Goal: Task Accomplishment & Management: Manage account settings

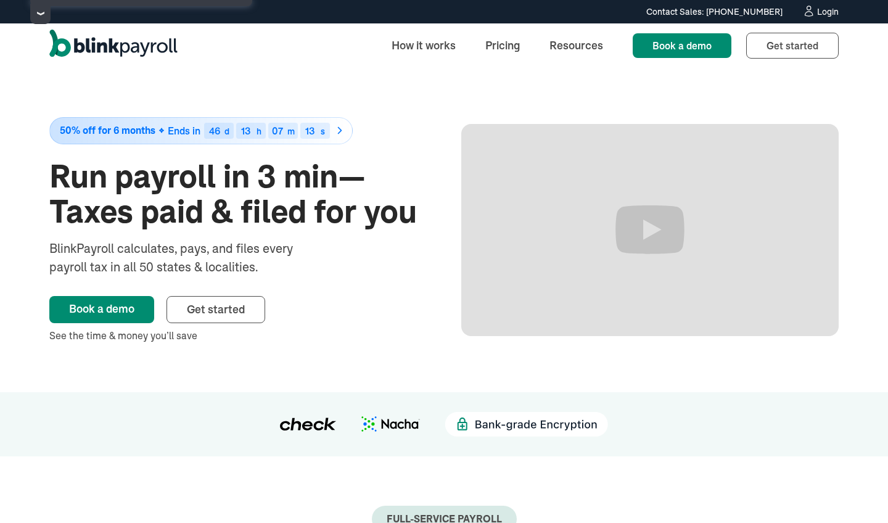
scroll to position [6, 0]
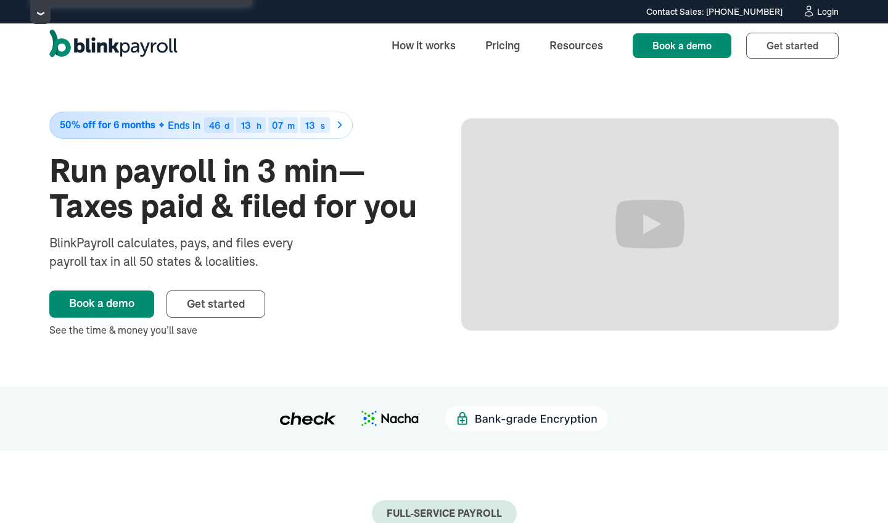
click at [821, 9] on div "Login" at bounding box center [828, 11] width 22 height 9
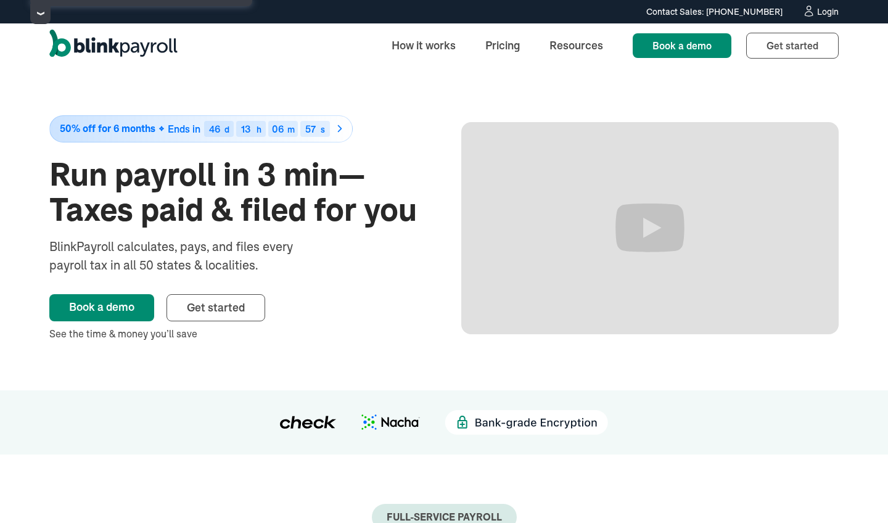
scroll to position [2, 0]
click at [818, 13] on div "Login" at bounding box center [828, 11] width 22 height 9
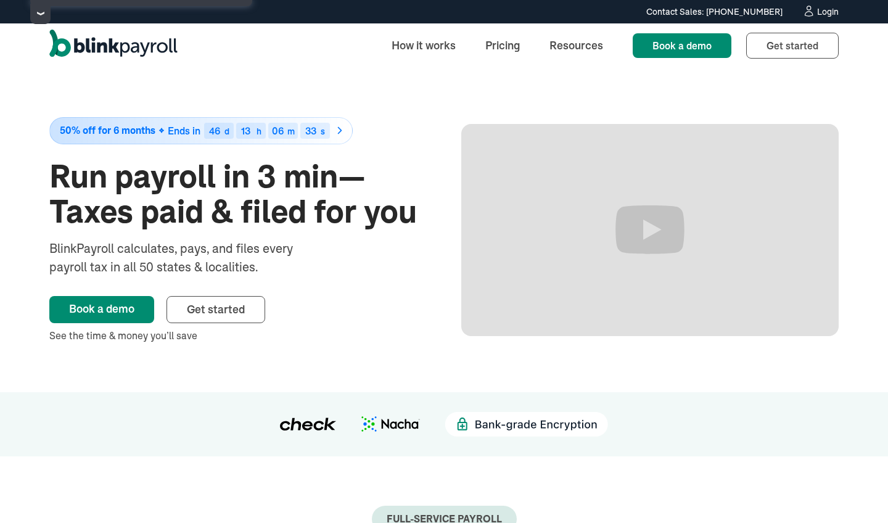
scroll to position [0, 0]
click at [825, 14] on div "Login" at bounding box center [828, 11] width 22 height 9
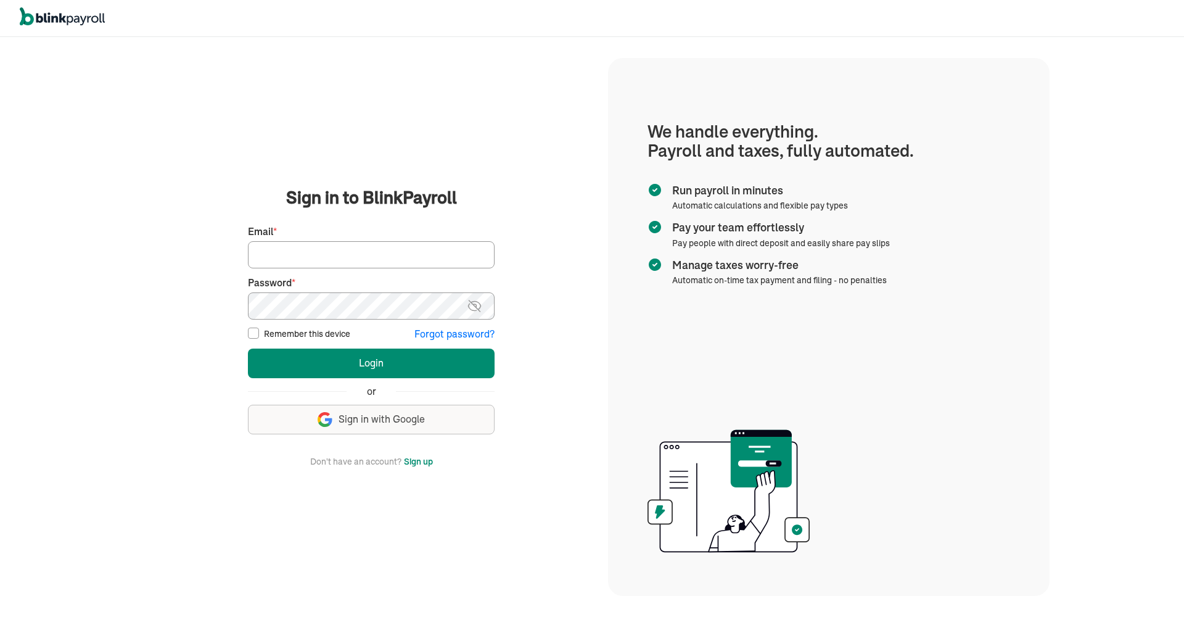
click at [325, 252] on input "Email *" at bounding box center [371, 254] width 247 height 27
type input "admin@yolandahunter.com"
click at [371, 363] on button "Login" at bounding box center [371, 363] width 247 height 30
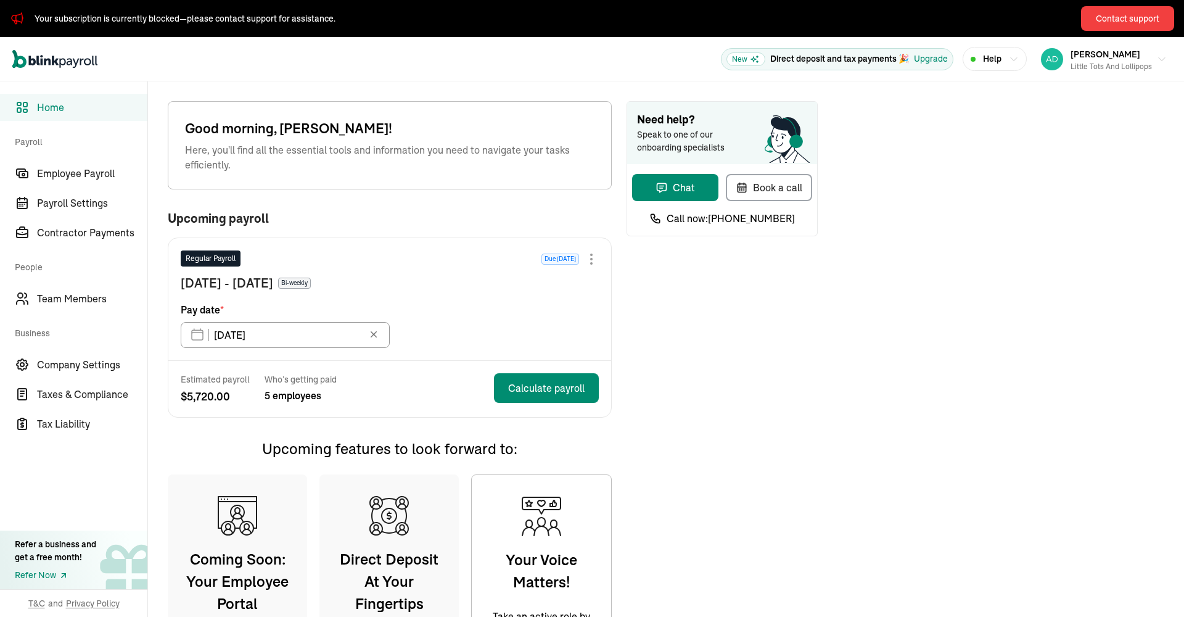
click at [1012, 62] on icon "button" at bounding box center [1014, 59] width 10 height 10
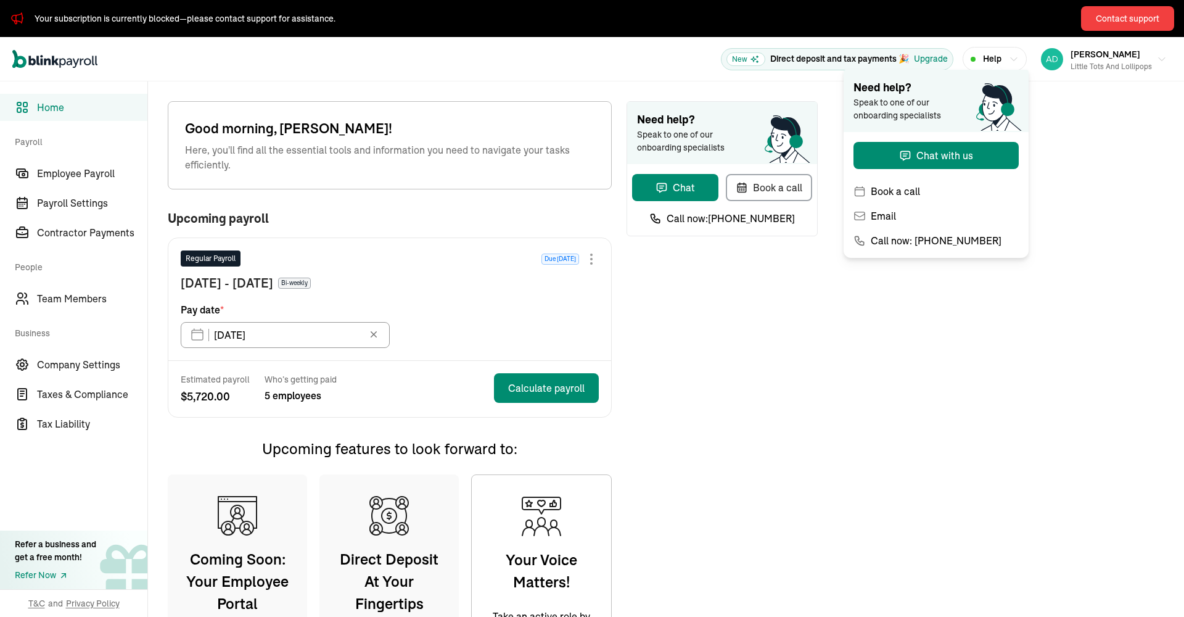
click at [1012, 62] on icon "button" at bounding box center [1014, 59] width 10 height 10
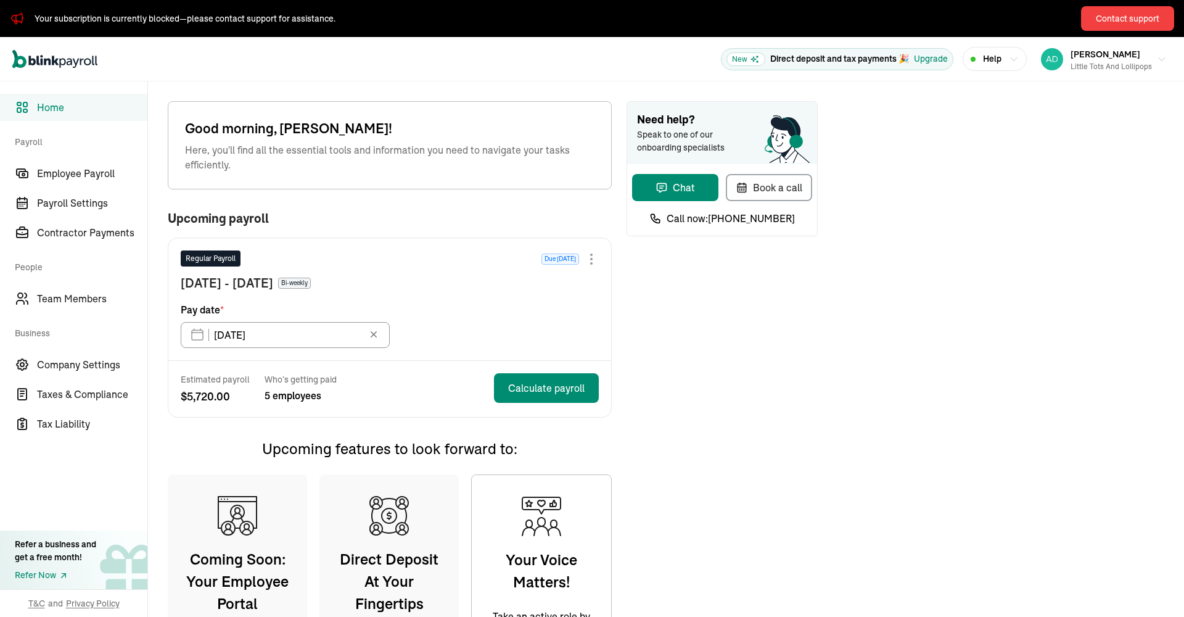
click at [51, 575] on div "Refer Now" at bounding box center [55, 575] width 81 height 13
click at [100, 364] on span "Company Settings" at bounding box center [92, 364] width 110 height 15
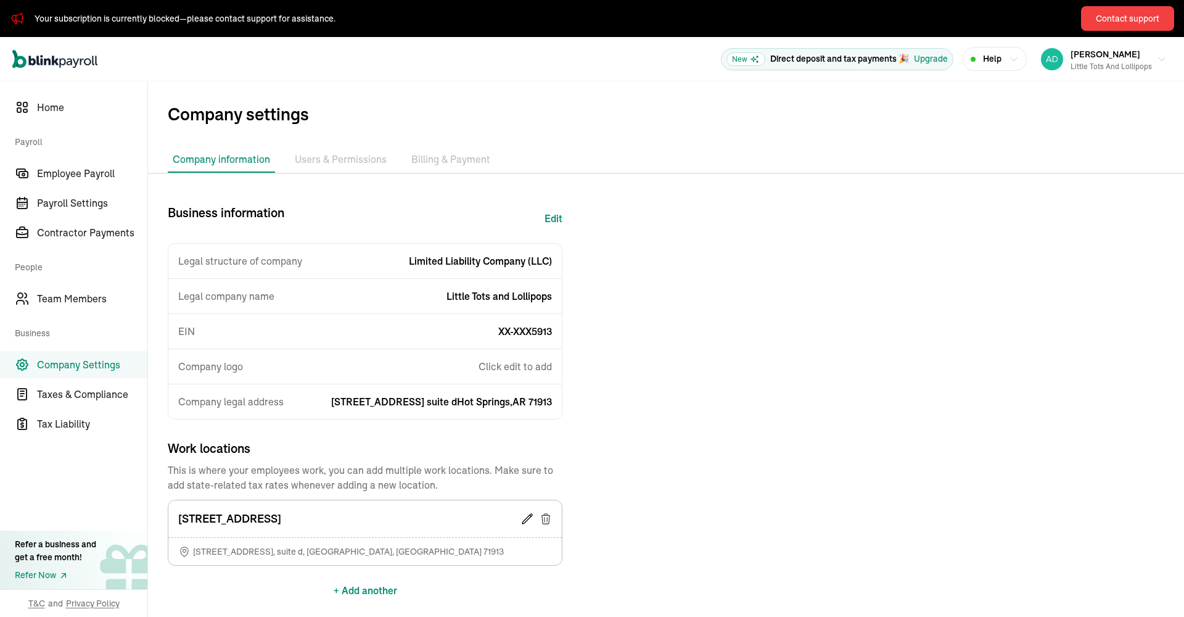
click at [360, 158] on li "Users & Permissions" at bounding box center [341, 160] width 102 height 26
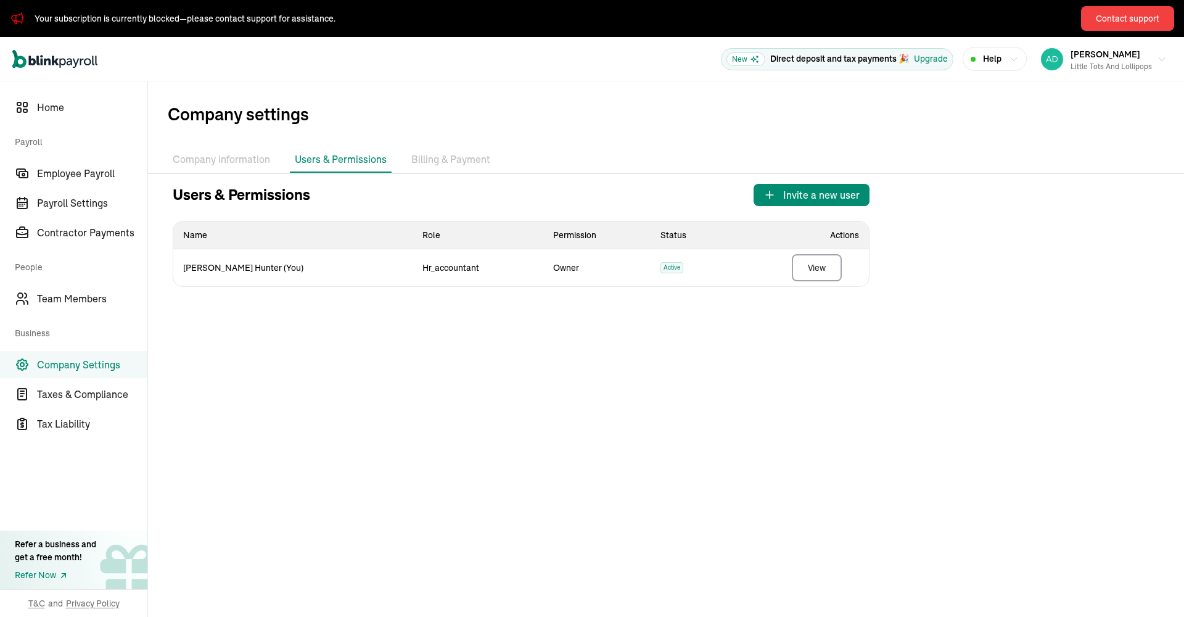
click at [454, 157] on li "Billing & Payment" at bounding box center [450, 160] width 89 height 26
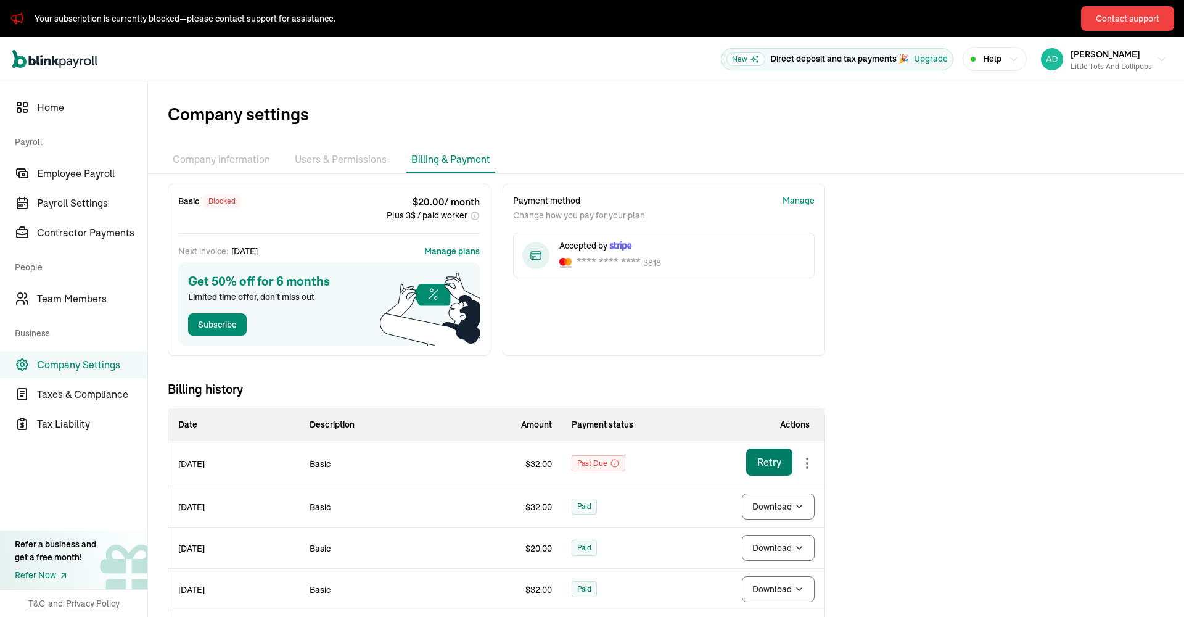
click at [783, 464] on button "Retry" at bounding box center [769, 461] width 46 height 27
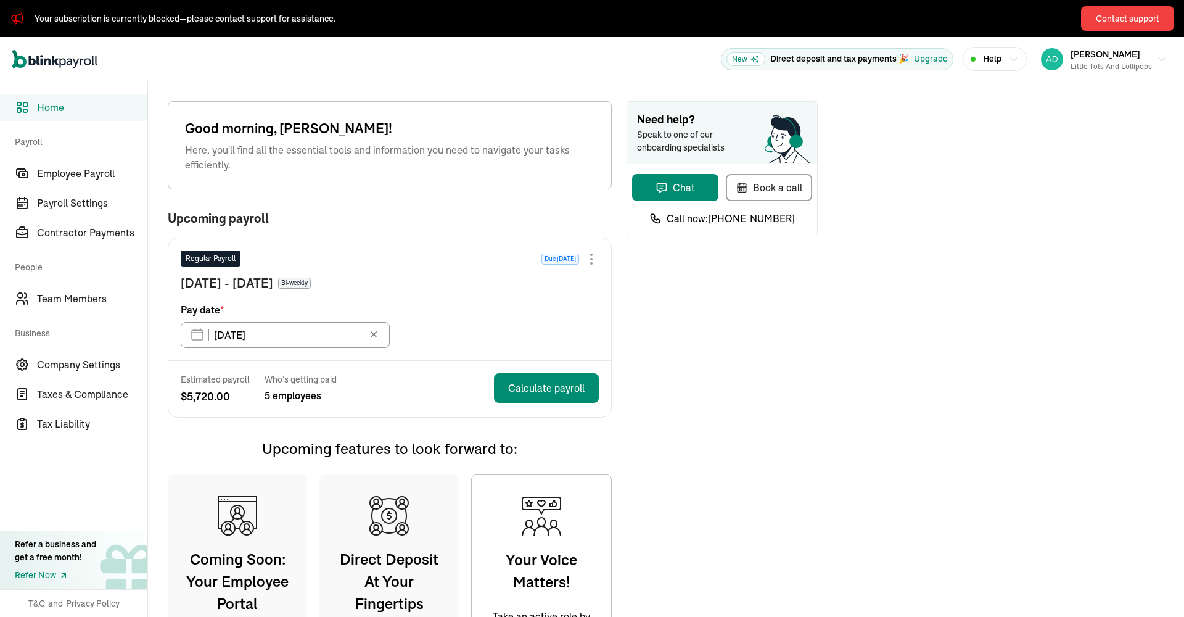
click at [1012, 62] on icon "button" at bounding box center [1014, 59] width 10 height 10
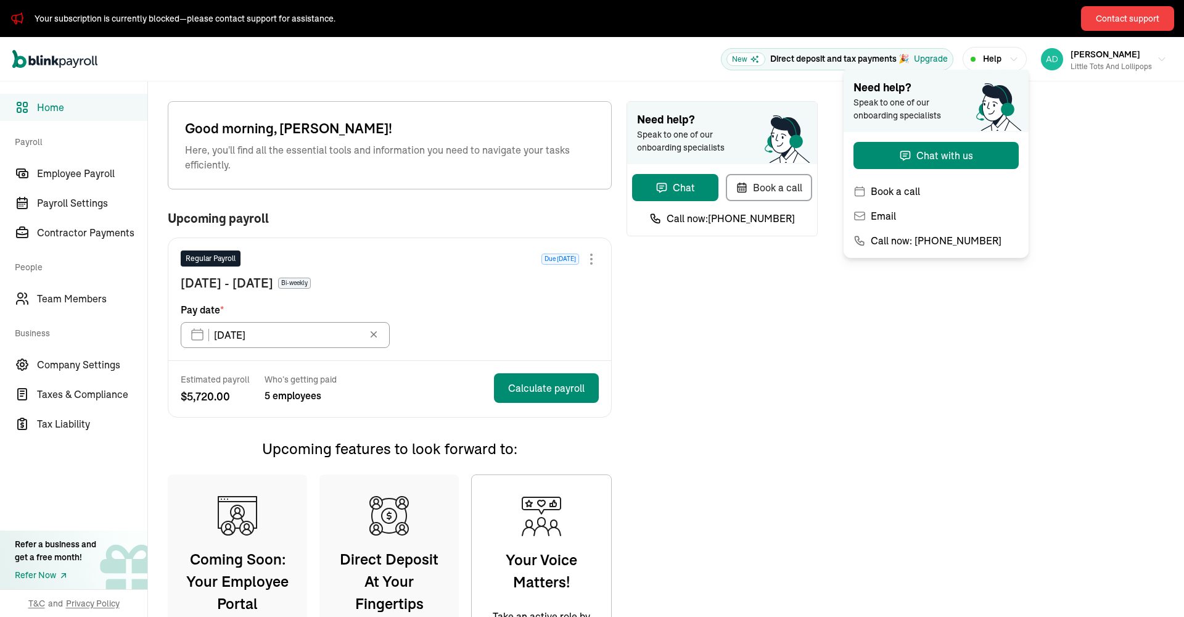
click at [1012, 62] on icon "button" at bounding box center [1014, 59] width 10 height 10
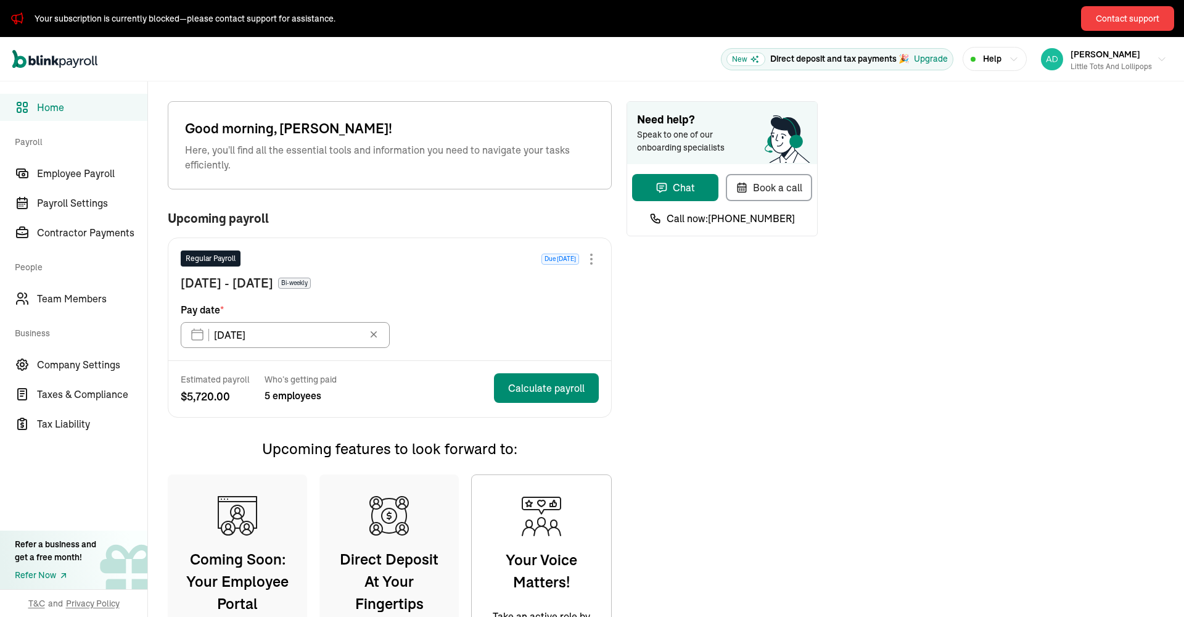
click at [51, 575] on div "Refer Now" at bounding box center [55, 575] width 81 height 13
click at [100, 364] on span "Company Settings" at bounding box center [92, 364] width 110 height 15
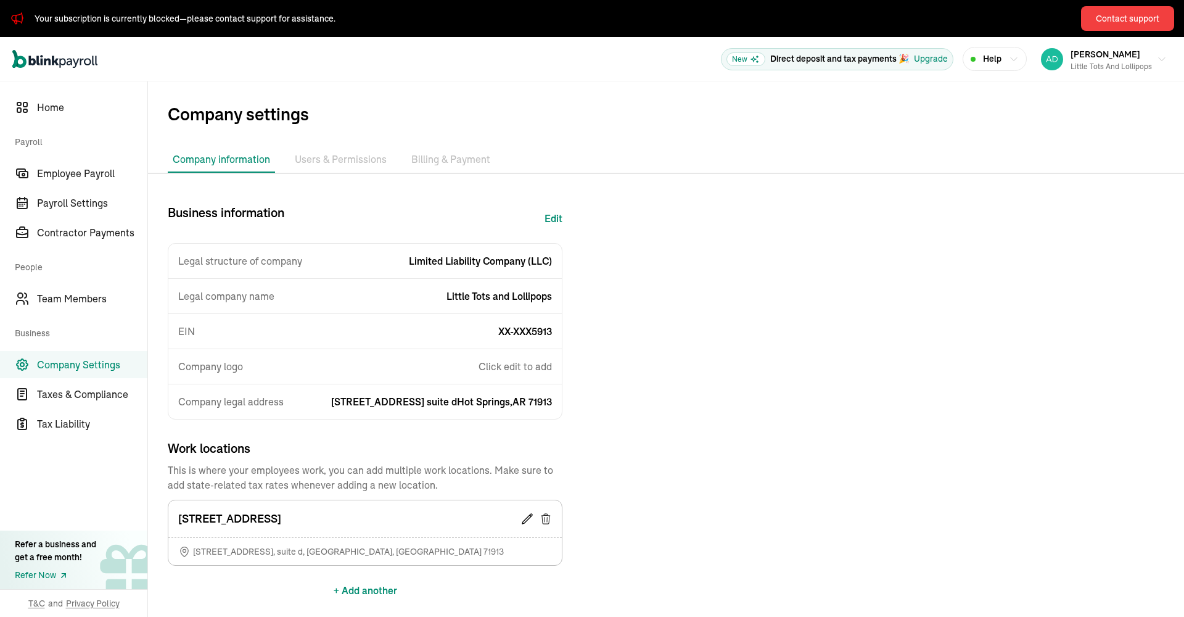
click at [360, 158] on li "Users & Permissions" at bounding box center [341, 160] width 102 height 26
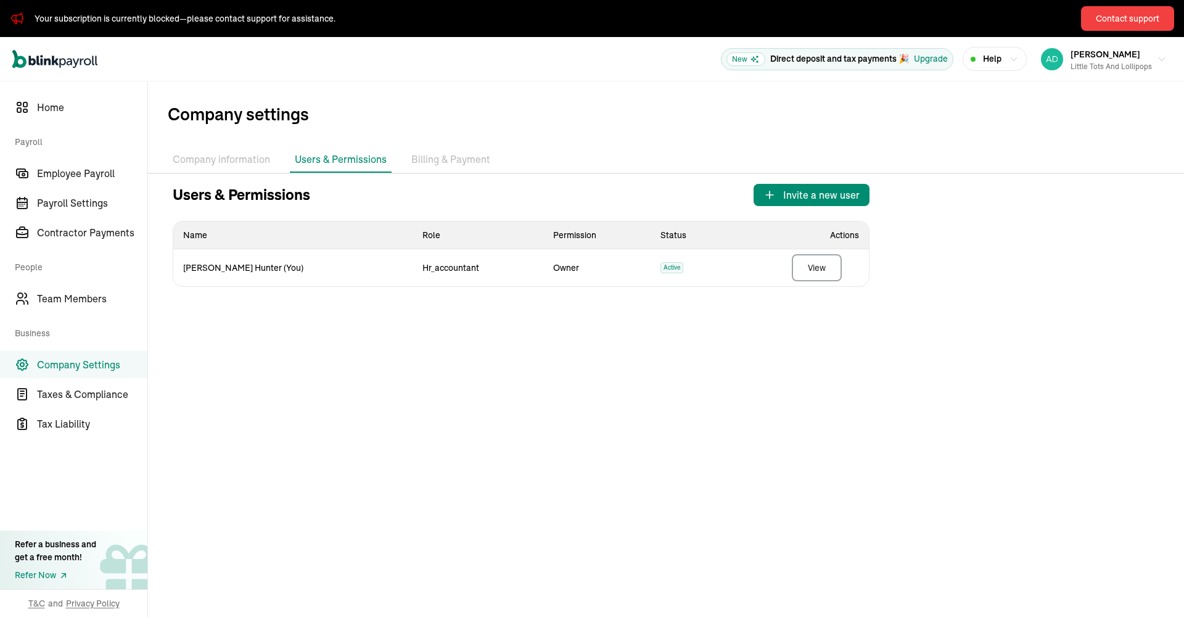
click at [454, 157] on li "Billing & Payment" at bounding box center [450, 160] width 89 height 26
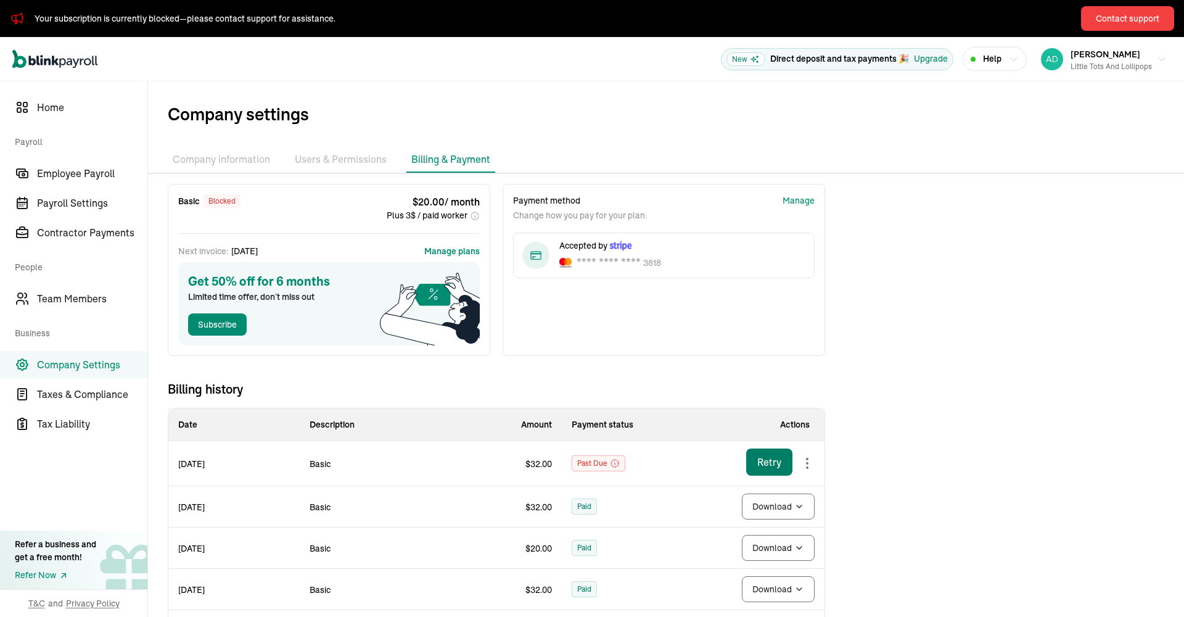
click at [783, 464] on button "Retry" at bounding box center [769, 461] width 46 height 27
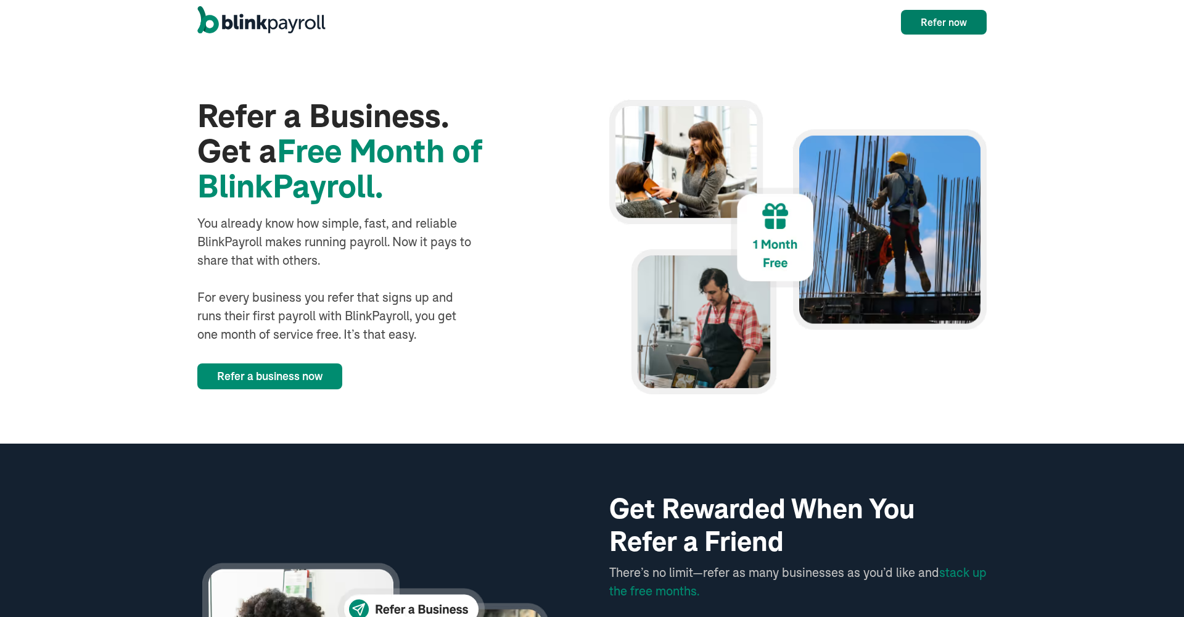
click at [953, 16] on link "Refer now" at bounding box center [944, 22] width 86 height 25
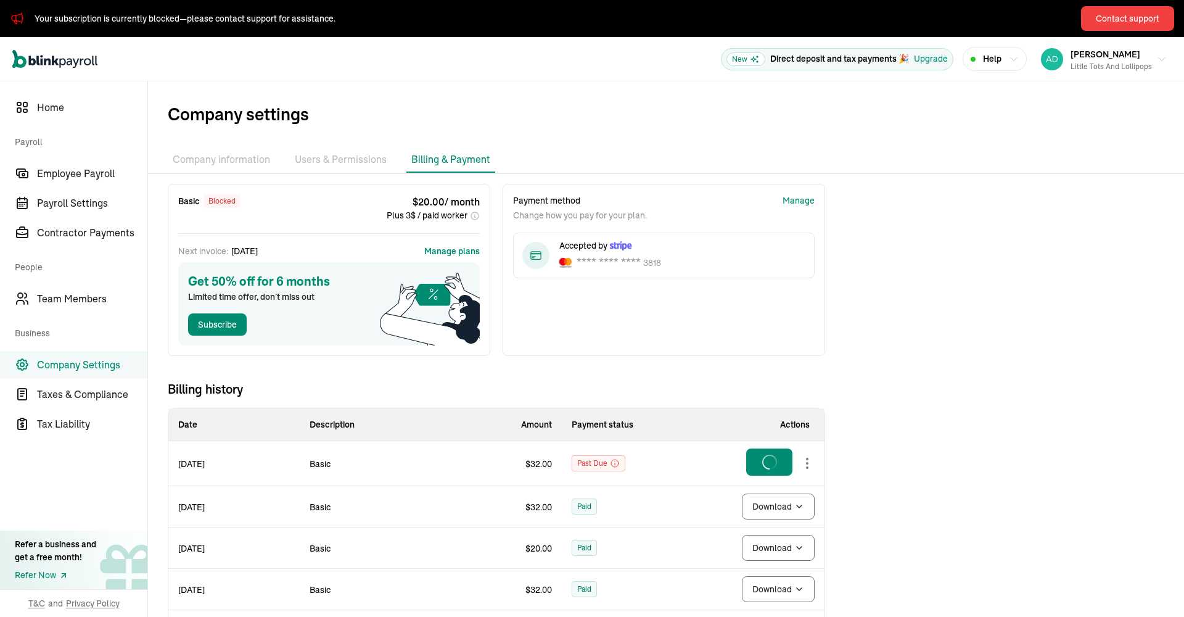
click at [808, 464] on body "Your subscription is currently blocked—please contact support for assistance. C…" at bounding box center [592, 308] width 1184 height 617
click at [46, 395] on span "Taxes & Compliance" at bounding box center [92, 394] width 110 height 15
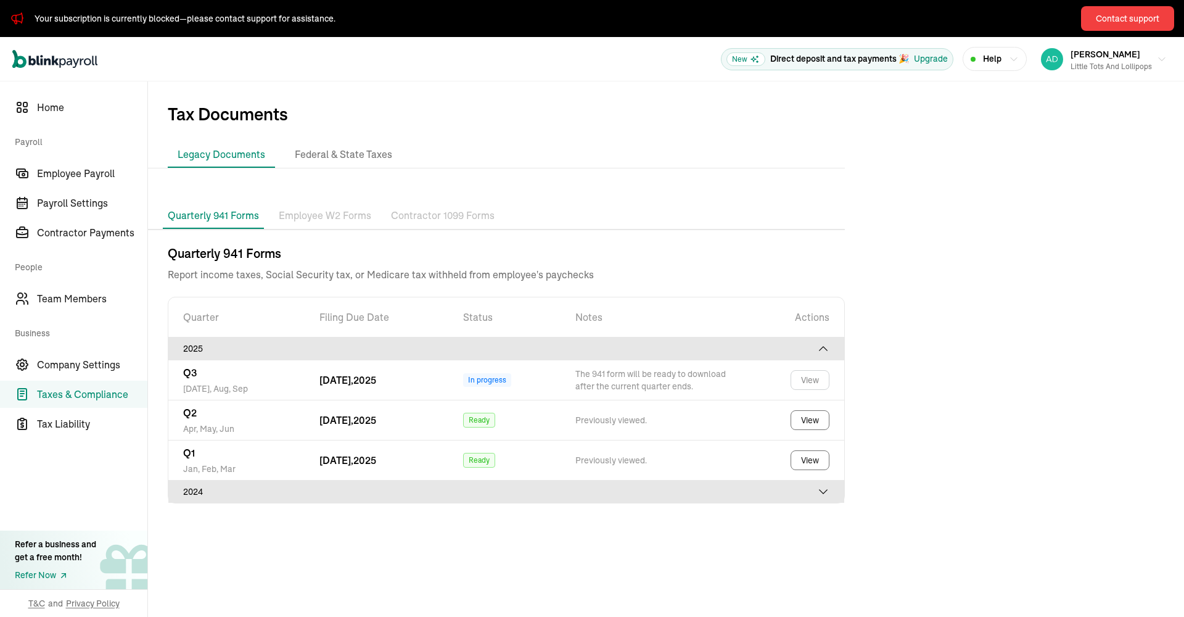
scroll to position [-1, 0]
click at [1009, 62] on div "Help" at bounding box center [995, 58] width 48 height 13
click at [54, 109] on span "Home" at bounding box center [92, 107] width 110 height 15
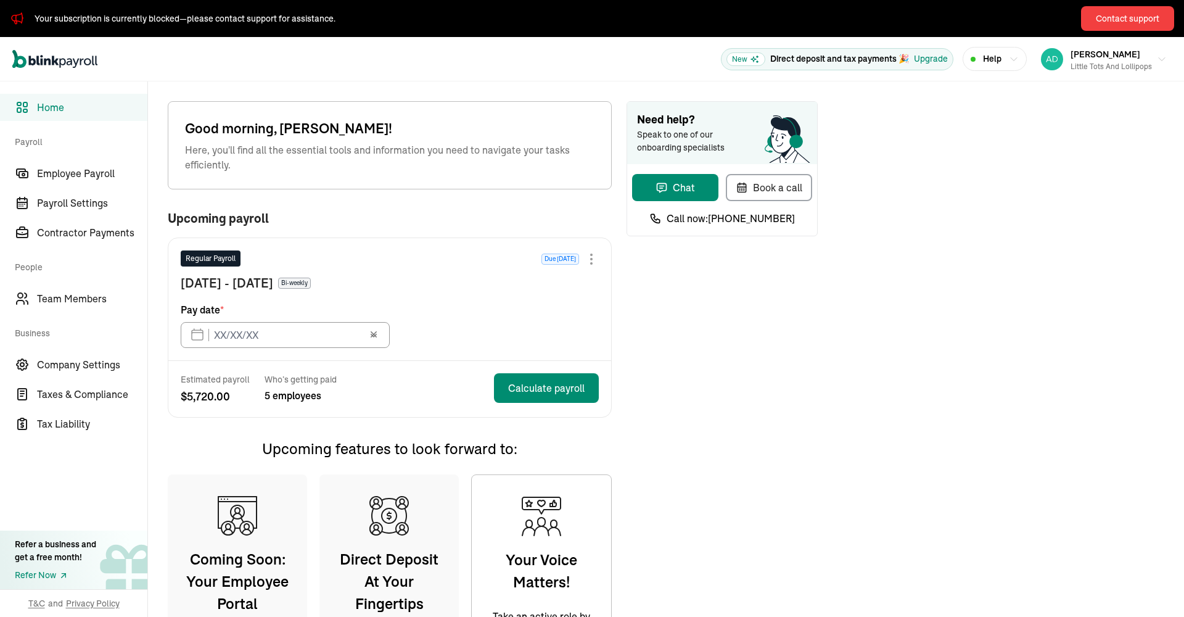
type input "08/18/2025"
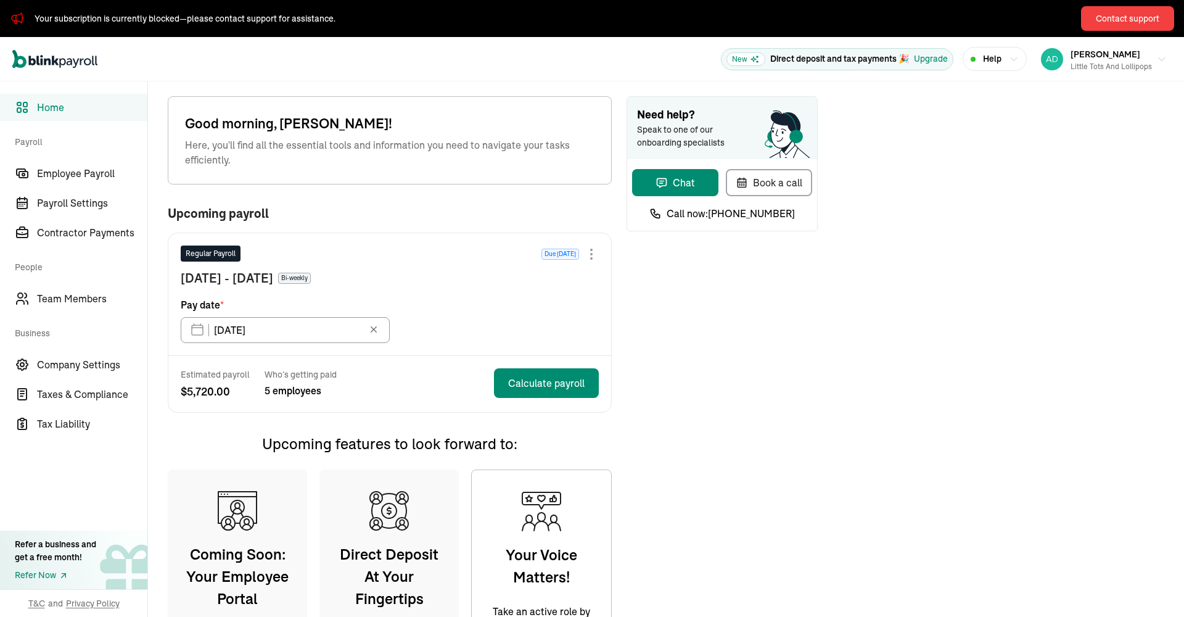
scroll to position [7, 0]
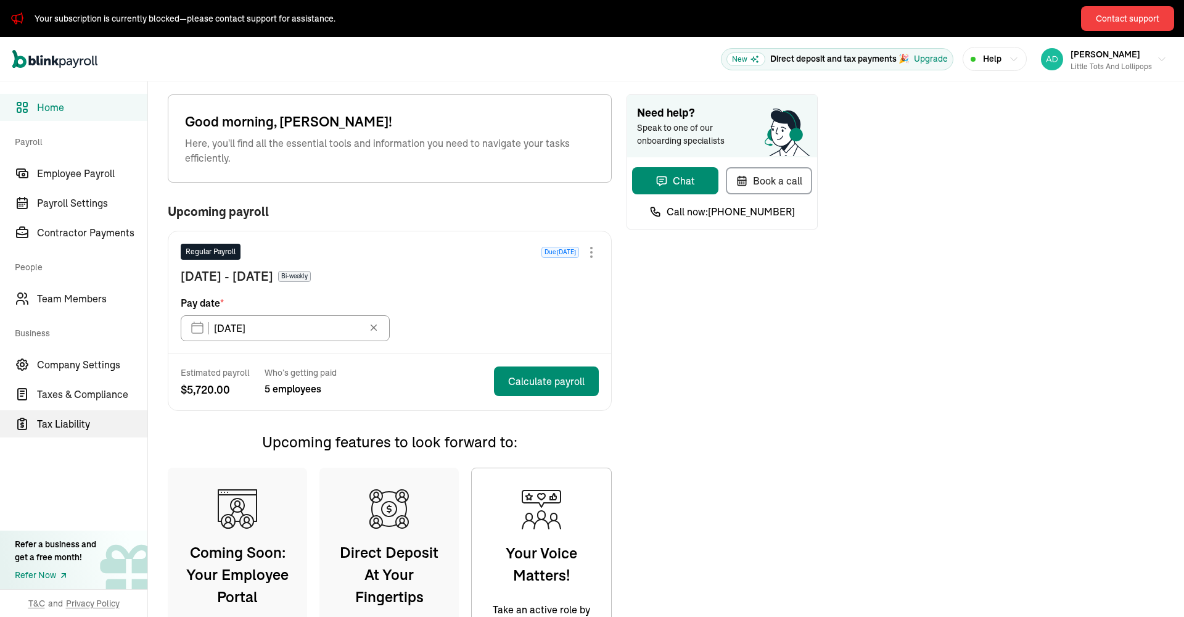
click at [82, 422] on span "Tax Liability" at bounding box center [92, 423] width 110 height 15
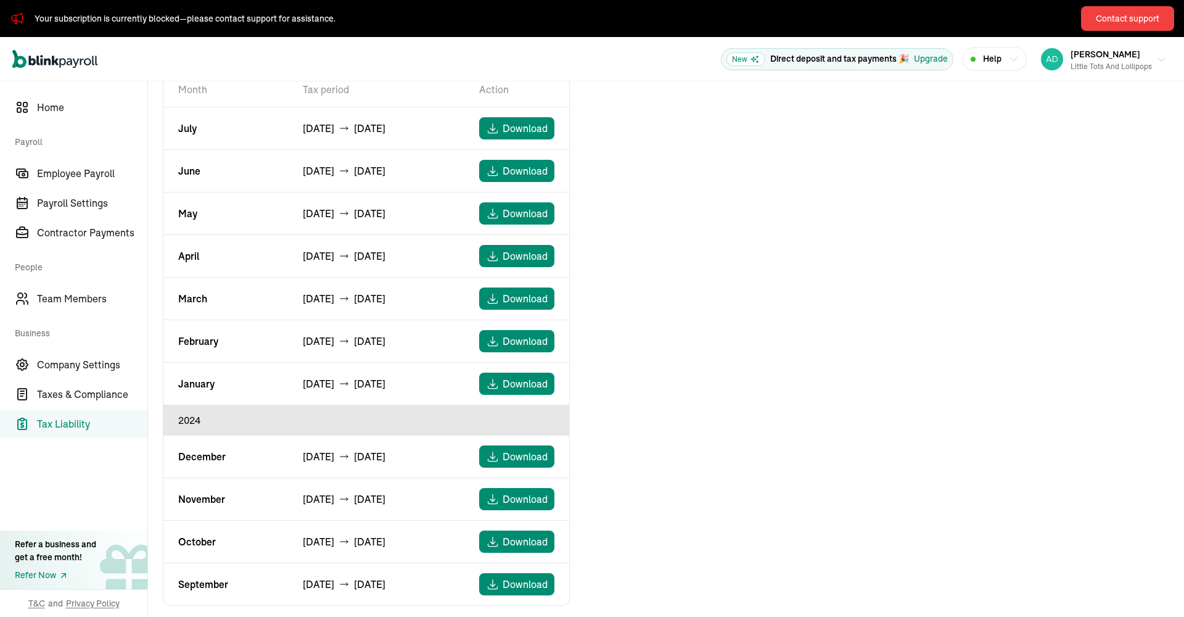
scroll to position [0, 1]
click at [1117, 61] on div "Little Tots and Lollipops" at bounding box center [1111, 66] width 81 height 11
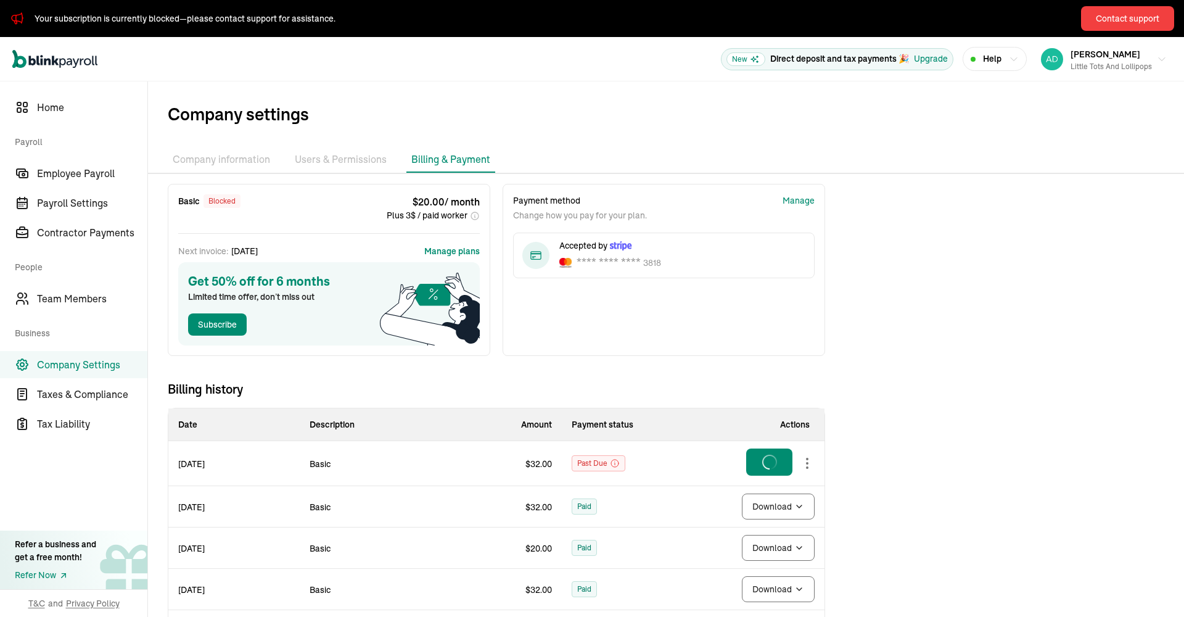
click at [808, 464] on body "Your subscription is currently blocked—please contact support for assistance. C…" at bounding box center [592, 308] width 1184 height 617
click at [46, 395] on span "Taxes & Compliance" at bounding box center [92, 394] width 110 height 15
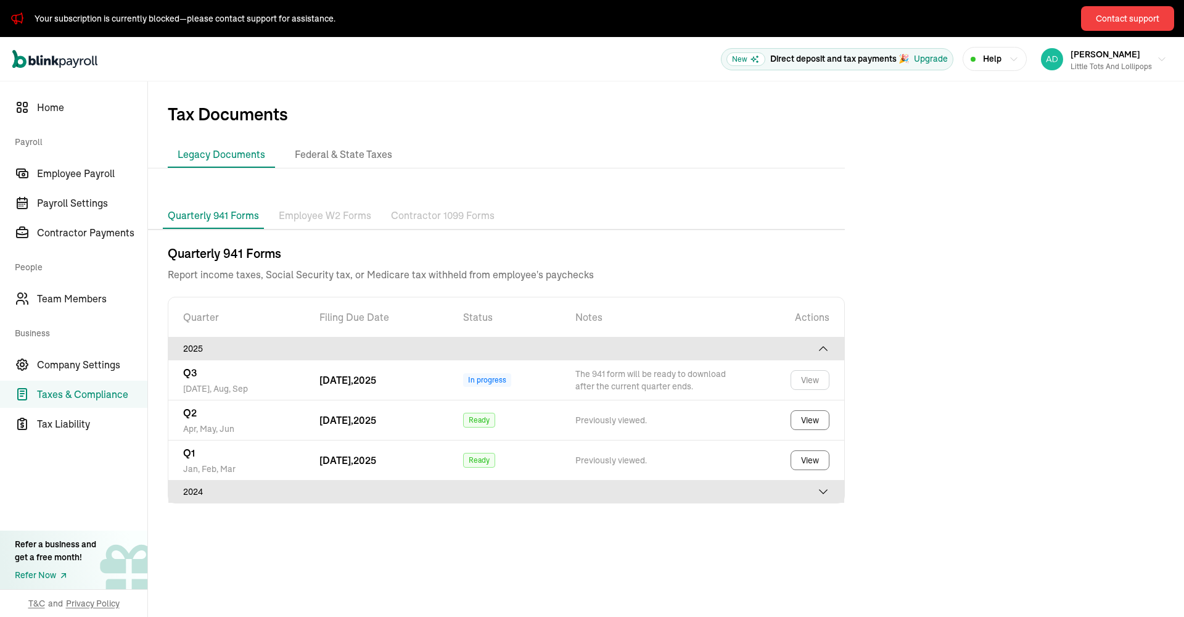
scroll to position [-1, 0]
click at [1009, 62] on div "Help" at bounding box center [995, 58] width 48 height 13
click at [54, 109] on span "Home" at bounding box center [92, 107] width 110 height 15
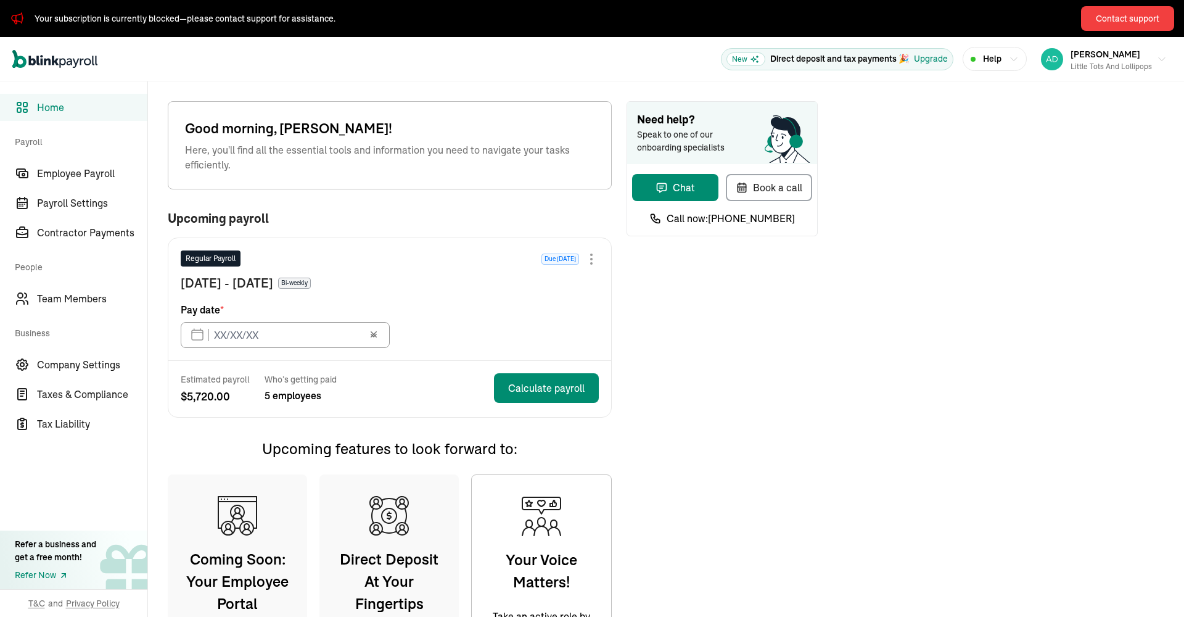
type input "08/18/2025"
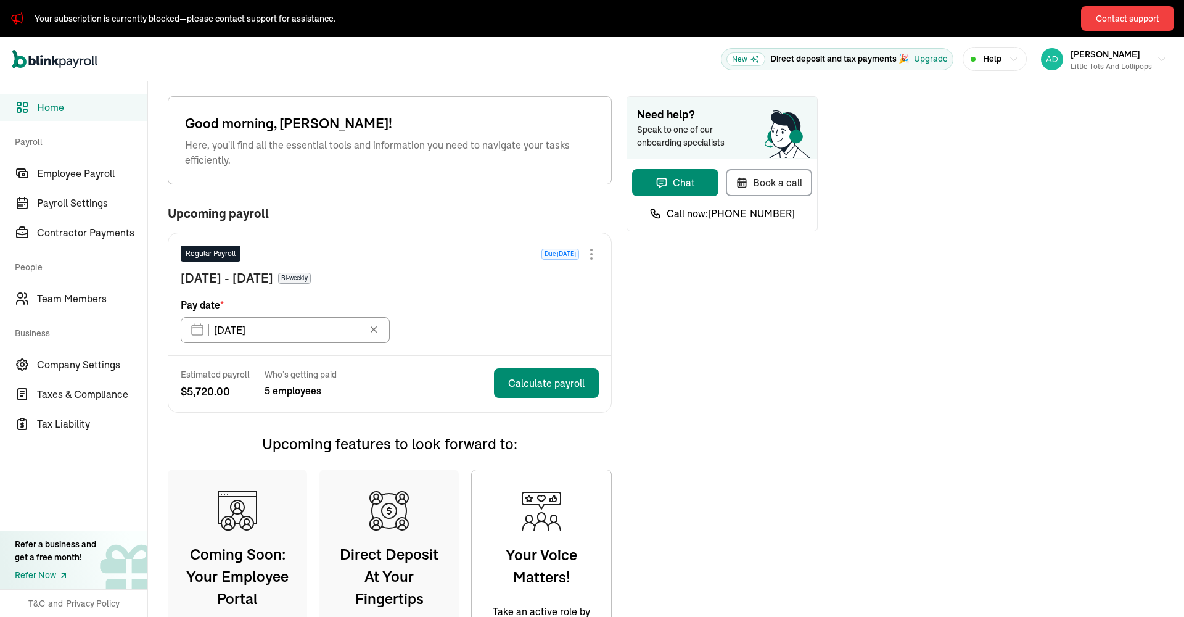
scroll to position [7, 0]
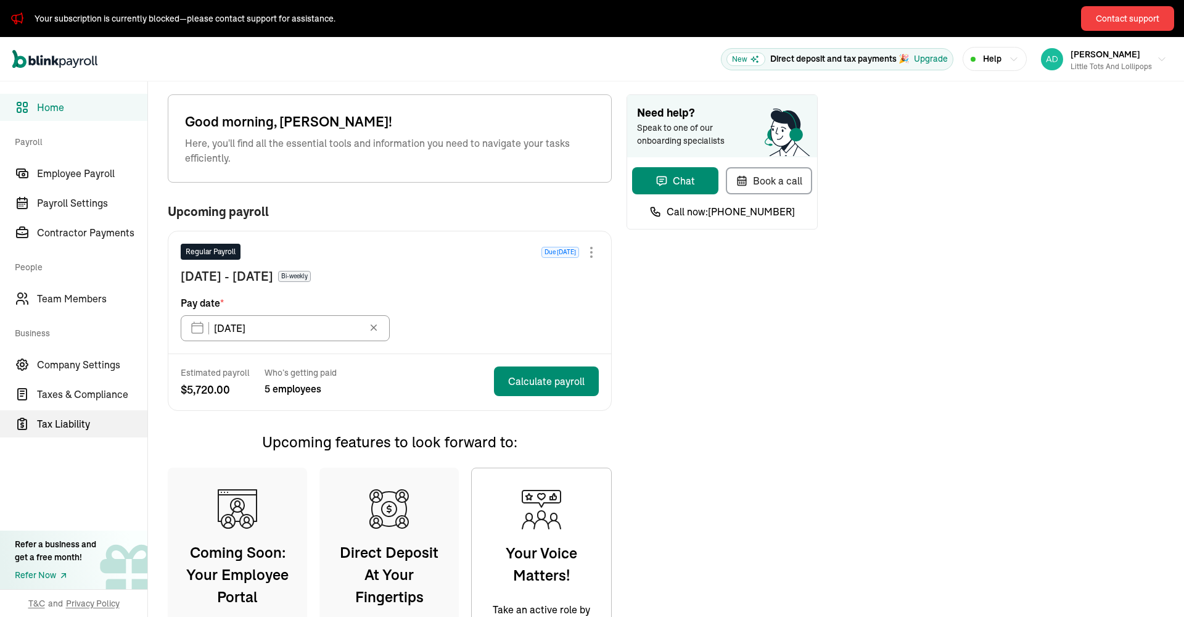
click at [82, 422] on span "Tax Liability" at bounding box center [92, 423] width 110 height 15
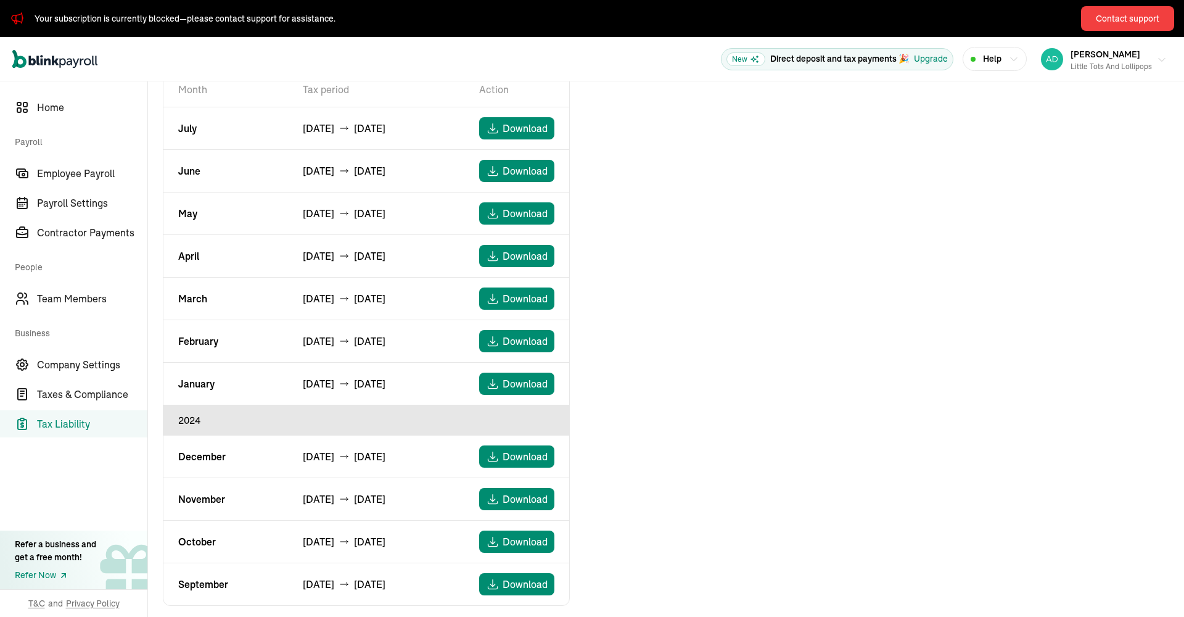
scroll to position [0, 1]
click at [1117, 61] on div "Little Tots and Lollipops" at bounding box center [1111, 66] width 81 height 11
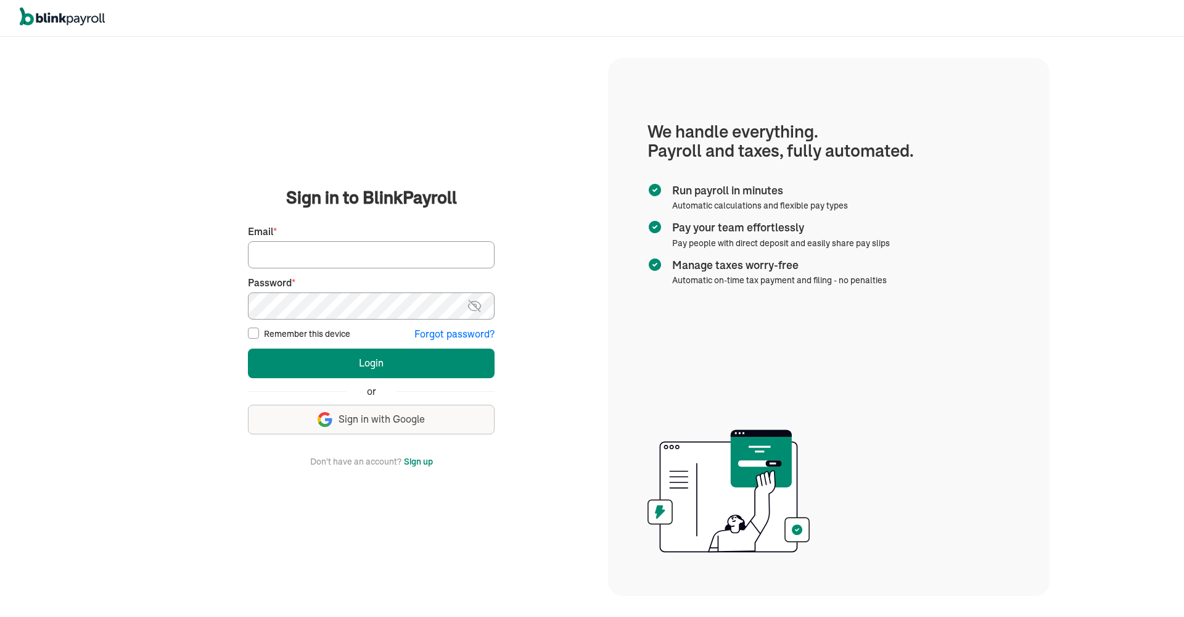
click at [419, 459] on button "Sign up" at bounding box center [418, 461] width 29 height 15
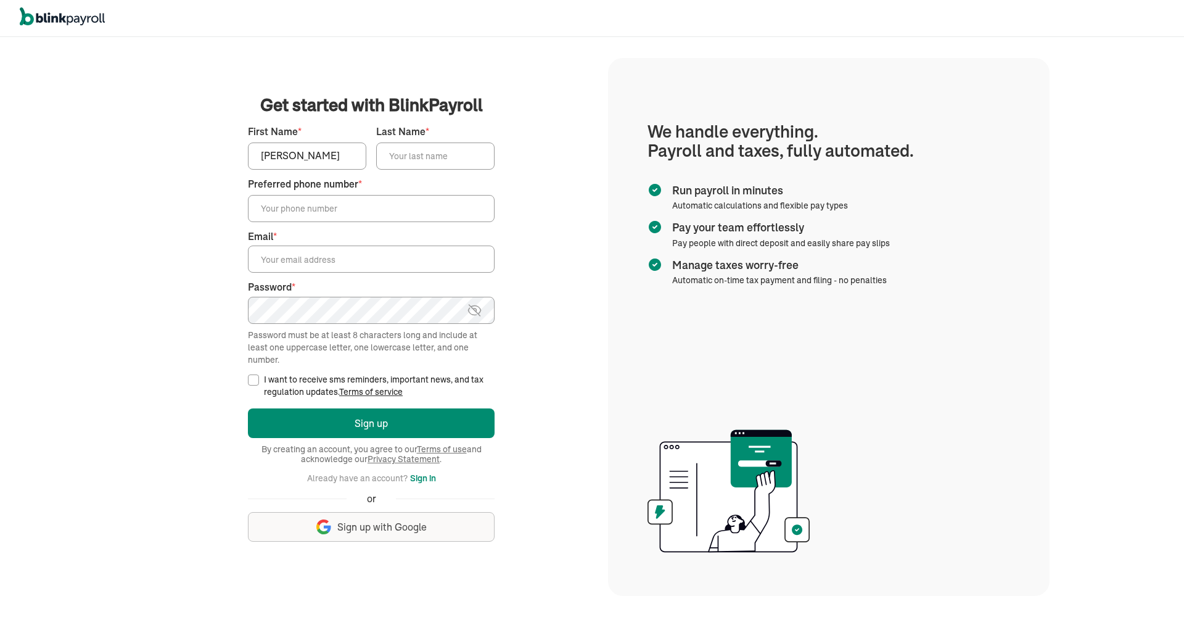
type input "Kim"
type input "Martin"
type input "[PHONE_NUMBER]"
type input "[EMAIL_ADDRESS][DOMAIN_NAME]"
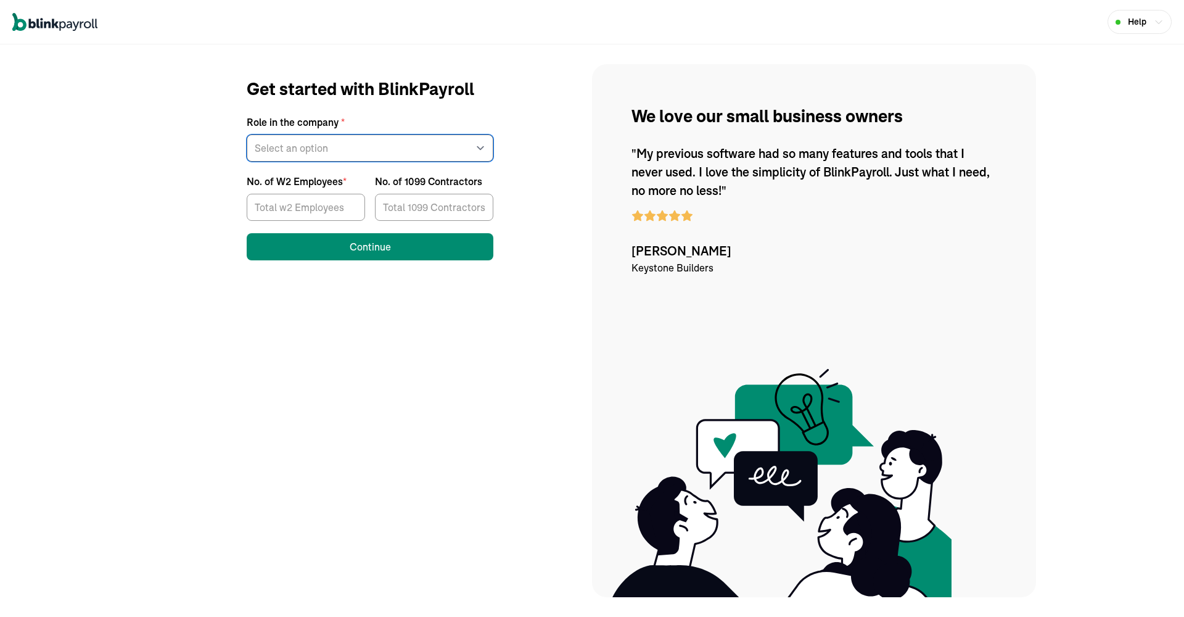
select select "cpa_accountant"
click at [314, 210] on input "No. of W2 Employees *" at bounding box center [306, 207] width 118 height 27
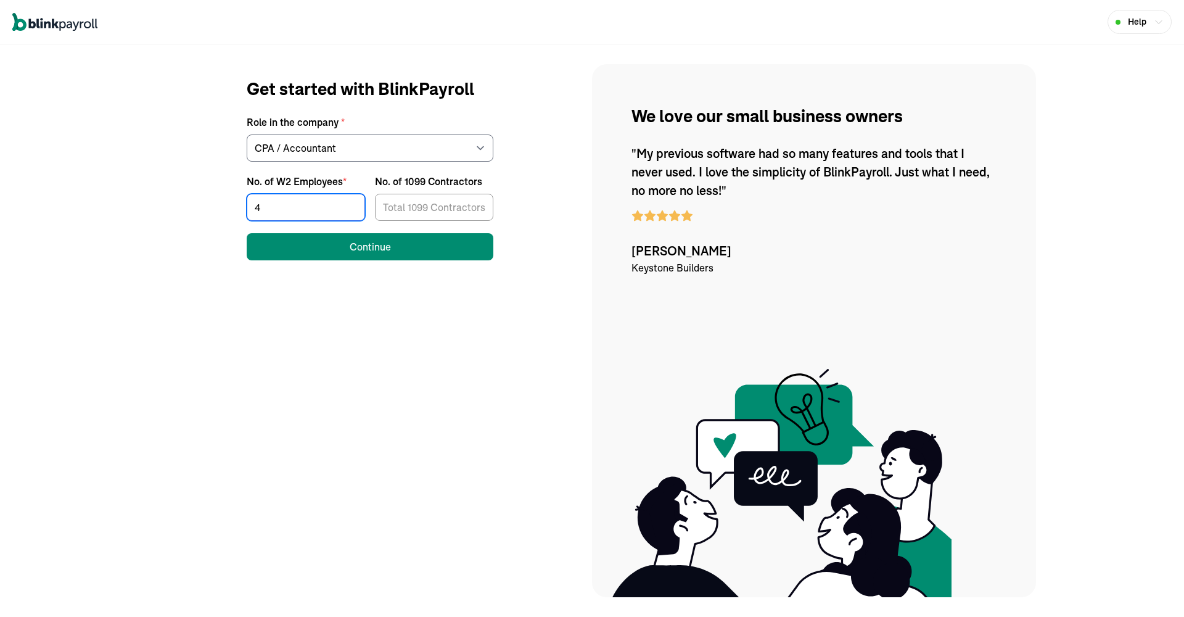
type input "4"
click at [422, 208] on input "No. of 1099 Contractors" at bounding box center [434, 207] width 118 height 27
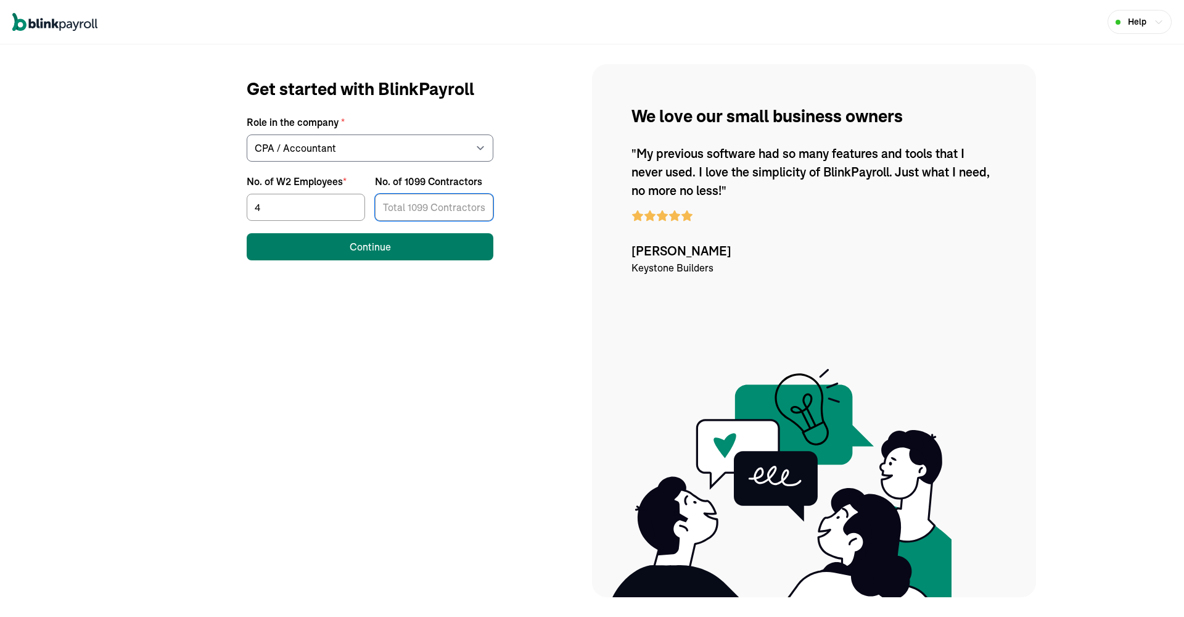
click at [365, 245] on div "Continue" at bounding box center [370, 246] width 41 height 15
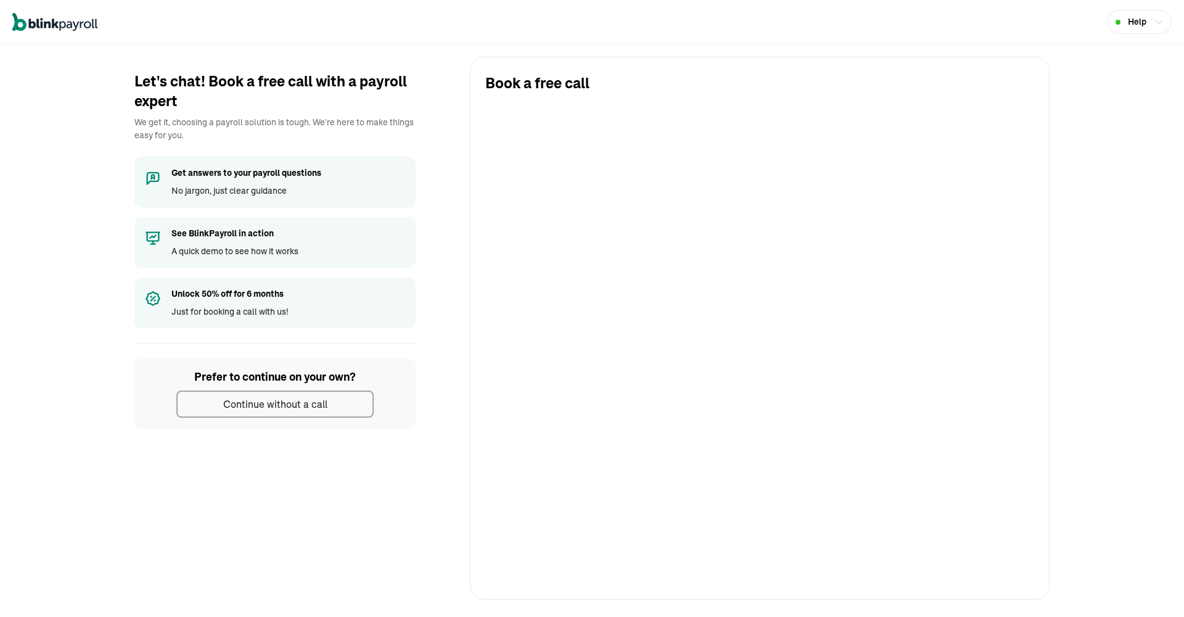
click at [335, 405] on button "Continue without a call" at bounding box center [274, 403] width 197 height 27
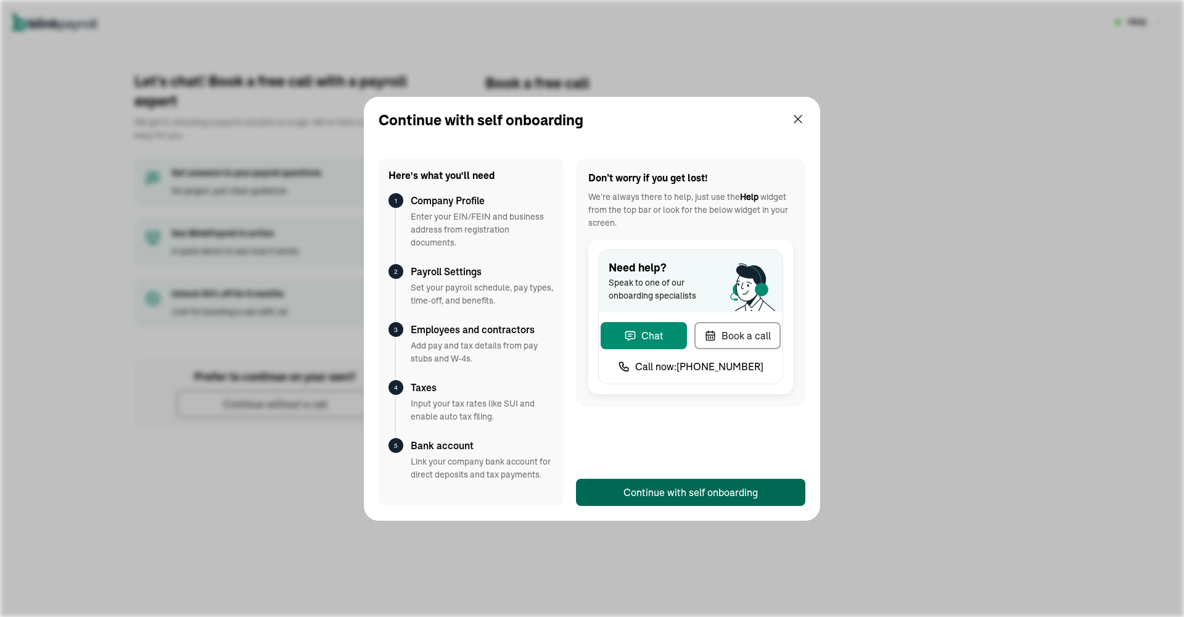
click at [623, 490] on button "Continue with self onboarding" at bounding box center [690, 492] width 229 height 27
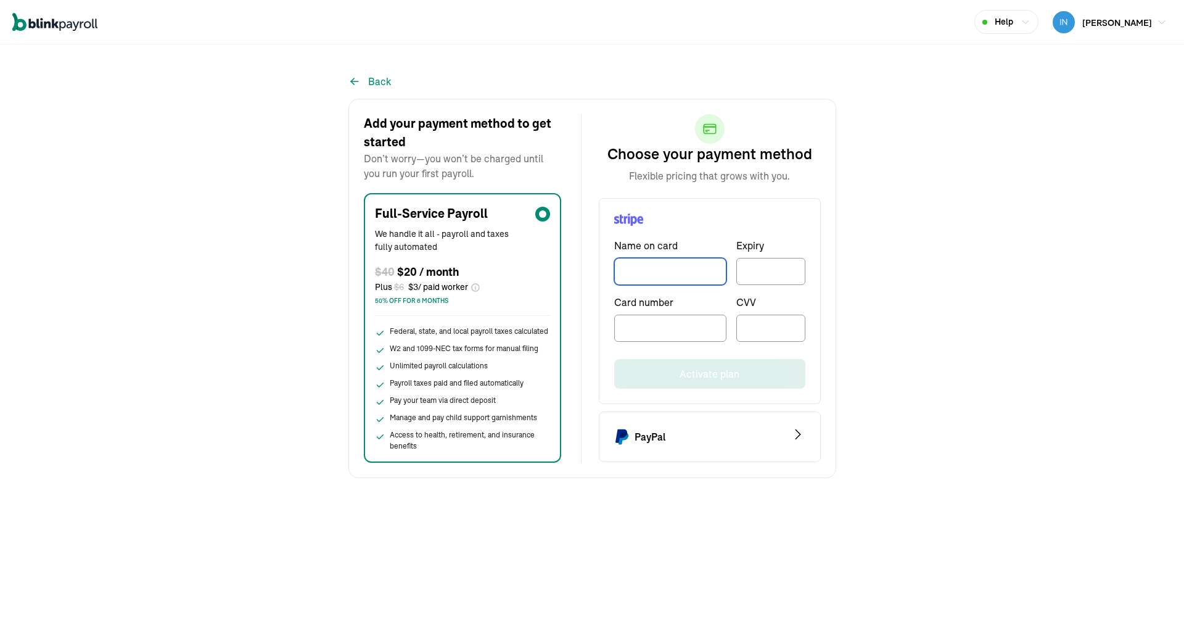
click at [655, 274] on input "TextInput" at bounding box center [670, 271] width 112 height 27
type input "y"
type input "Yolanda Hunter"
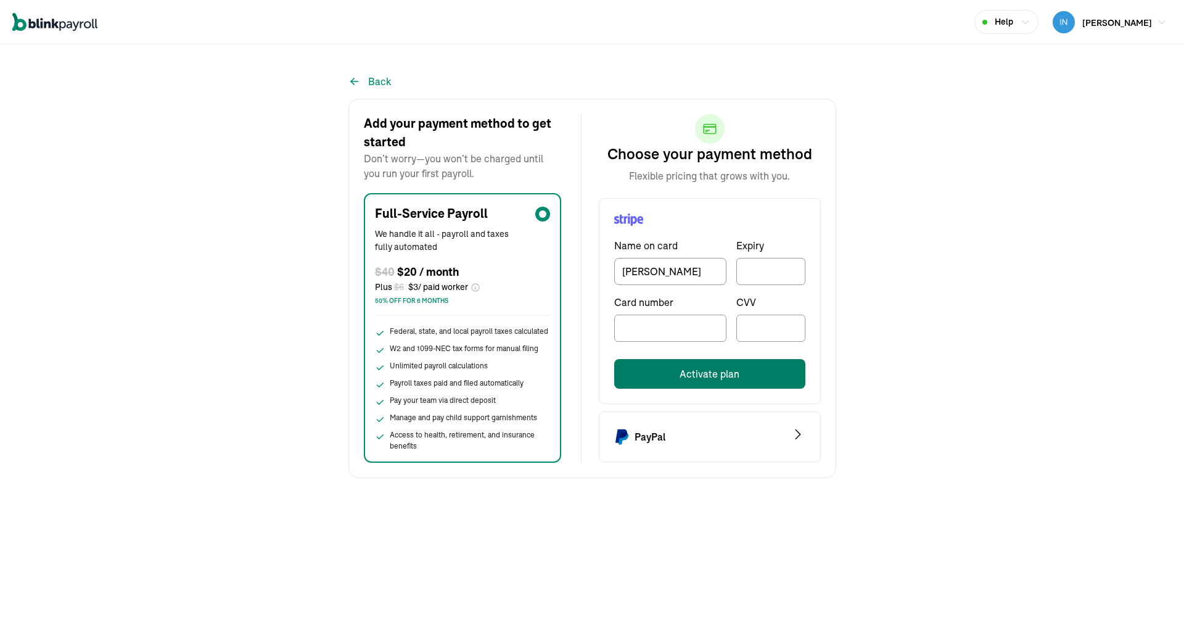
click at [713, 373] on button "Activate plan" at bounding box center [709, 374] width 191 height 30
click at [717, 379] on button "Activate plan" at bounding box center [709, 374] width 191 height 30
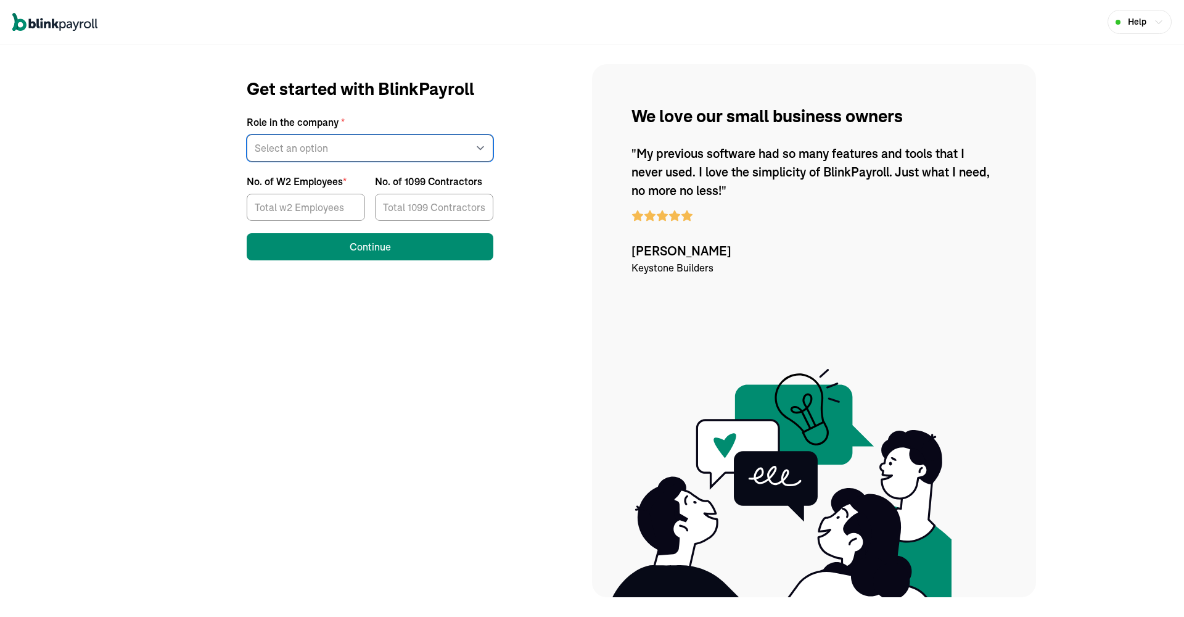
select select "cpa_accountant"
click at [314, 210] on input "No. of W2 Employees *" at bounding box center [306, 207] width 118 height 27
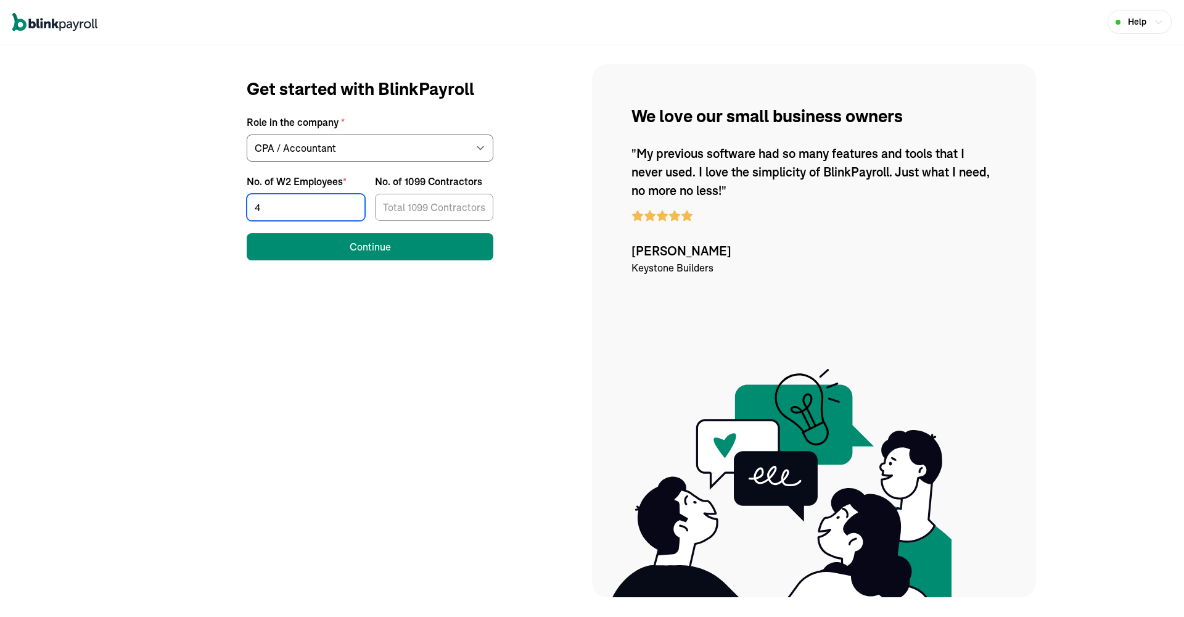
type input "4"
click at [422, 208] on input "No. of 1099 Contractors" at bounding box center [434, 207] width 118 height 27
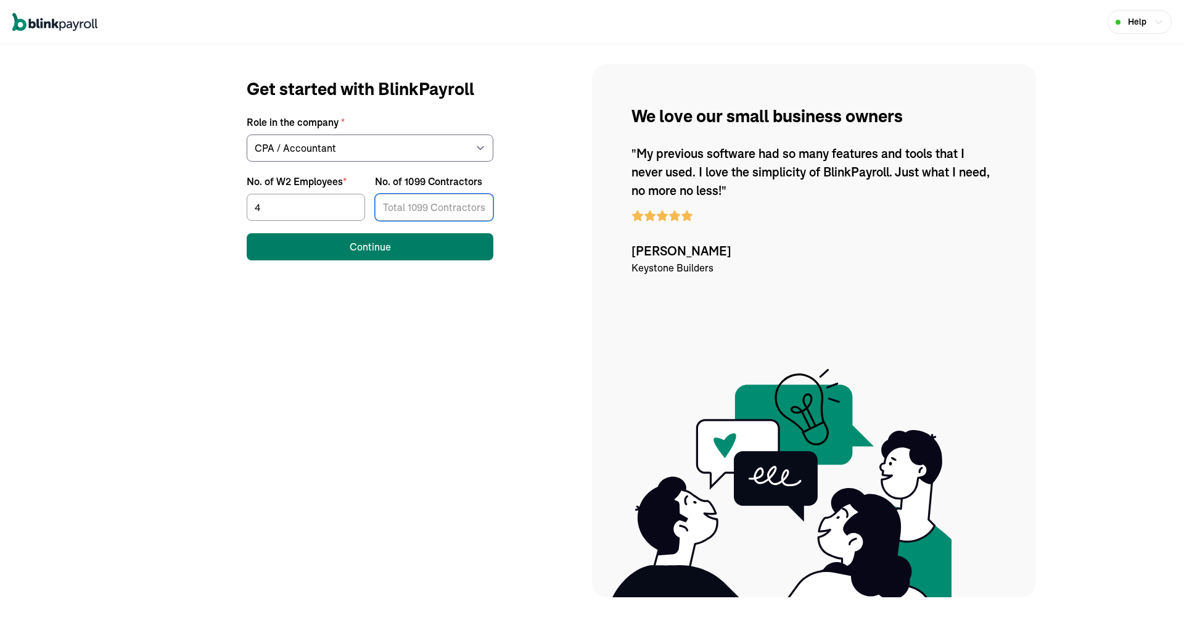
click at [365, 245] on div "Continue" at bounding box center [370, 246] width 41 height 15
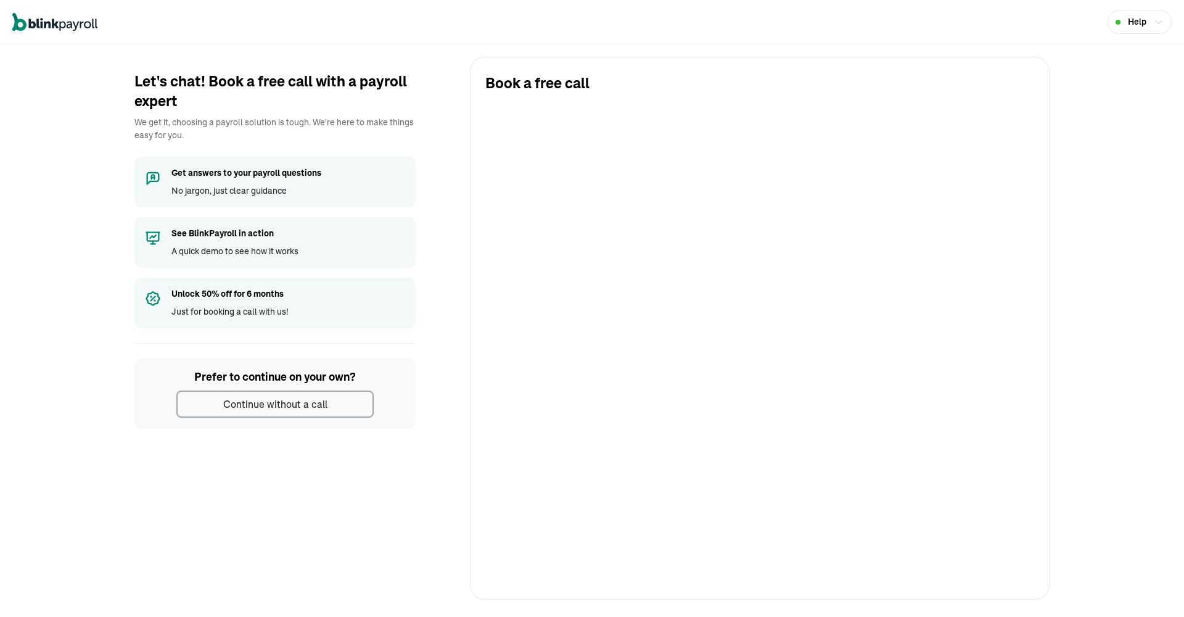
click at [335, 405] on button "Continue without a call" at bounding box center [274, 403] width 197 height 27
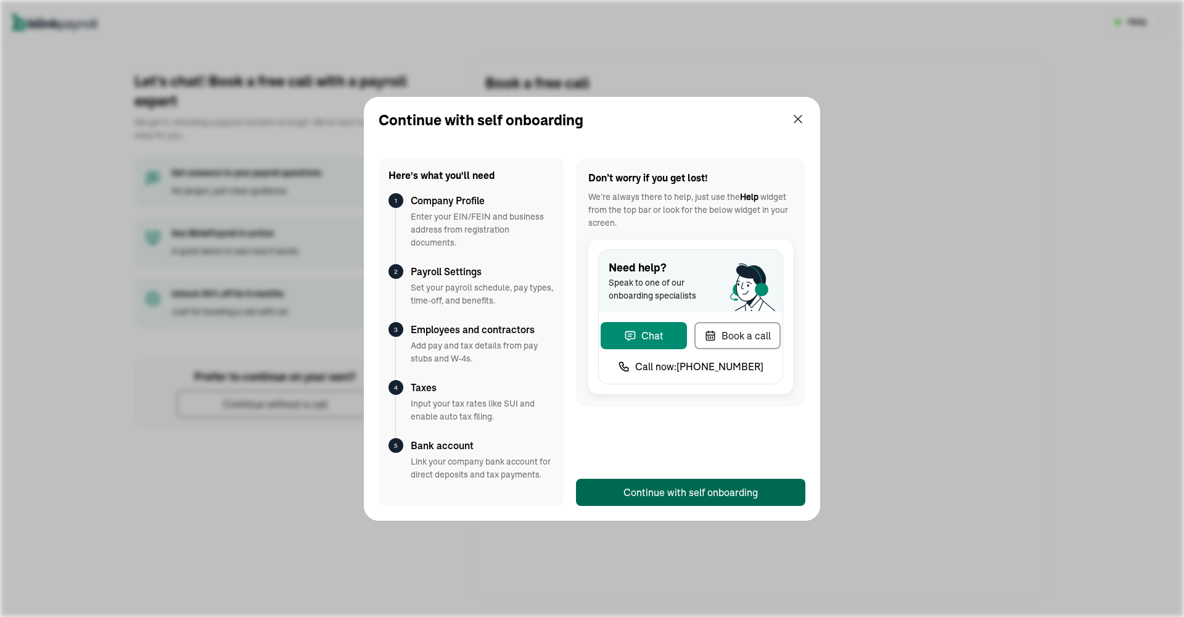
click at [623, 490] on button "Continue with self onboarding" at bounding box center [690, 492] width 229 height 27
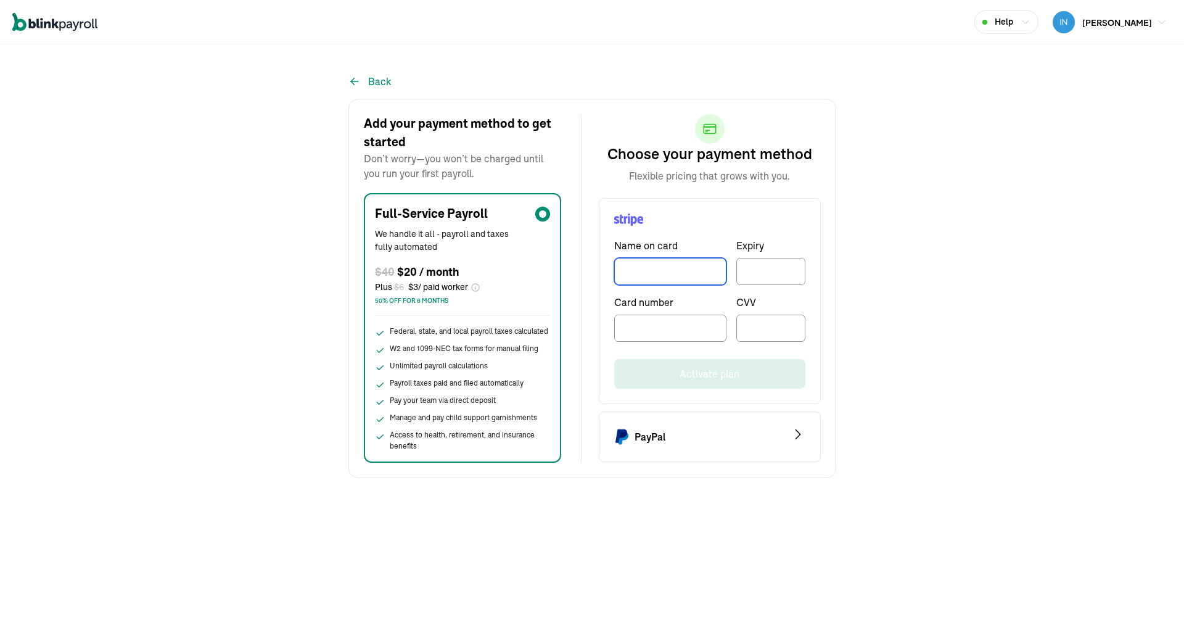
click at [655, 274] on input "TextInput" at bounding box center [670, 271] width 112 height 27
type input "y"
type input "[PERSON_NAME]"
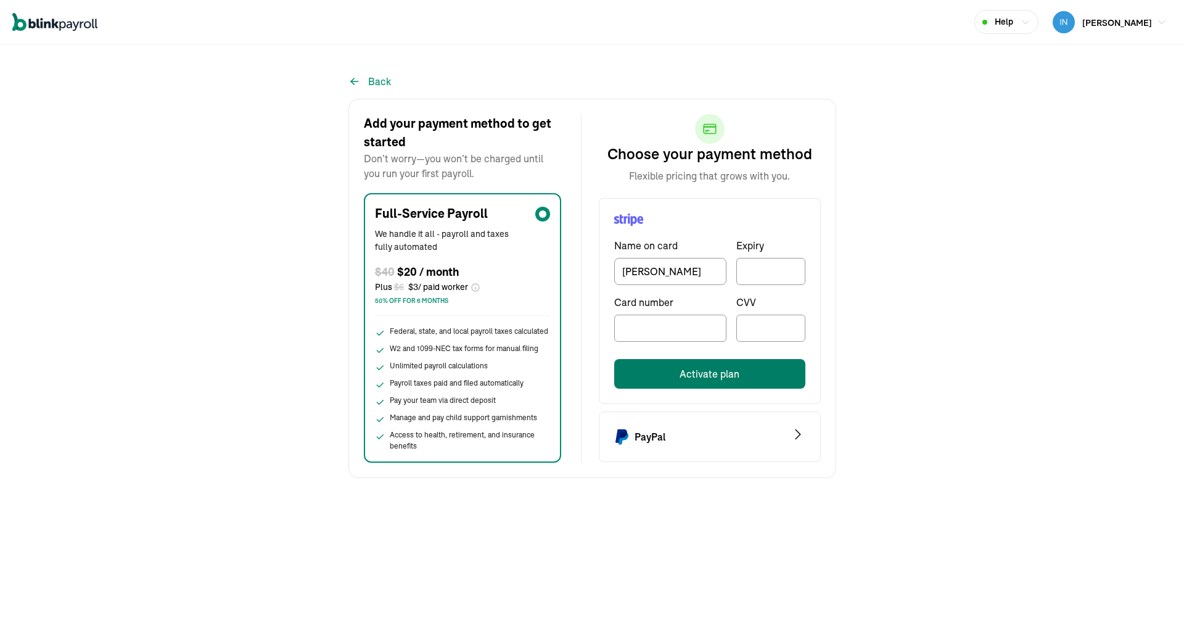
click at [713, 373] on button "Activate plan" at bounding box center [709, 374] width 191 height 30
click at [717, 379] on button "Activate plan" at bounding box center [709, 374] width 191 height 30
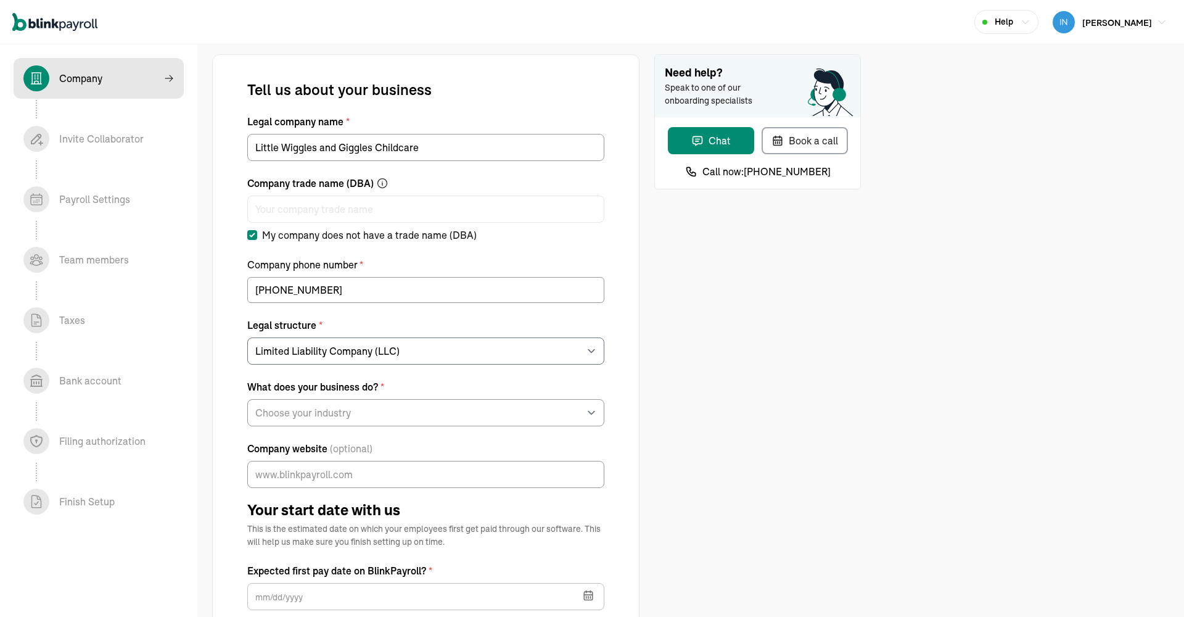
select select "Limited Liability Company (LLC)"
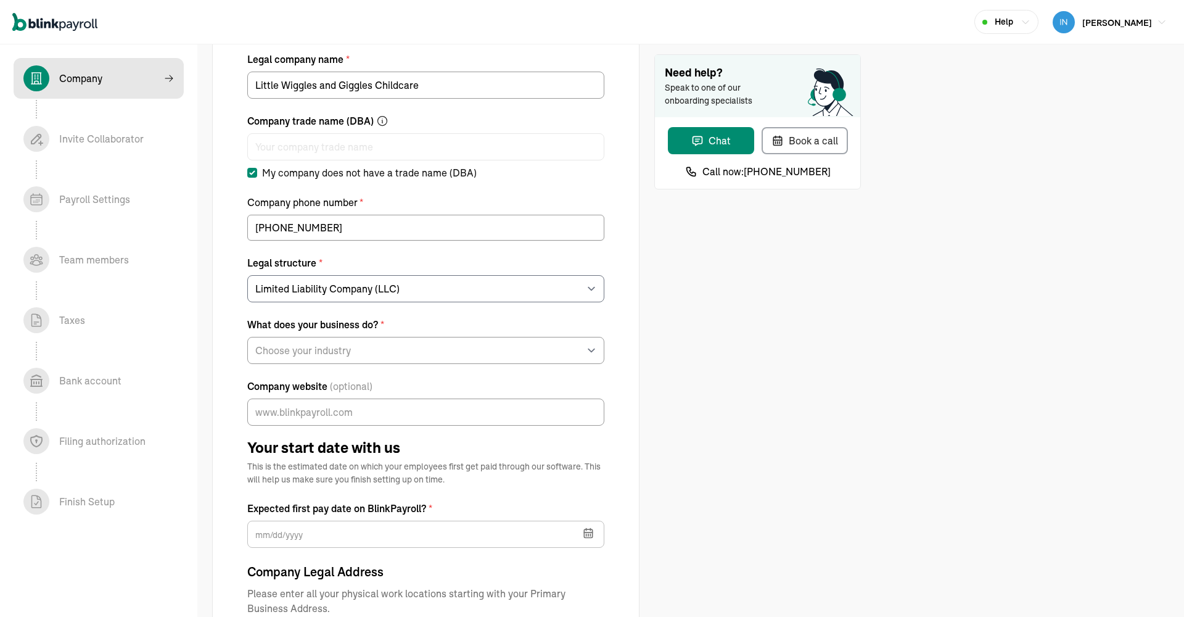
select select "Family Care Services"
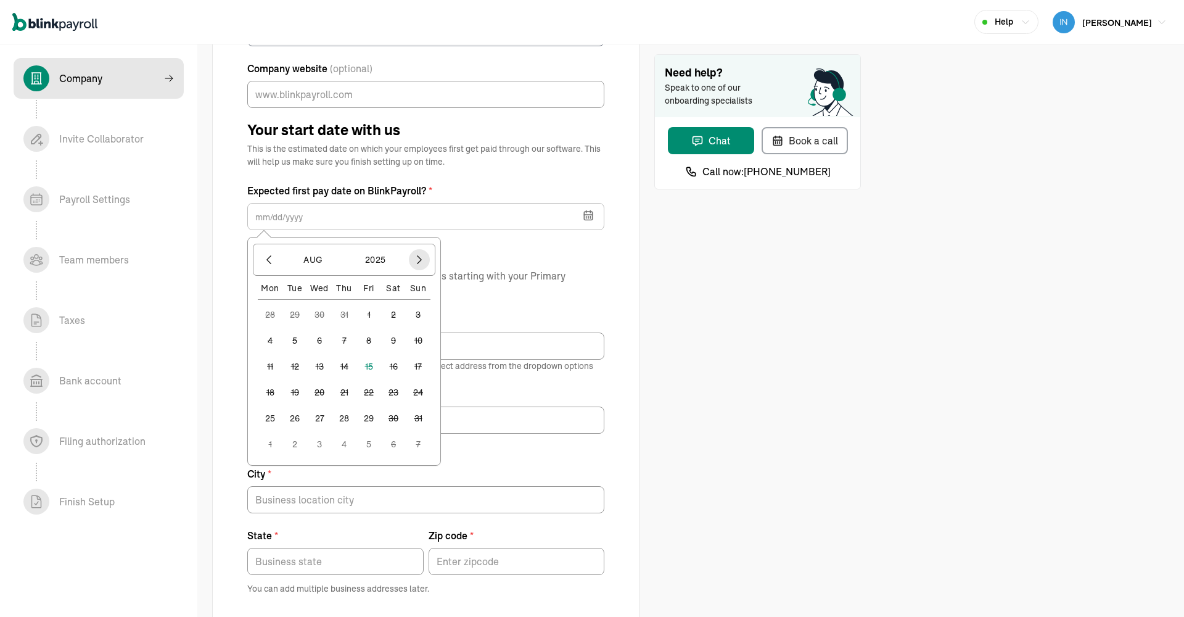
click at [421, 263] on icon "button" at bounding box center [419, 259] width 12 height 12
click at [271, 259] on icon "button" at bounding box center [269, 259] width 12 height 12
click at [588, 216] on icon "button" at bounding box center [588, 215] width 12 height 12
click at [524, 312] on div "Company Legal Address Please enter all your physical work locations starting wi…" at bounding box center [425, 475] width 357 height 452
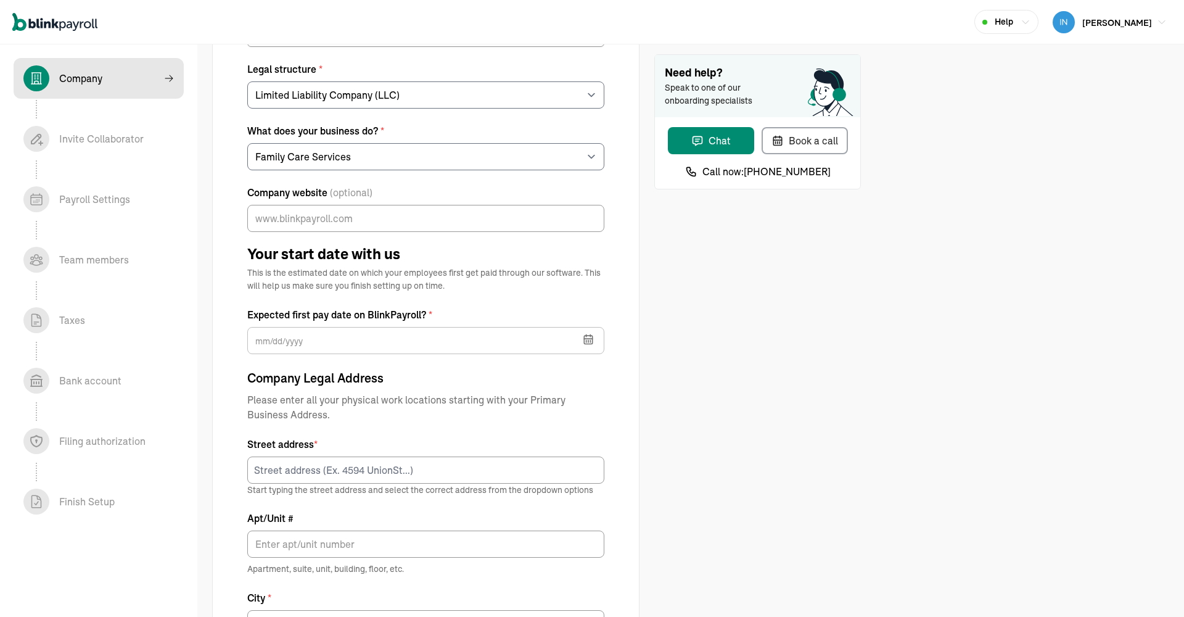
scroll to position [257, 0]
click at [582, 338] on button "button" at bounding box center [587, 337] width 35 height 32
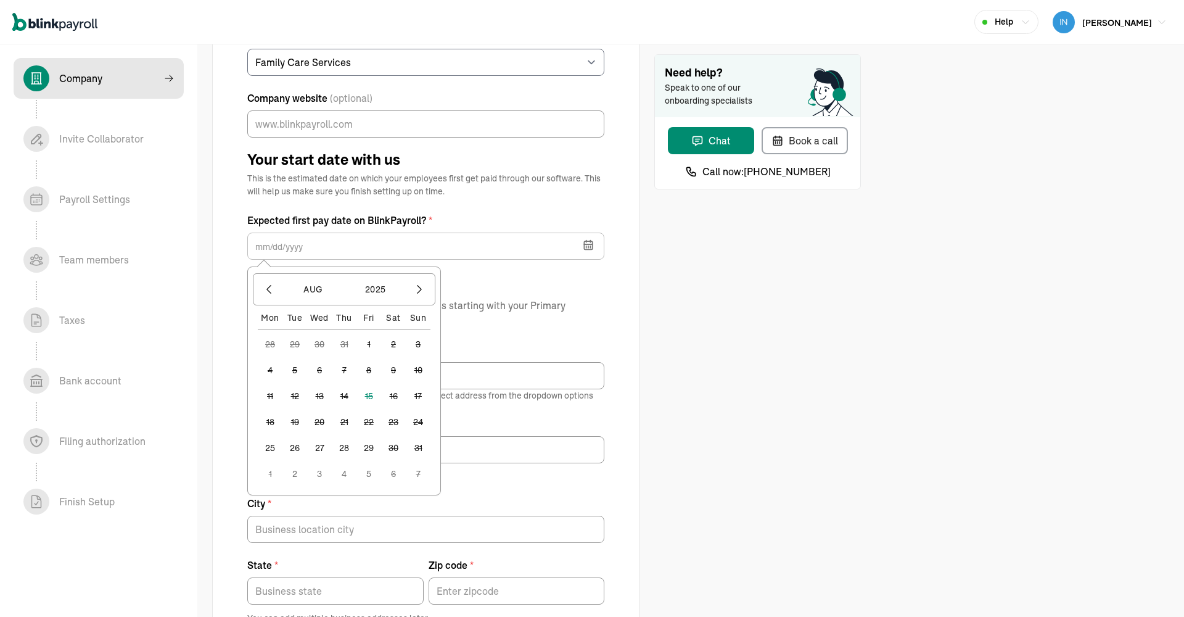
scroll to position [359, 0]
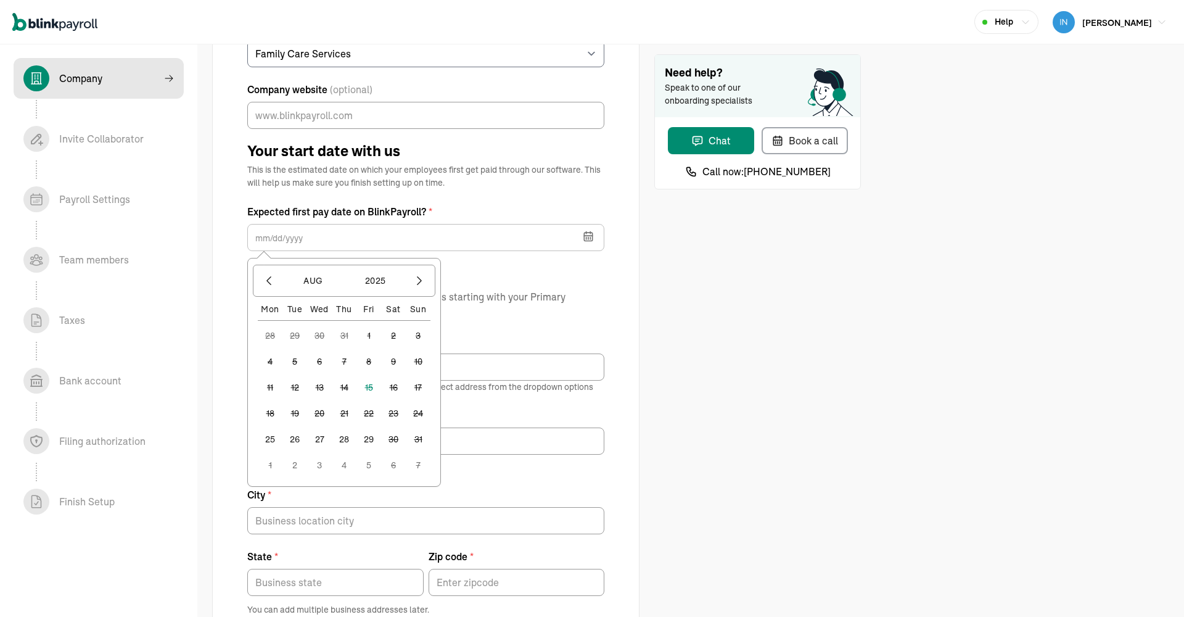
click at [522, 331] on div "Company Legal Address Please enter all your physical work locations starting wi…" at bounding box center [425, 492] width 357 height 452
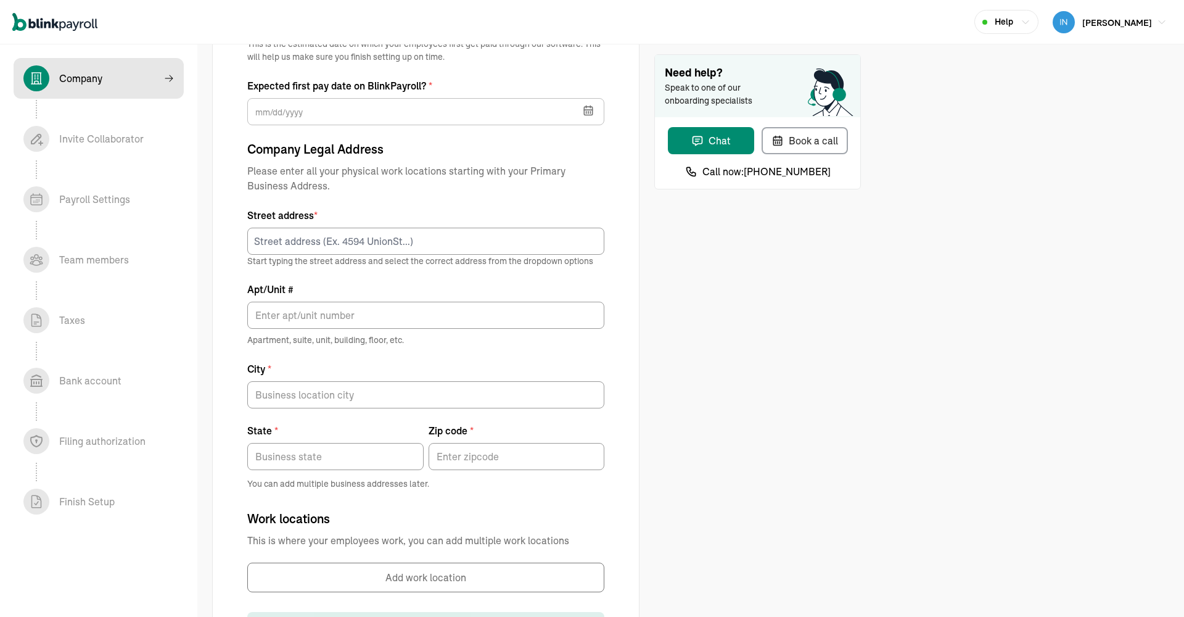
scroll to position [487, 0]
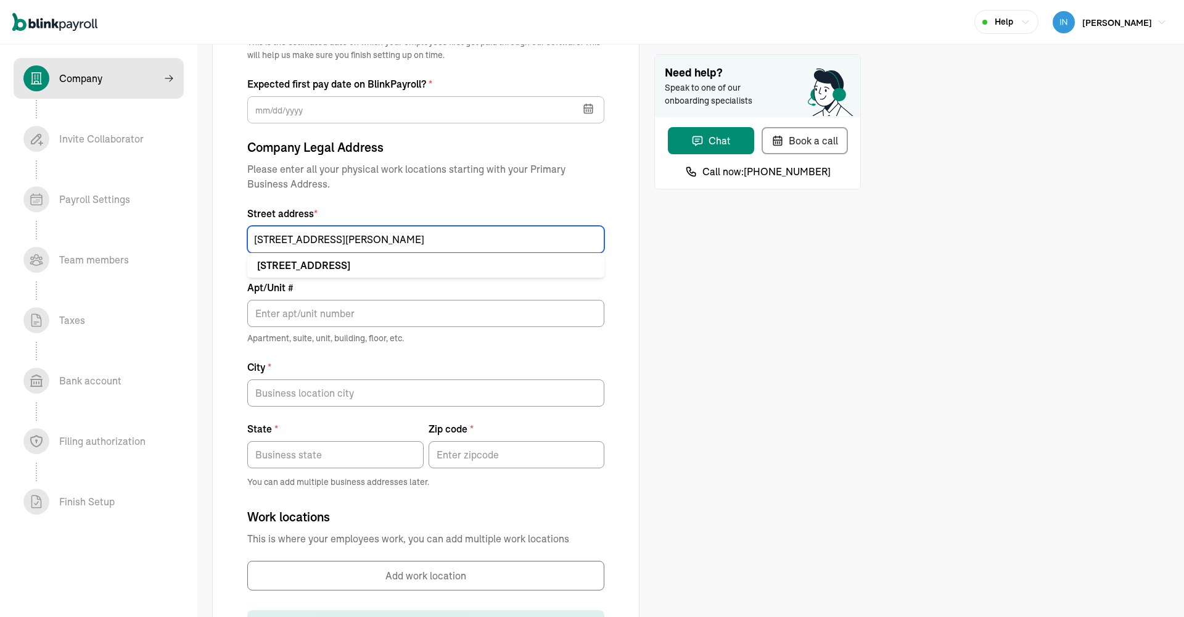
type input "[STREET_ADDRESS][PERSON_NAME]"
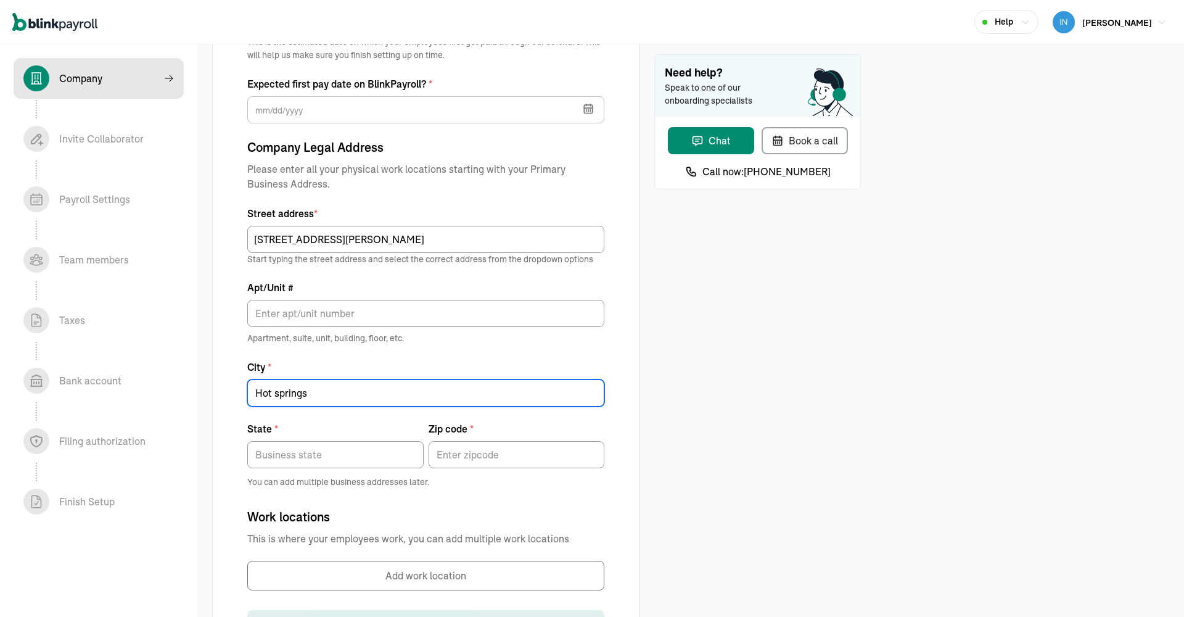
type input "Hot springs"
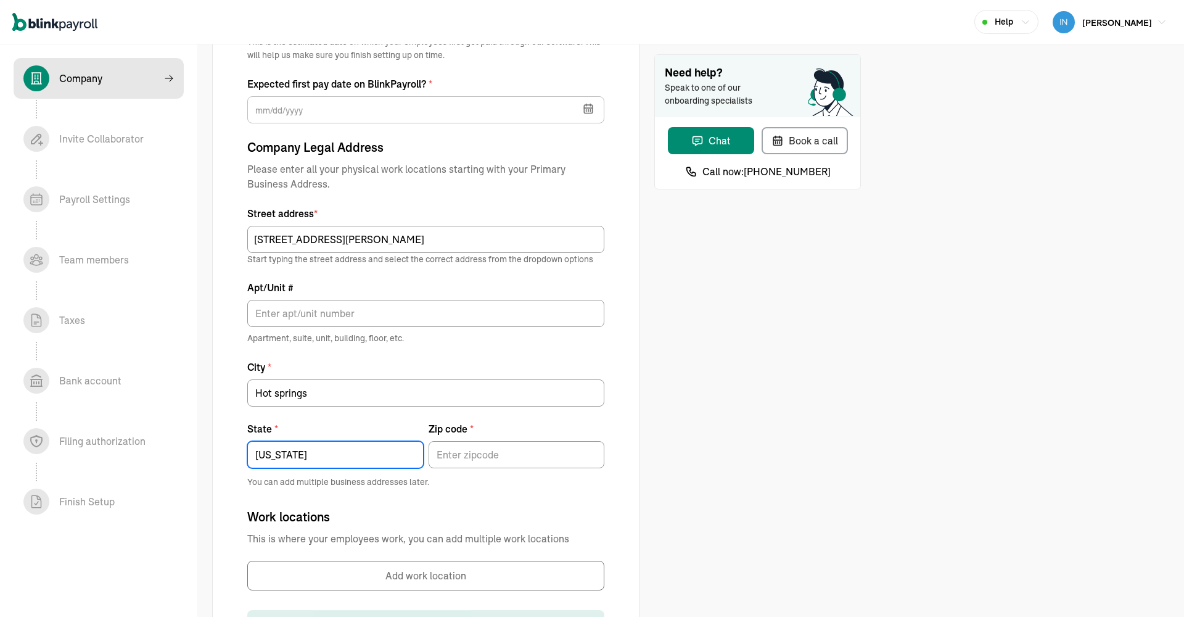
type input "[US_STATE]"
type input "71913"
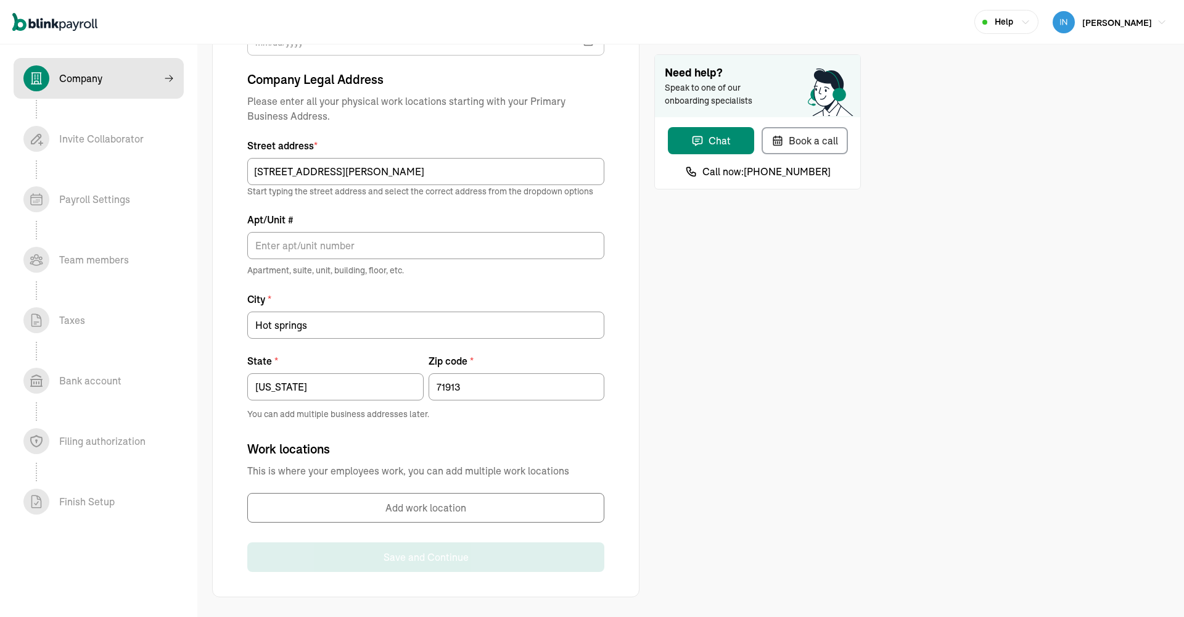
scroll to position [554, 0]
click at [411, 512] on button "Add work location" at bounding box center [425, 508] width 357 height 30
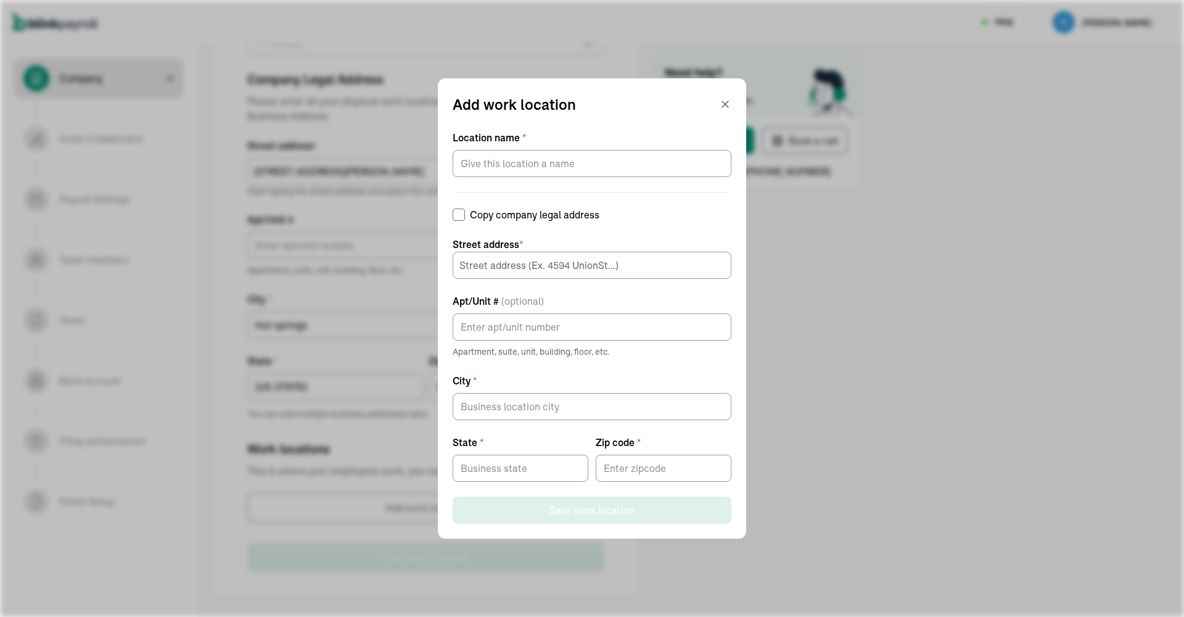
scroll to position [555, 0]
click at [459, 212] on input "Copy company legal address" at bounding box center [459, 214] width 12 height 12
checkbox input "true"
type input "Hot springs"
type input "[US_STATE]"
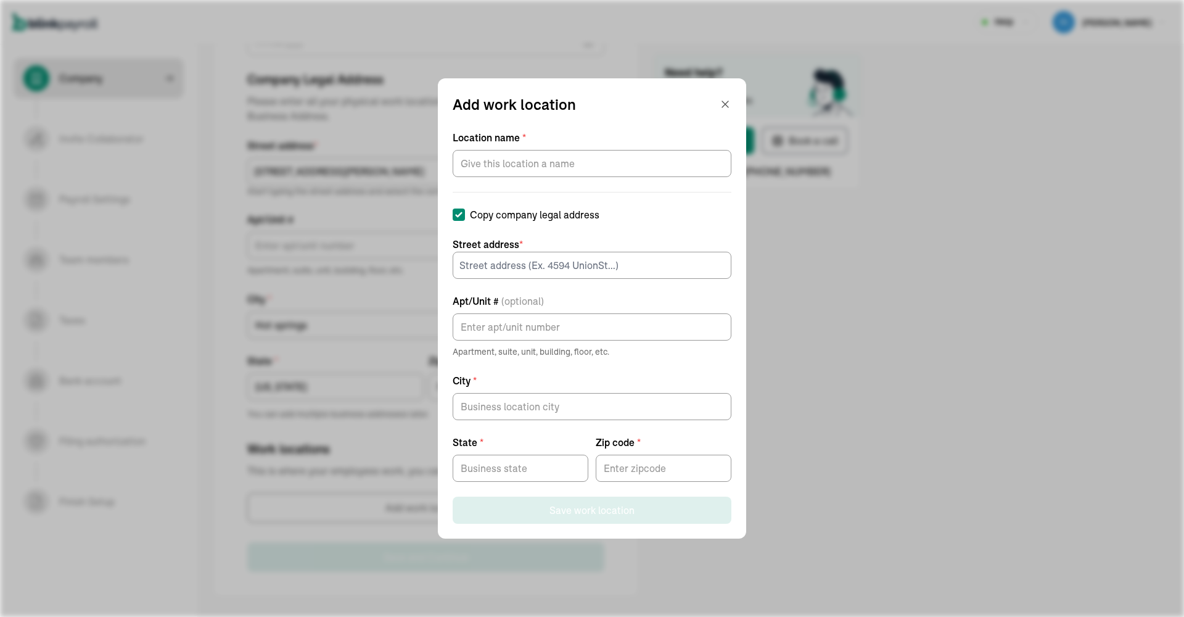
type input "71913"
type input "[STREET_ADDRESS][PERSON_NAME]"
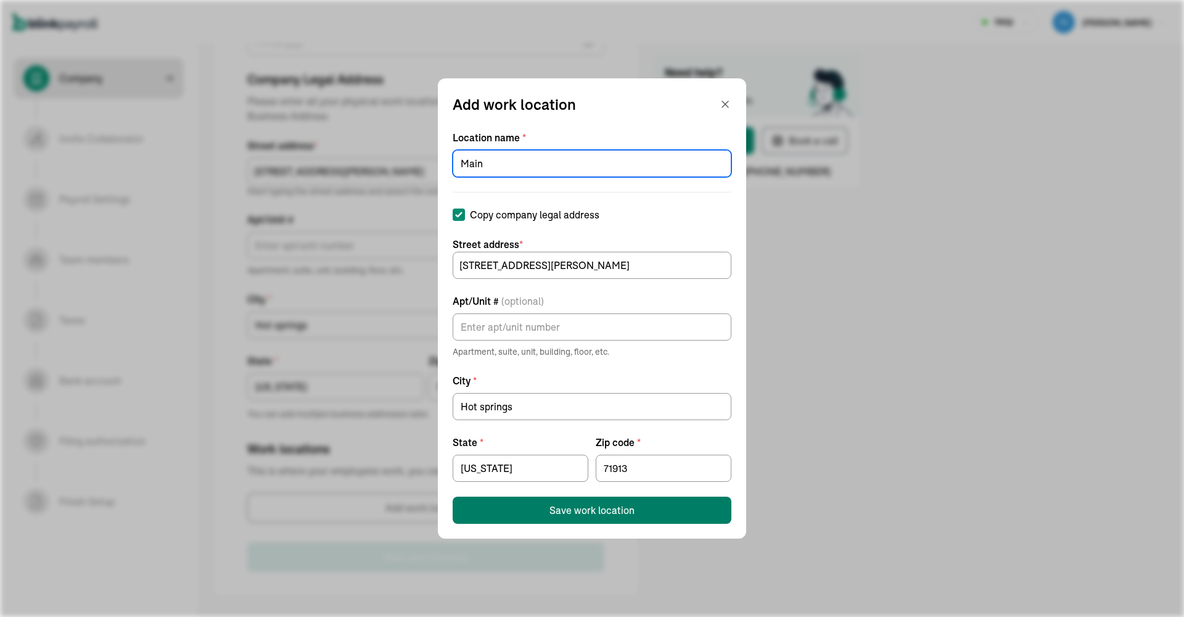
type input "Main"
click at [570, 512] on div "Save work location" at bounding box center [591, 510] width 85 height 15
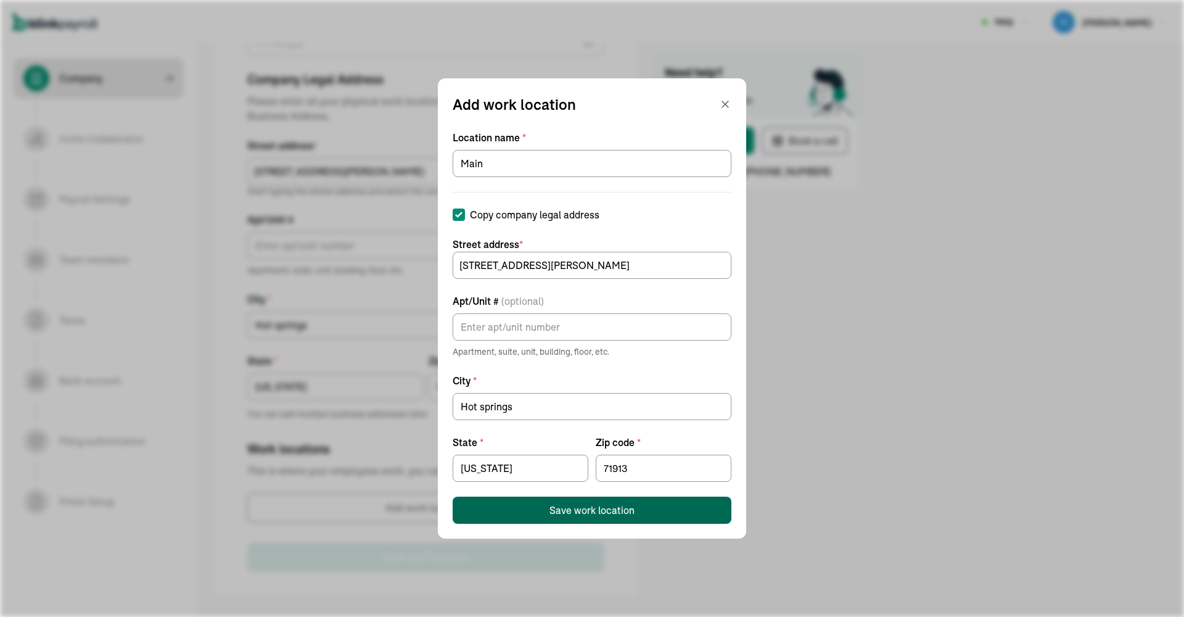
click at [546, 506] on button "Save work location" at bounding box center [592, 509] width 279 height 27
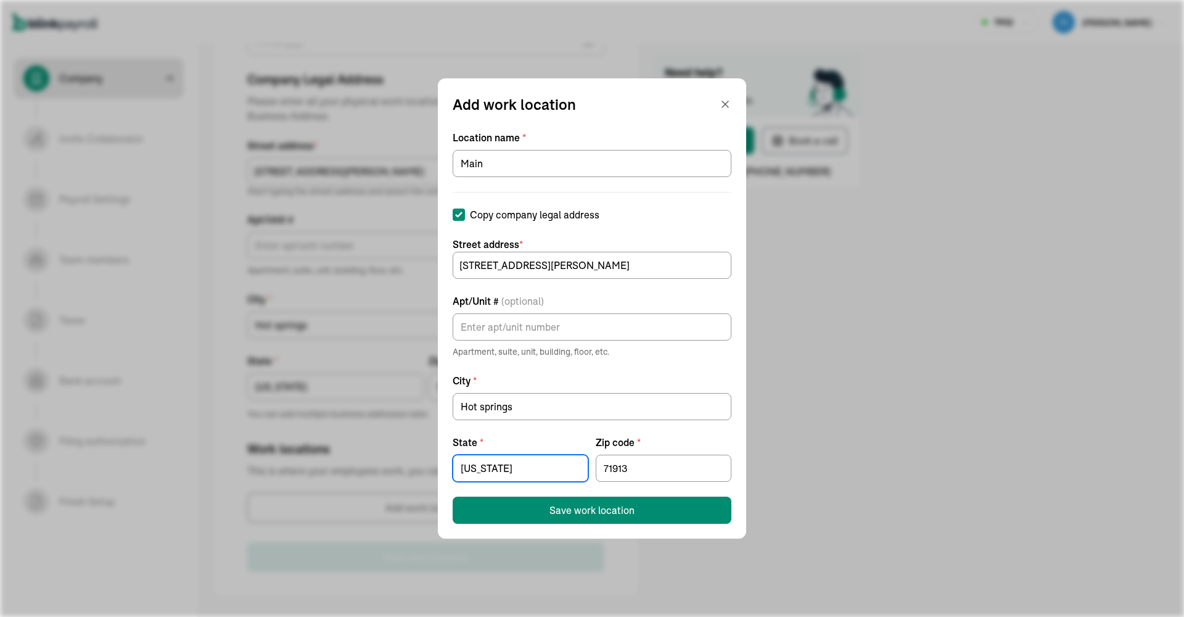
drag, startPoint x: 513, startPoint y: 466, endPoint x: 438, endPoint y: 462, distance: 75.4
click at [438, 462] on div "Add work location Location name * Main Copy company legal address Street addres…" at bounding box center [592, 308] width 308 height 460
type input "[US_STATE]"
click at [590, 515] on div "Save work location" at bounding box center [591, 510] width 85 height 15
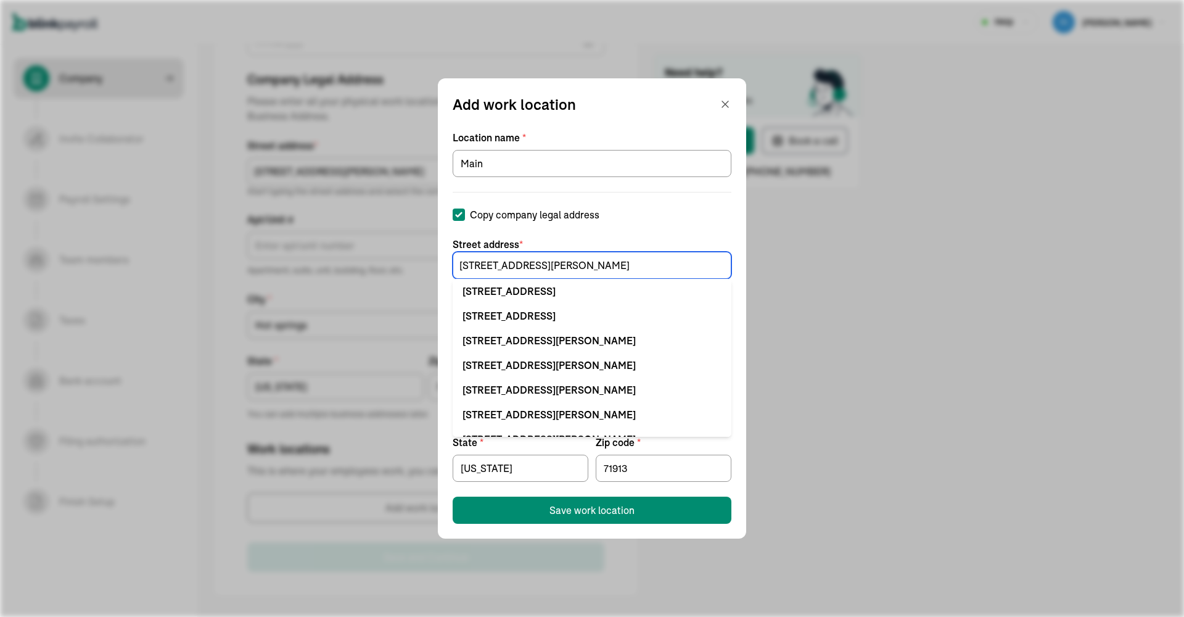
scroll to position [0, 0]
type input "1808 Albert Pike"
click at [727, 104] on icon "button" at bounding box center [725, 104] width 12 height 12
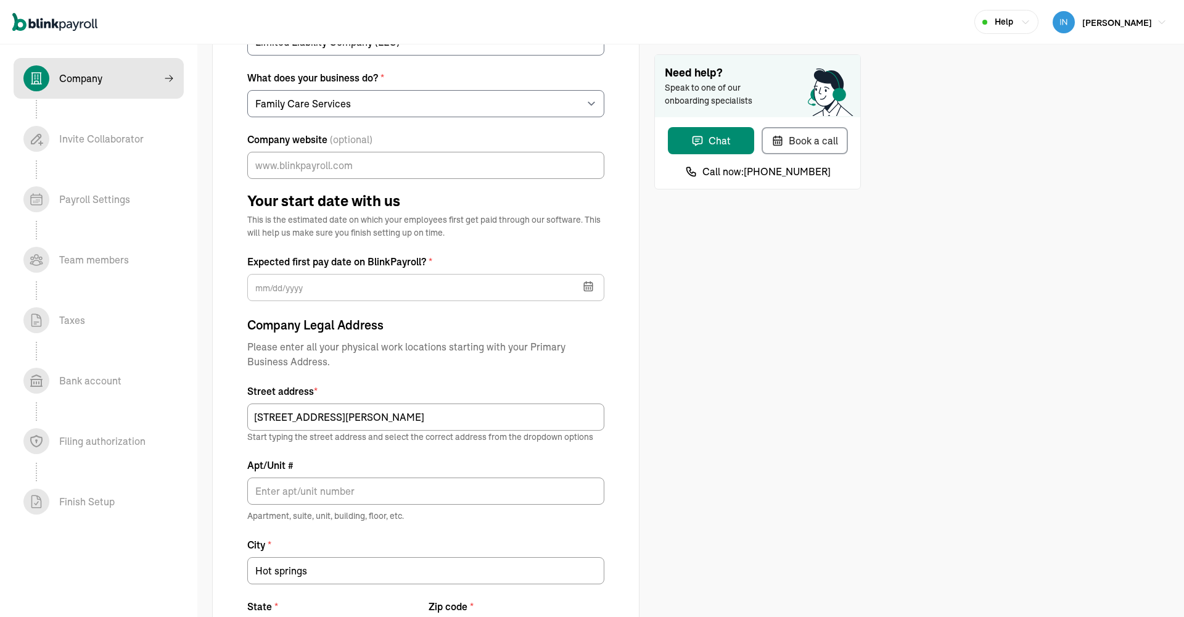
scroll to position [317, 0]
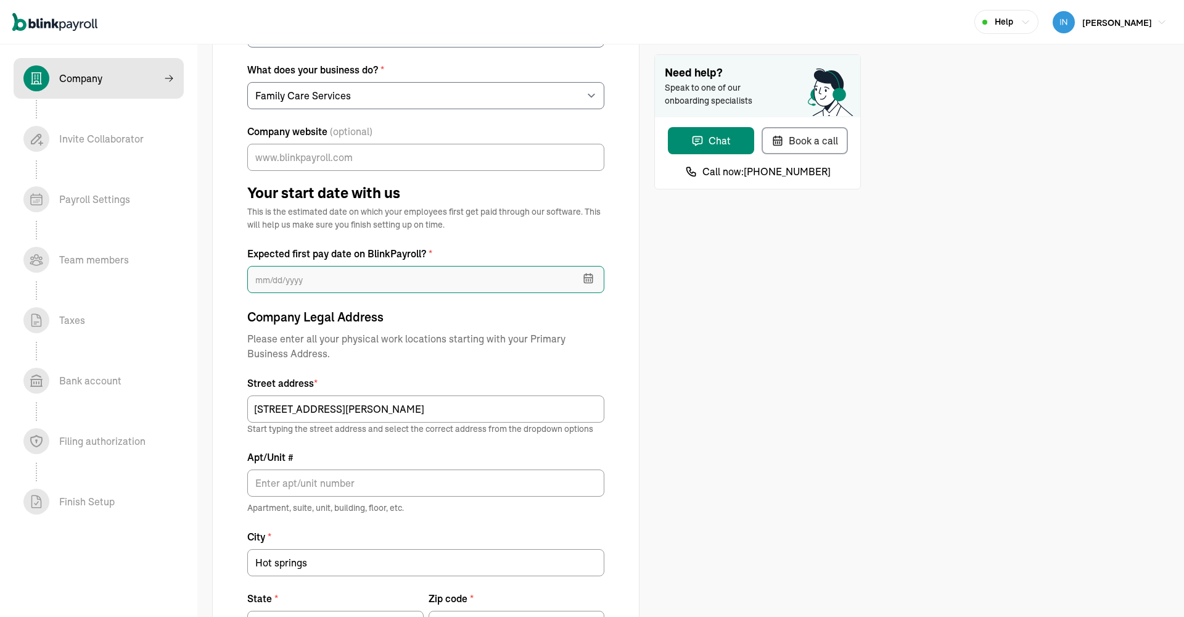
click at [524, 279] on input "text" at bounding box center [425, 279] width 357 height 27
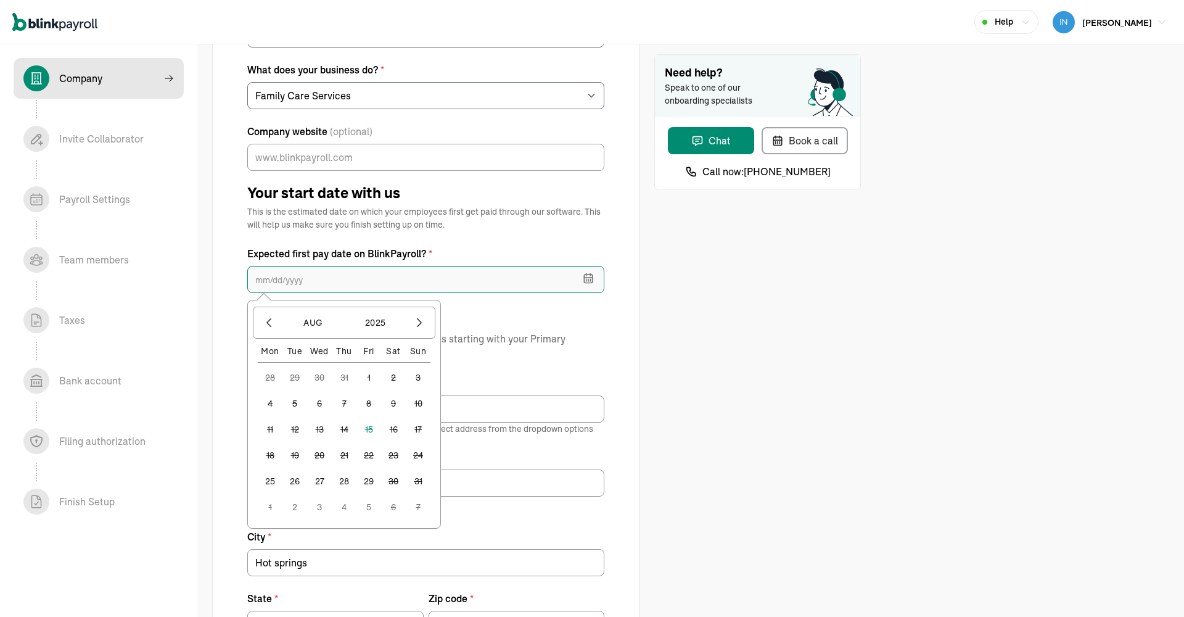
scroll to position [319, 0]
click at [545, 275] on input "text" at bounding box center [425, 277] width 357 height 27
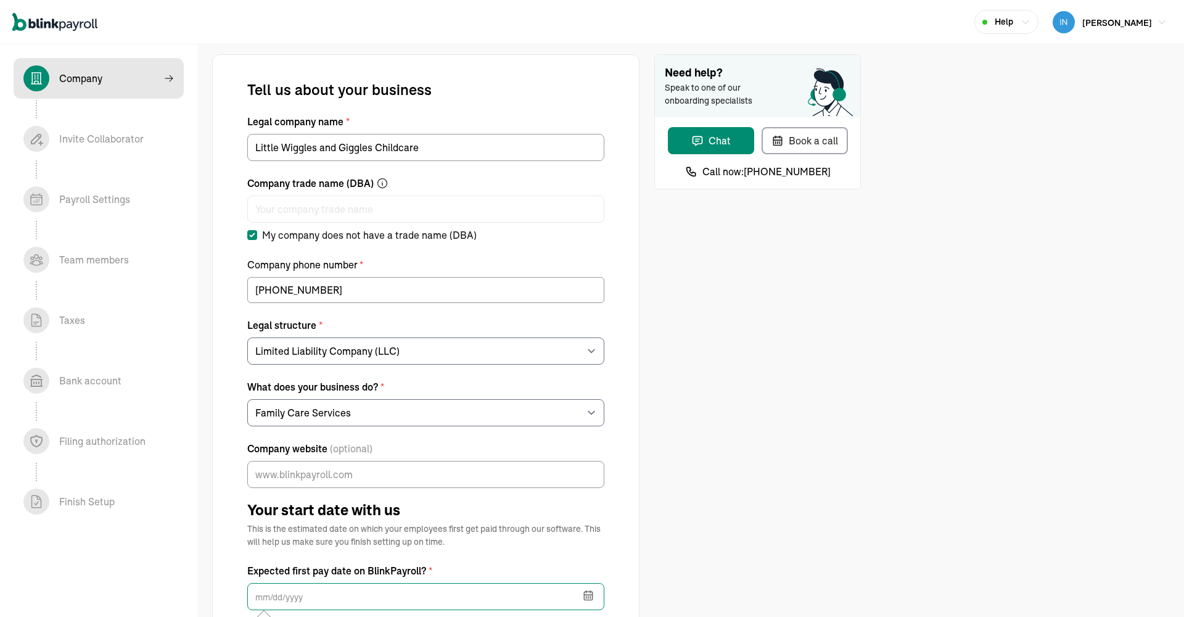
scroll to position [0, 0]
click at [1122, 23] on span "[PERSON_NAME]" at bounding box center [1117, 22] width 70 height 11
click at [1123, 23] on span "[PERSON_NAME]" at bounding box center [1117, 22] width 70 height 11
click at [709, 142] on div "Chat" at bounding box center [710, 140] width 39 height 15
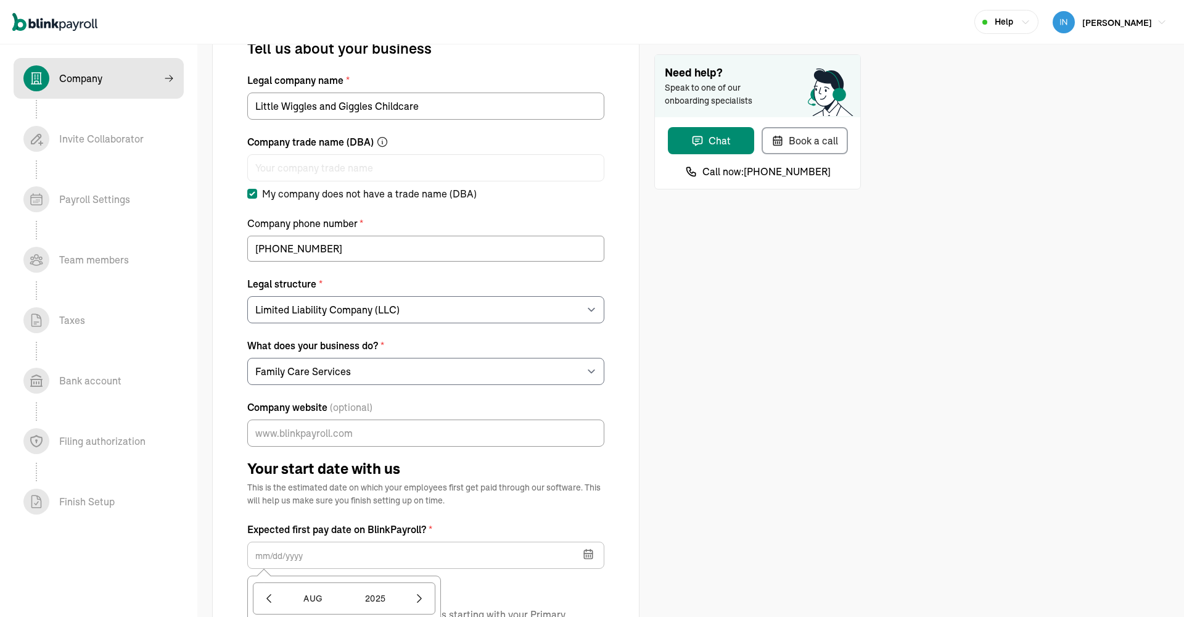
scroll to position [42, 0]
click at [816, 141] on div "Book a call" at bounding box center [804, 140] width 67 height 15
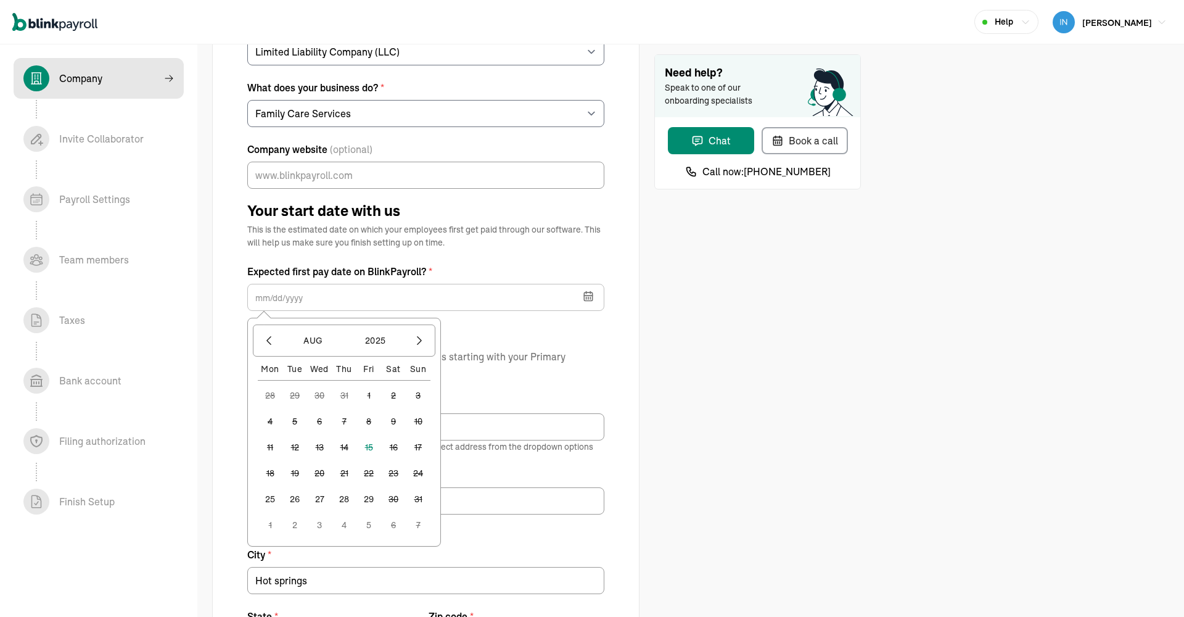
scroll to position [273, 0]
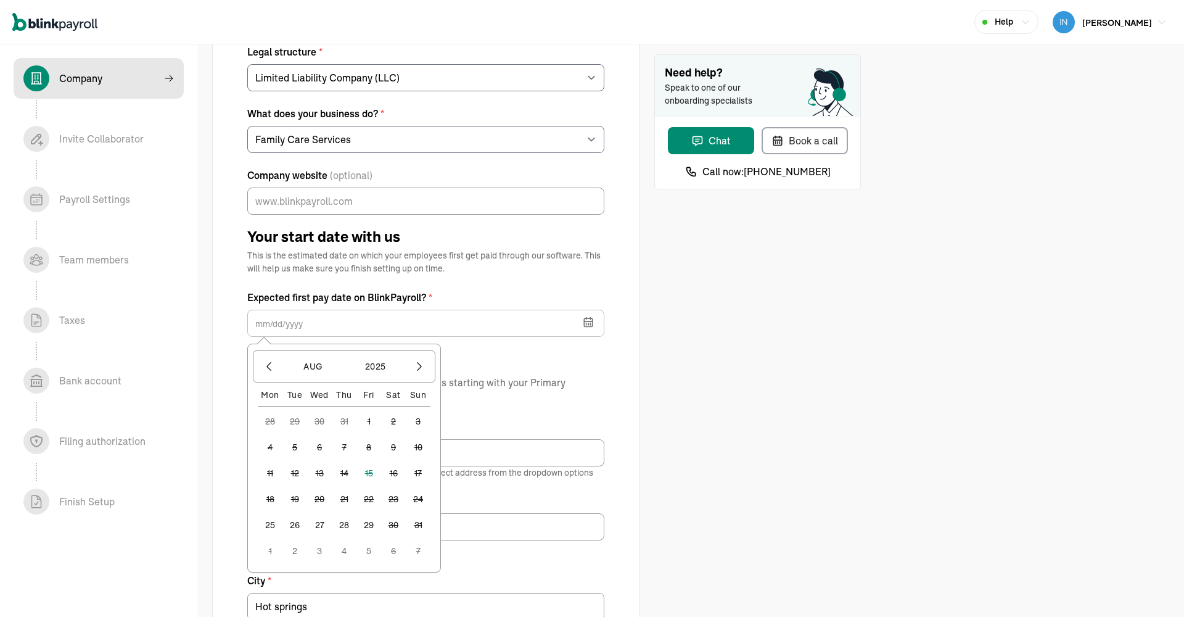
click at [1030, 23] on div "Help" at bounding box center [1006, 21] width 48 height 13
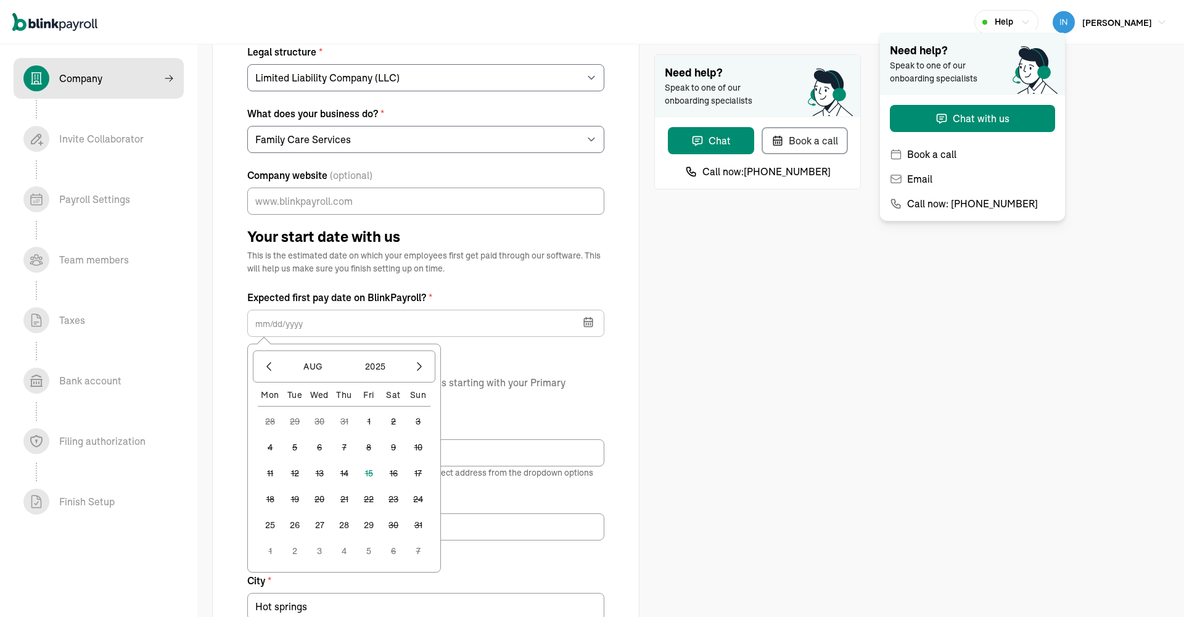
click at [815, 15] on div "Help Kim Martin" at bounding box center [592, 22] width 1184 height 44
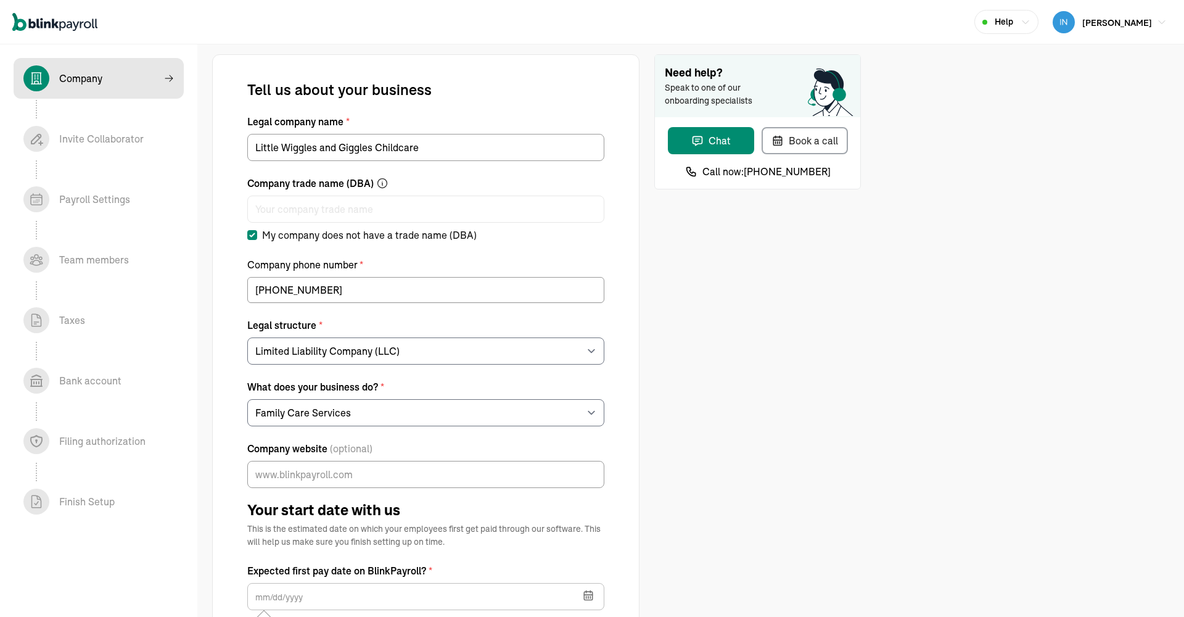
scroll to position [0, 0]
click at [1143, 25] on span "Kim Martin" at bounding box center [1117, 22] width 70 height 11
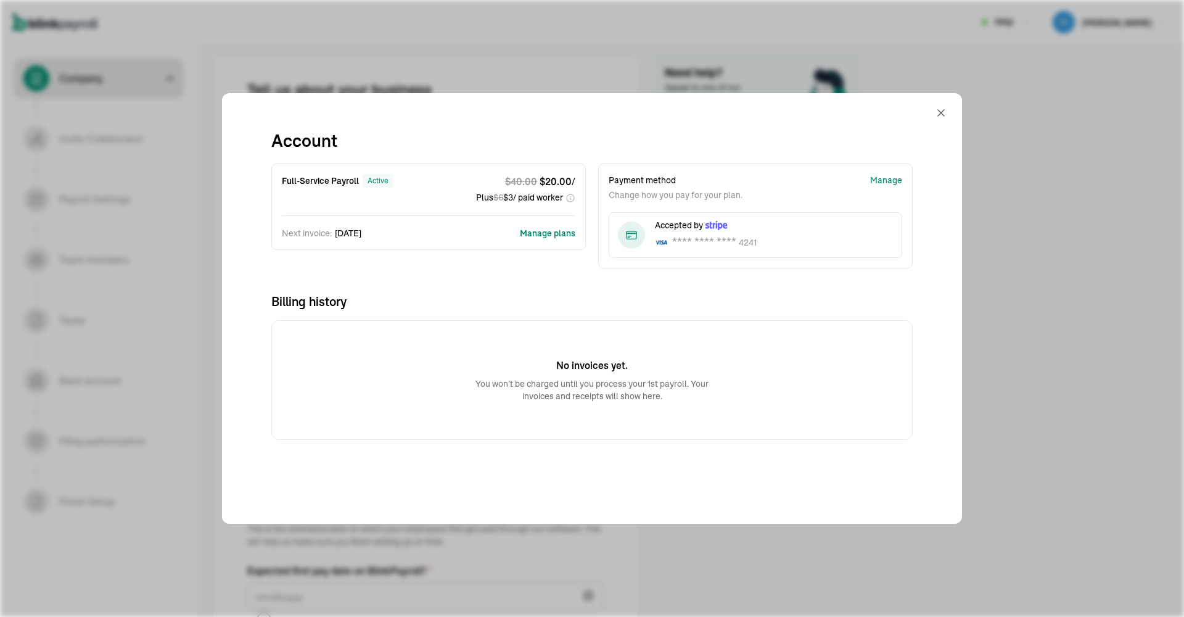
click at [559, 231] on button "Manage plans" at bounding box center [547, 233] width 55 height 12
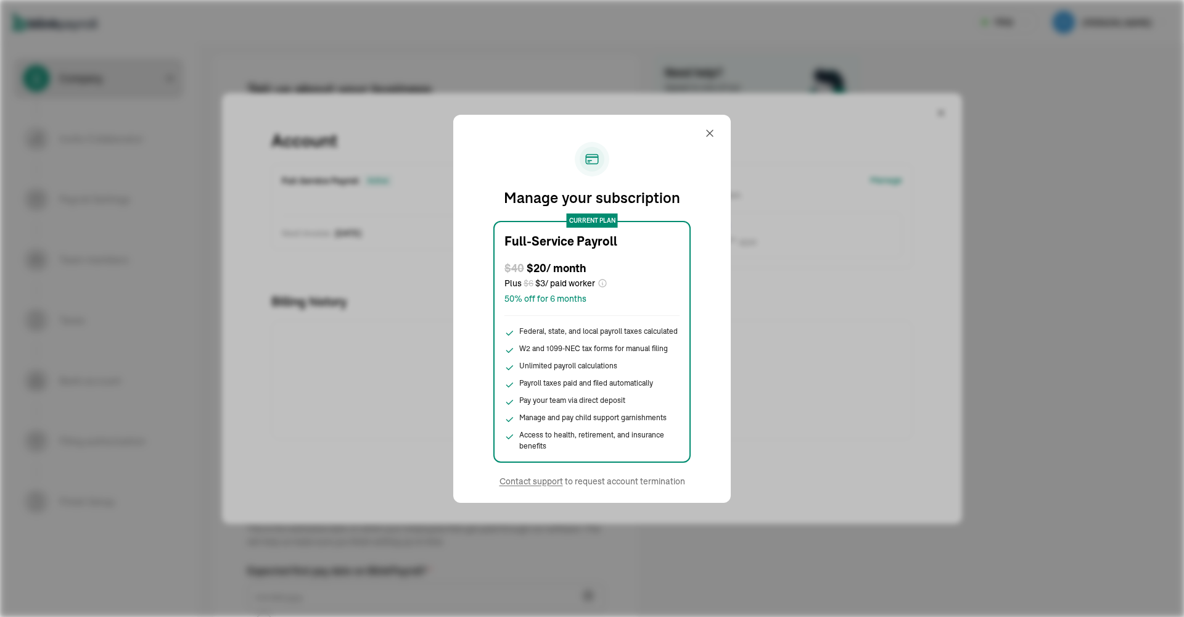
click at [717, 129] on div at bounding box center [715, 133] width 22 height 30
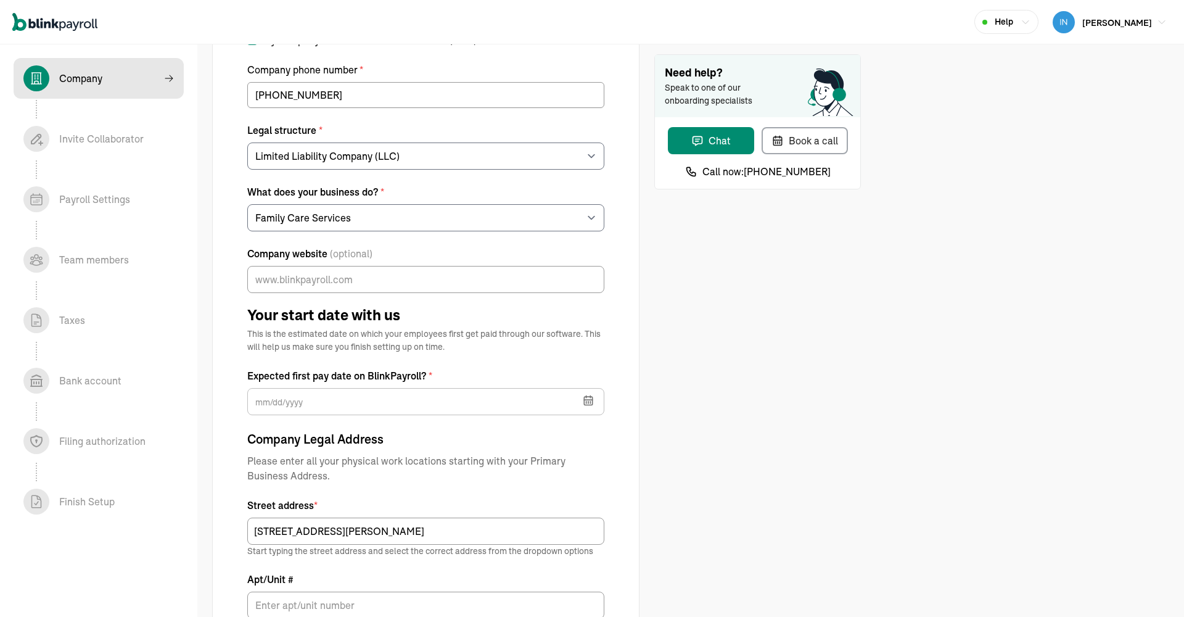
scroll to position [192, 0]
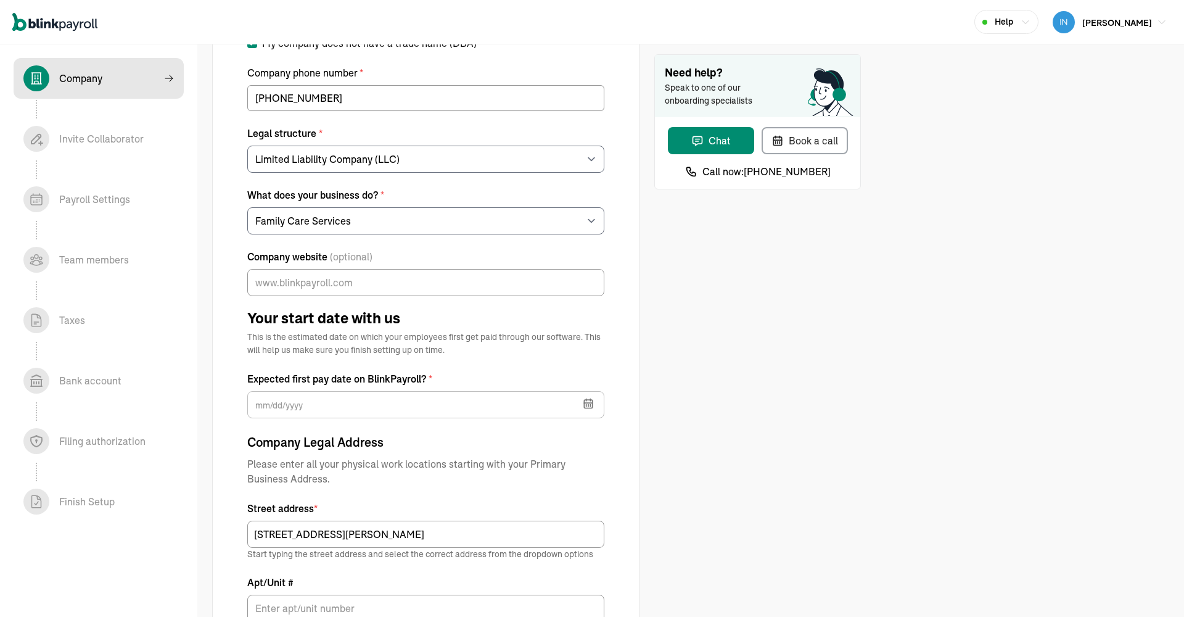
click at [587, 402] on icon "button" at bounding box center [588, 403] width 12 height 12
click at [655, 427] on div "Need help? Speak to one of our onboarding specialists Chat Book a call Call now…" at bounding box center [757, 410] width 207 height 1097
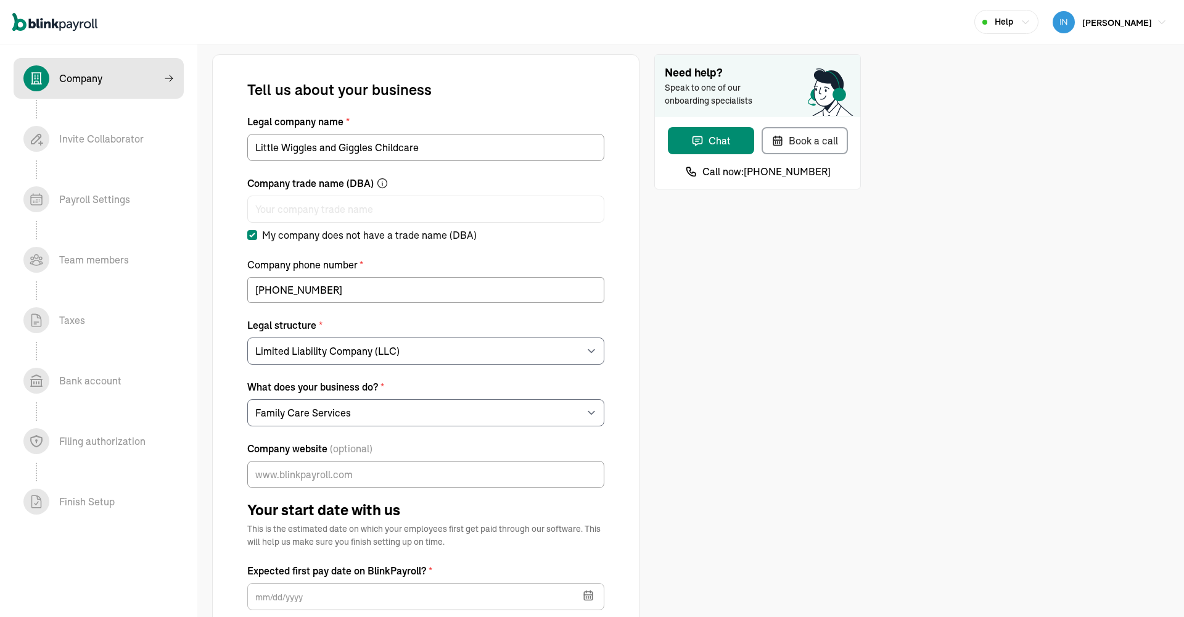
scroll to position [0, 0]
click at [1133, 22] on span "Kim Martin" at bounding box center [1117, 22] width 70 height 11
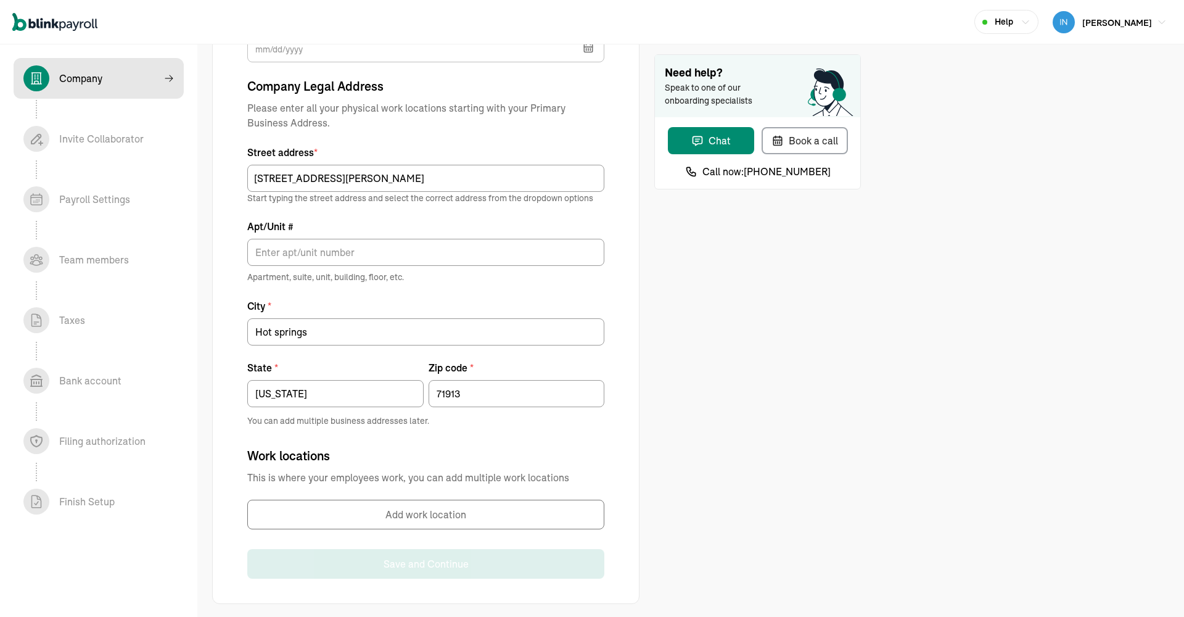
scroll to position [548, 0]
click at [807, 144] on div "Book a call" at bounding box center [804, 140] width 67 height 15
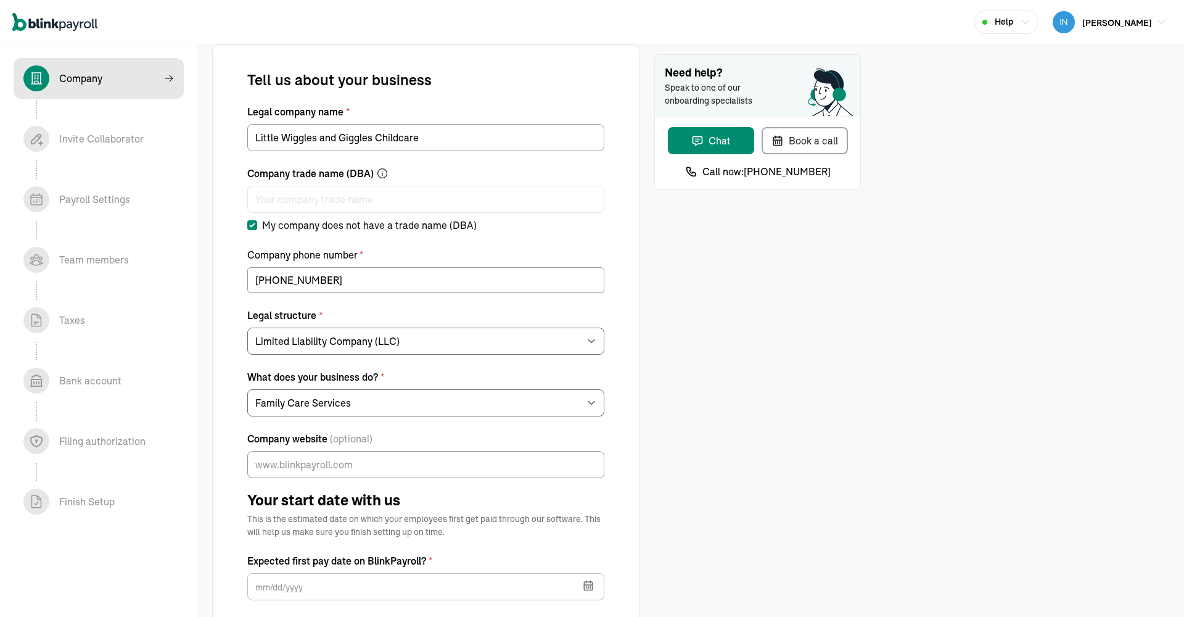
scroll to position [9, 1]
click at [1127, 22] on span "Kim Martin" at bounding box center [1117, 22] width 70 height 11
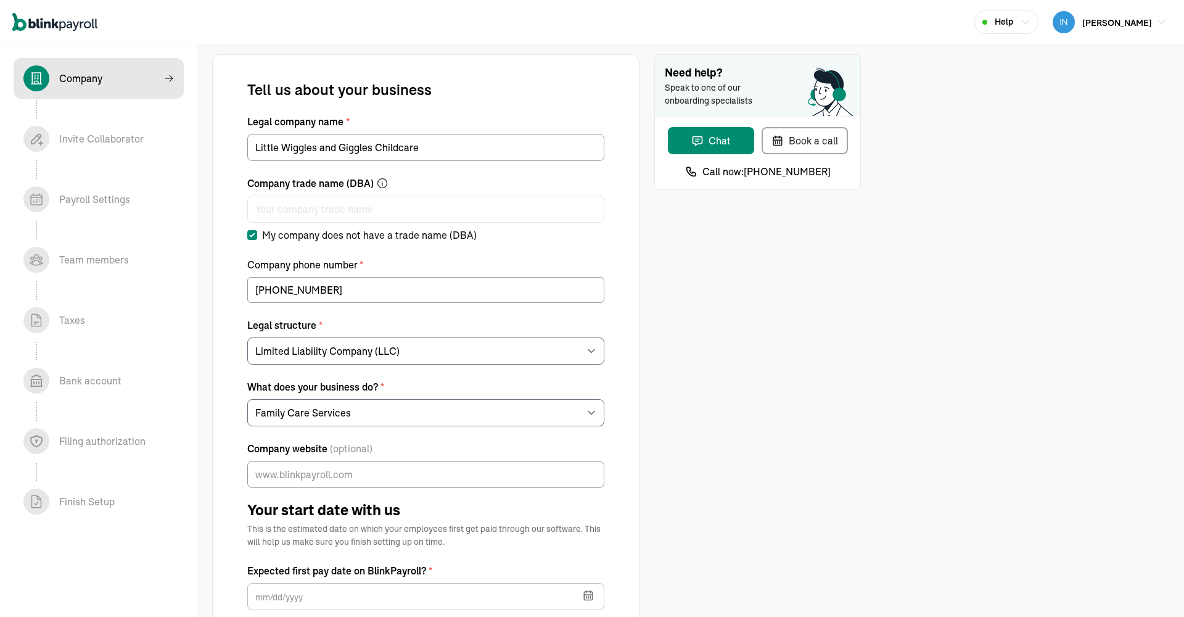
scroll to position [-1, 0]
drag, startPoint x: 525, startPoint y: 67, endPoint x: 995, endPoint y: 39, distance: 470.7
click at [534, 63] on div "Tell us about your business Legal company name * Little Wiggles and Giggles Chi…" at bounding box center [425, 602] width 427 height 1097
click at [1030, 21] on icon "button" at bounding box center [1026, 22] width 10 height 10
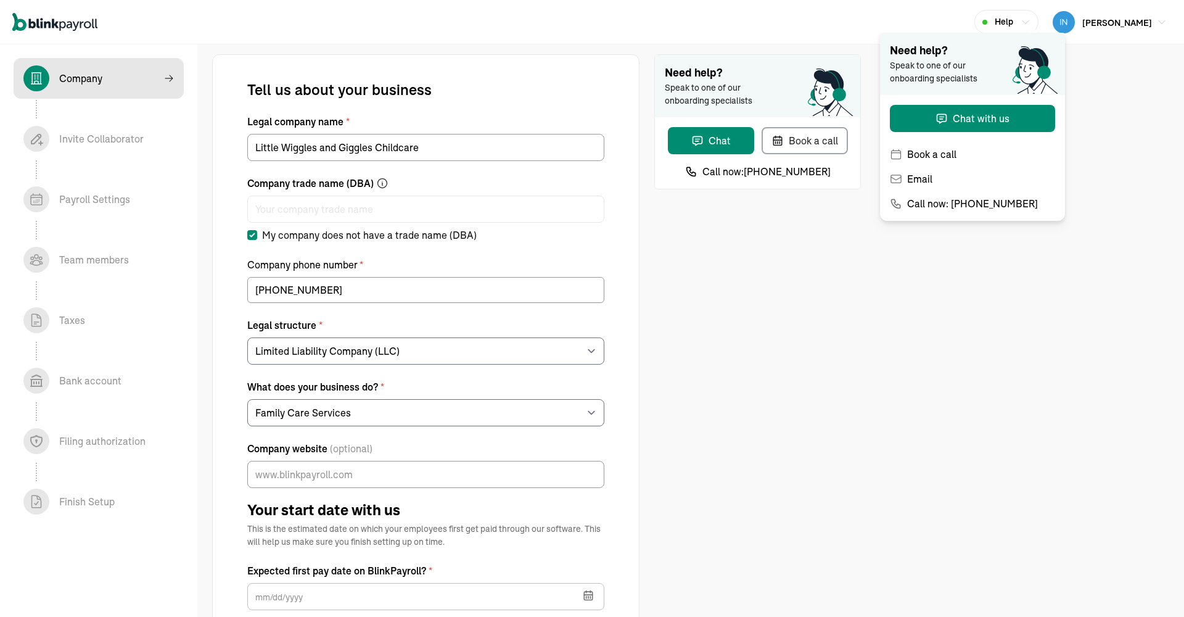
click at [1030, 21] on icon "button" at bounding box center [1026, 22] width 10 height 10
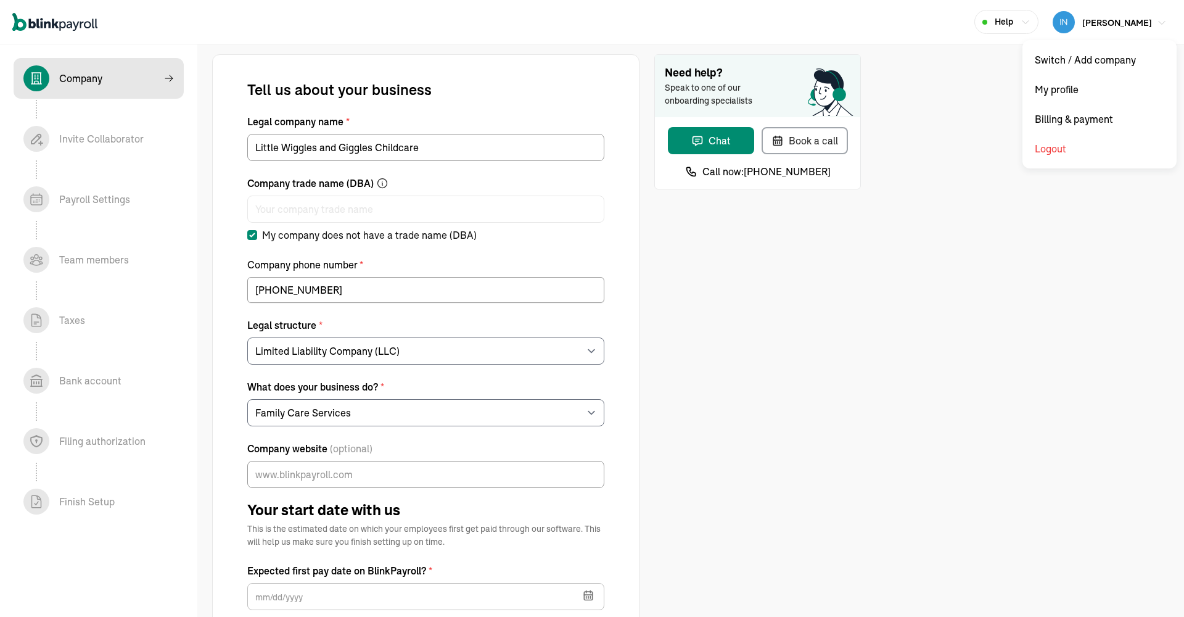
click at [1125, 21] on span "Kim Martin" at bounding box center [1117, 22] width 70 height 11
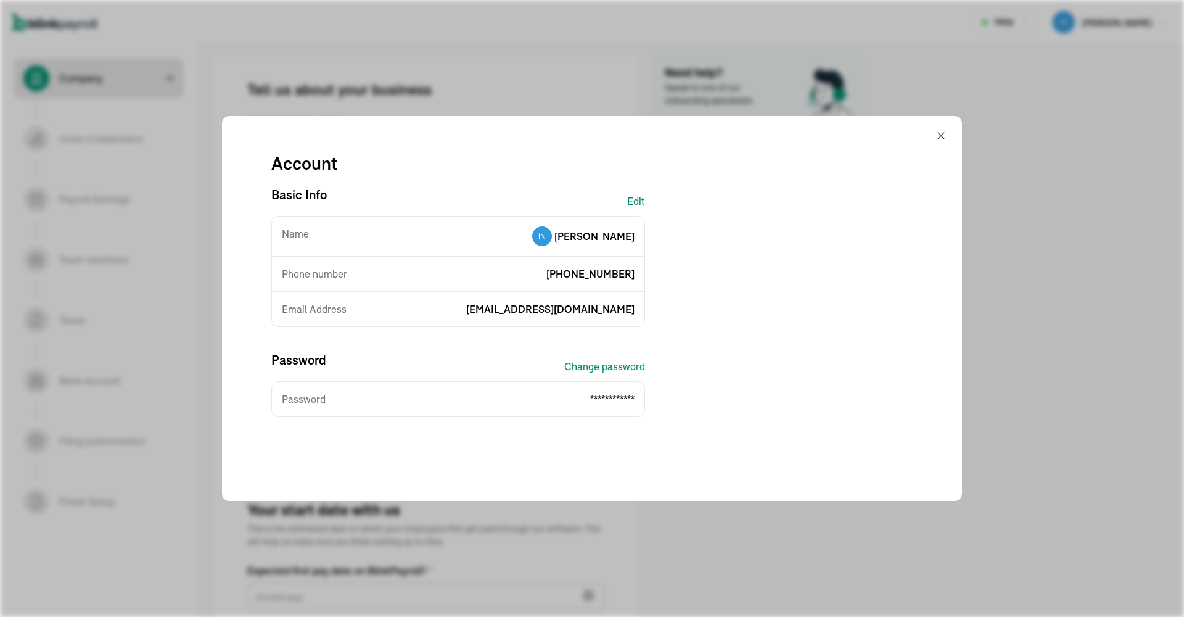
click at [889, 134] on div "Account" at bounding box center [592, 158] width 681 height 55
click at [1077, 71] on div "**********" at bounding box center [592, 308] width 1184 height 617
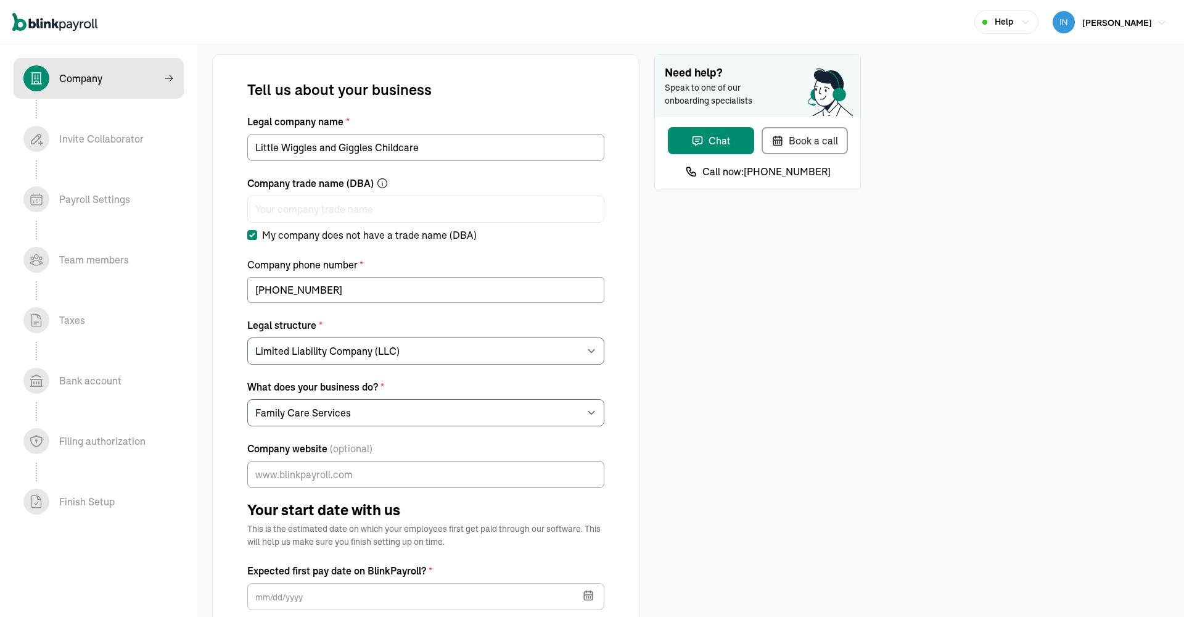
click at [1126, 24] on span "Kim Martin" at bounding box center [1117, 22] width 70 height 11
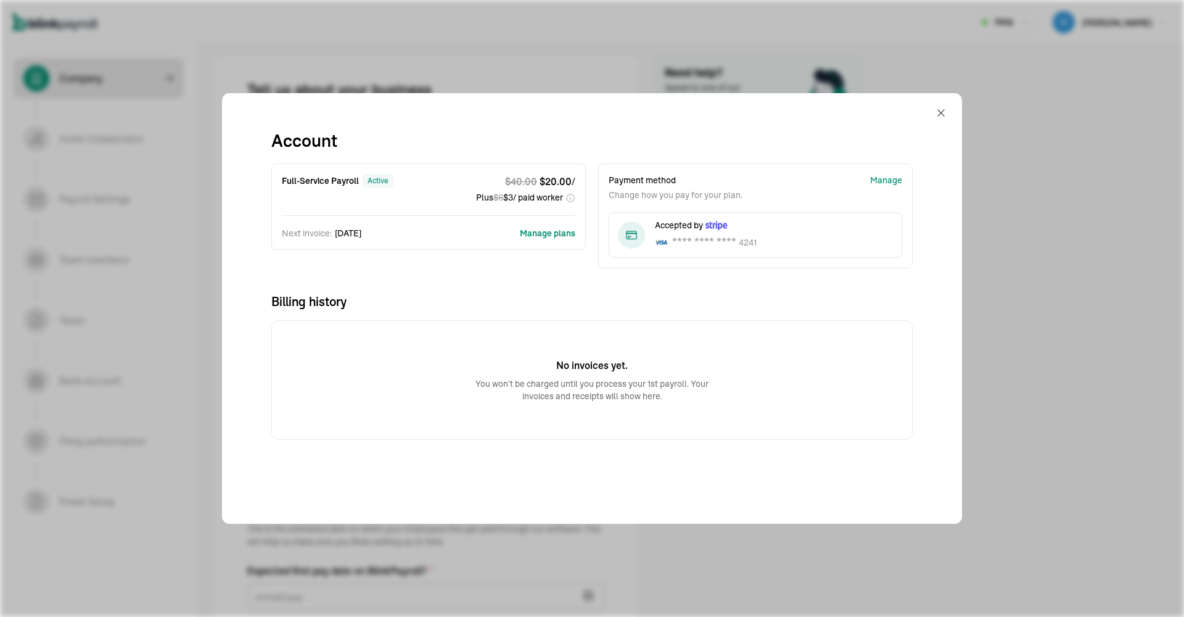
click at [555, 232] on button "Manage plans" at bounding box center [547, 233] width 55 height 12
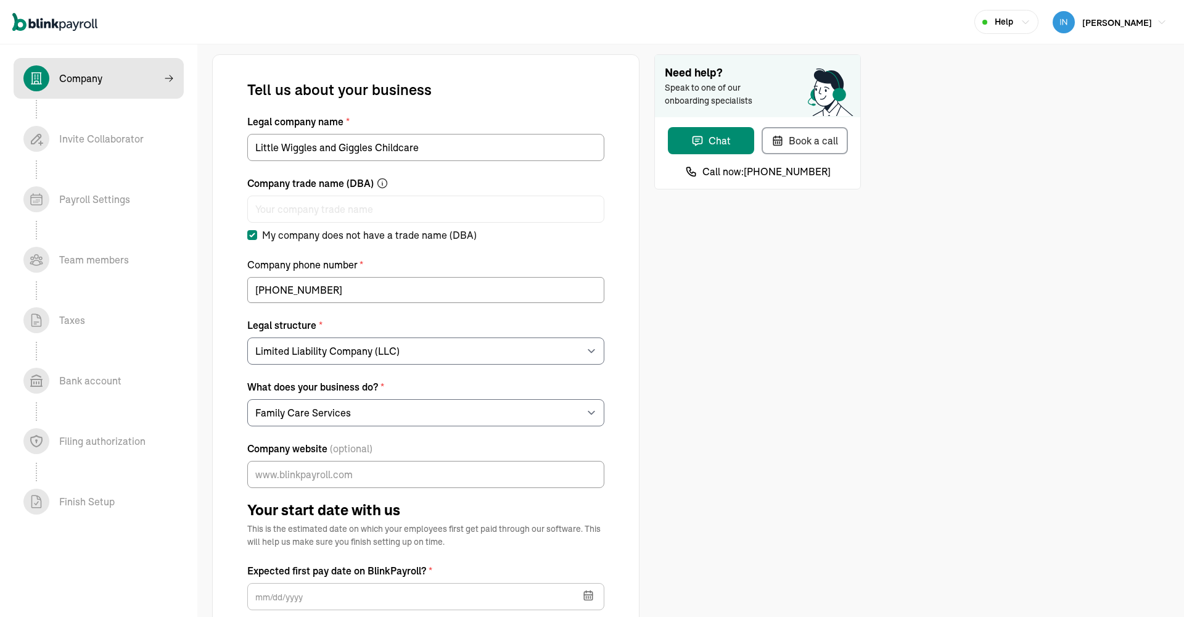
click at [129, 485] on span "Finish Setup In progress" at bounding box center [99, 501] width 170 height 41
click at [94, 495] on div "Finish Setup In progress" at bounding box center [86, 501] width 55 height 15
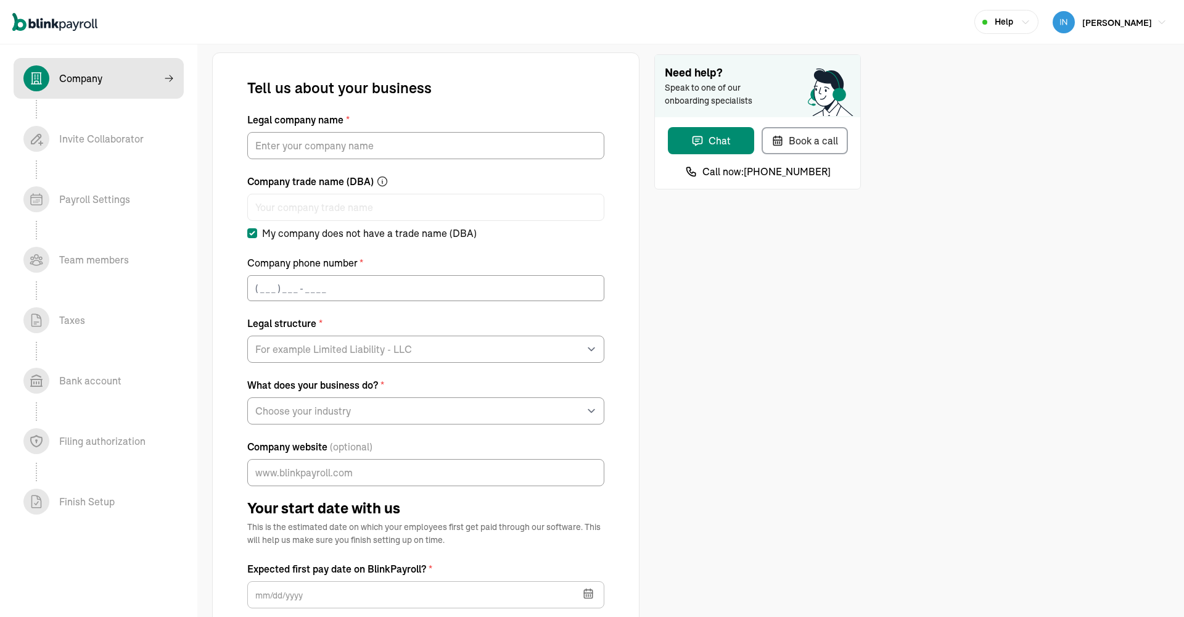
scroll to position [-1, 0]
click at [808, 146] on div "Book a call" at bounding box center [804, 140] width 67 height 15
click at [725, 328] on div "Need help? Speak to one of our onboarding specialists Chat Book a call Call now…" at bounding box center [757, 602] width 207 height 1097
click at [1075, 23] on img "button" at bounding box center [1064, 22] width 22 height 22
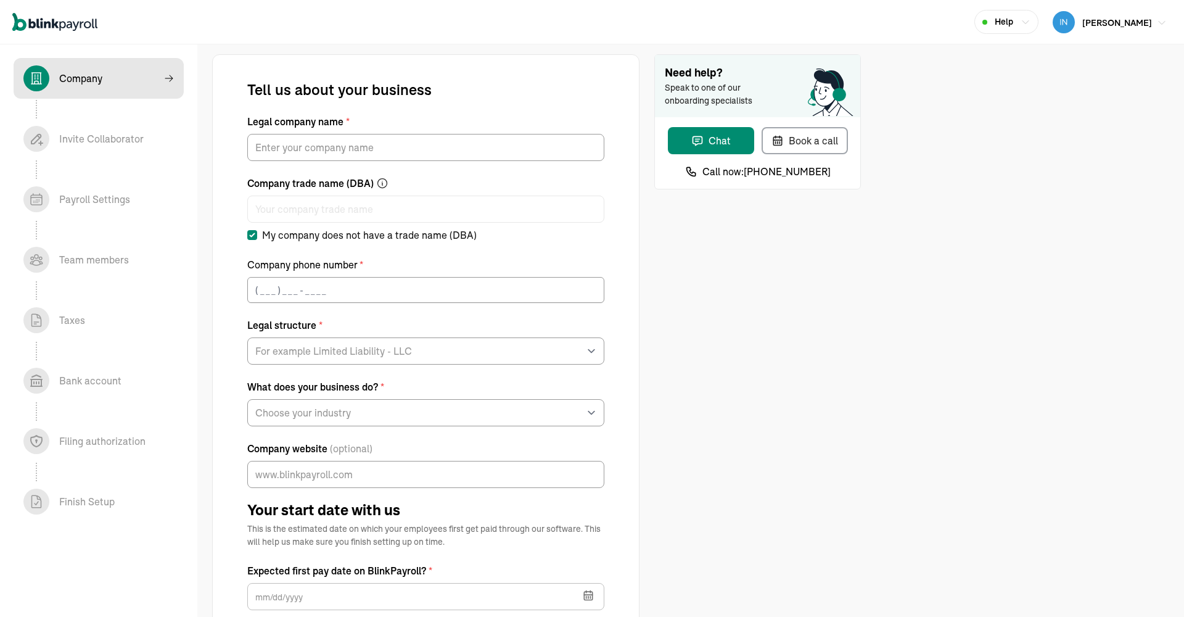
click at [1075, 22] on img "button" at bounding box center [1064, 22] width 22 height 22
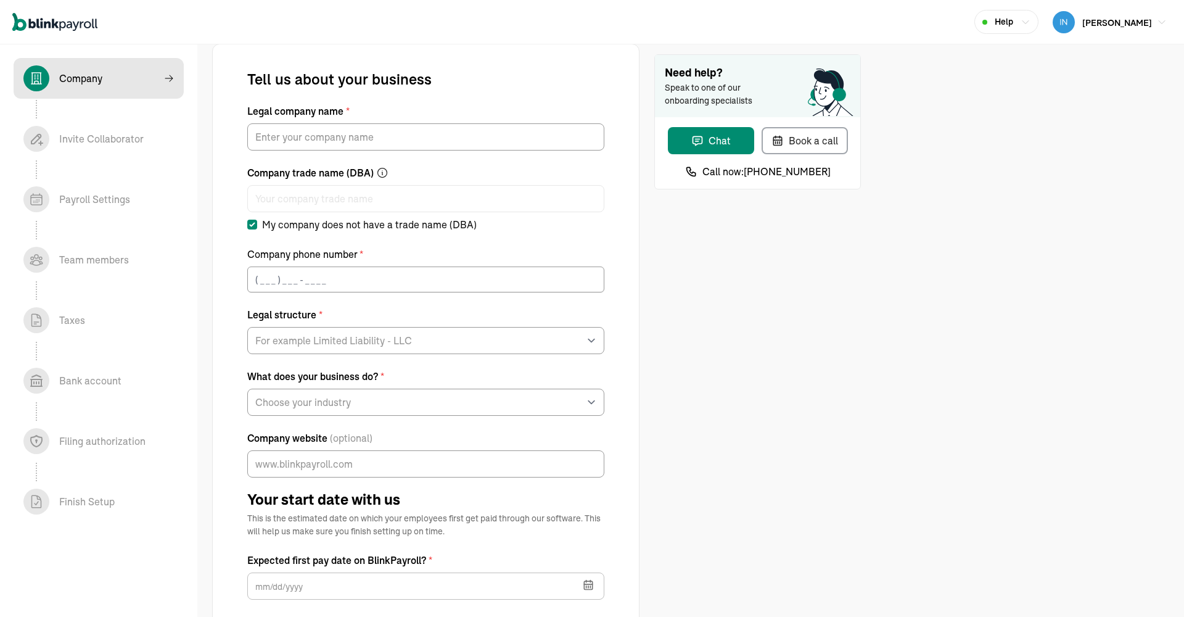
click at [1029, 22] on icon "button" at bounding box center [1025, 21] width 6 height 3
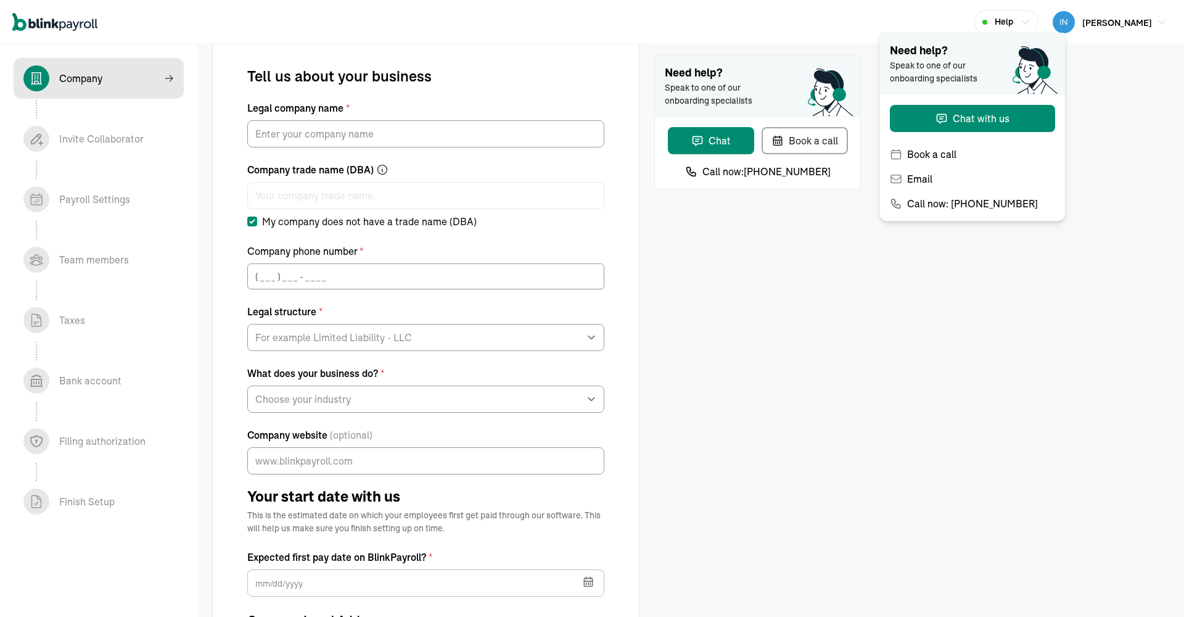
click at [1029, 22] on icon "button" at bounding box center [1025, 21] width 6 height 3
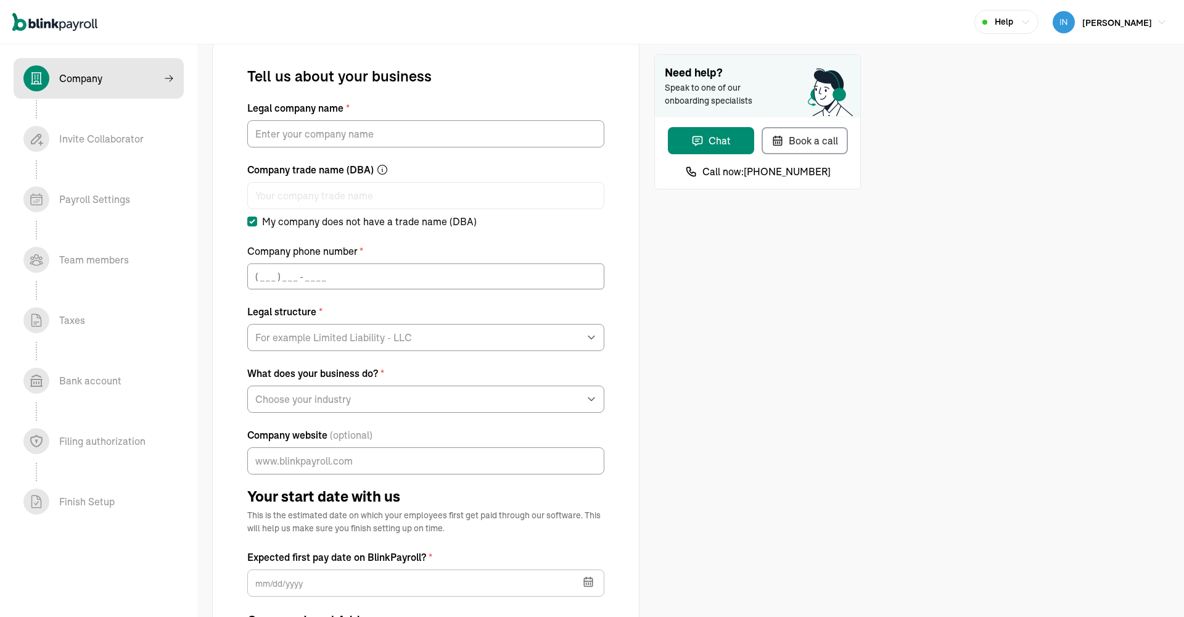
scroll to position [18, 0]
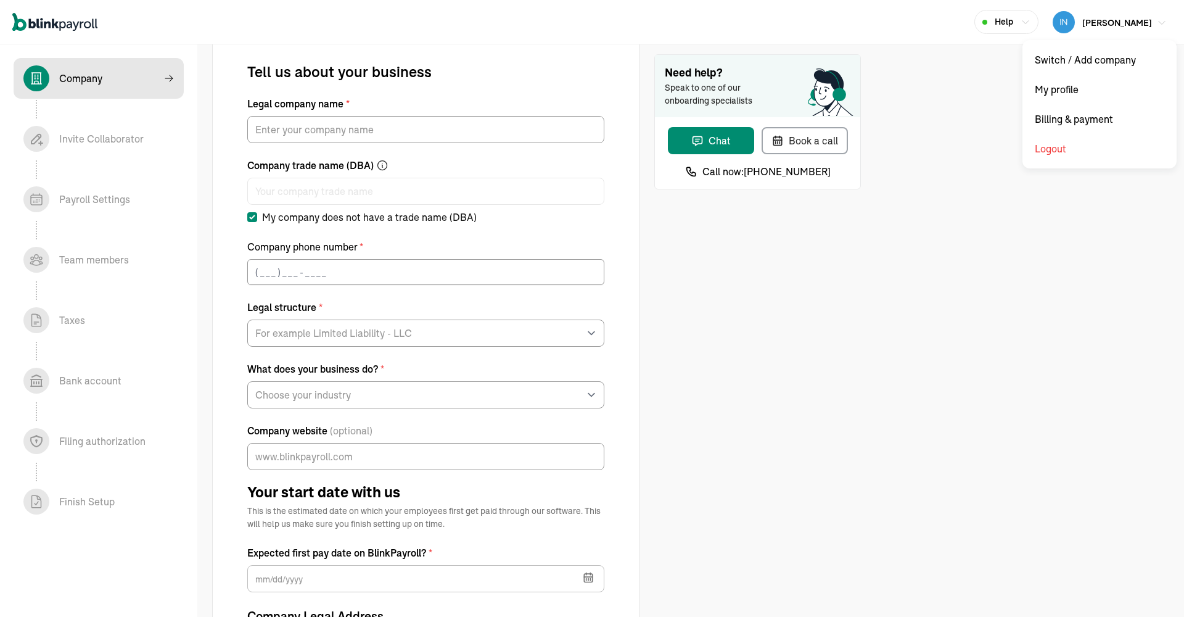
click at [1134, 22] on span "Kim Martin" at bounding box center [1117, 22] width 70 height 11
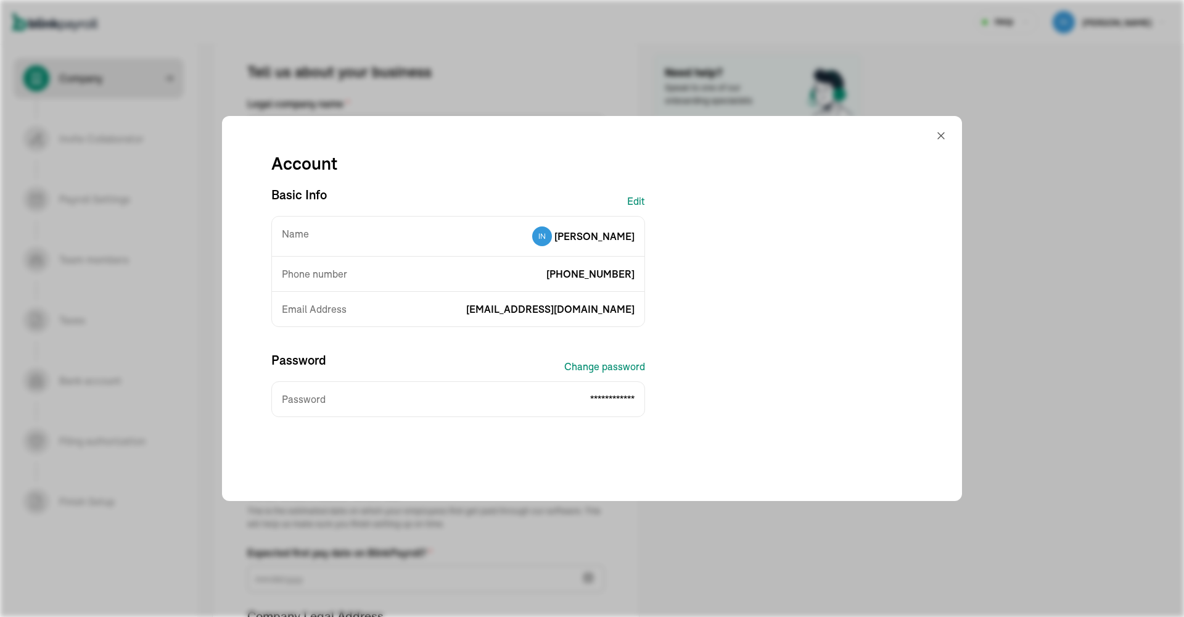
click at [849, 331] on div "**********" at bounding box center [592, 284] width 681 height 306
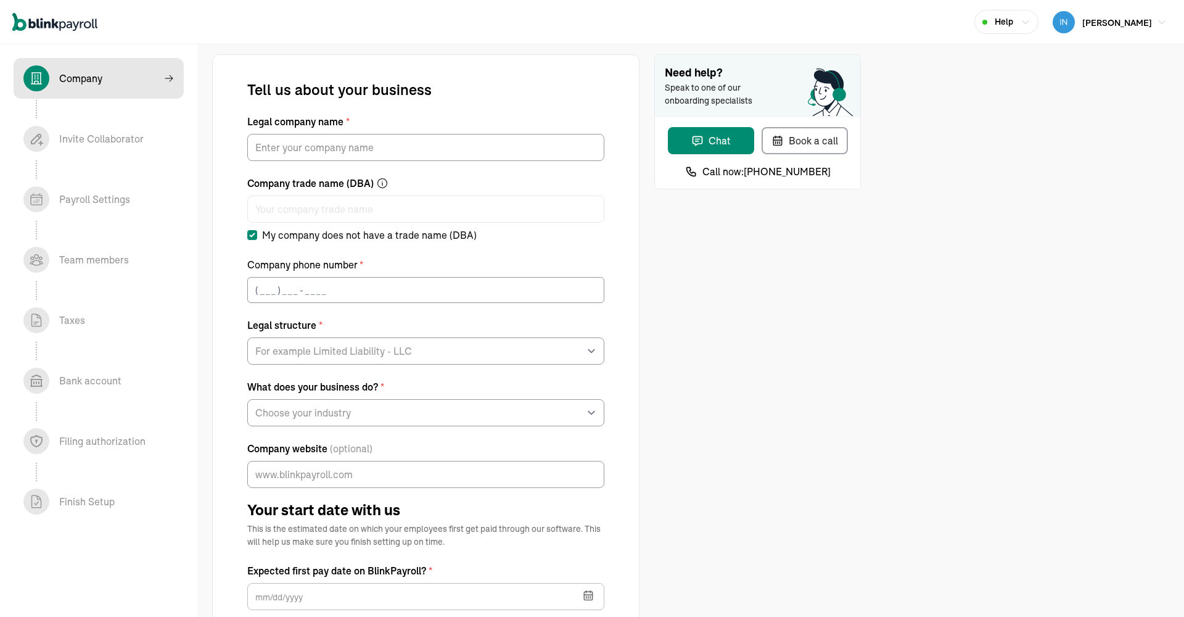
scroll to position [0, 0]
click at [41, 26] on icon "Global" at bounding box center [42, 24] width 2 height 7
click at [52, 23] on icon "Global" at bounding box center [55, 22] width 7 height 9
click at [1156, 19] on button "Kim Martin" at bounding box center [1110, 22] width 124 height 27
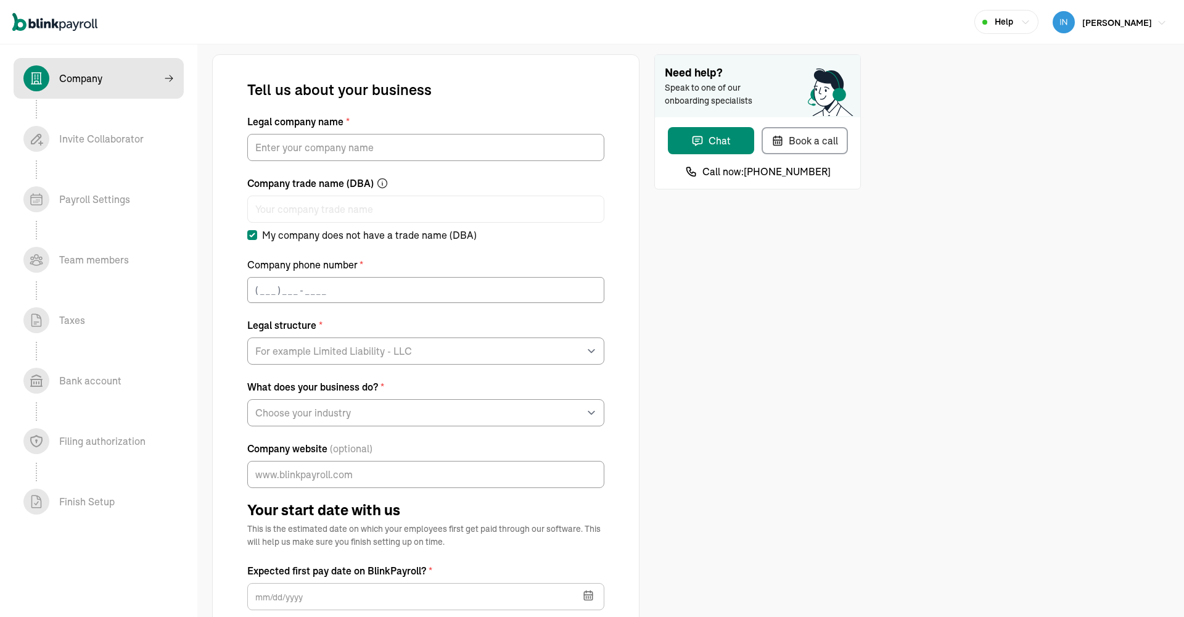
click at [1134, 23] on span "Kim Martin" at bounding box center [1117, 22] width 70 height 11
select select "Limited Liability Company (LLC)"
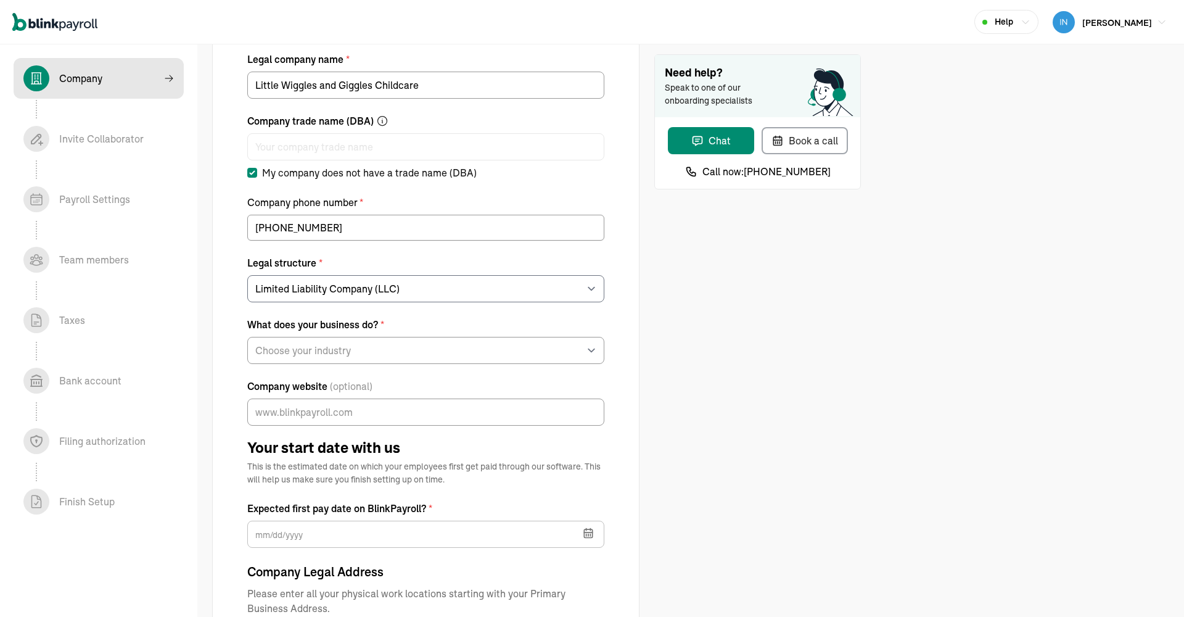
select select "Family Care Services"
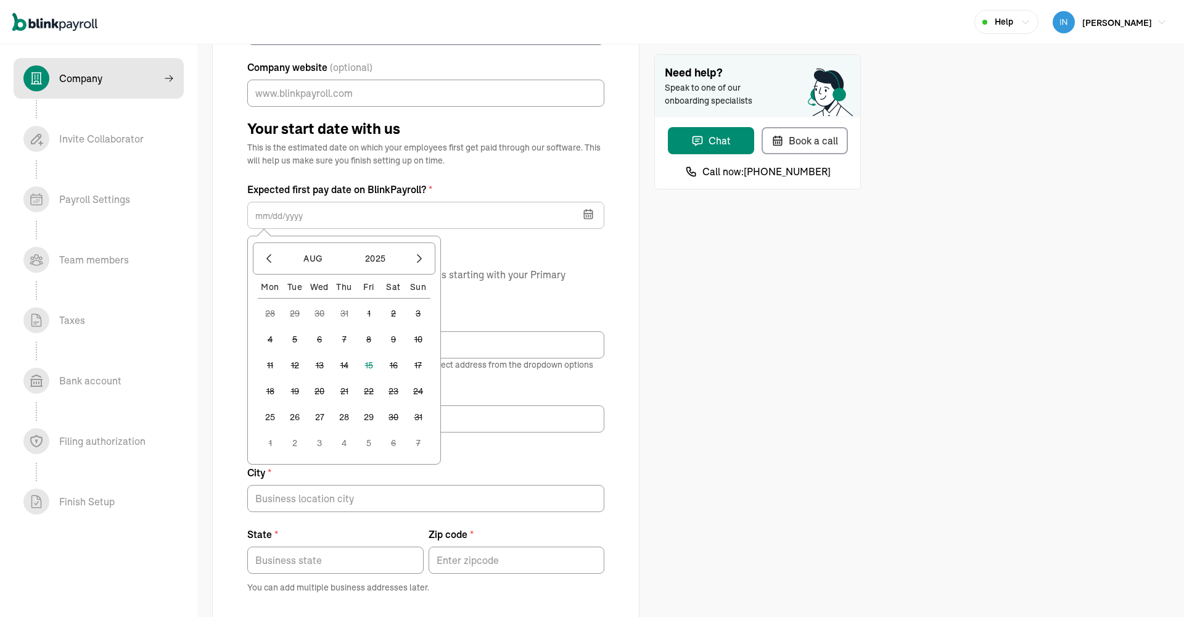
scroll to position [380, 0]
click at [421, 263] on icon "button" at bounding box center [419, 259] width 12 height 12
click at [271, 259] on icon "button" at bounding box center [269, 259] width 12 height 12
click at [588, 216] on icon "button" at bounding box center [588, 215] width 12 height 12
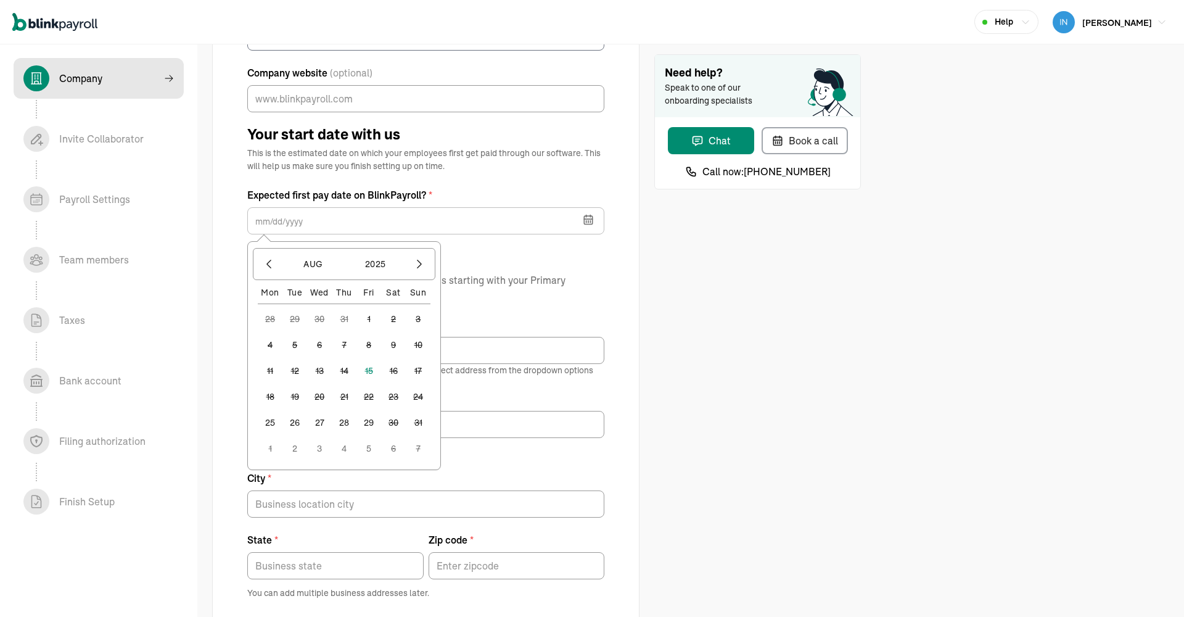
click at [524, 312] on div "Company Legal Address Please enter all your physical work locations starting wi…" at bounding box center [425, 475] width 357 height 452
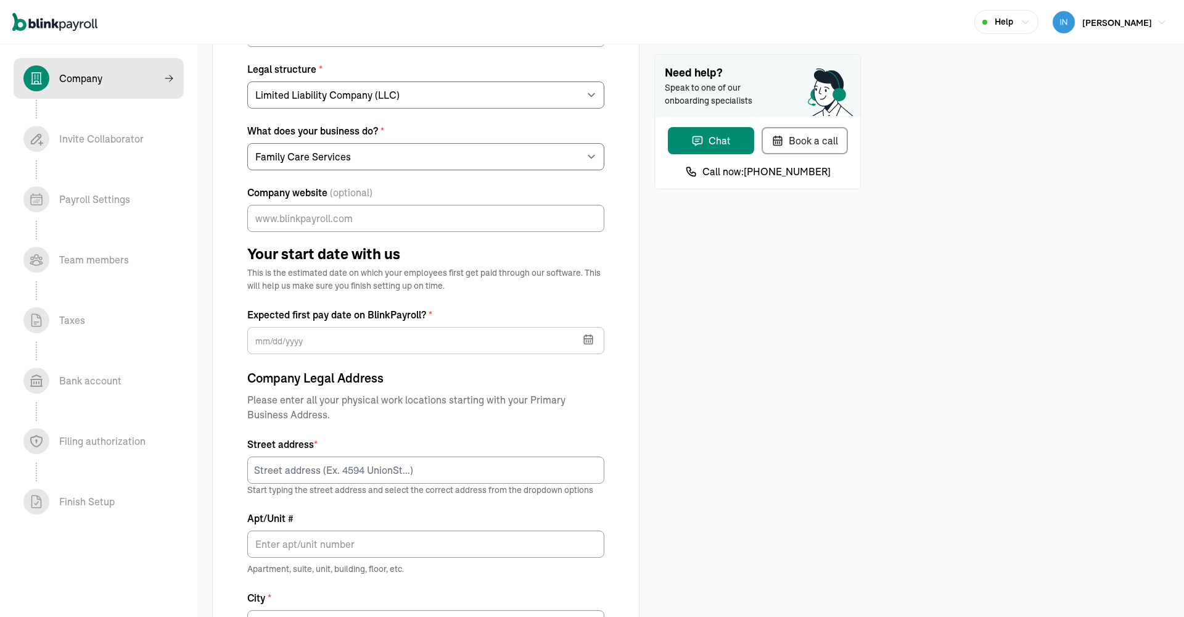
scroll to position [257, 0]
click at [582, 338] on button "button" at bounding box center [587, 337] width 35 height 32
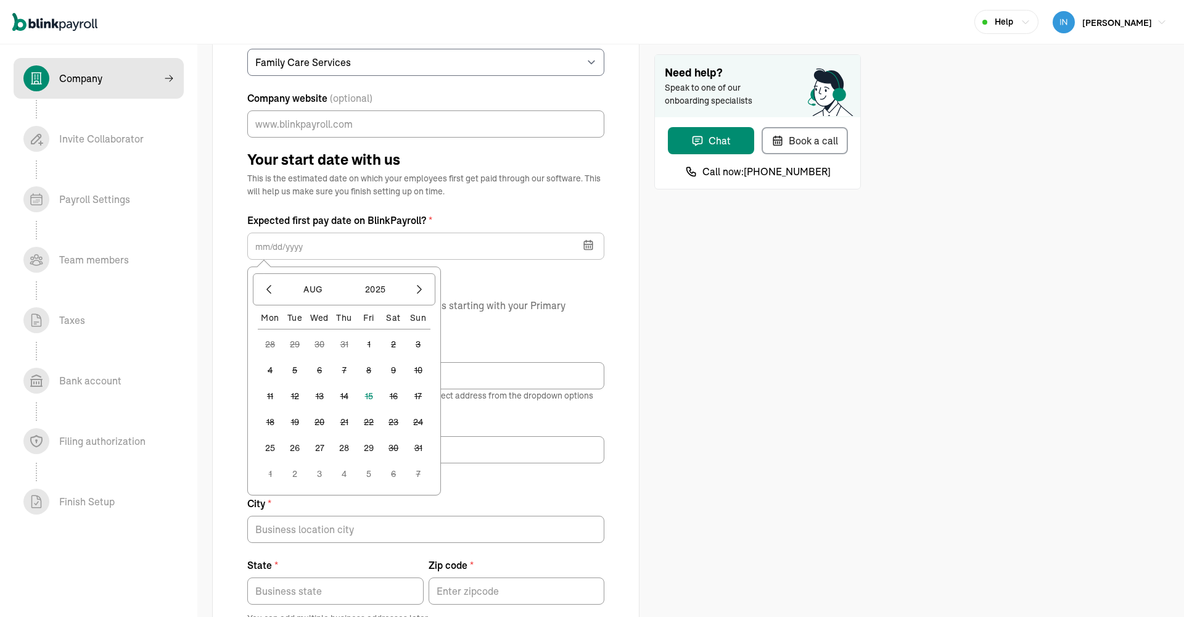
scroll to position [359, 0]
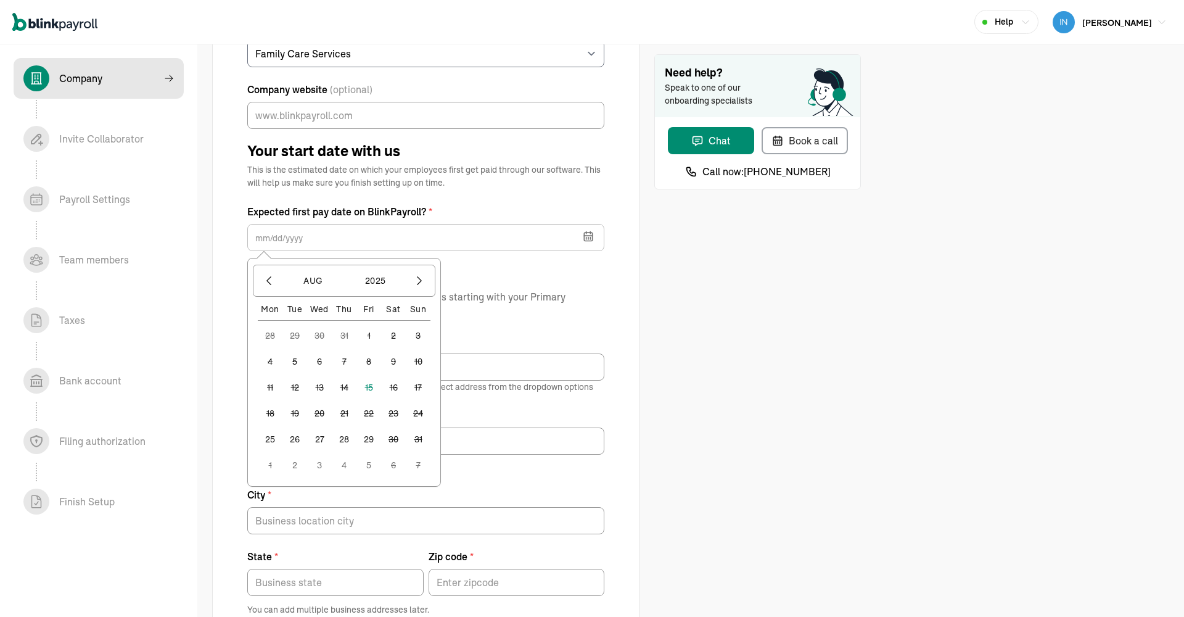
click at [522, 331] on div "Company Legal Address Please enter all your physical work locations starting wi…" at bounding box center [425, 492] width 357 height 452
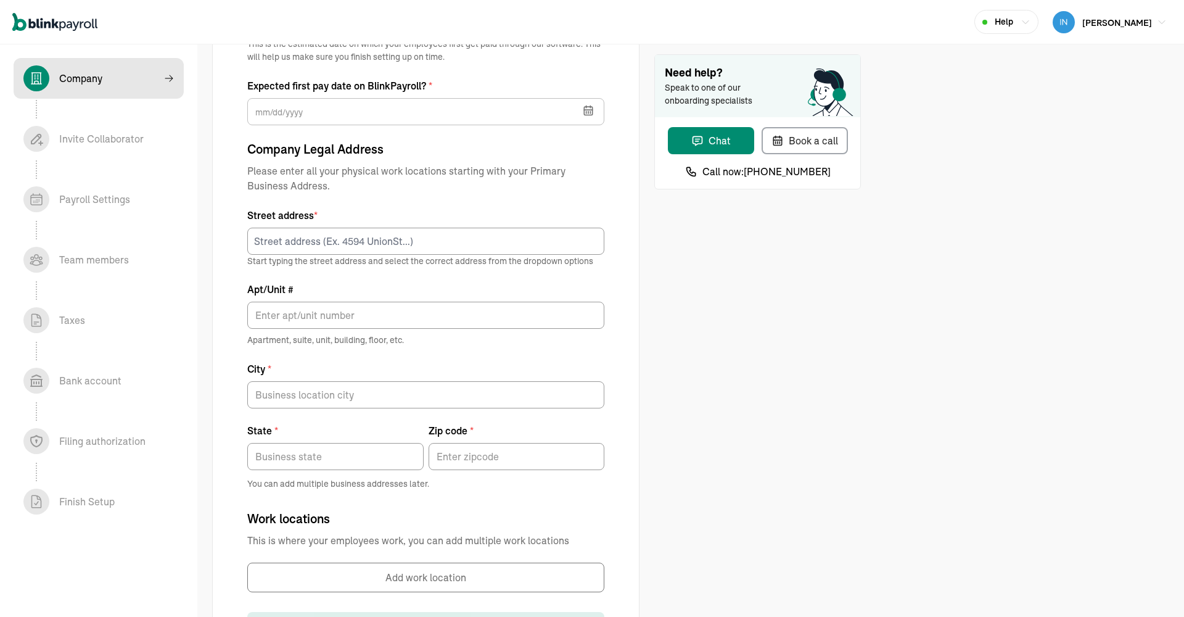
scroll to position [487, 0]
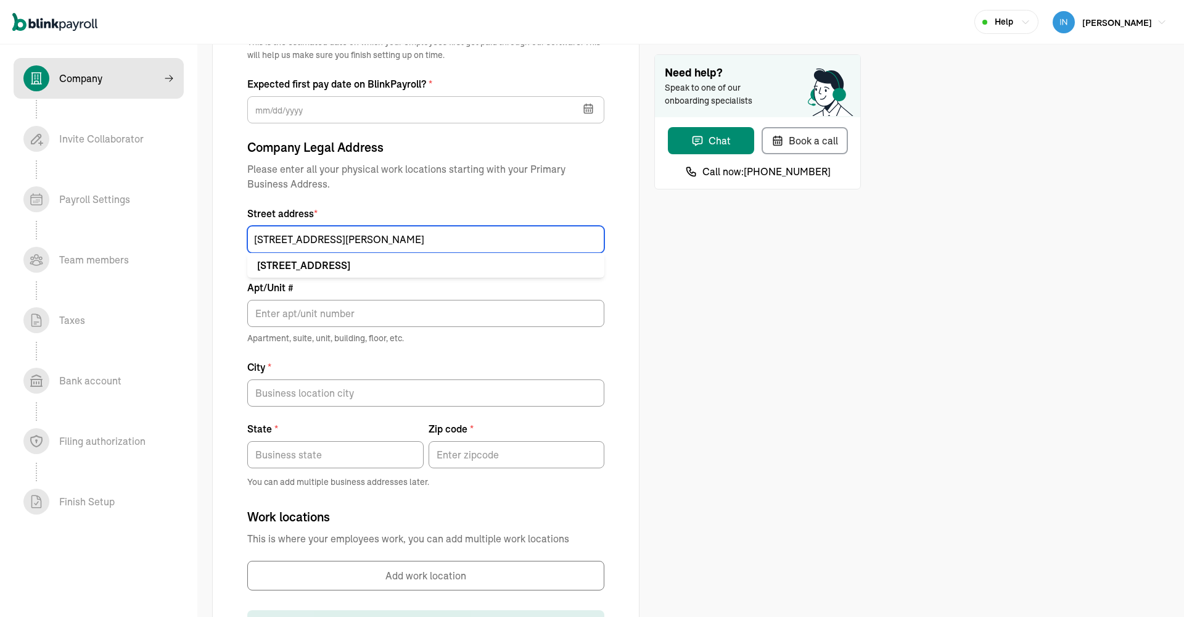
type input "[STREET_ADDRESS][PERSON_NAME]"
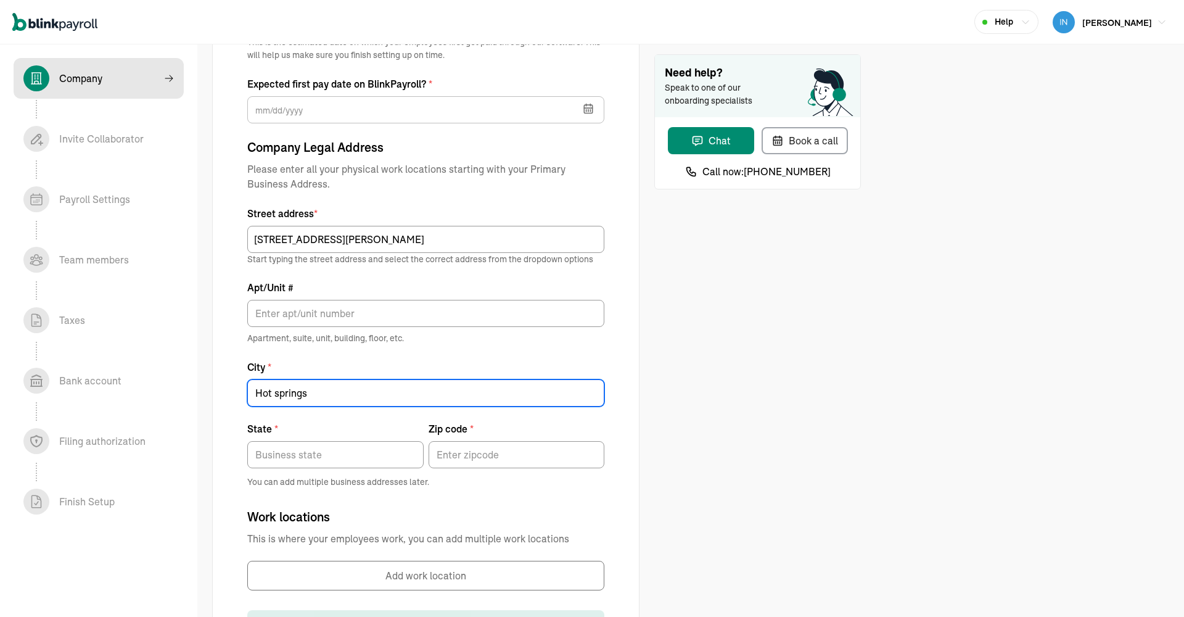
type input "Hot springs"
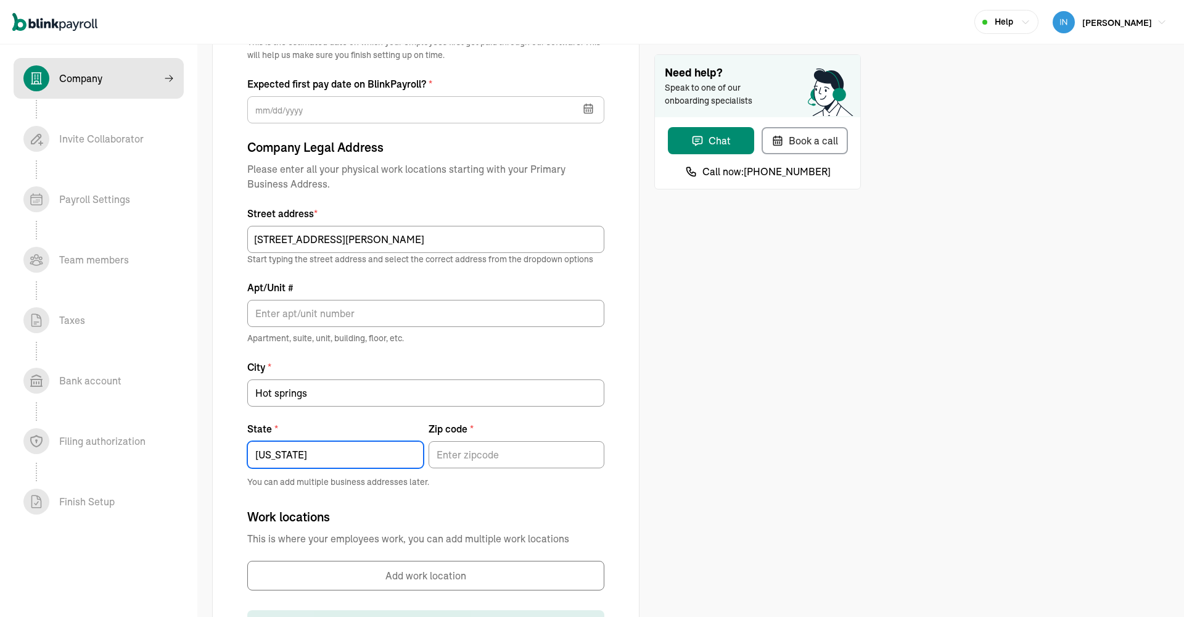
type input "[US_STATE]"
type input "71913"
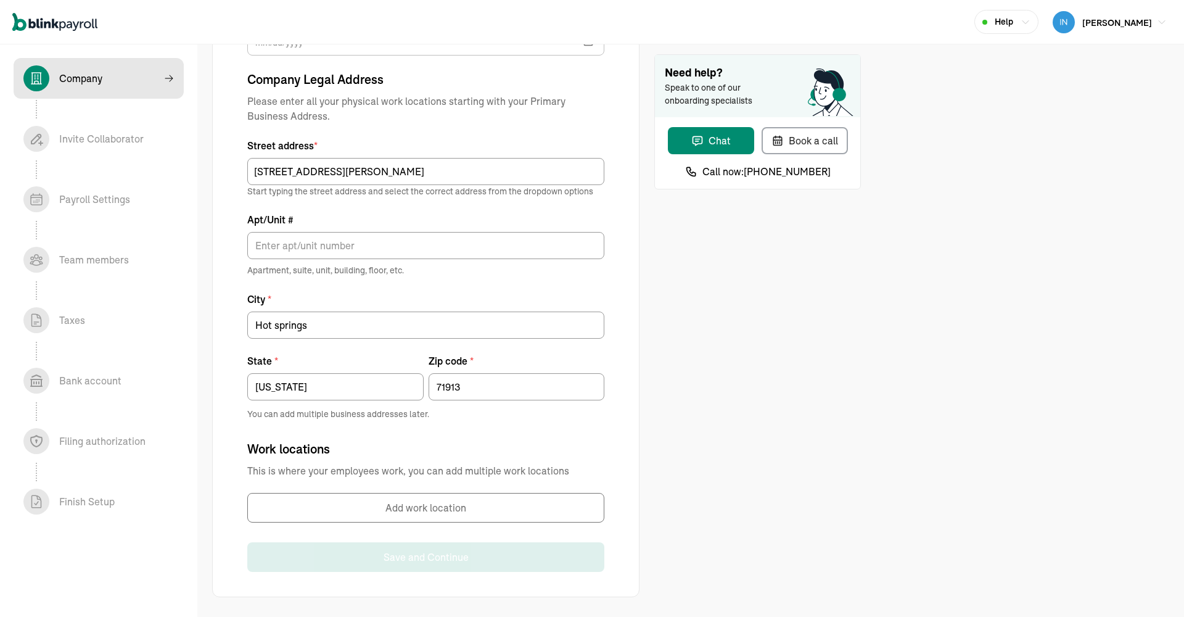
scroll to position [554, 0]
click at [411, 512] on button "Add work location" at bounding box center [425, 508] width 357 height 30
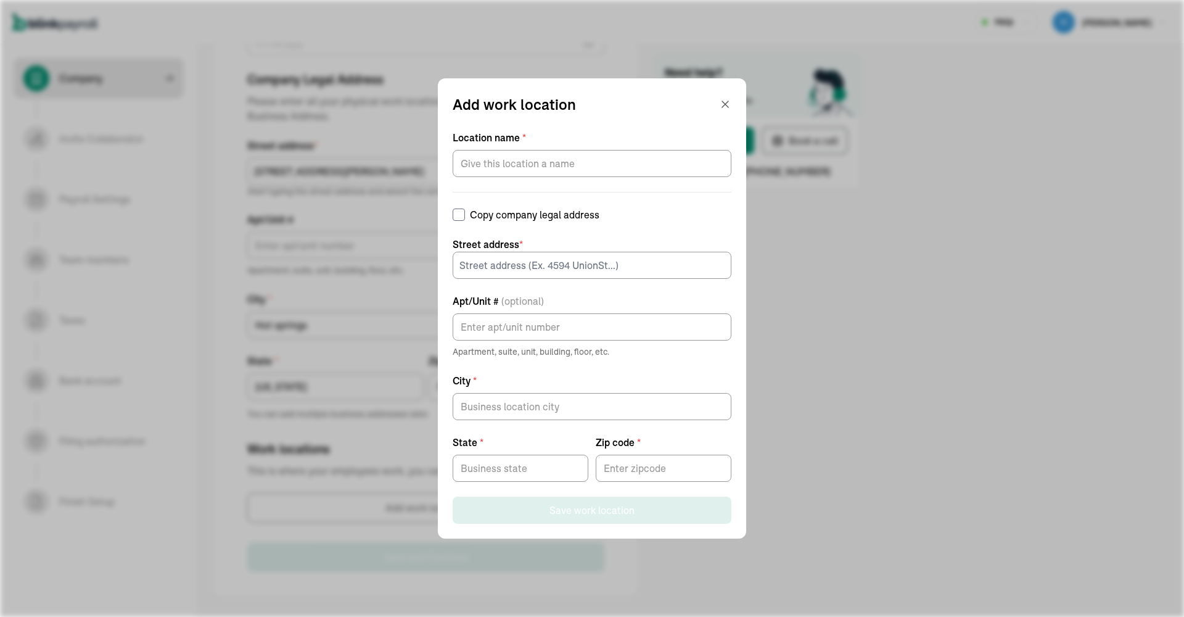
scroll to position [555, 0]
click at [459, 212] on input "Copy company legal address" at bounding box center [459, 214] width 12 height 12
checkbox input "true"
type input "Hot springs"
type input "[US_STATE]"
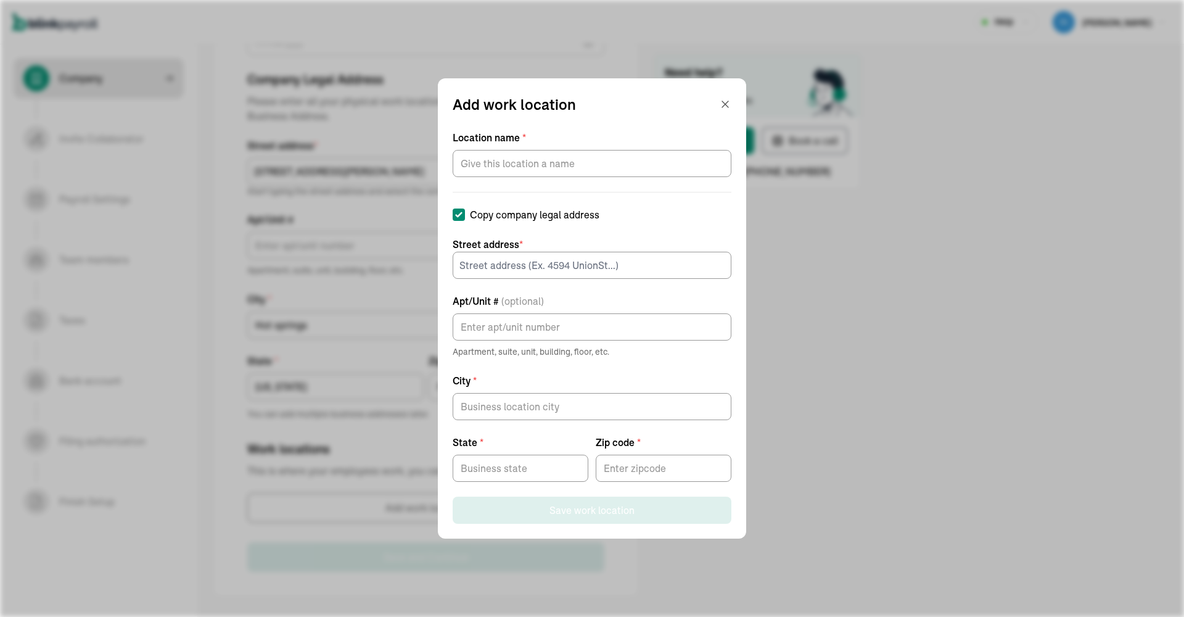
type input "71913"
type input "[STREET_ADDRESS][PERSON_NAME]"
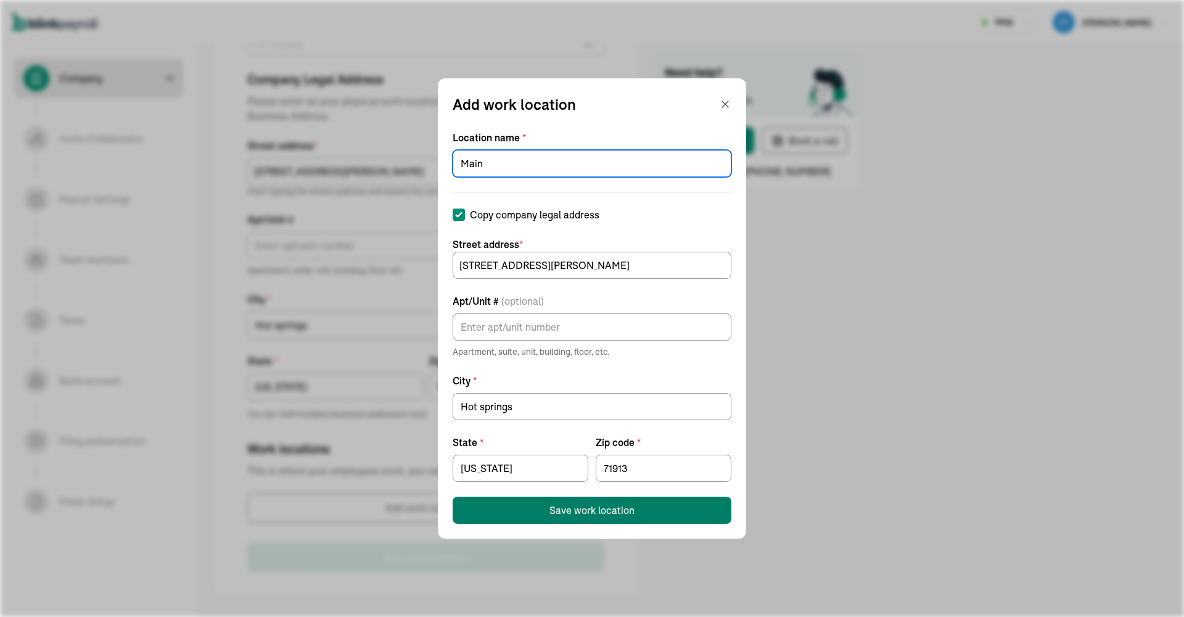
type input "Main"
click at [570, 512] on div "Save work location" at bounding box center [591, 510] width 85 height 15
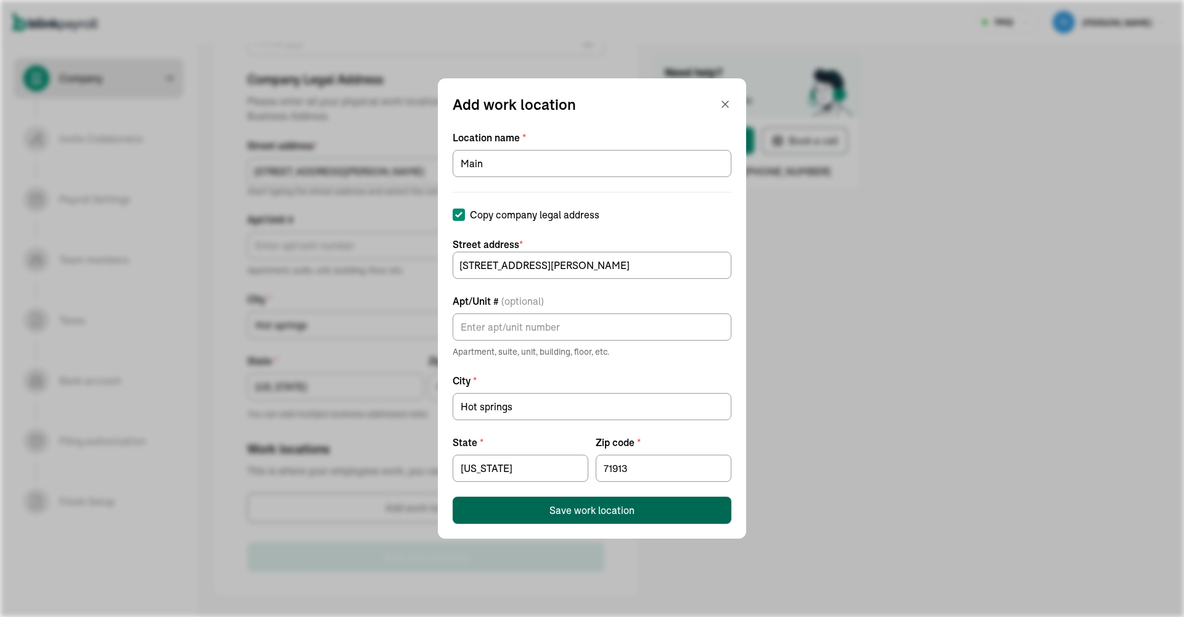
click at [546, 506] on button "Save work location" at bounding box center [592, 509] width 279 height 27
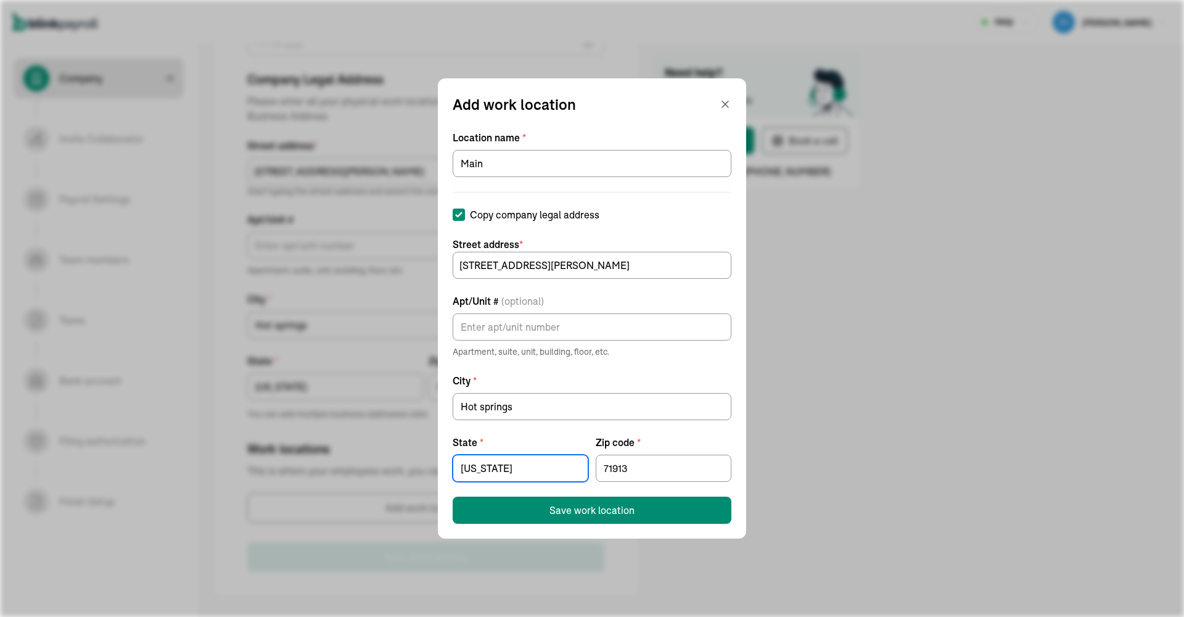
drag, startPoint x: 513, startPoint y: 466, endPoint x: 438, endPoint y: 462, distance: 75.4
click at [438, 462] on div "Add work location Location name * Main Copy company legal address Street addres…" at bounding box center [592, 308] width 308 height 460
type input "[US_STATE]"
click at [590, 515] on div "Save work location" at bounding box center [591, 510] width 85 height 15
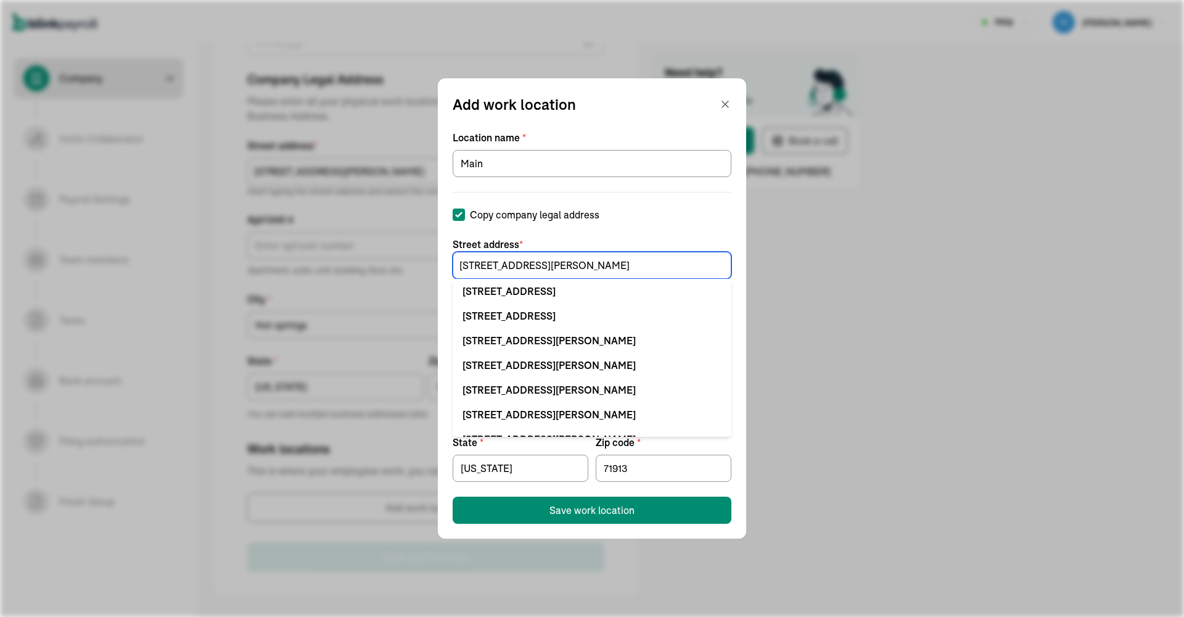
scroll to position [0, 0]
type input "[STREET_ADDRESS][PERSON_NAME]"
click at [727, 104] on icon "button" at bounding box center [725, 104] width 12 height 12
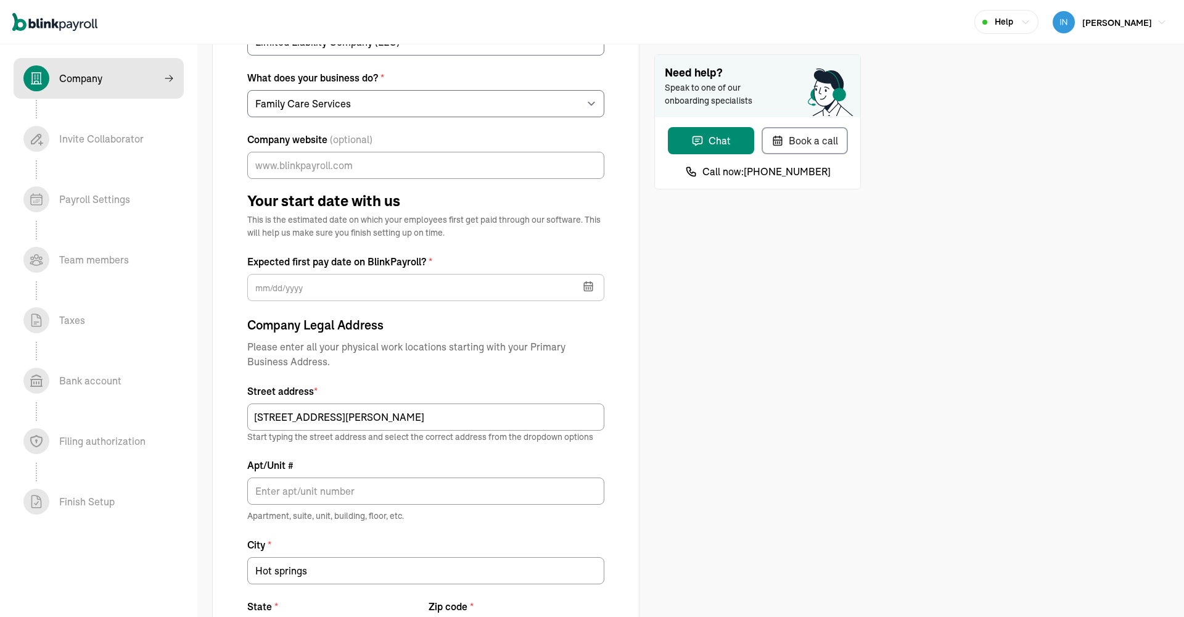
scroll to position [317, 0]
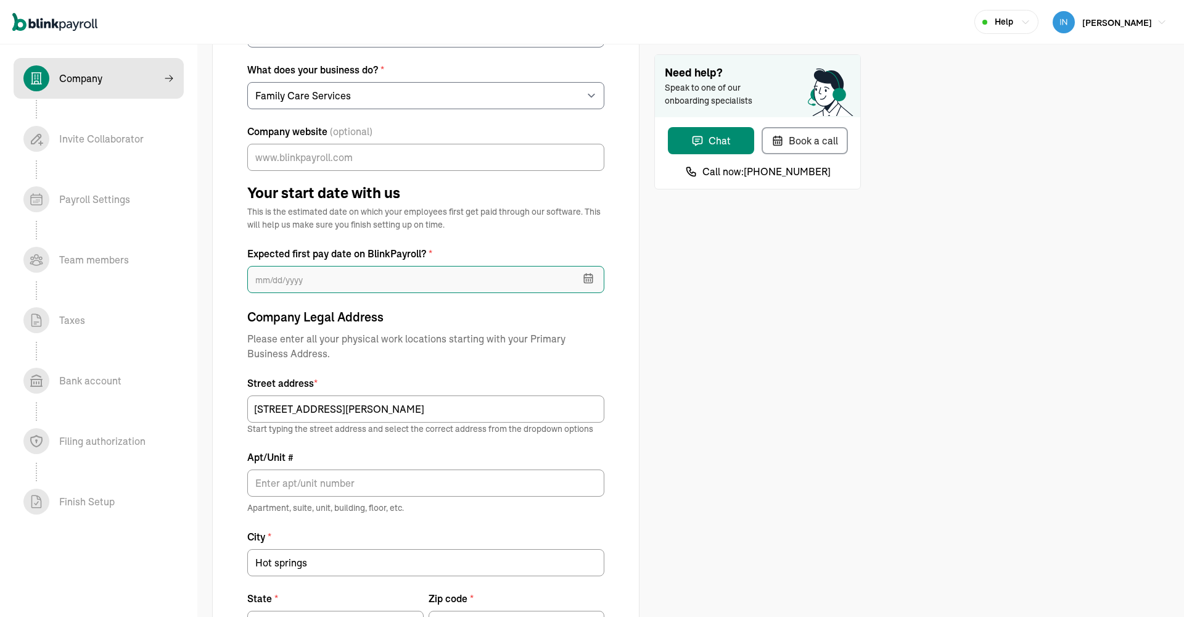
click at [524, 279] on input "text" at bounding box center [425, 279] width 357 height 27
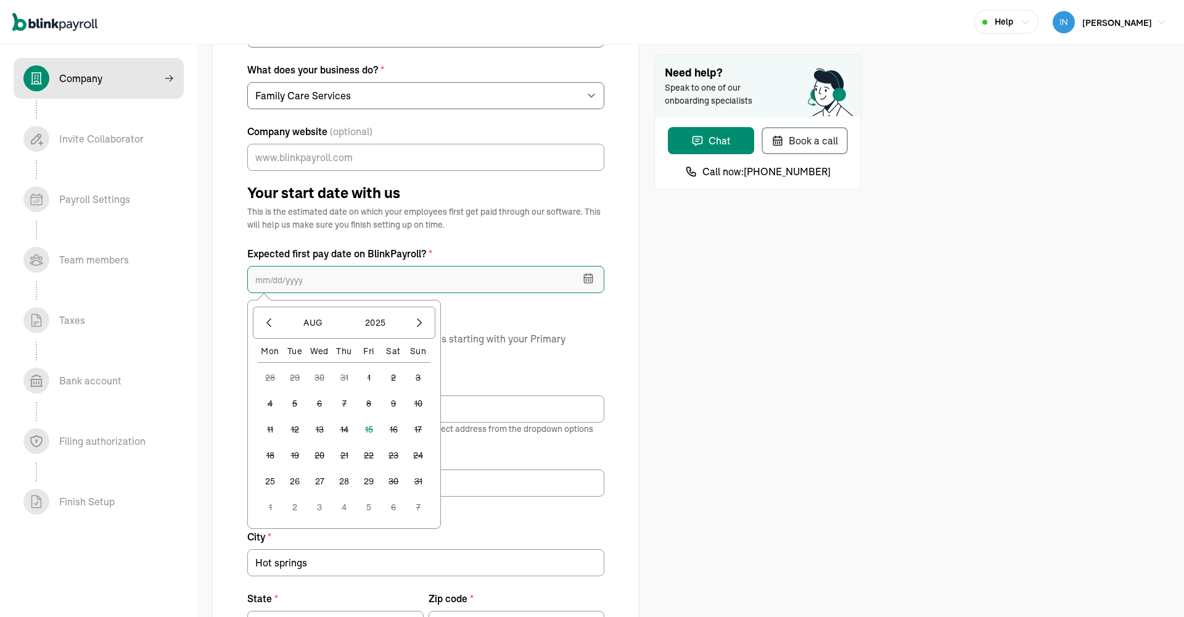
scroll to position [319, 0]
click at [545, 275] on input "text" at bounding box center [425, 277] width 357 height 27
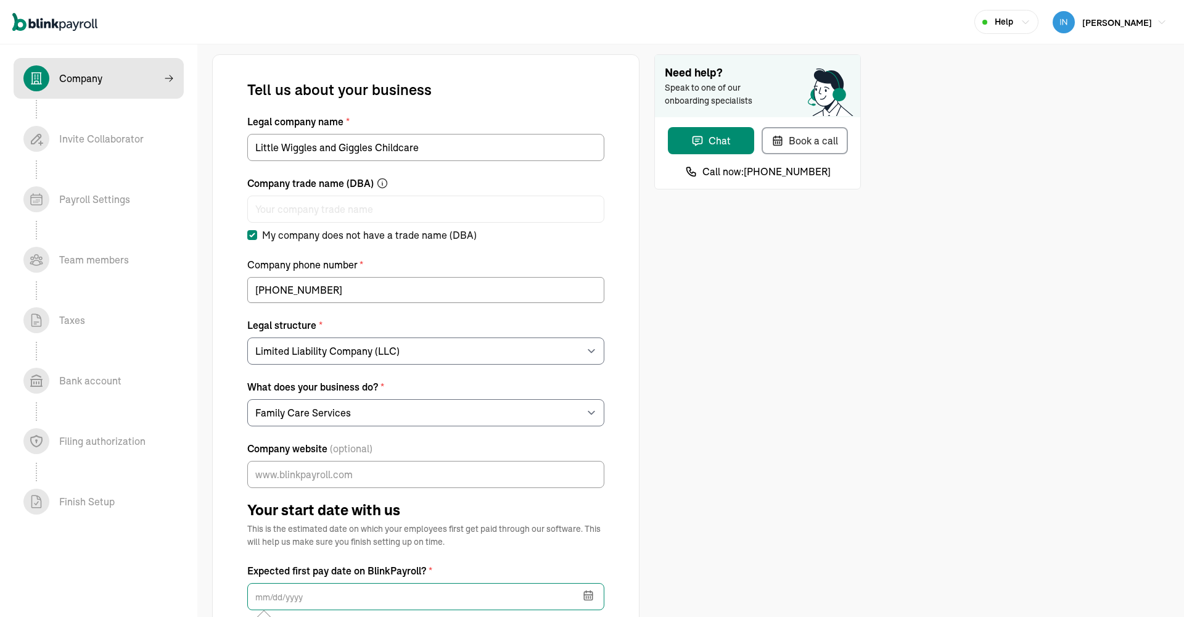
scroll to position [0, 0]
click at [1122, 23] on span "[PERSON_NAME]" at bounding box center [1117, 22] width 70 height 11
click at [1123, 23] on span "[PERSON_NAME]" at bounding box center [1117, 22] width 70 height 11
click at [709, 142] on div "Chat" at bounding box center [710, 140] width 39 height 15
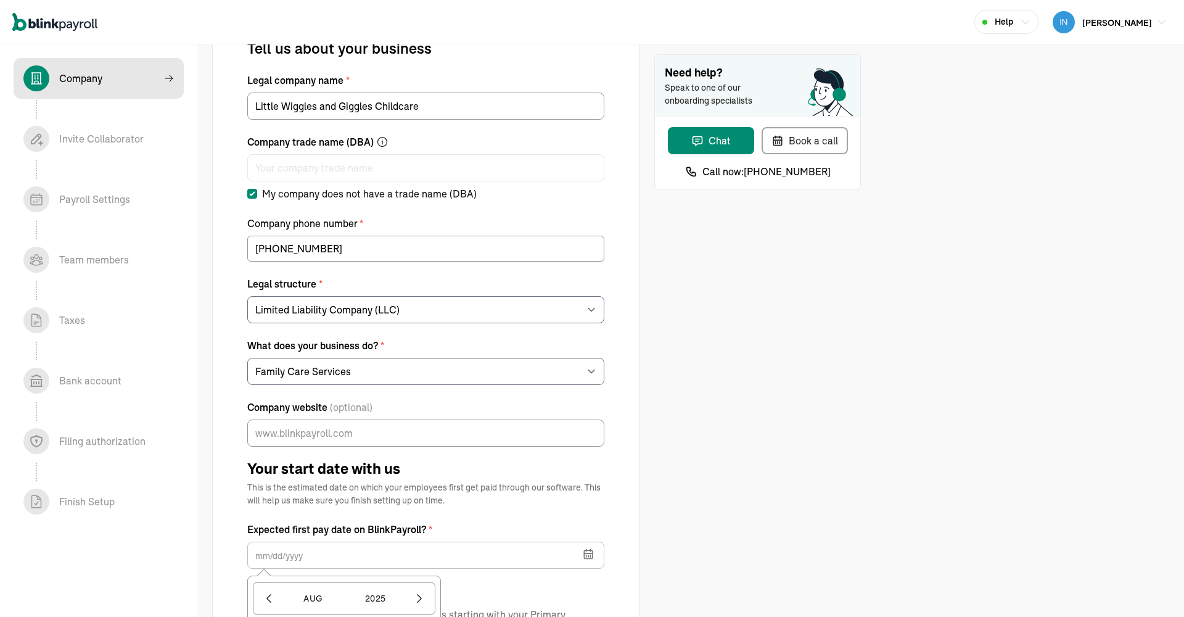
scroll to position [42, 0]
click at [816, 141] on div "Book a call" at bounding box center [804, 140] width 67 height 15
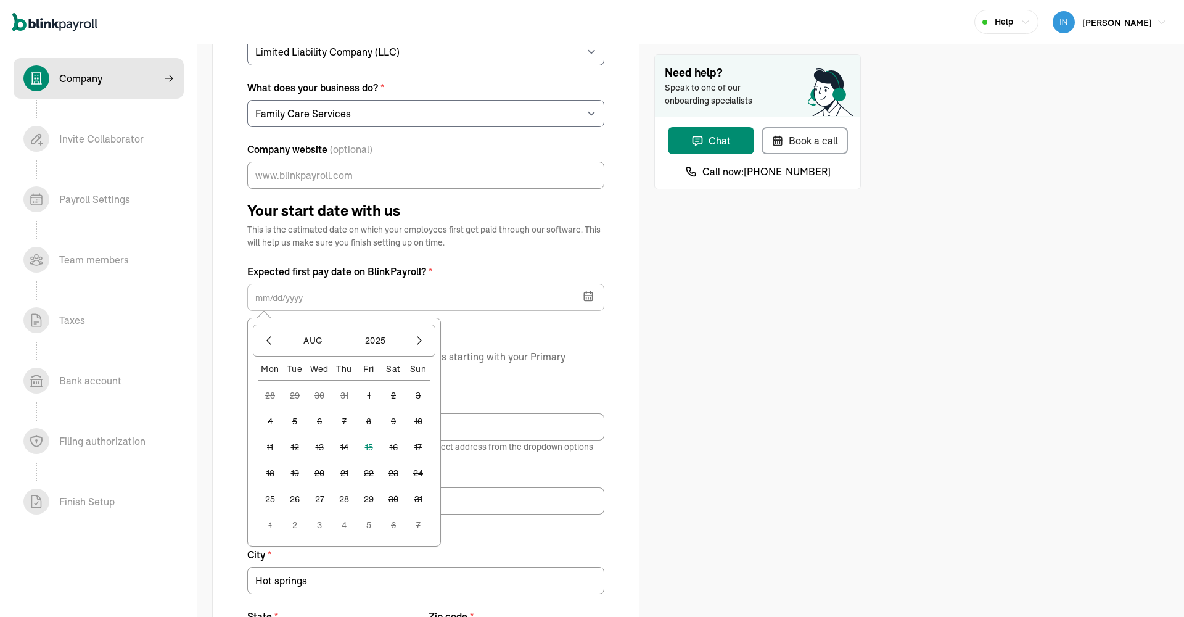
scroll to position [273, 0]
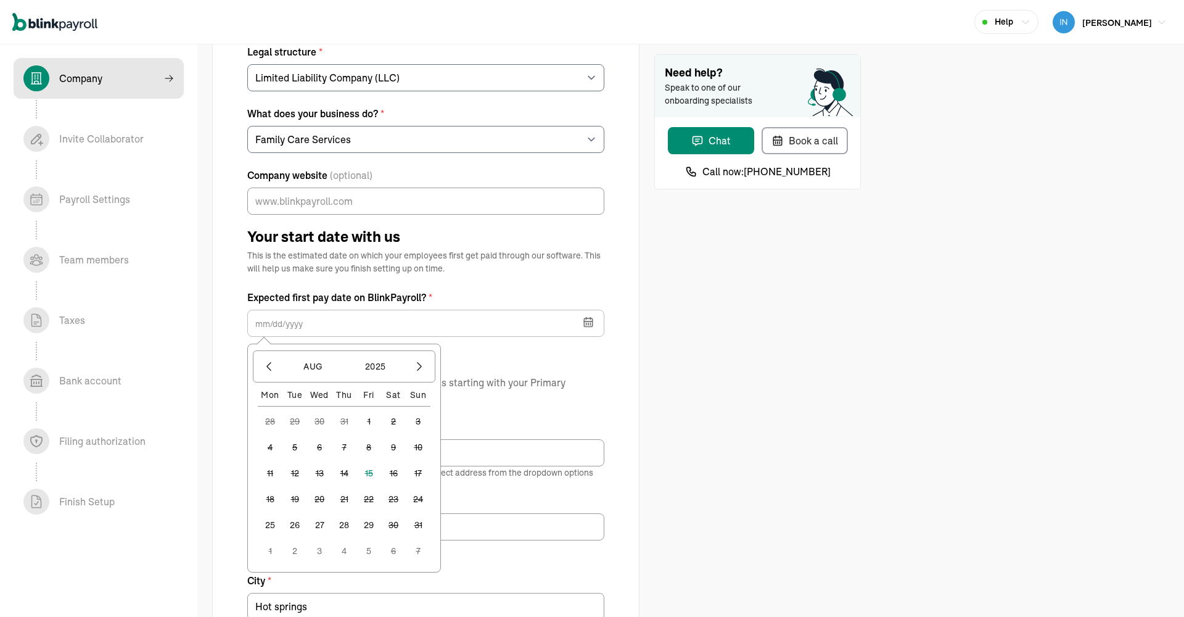
click at [1030, 23] on div "Help" at bounding box center [1006, 21] width 48 height 13
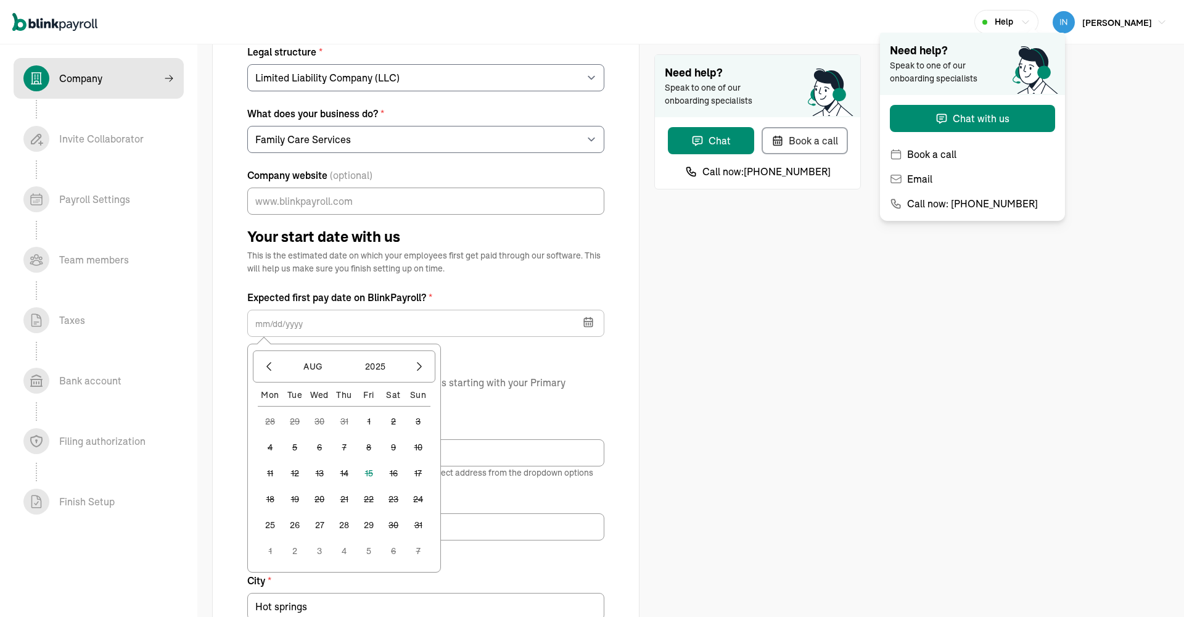
click at [815, 15] on div "Help Kim Martin" at bounding box center [592, 22] width 1184 height 44
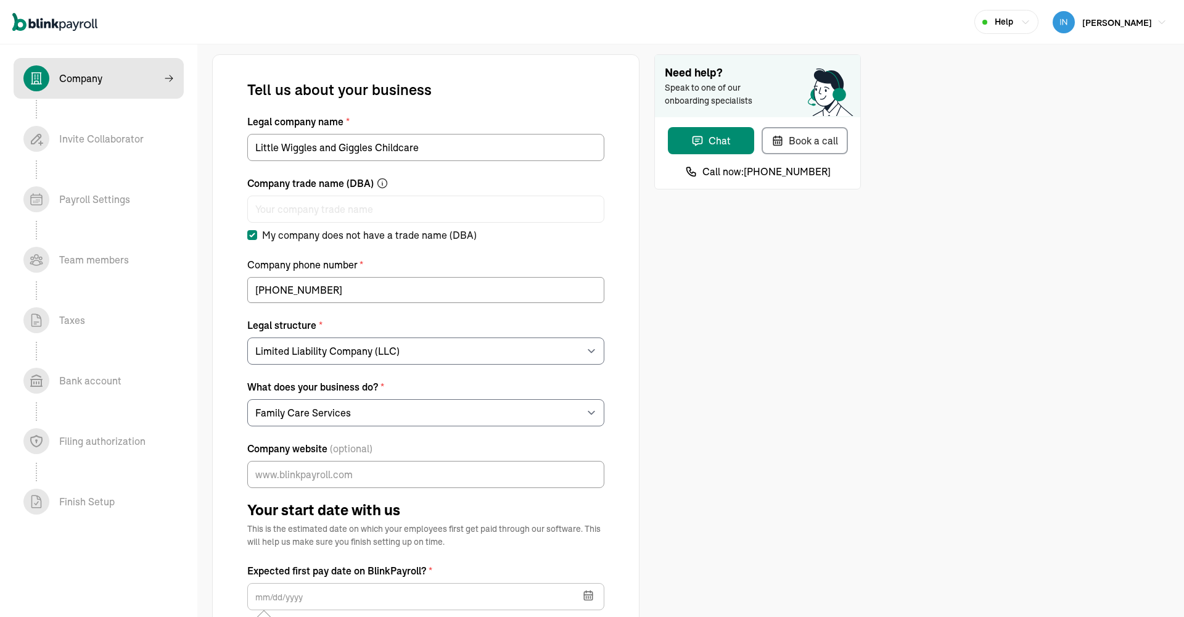
scroll to position [0, 0]
click at [1143, 25] on span "[PERSON_NAME]" at bounding box center [1117, 22] width 70 height 11
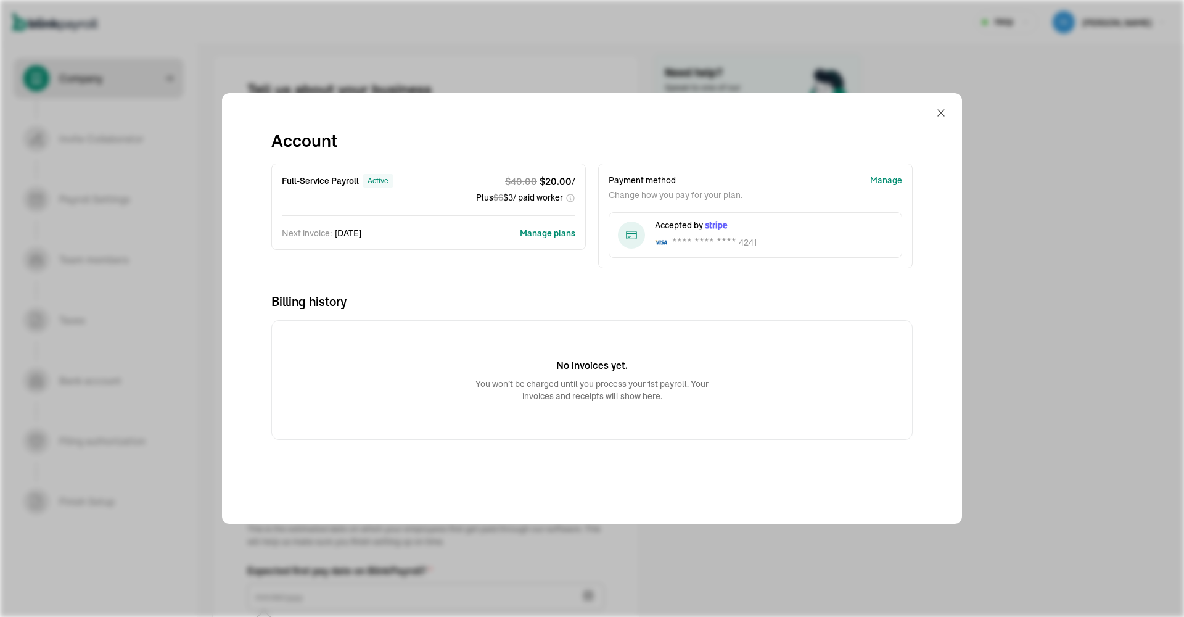
click at [559, 231] on button "Manage plans" at bounding box center [547, 233] width 55 height 12
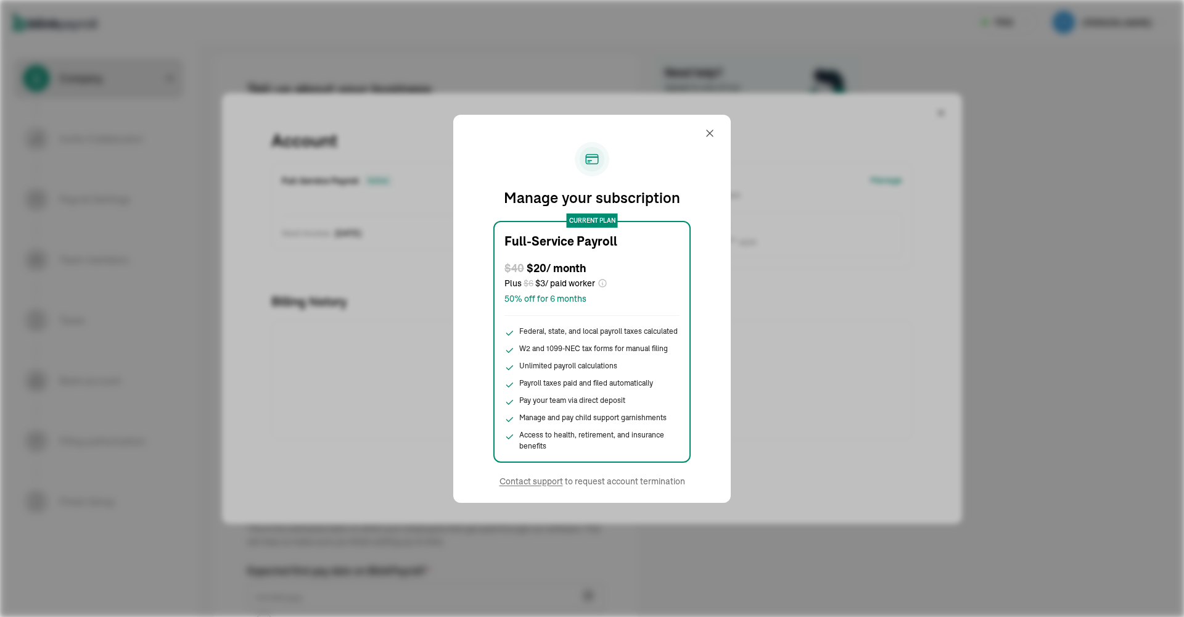
click at [717, 129] on div at bounding box center [715, 133] width 22 height 30
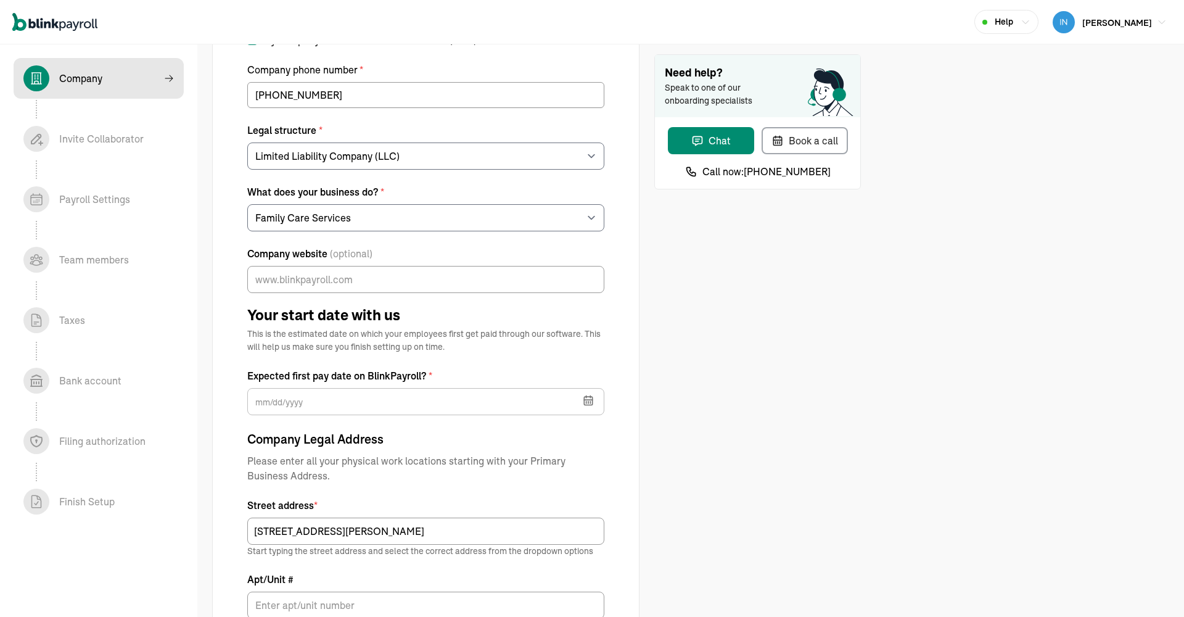
scroll to position [192, 0]
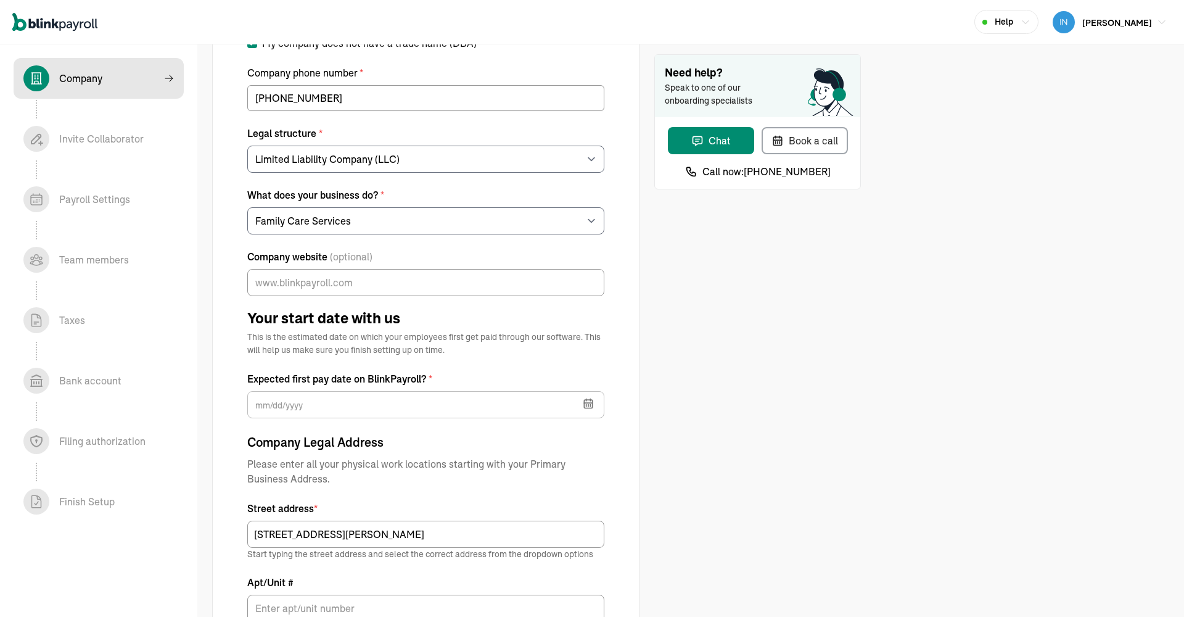
click at [587, 402] on icon "button" at bounding box center [588, 403] width 12 height 12
click at [655, 427] on div "Need help? Speak to one of our onboarding specialists Chat Book a call Call now…" at bounding box center [757, 410] width 207 height 1097
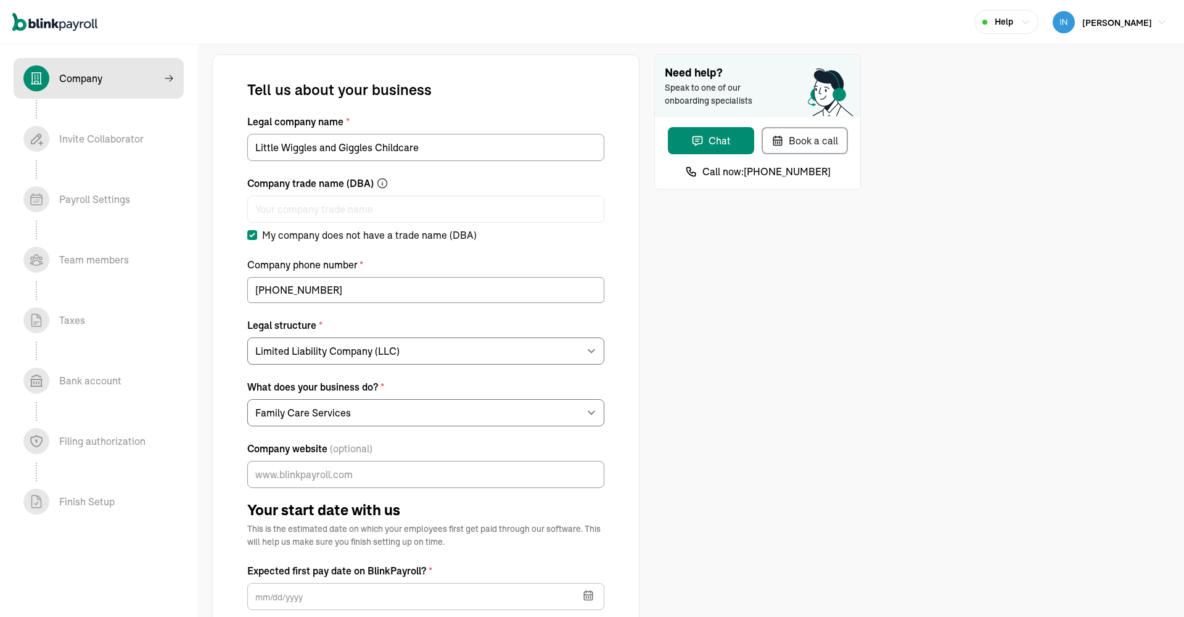
scroll to position [0, 0]
click at [1133, 22] on span "[PERSON_NAME]" at bounding box center [1117, 22] width 70 height 11
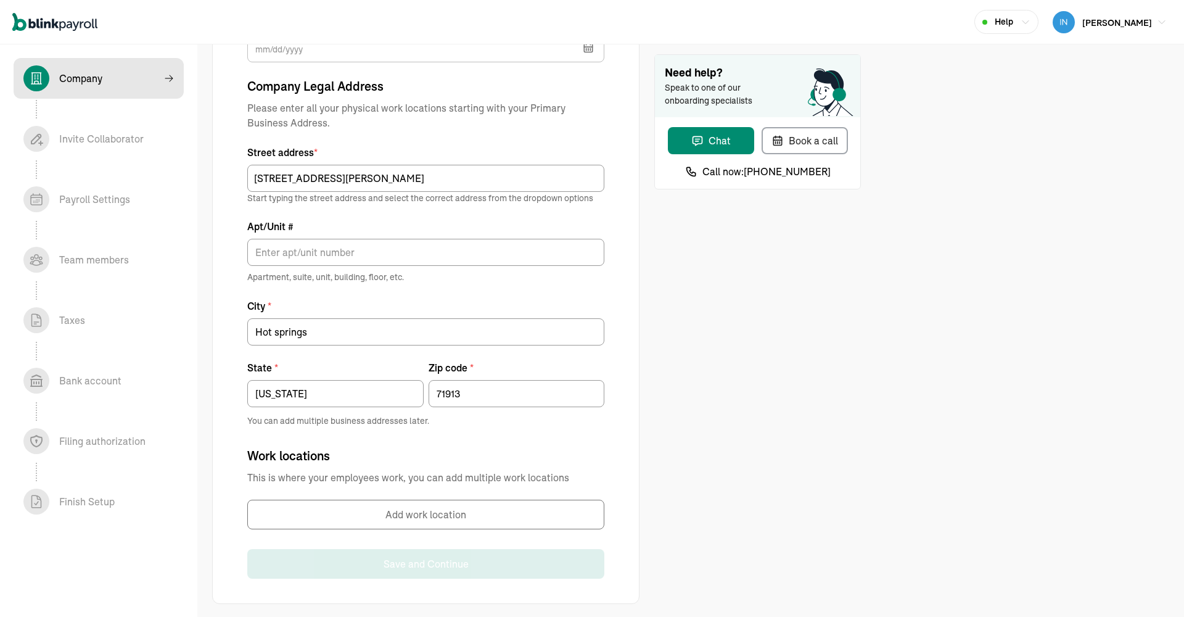
scroll to position [548, 0]
click at [807, 144] on div "Book a call" at bounding box center [804, 140] width 67 height 15
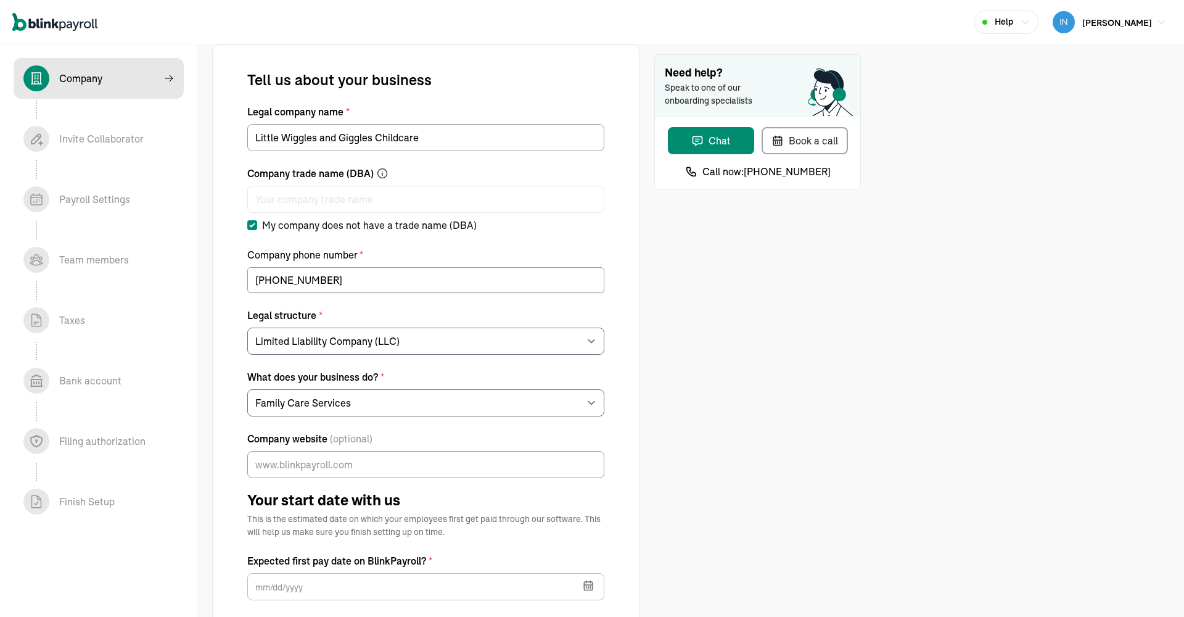
scroll to position [9, 1]
click at [1127, 22] on span "[PERSON_NAME]" at bounding box center [1117, 22] width 70 height 11
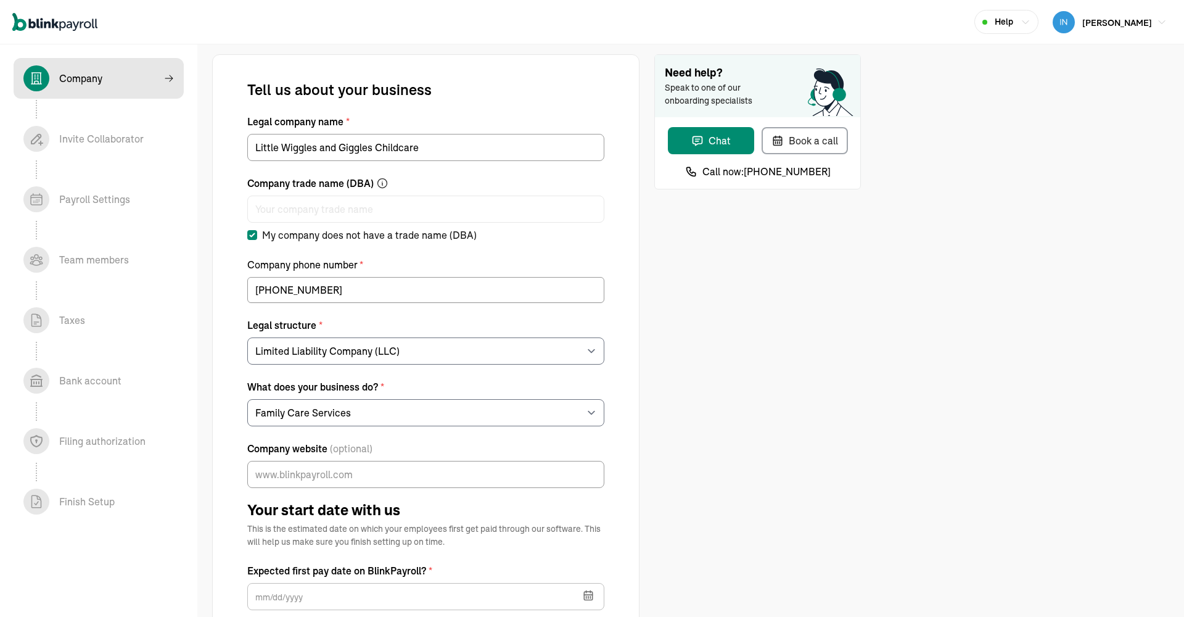
scroll to position [-1, 0]
drag, startPoint x: 525, startPoint y: 67, endPoint x: 995, endPoint y: 39, distance: 470.7
click at [534, 63] on div "Tell us about your business Legal company name * Little Wiggles and Giggles Chi…" at bounding box center [425, 602] width 427 height 1097
click at [1030, 21] on icon "button" at bounding box center [1026, 22] width 10 height 10
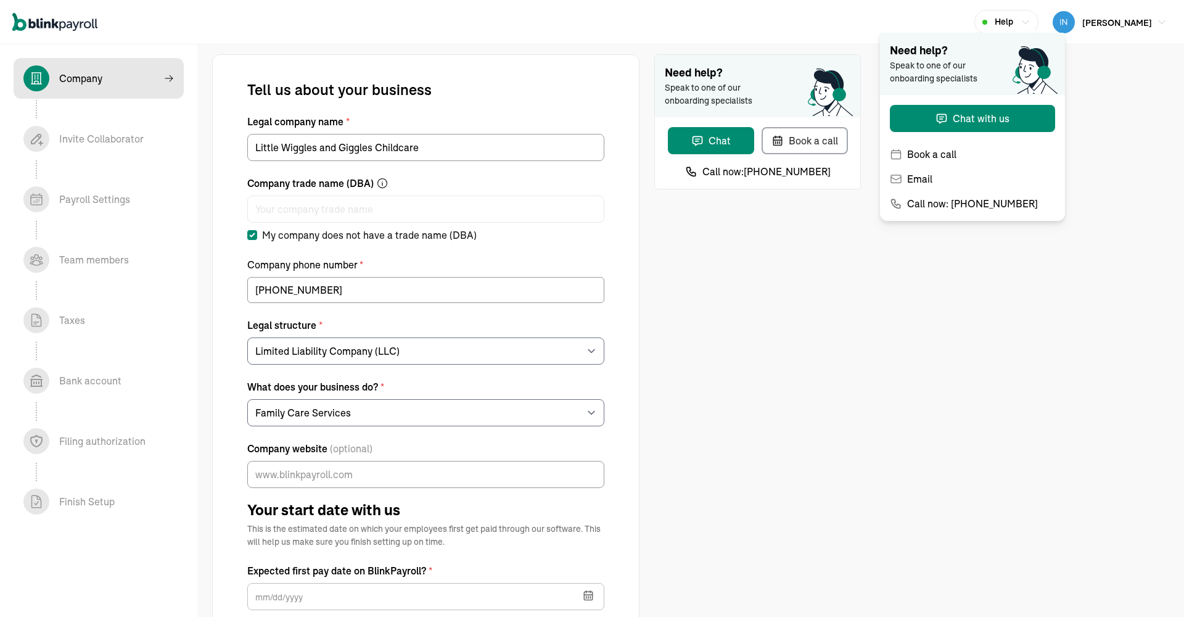
click at [1030, 21] on icon "button" at bounding box center [1026, 22] width 10 height 10
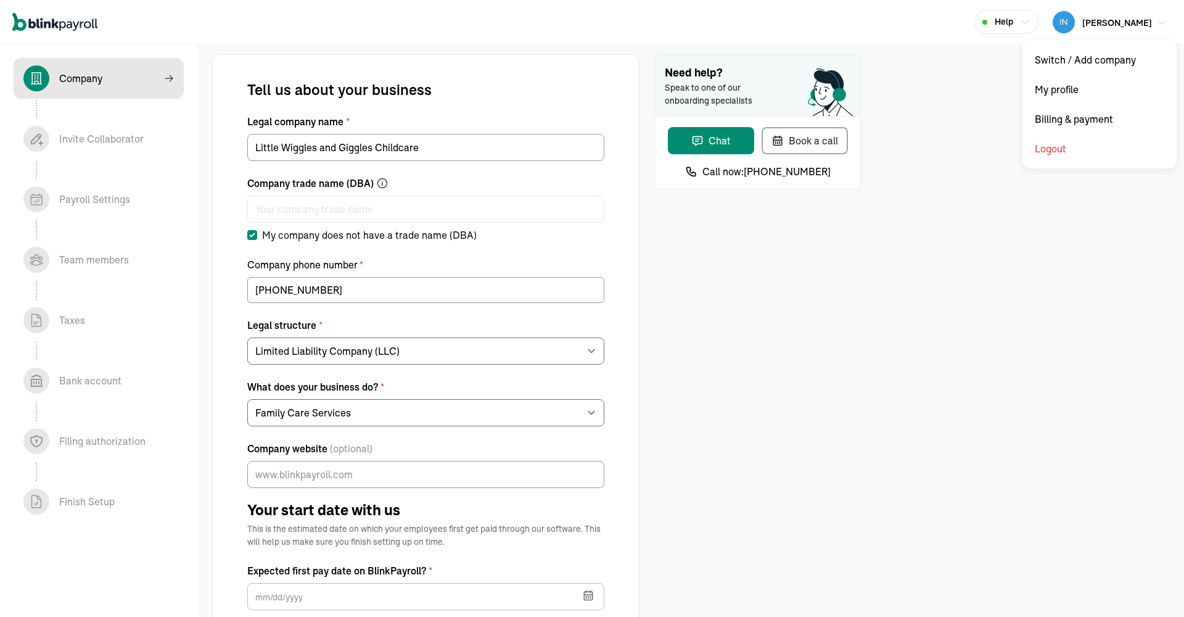
click at [1125, 21] on span "Kim Martin" at bounding box center [1117, 22] width 70 height 11
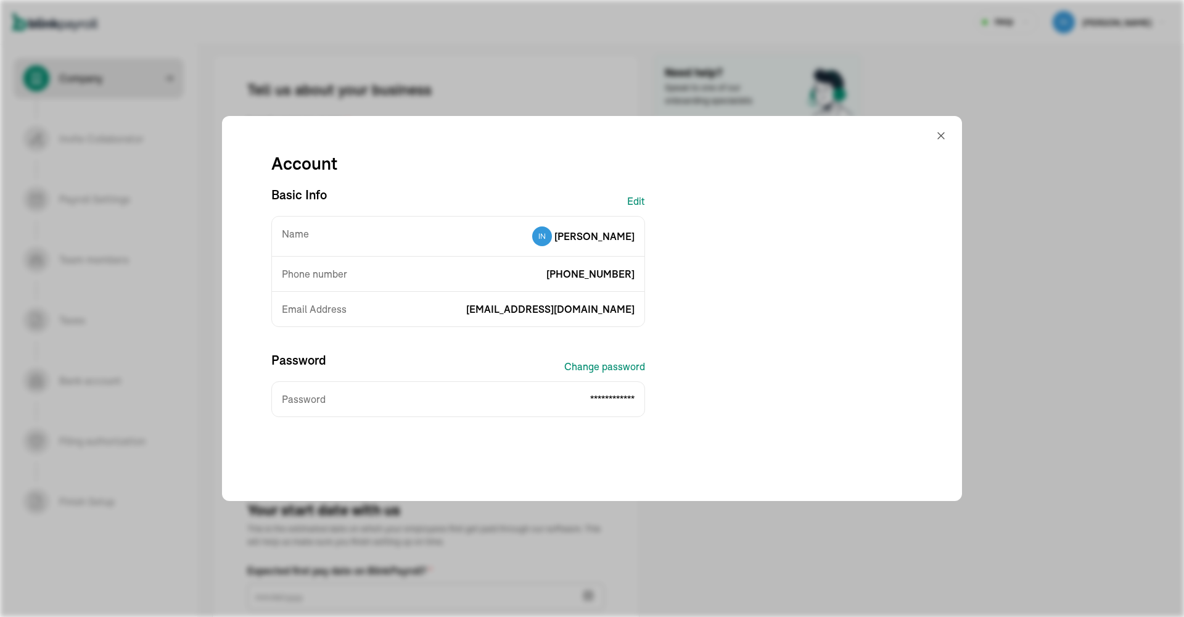
click at [889, 134] on div "Account" at bounding box center [592, 158] width 681 height 55
click at [1077, 71] on div "**********" at bounding box center [592, 308] width 1184 height 617
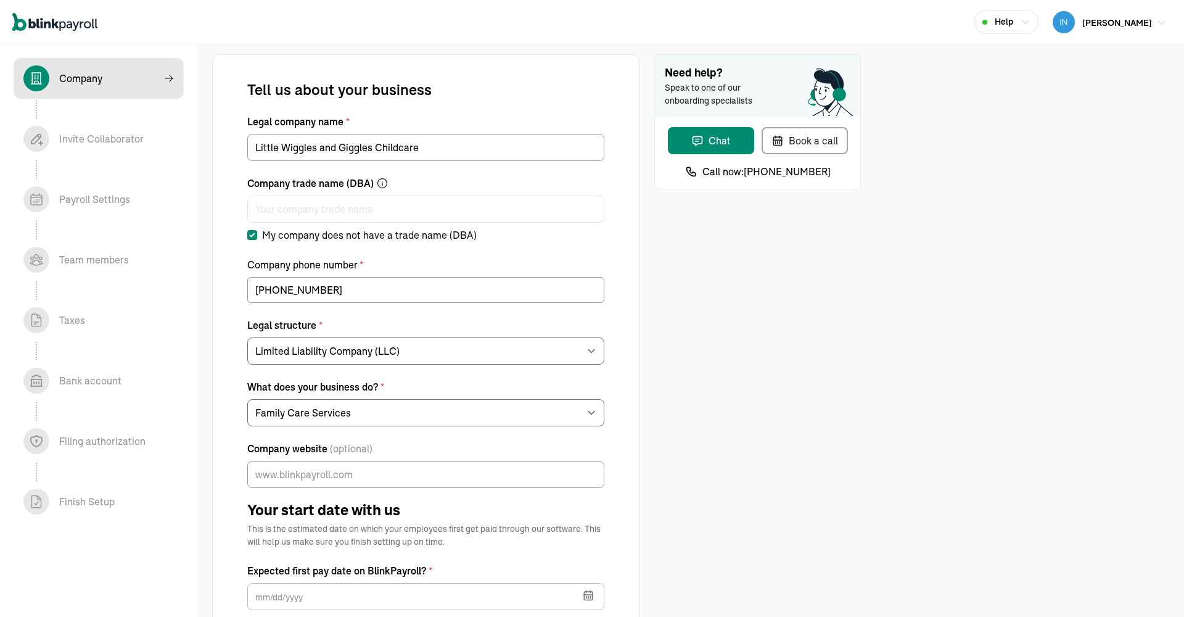
click at [1126, 24] on span "Kim Martin" at bounding box center [1117, 22] width 70 height 11
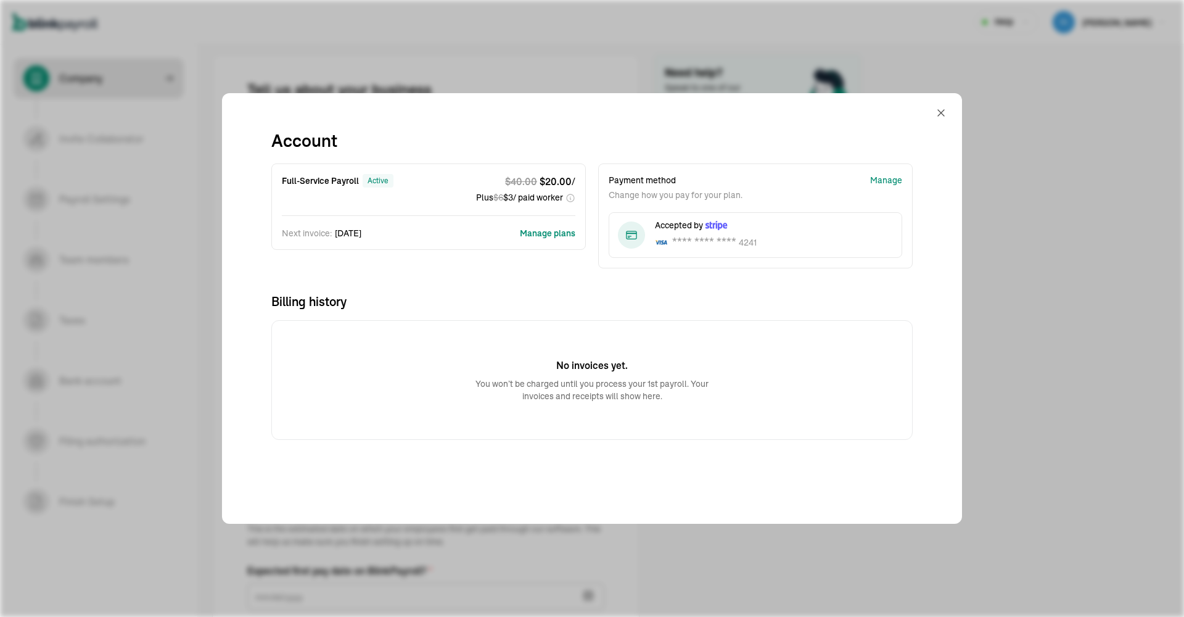
click at [555, 232] on button "Manage plans" at bounding box center [547, 233] width 55 height 12
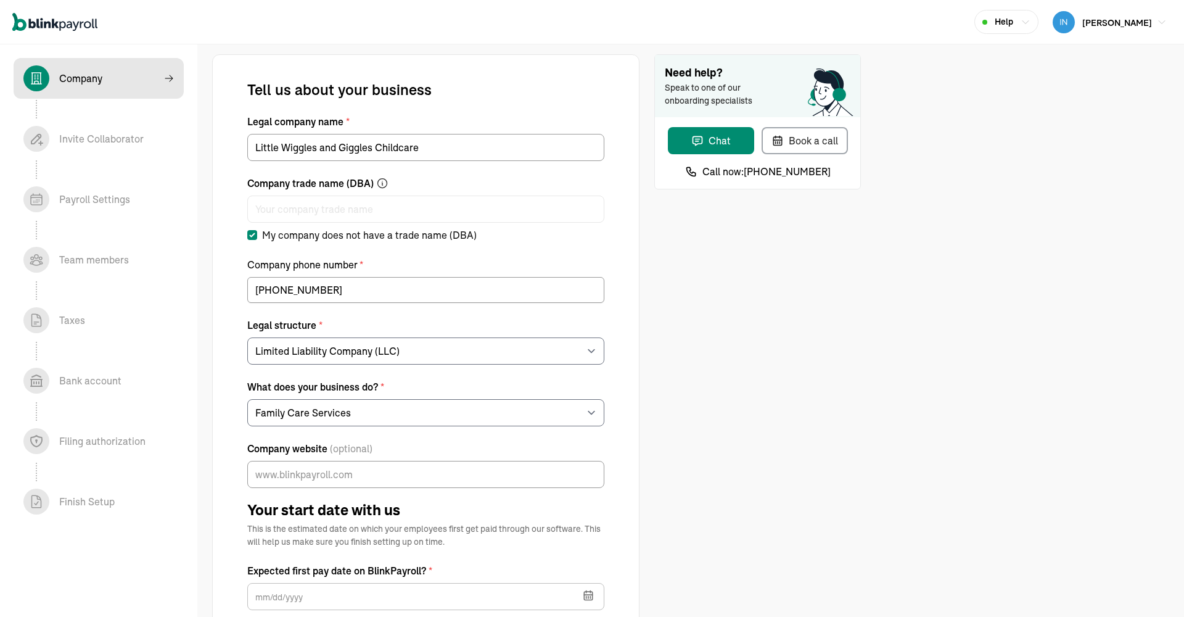
click at [129, 485] on span "Finish Setup In progress" at bounding box center [99, 501] width 170 height 41
click at [94, 495] on div "Finish Setup In progress" at bounding box center [86, 501] width 55 height 15
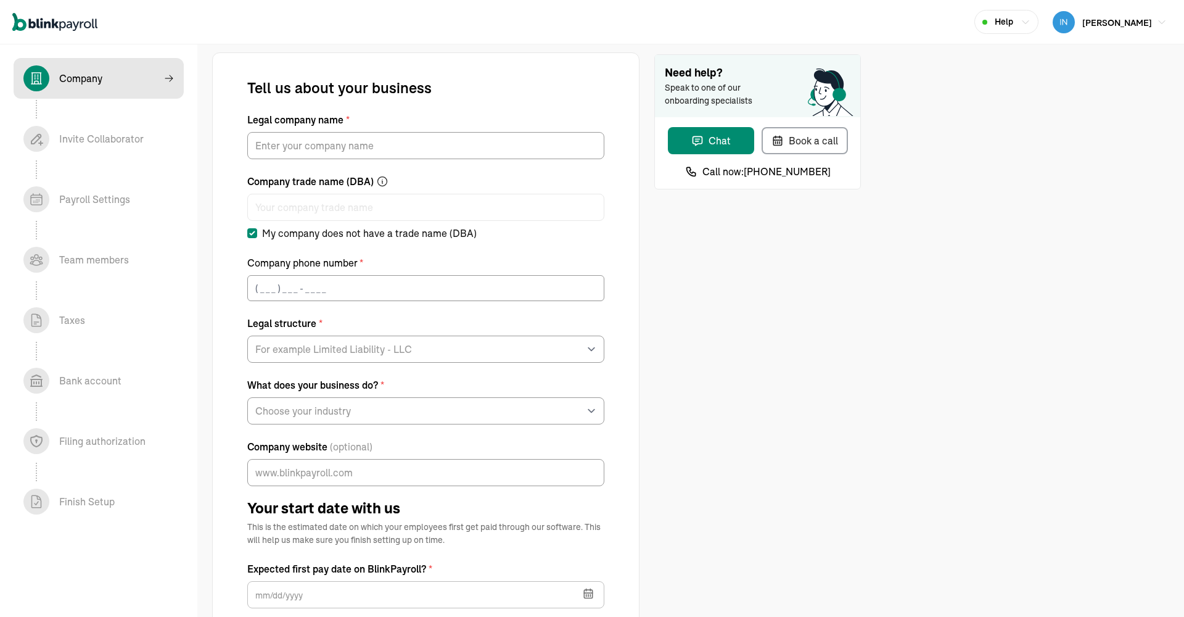
scroll to position [-1, 0]
click at [808, 146] on div "Book a call" at bounding box center [804, 140] width 67 height 15
click at [725, 328] on div "Need help? Speak to one of our onboarding specialists Chat Book a call Call now…" at bounding box center [757, 602] width 207 height 1097
click at [1075, 23] on img "button" at bounding box center [1064, 22] width 22 height 22
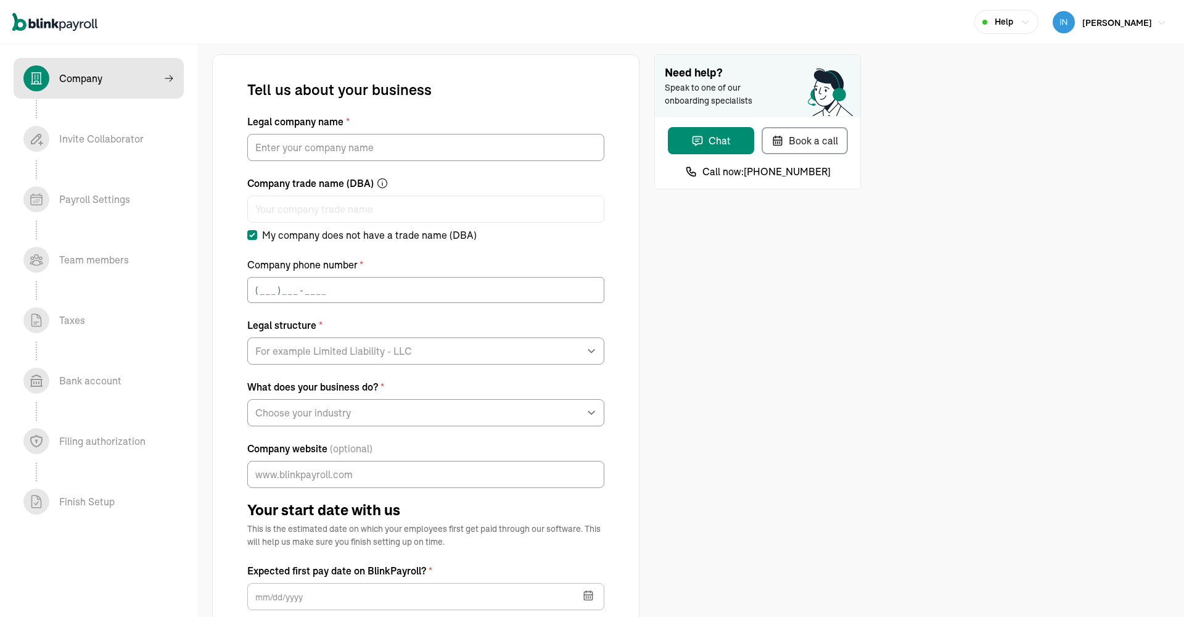
click at [1075, 22] on img "button" at bounding box center [1064, 22] width 22 height 22
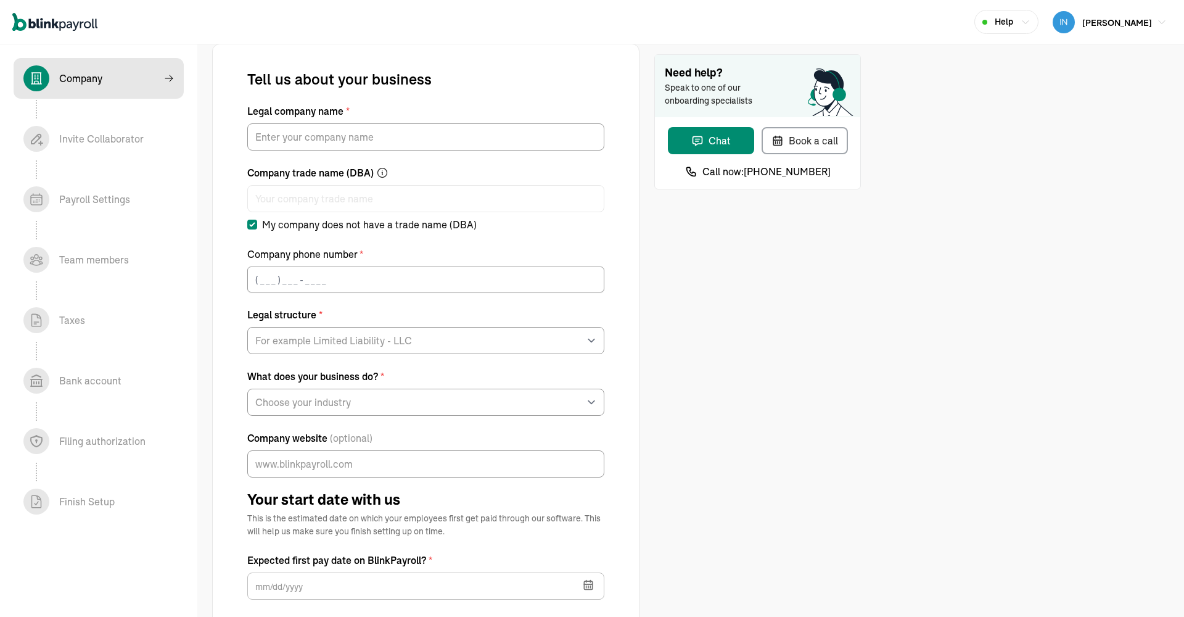
click at [1029, 22] on icon "button" at bounding box center [1025, 21] width 6 height 3
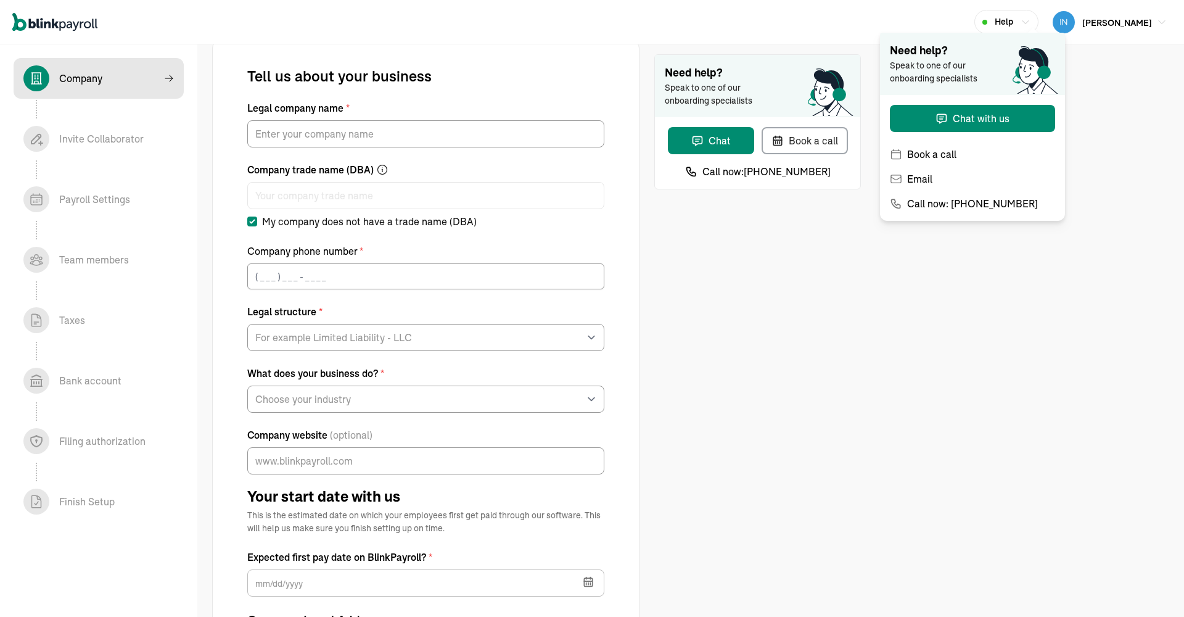
click at [1029, 22] on icon "button" at bounding box center [1025, 21] width 6 height 3
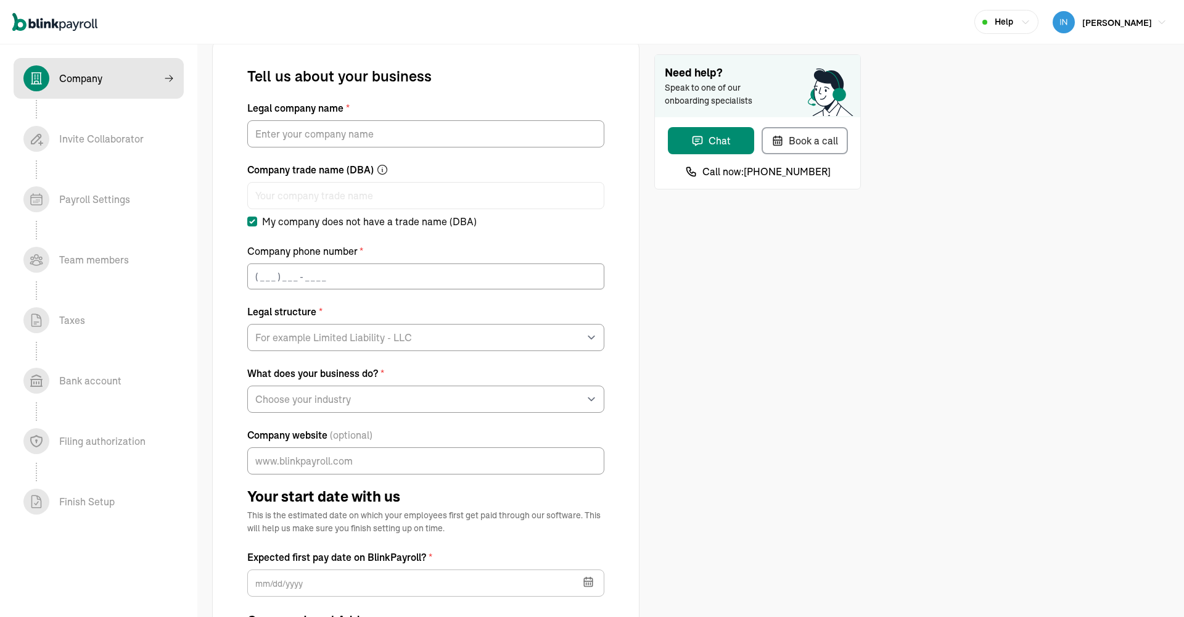
scroll to position [18, 0]
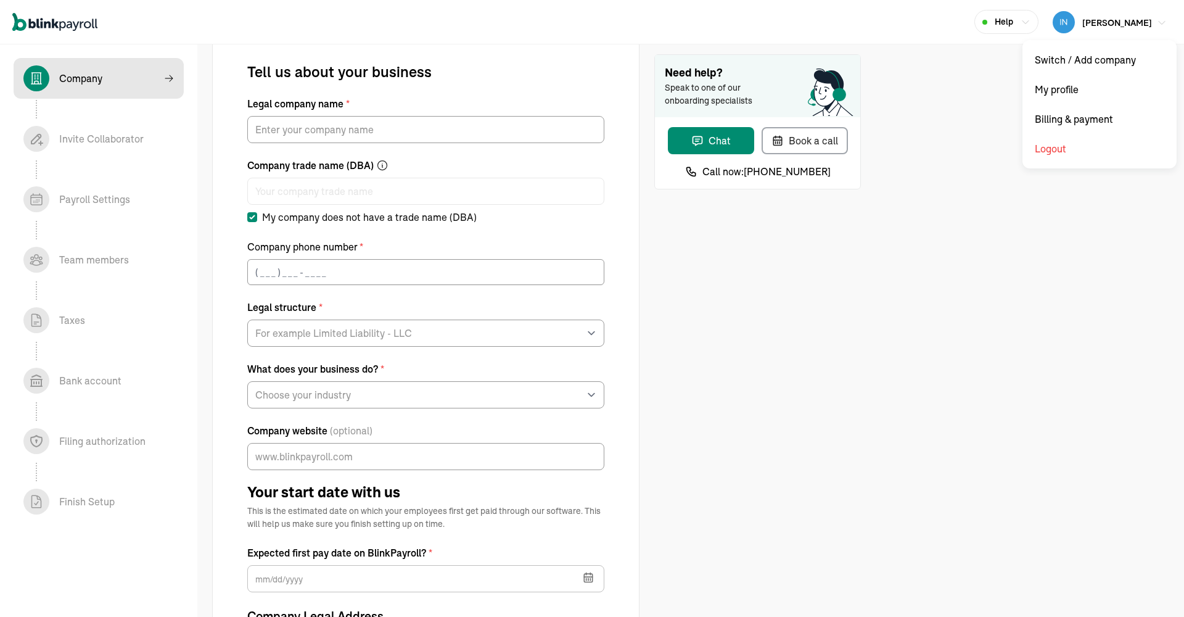
click at [1134, 22] on span "Kim Martin" at bounding box center [1117, 22] width 70 height 11
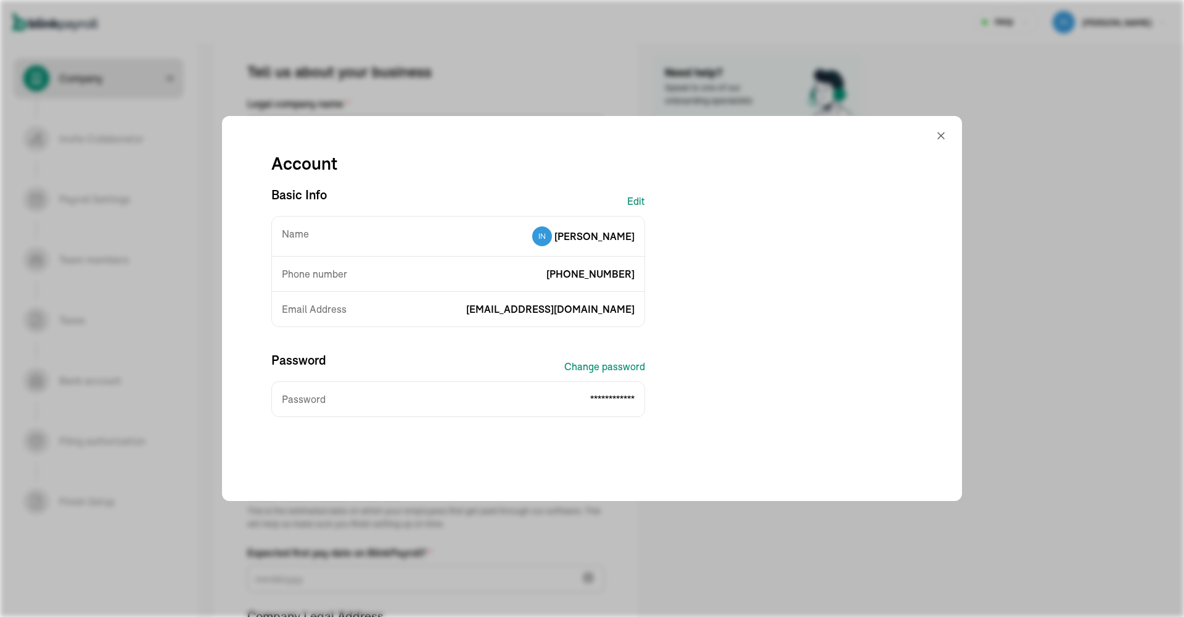
click at [849, 331] on div "**********" at bounding box center [592, 284] width 681 height 306
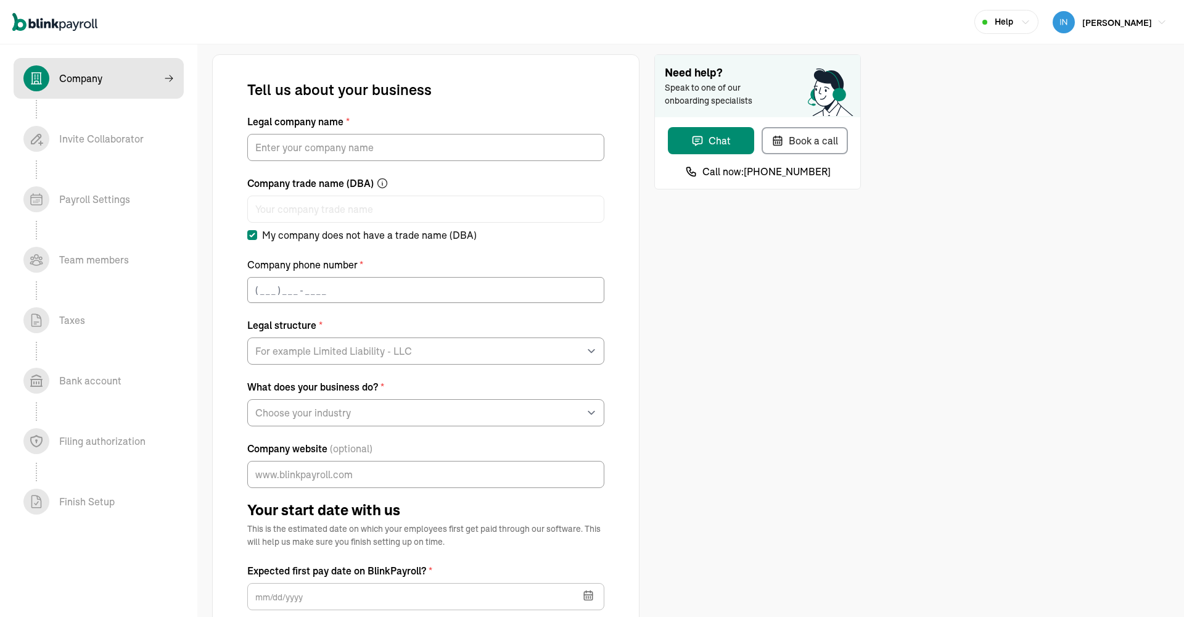
scroll to position [0, 0]
click at [41, 26] on icon "Global" at bounding box center [42, 24] width 2 height 7
click at [52, 23] on icon "Global" at bounding box center [55, 22] width 7 height 9
click at [1156, 19] on button "Kim Martin" at bounding box center [1110, 22] width 124 height 27
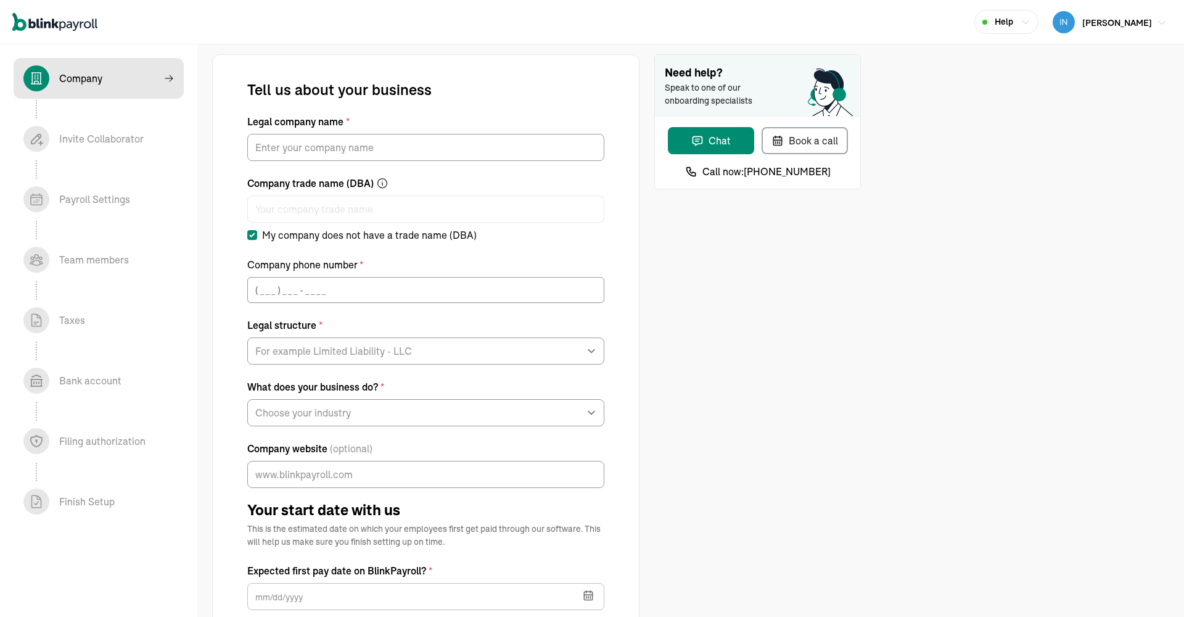
click at [1134, 23] on span "Kim Martin" at bounding box center [1117, 22] width 70 height 11
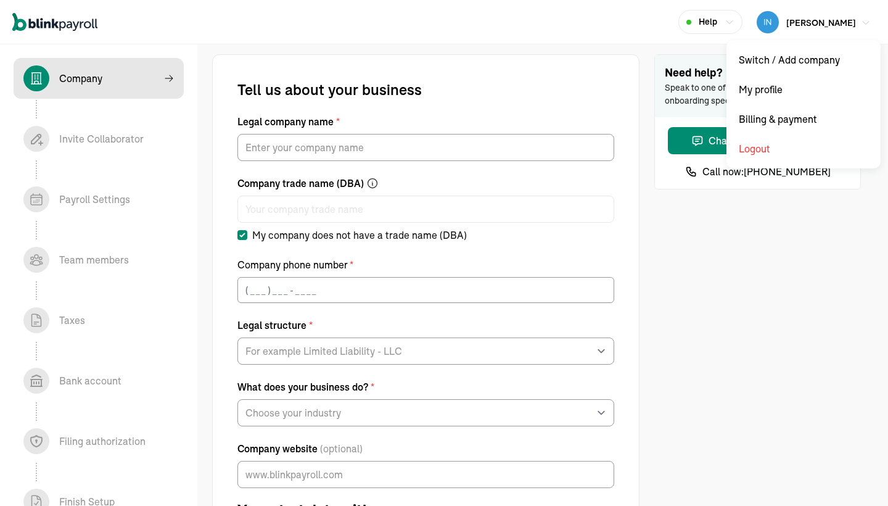
click at [858, 20] on button "[PERSON_NAME]" at bounding box center [814, 22] width 124 height 27
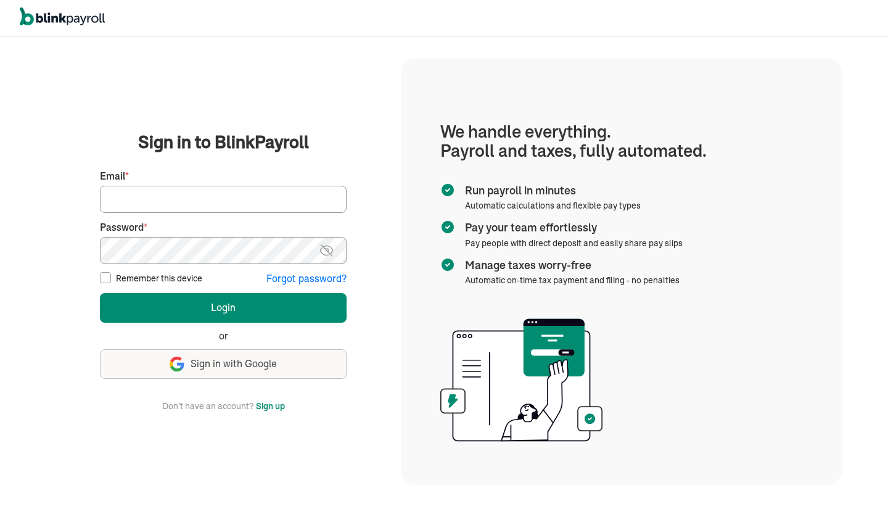
type input "[EMAIL_ADDRESS][DOMAIN_NAME]"
click at [223, 307] on button "Login" at bounding box center [223, 308] width 247 height 30
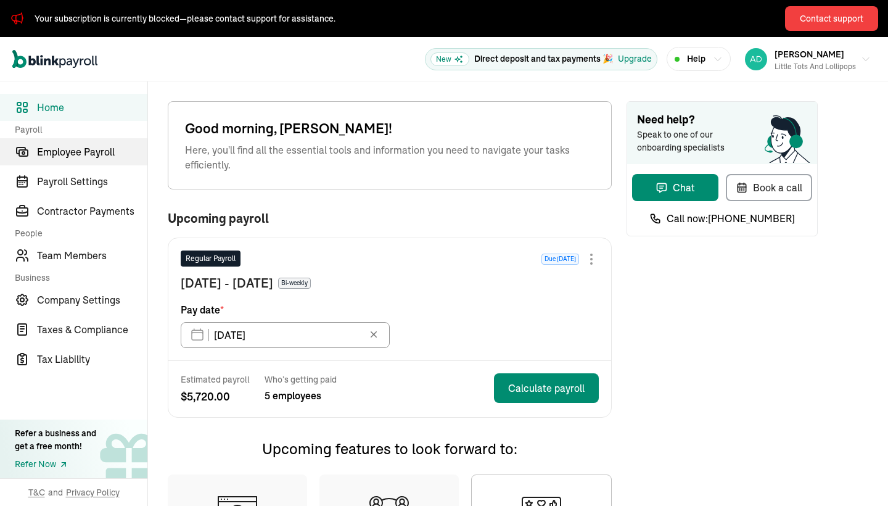
click at [83, 154] on span "Employee Payroll" at bounding box center [92, 151] width 110 height 15
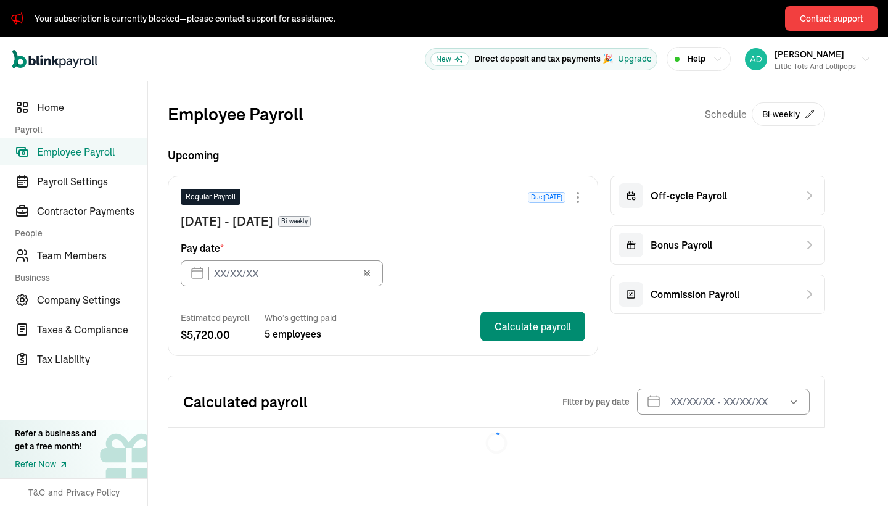
type input "08/18/2025"
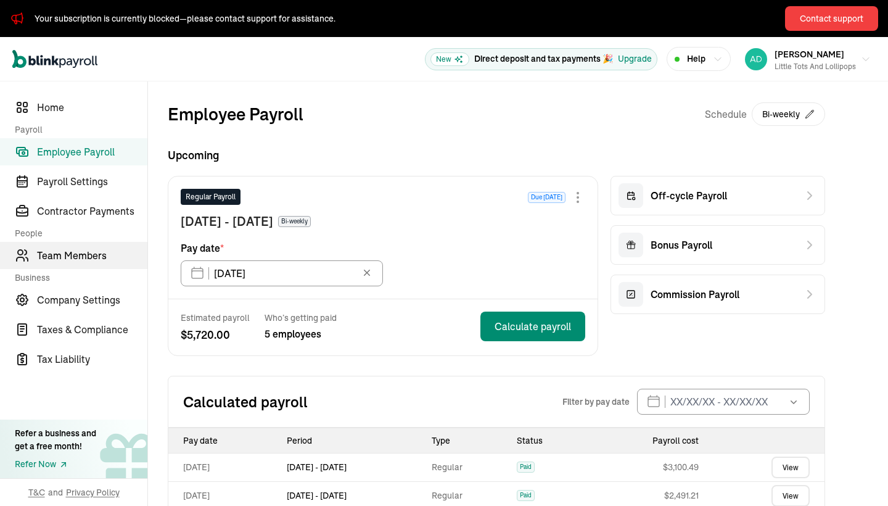
click at [93, 257] on span "Team Members" at bounding box center [92, 255] width 110 height 15
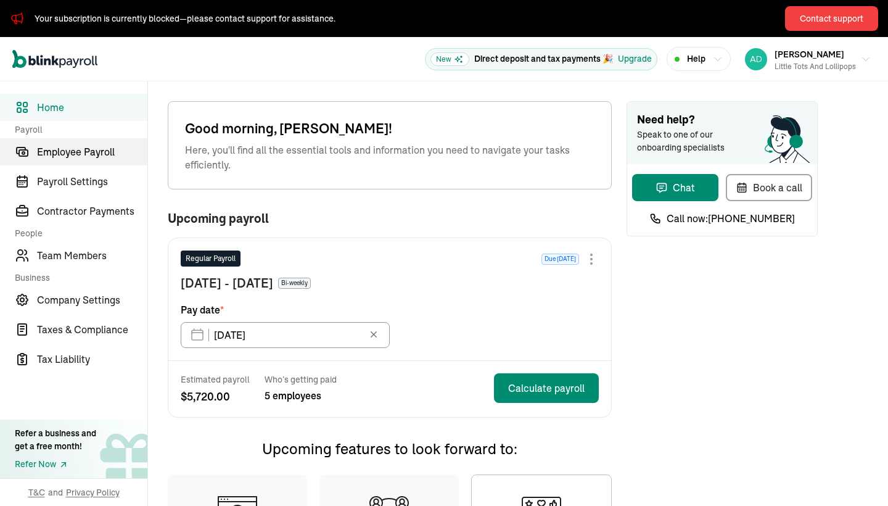
click at [83, 154] on span "Employee Payroll" at bounding box center [92, 151] width 110 height 15
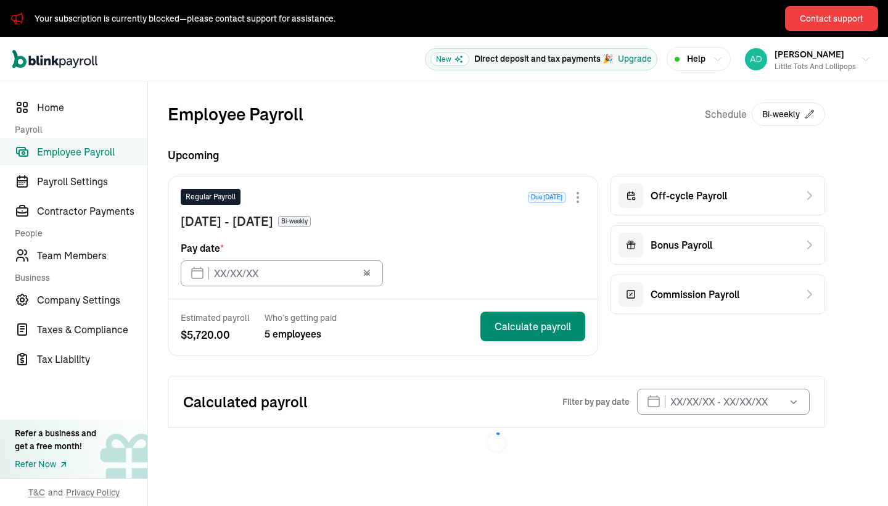
type input "[DATE]"
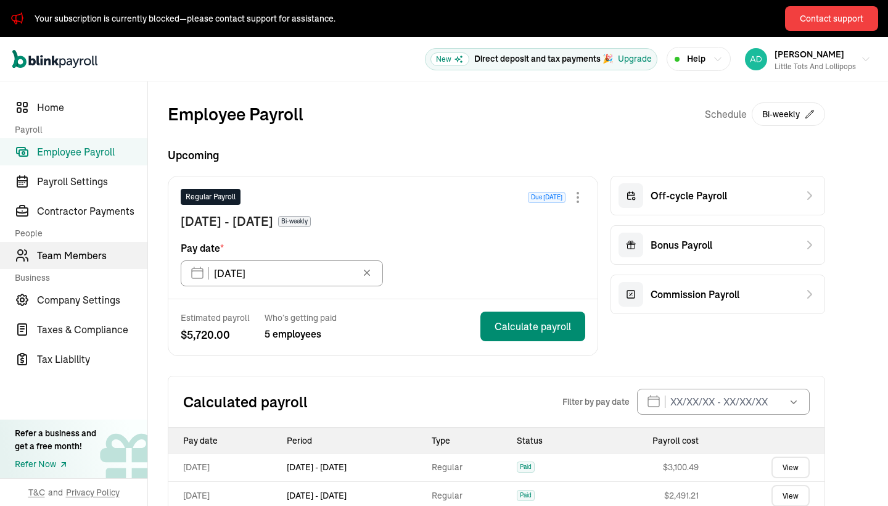
click at [93, 257] on span "Team Members" at bounding box center [92, 255] width 110 height 15
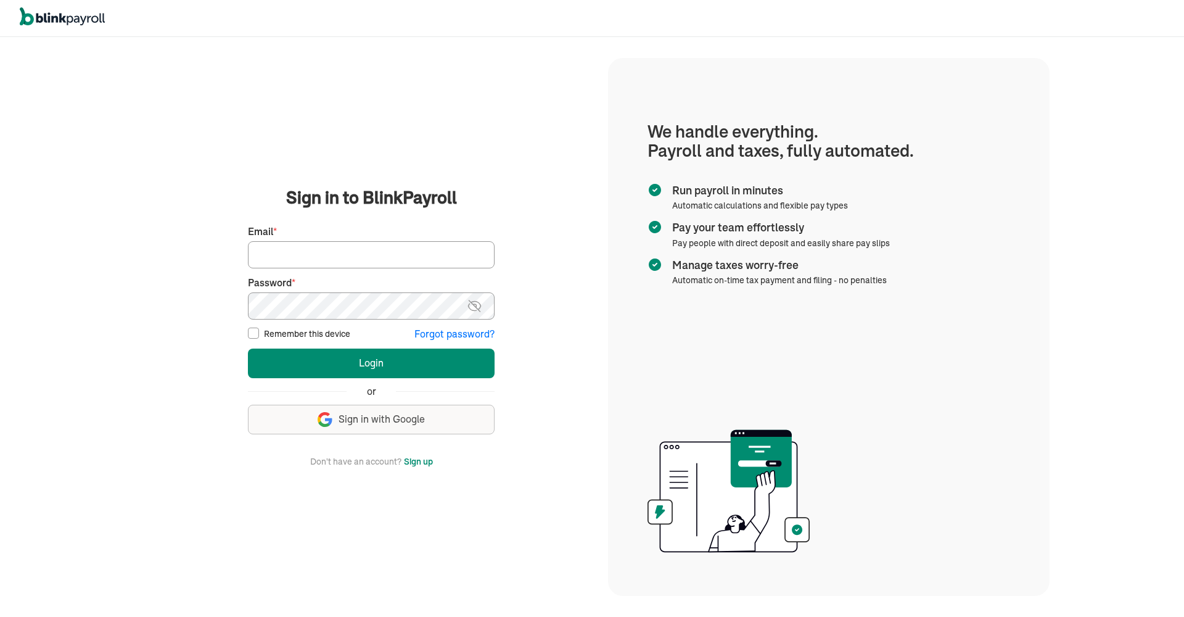
type input "[EMAIL_ADDRESS][DOMAIN_NAME]"
click at [371, 363] on button "Login" at bounding box center [371, 363] width 247 height 30
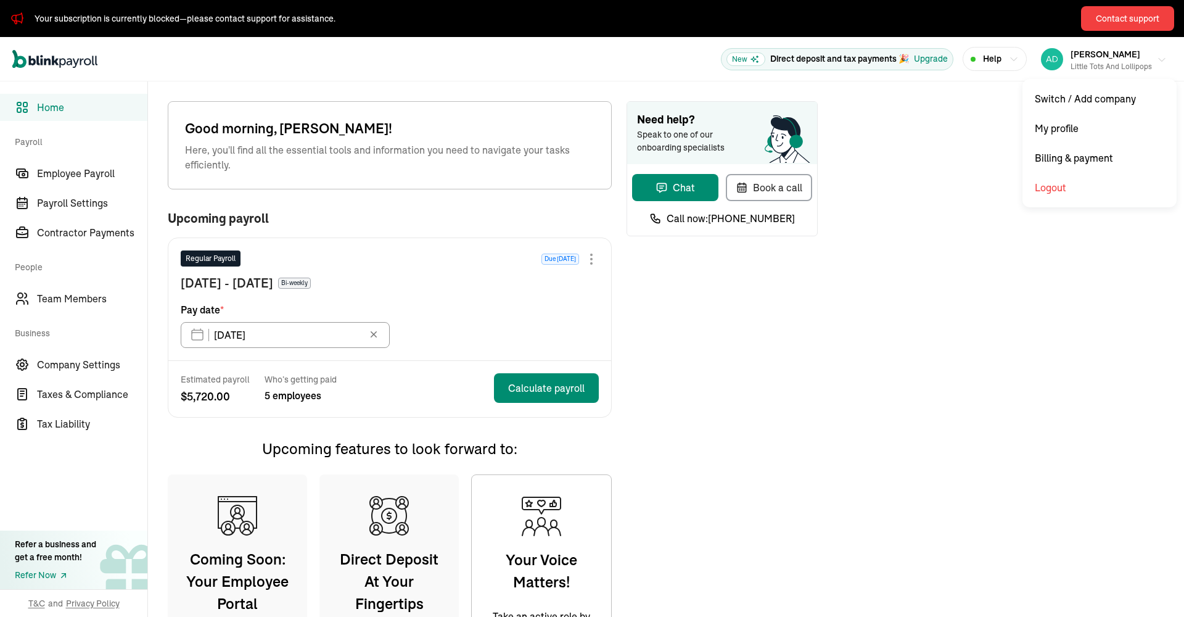
click at [1130, 66] on div "Little Tots and Lollipops" at bounding box center [1111, 66] width 81 height 11
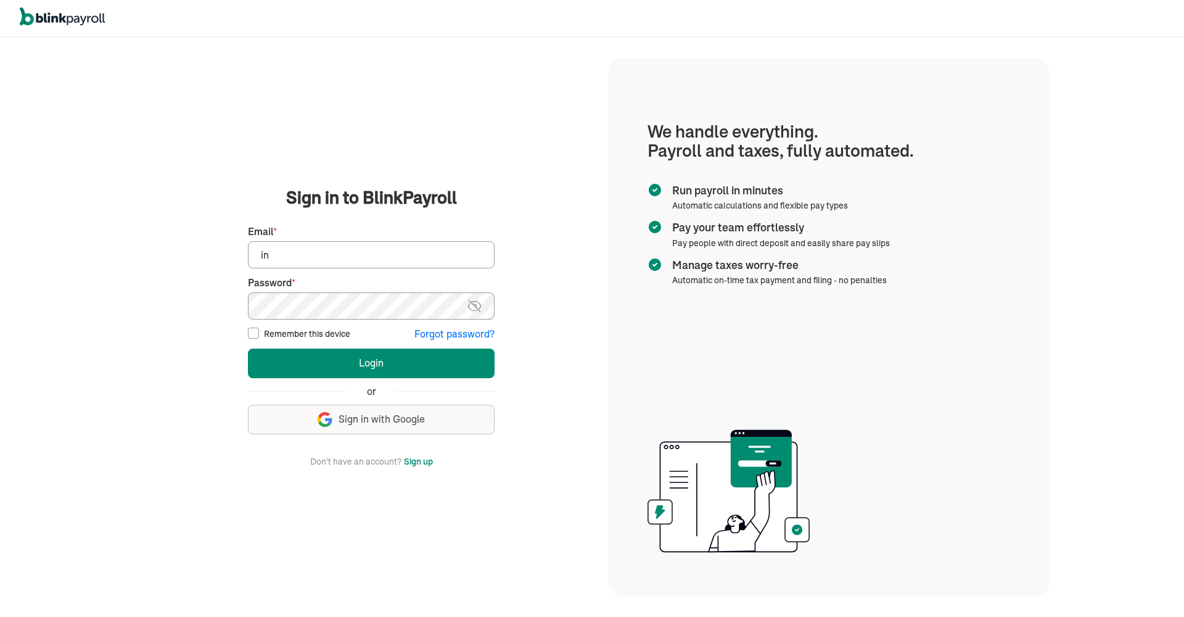
type input "info@yhunterps.com"
click at [394, 362] on button "Login" at bounding box center [371, 363] width 247 height 30
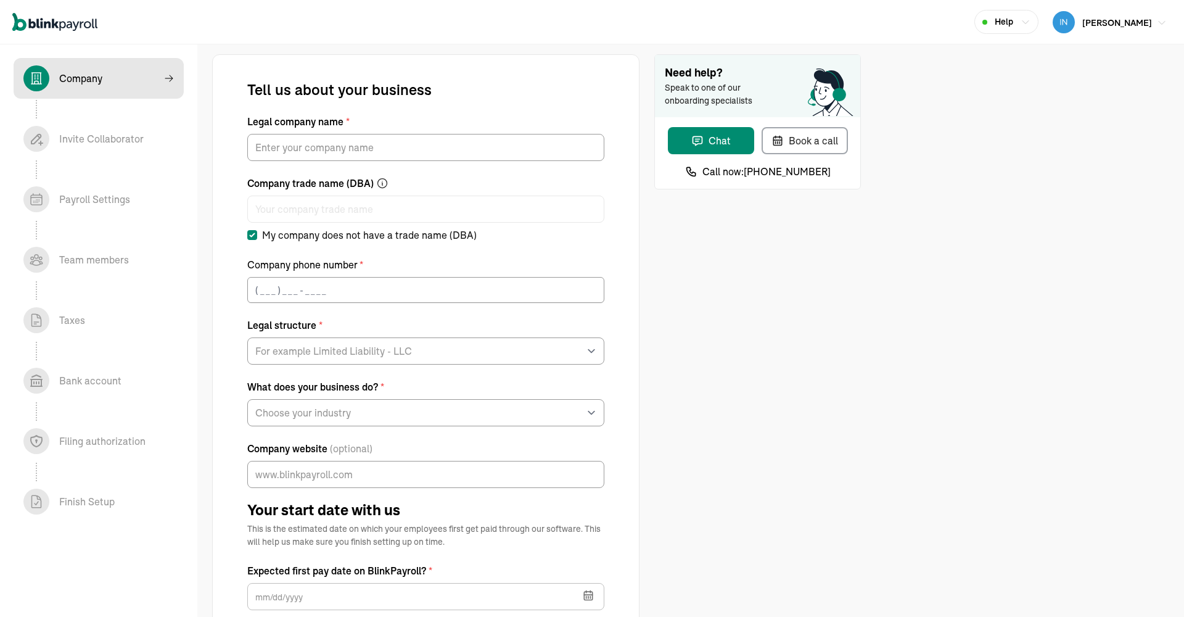
click at [1124, 25] on span "[PERSON_NAME]" at bounding box center [1117, 22] width 70 height 11
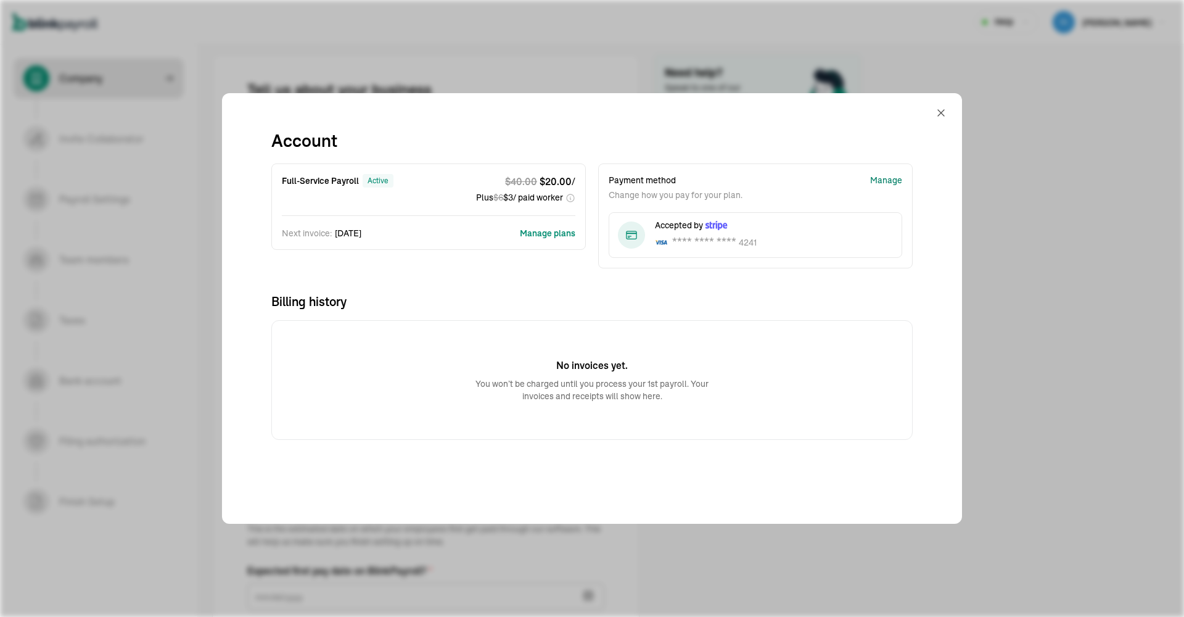
click at [875, 184] on div "Manage" at bounding box center [886, 180] width 32 height 13
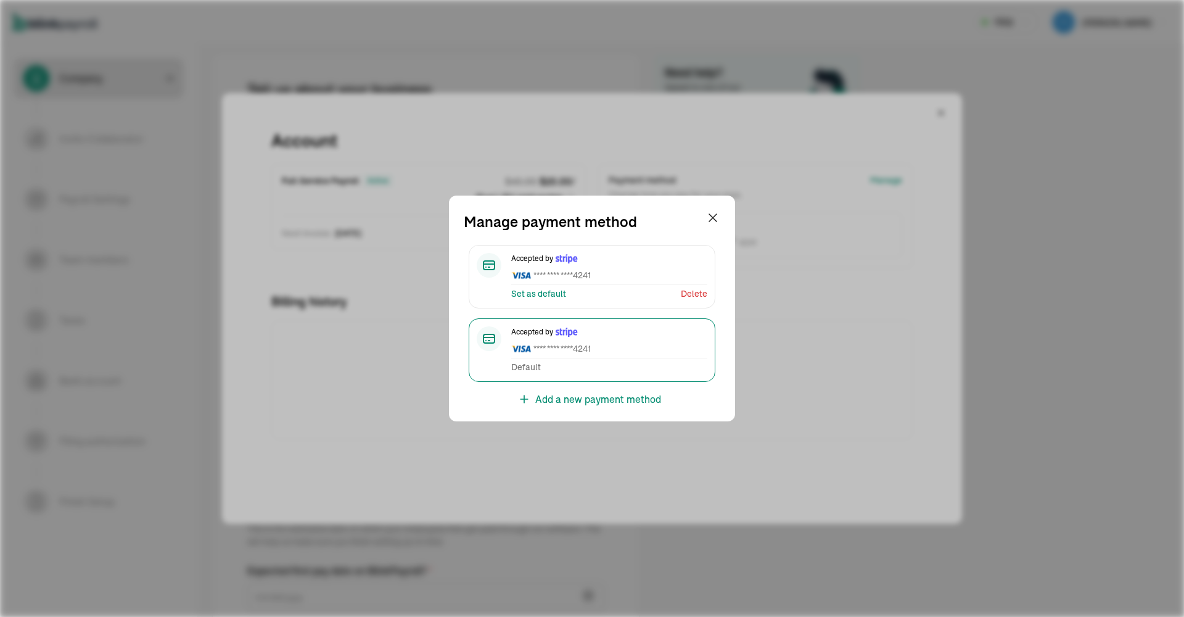
click at [691, 292] on div "Delete" at bounding box center [694, 293] width 27 height 13
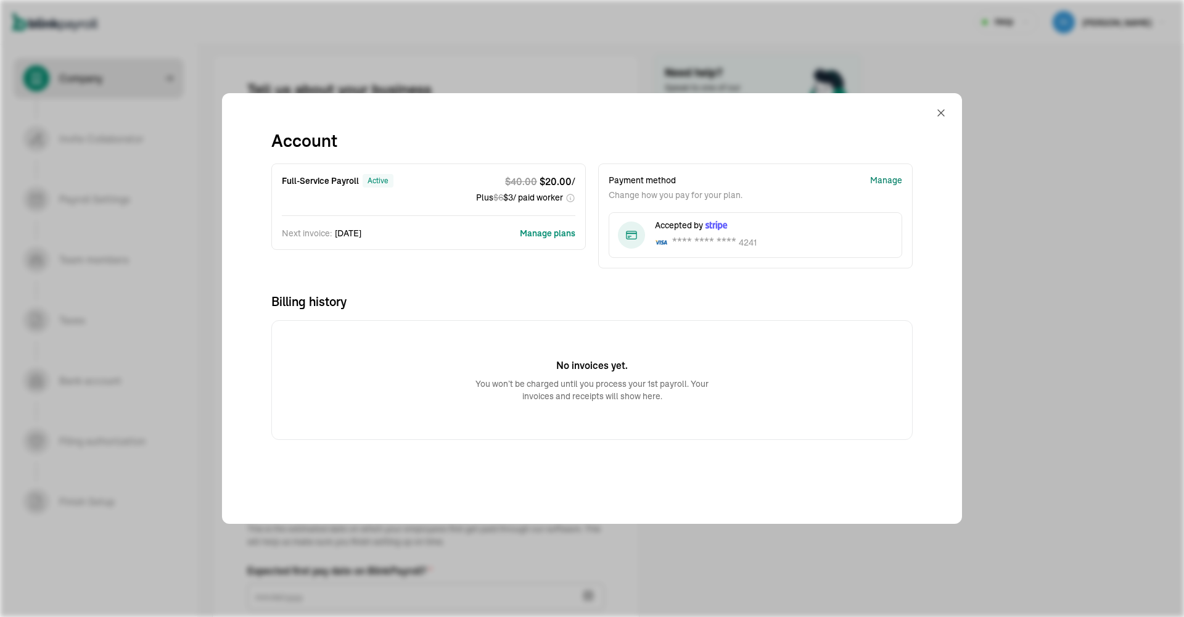
click at [892, 179] on div "Manage" at bounding box center [886, 180] width 32 height 13
click at [553, 235] on button "Manage plans" at bounding box center [547, 233] width 55 height 12
click at [882, 180] on div "Manage" at bounding box center [886, 180] width 32 height 13
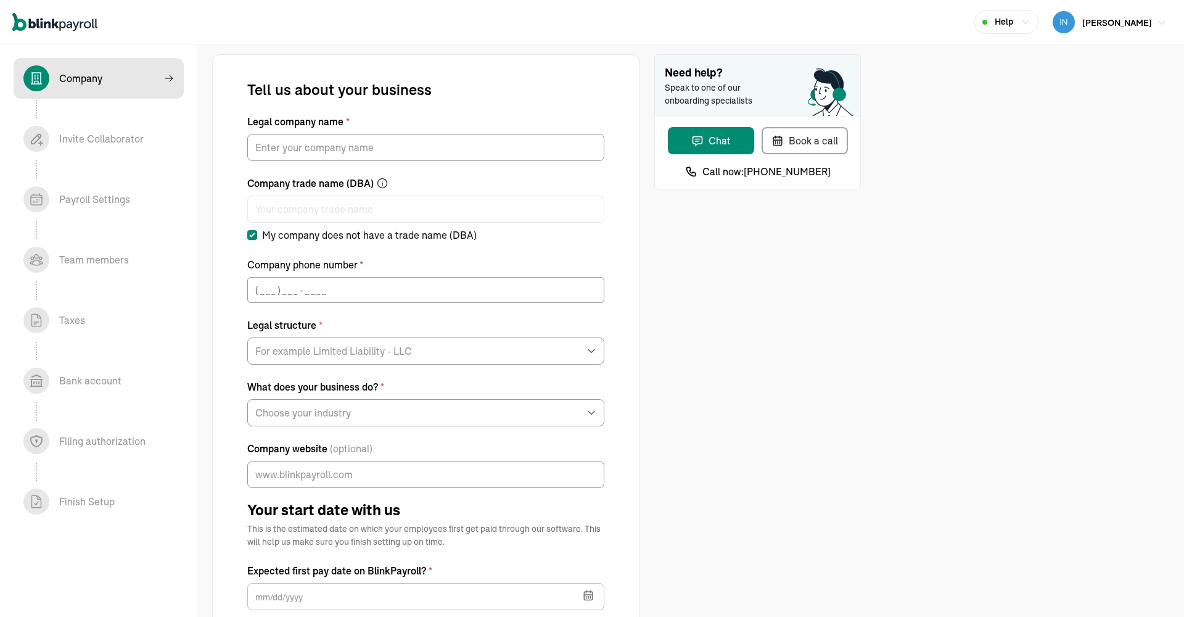
click at [1142, 27] on span "[PERSON_NAME]" at bounding box center [1117, 22] width 70 height 11
click at [1124, 25] on span "[PERSON_NAME]" at bounding box center [1117, 22] width 70 height 11
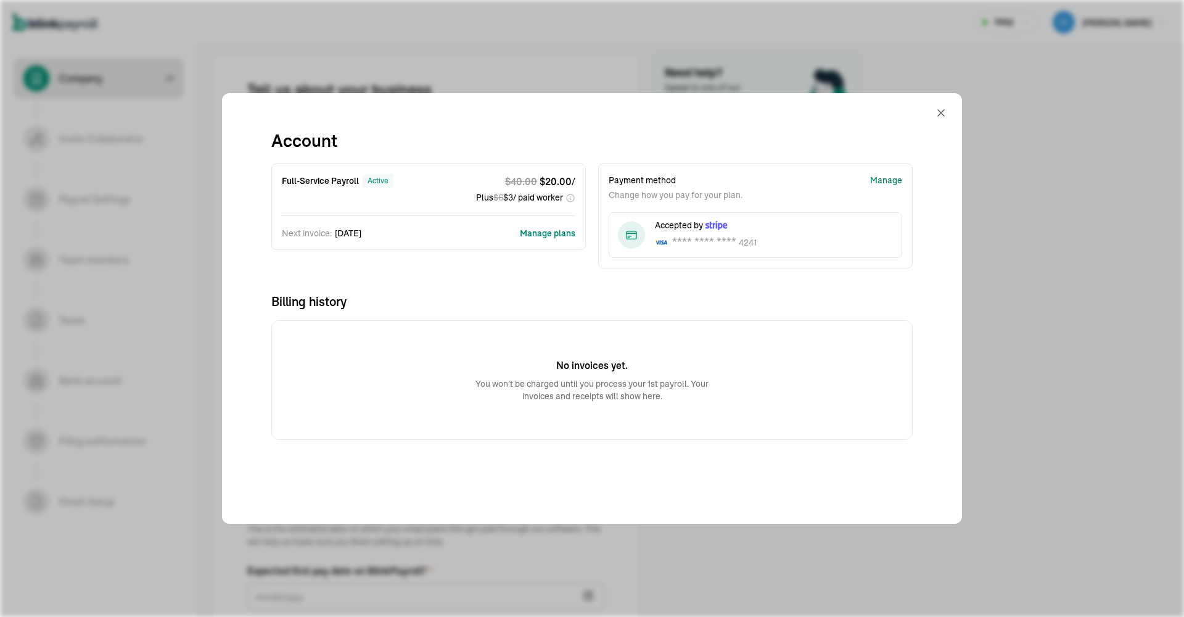
click at [875, 184] on div "Manage" at bounding box center [886, 180] width 32 height 13
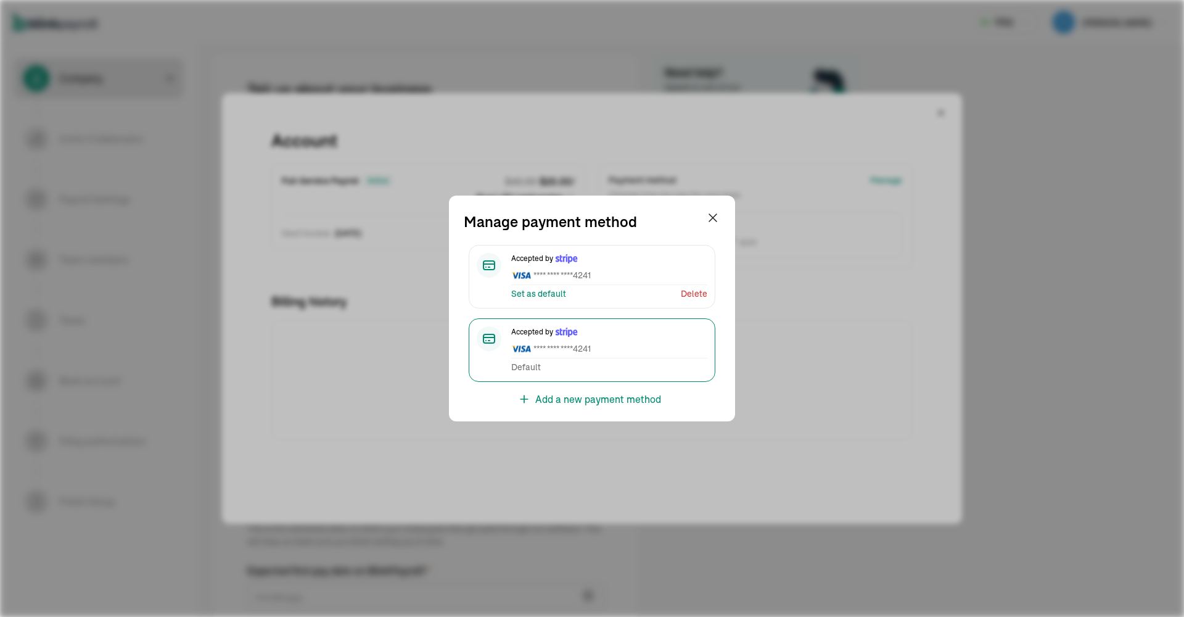
click at [691, 292] on div "Delete" at bounding box center [694, 293] width 27 height 13
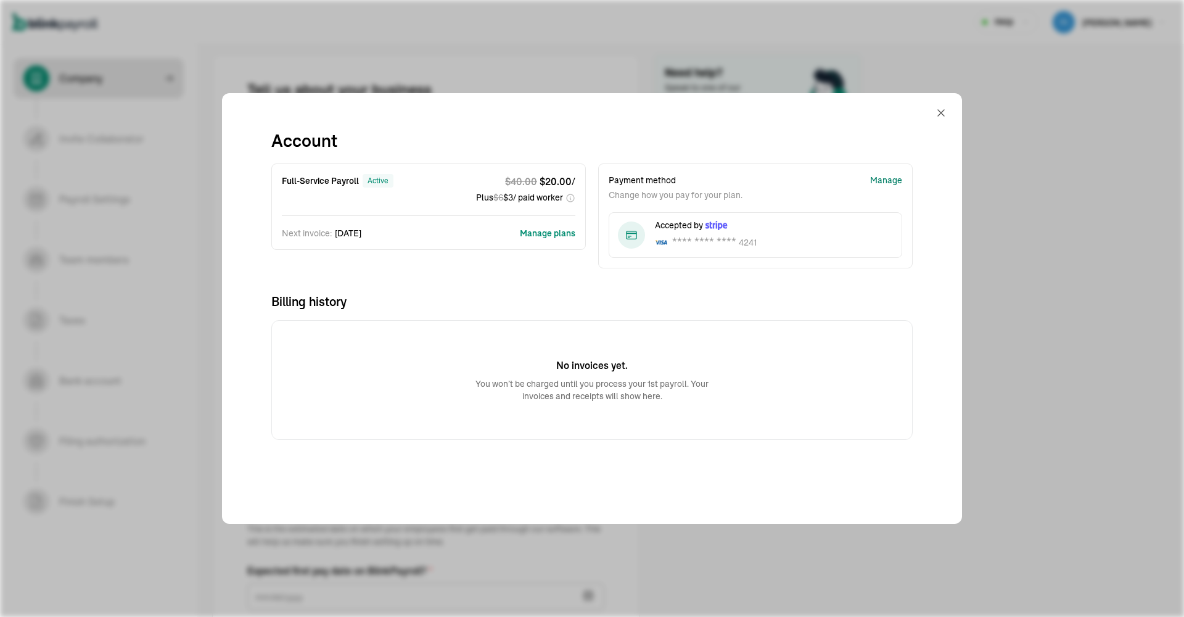
click at [892, 179] on div "Manage" at bounding box center [886, 180] width 32 height 13
click at [553, 235] on button "Manage plans" at bounding box center [547, 233] width 55 height 12
click at [882, 180] on div "Manage" at bounding box center [886, 180] width 32 height 13
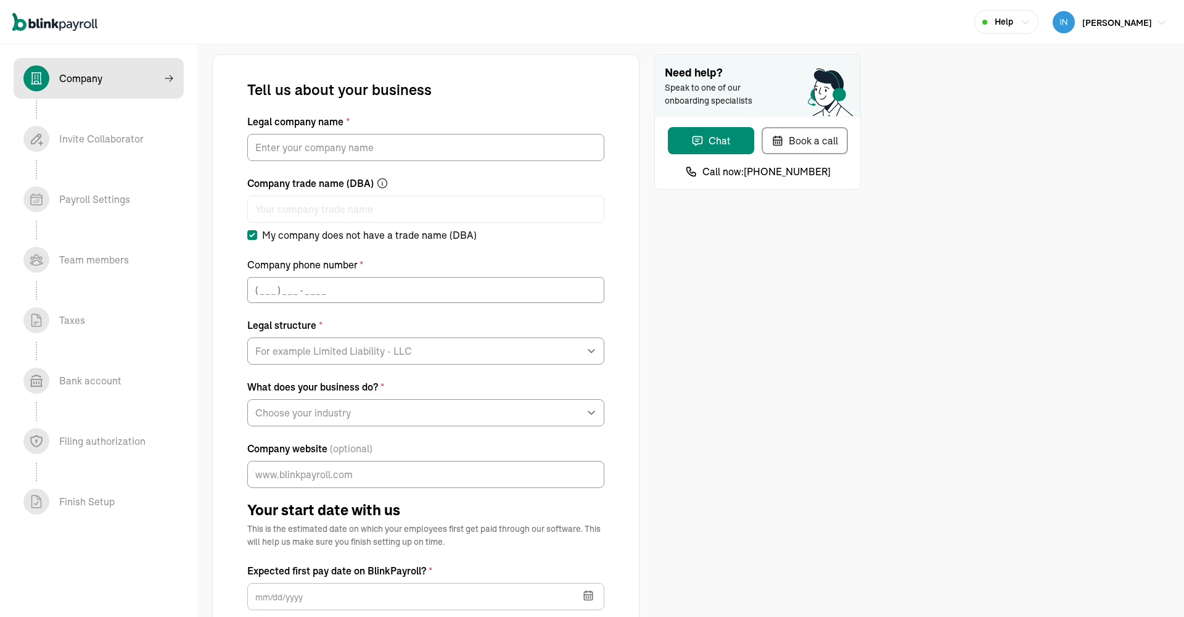
click at [1142, 27] on span "[PERSON_NAME]" at bounding box center [1117, 22] width 70 height 11
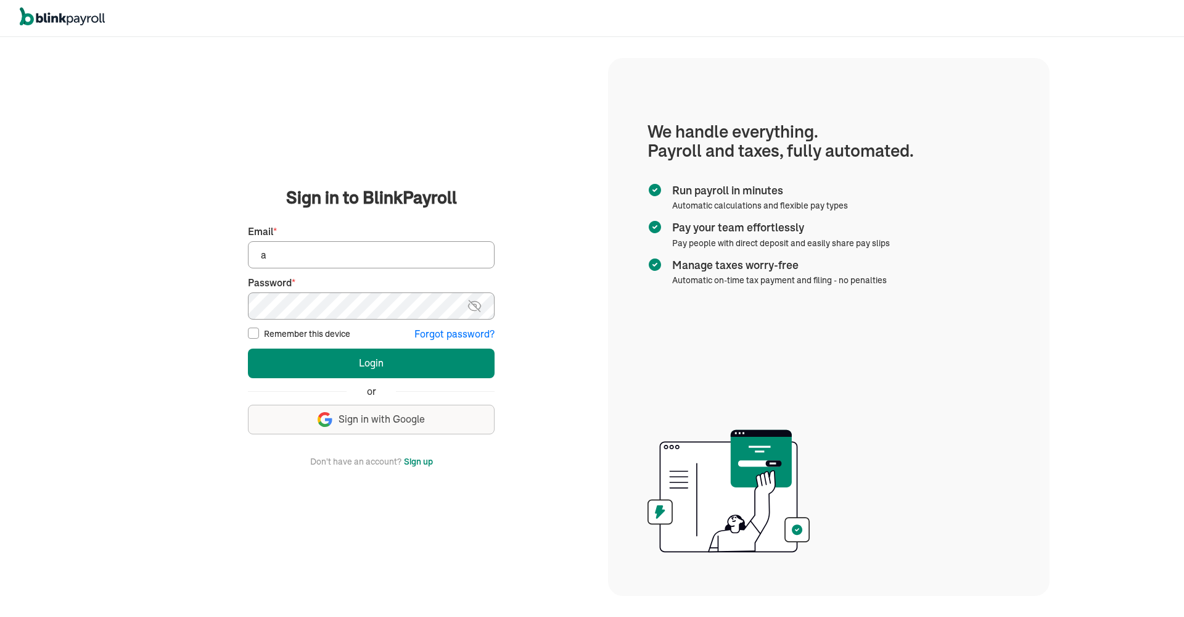
type input "ad"
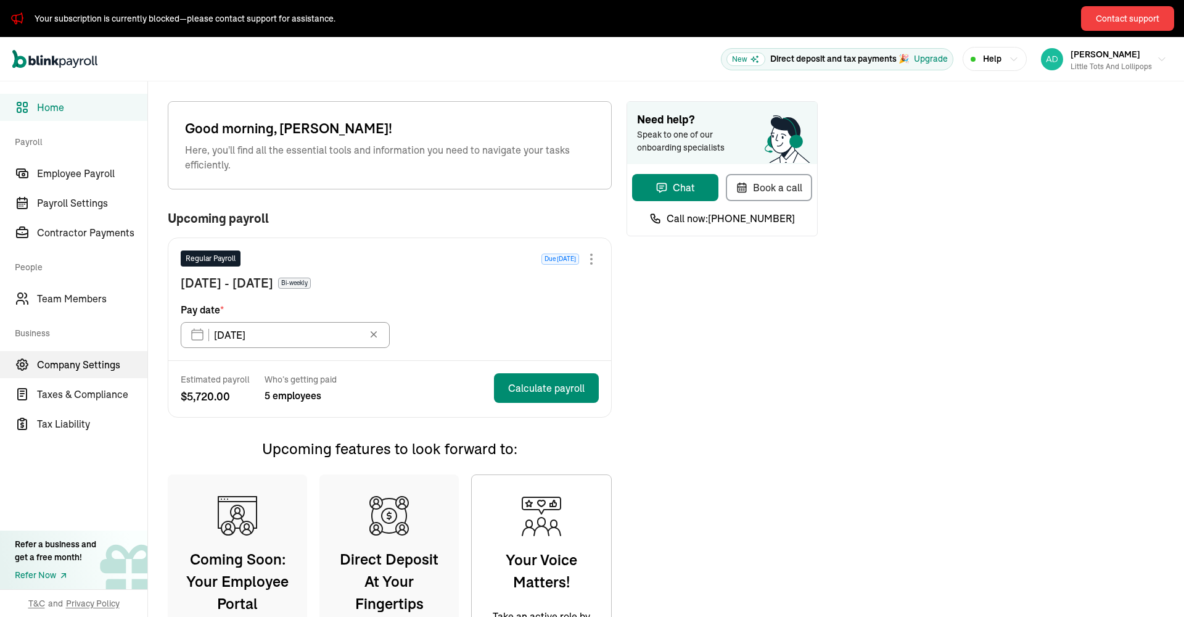
click at [88, 366] on span "Company Settings" at bounding box center [92, 364] width 110 height 15
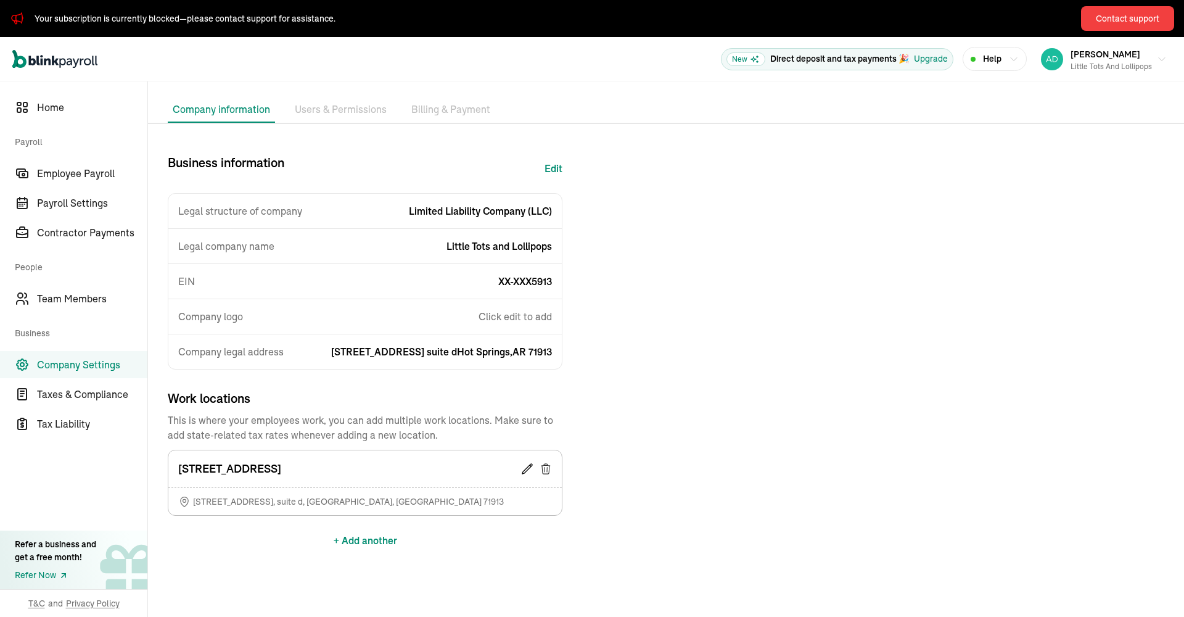
click at [350, 538] on button "+ Add another" at bounding box center [366, 540] width 64 height 30
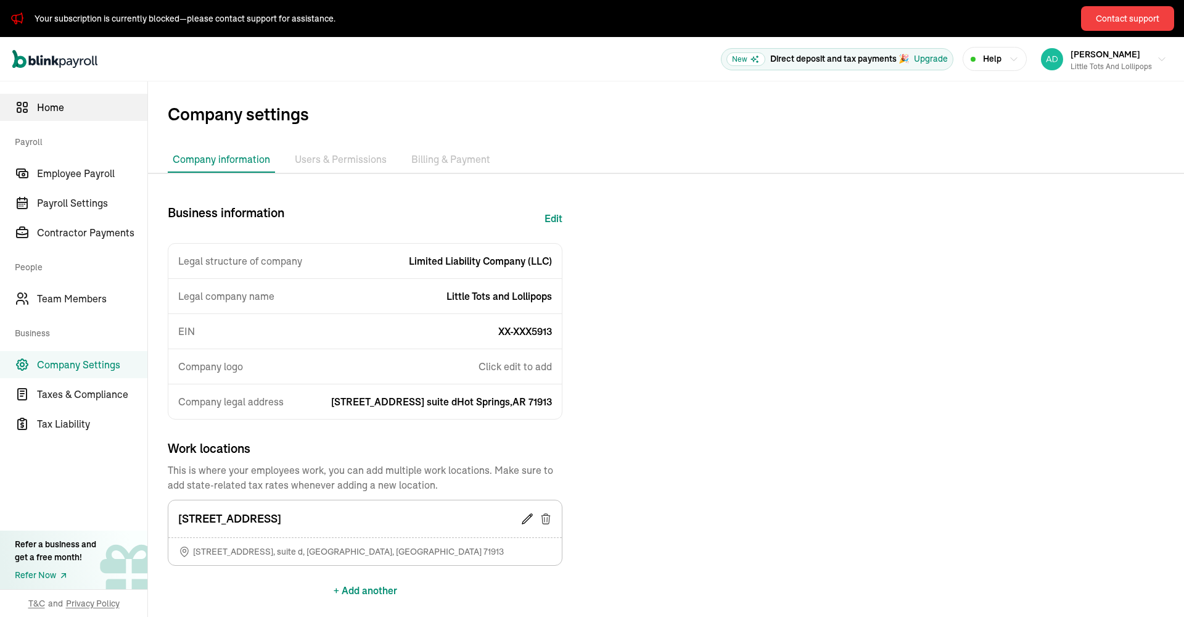
click at [55, 112] on span "Home" at bounding box center [92, 107] width 110 height 15
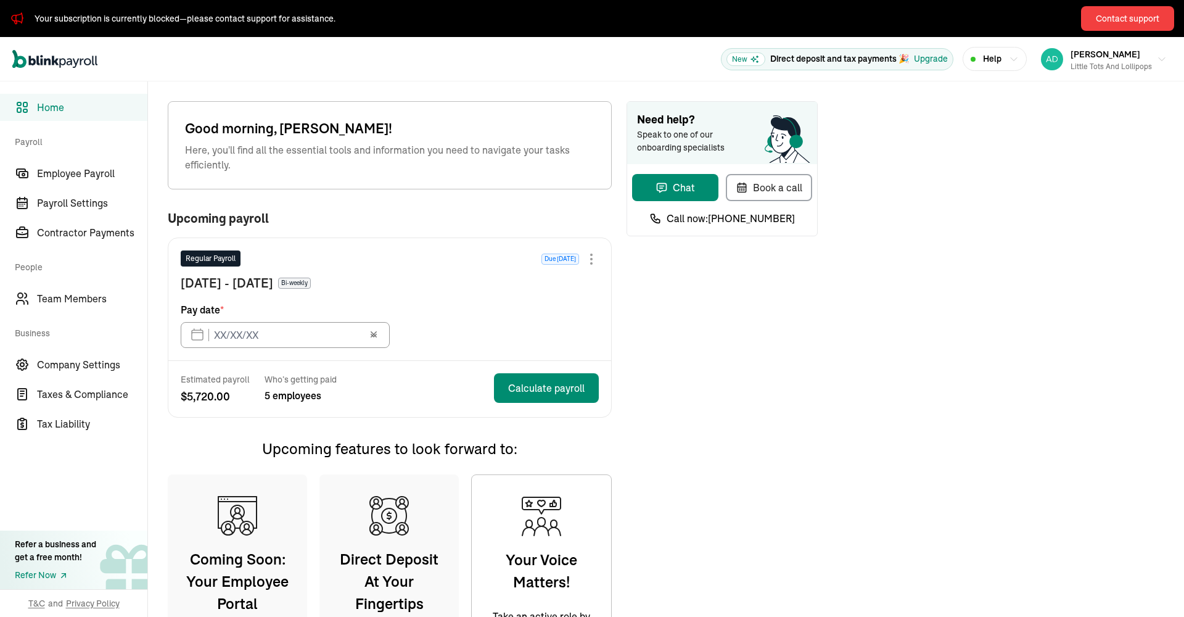
type input "[DATE]"
click at [88, 366] on span "Company Settings" at bounding box center [92, 364] width 110 height 15
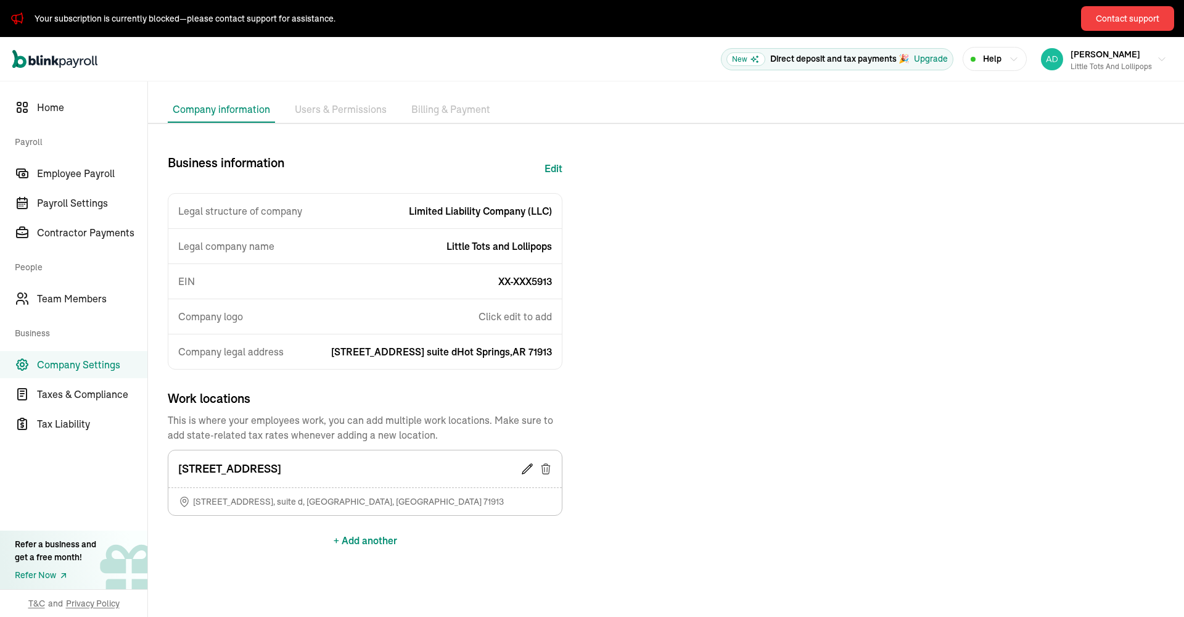
click at [350, 538] on button "+ Add another" at bounding box center [366, 540] width 64 height 30
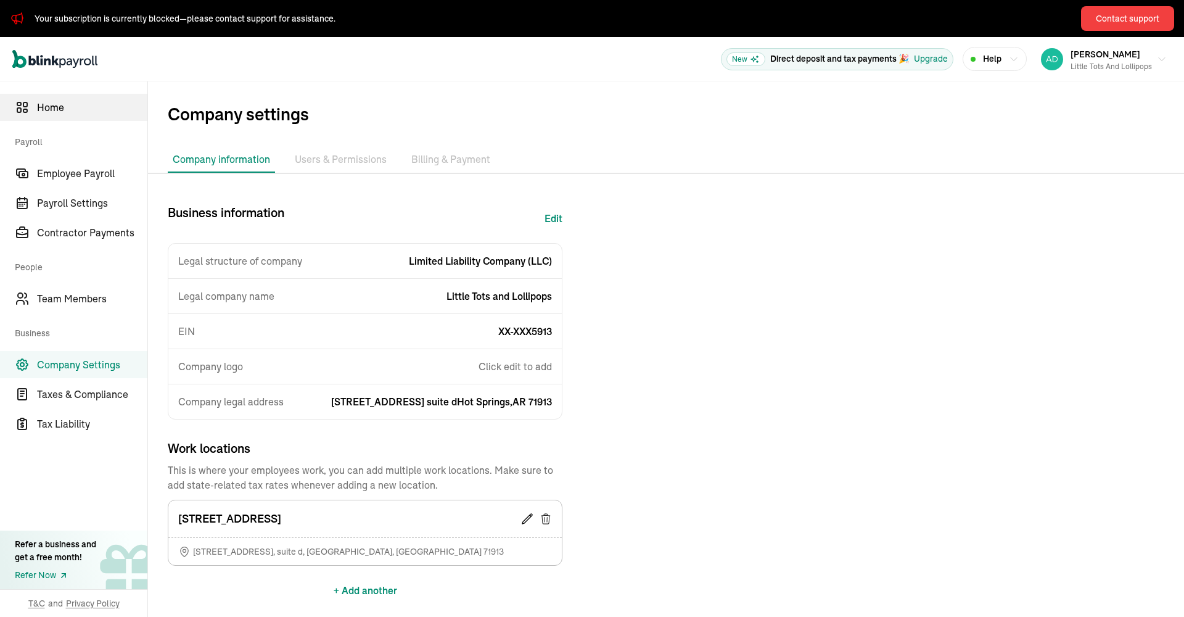
click at [55, 112] on span "Home" at bounding box center [92, 107] width 110 height 15
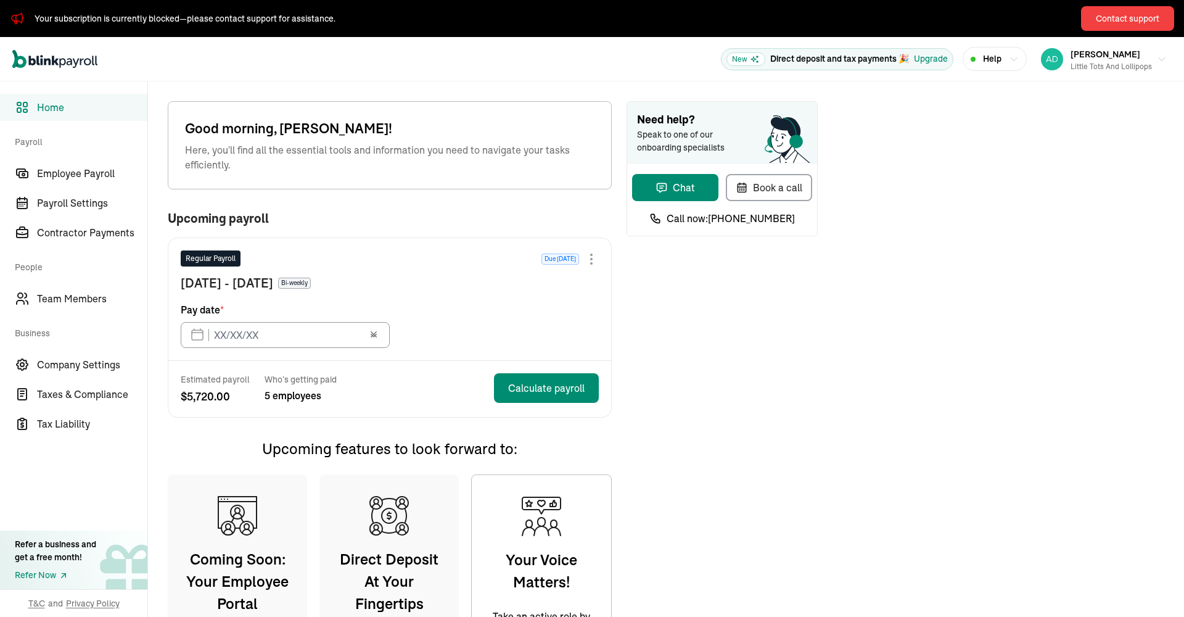
type input "[DATE]"
click at [112, 204] on span "Payroll Settings" at bounding box center [92, 202] width 110 height 15
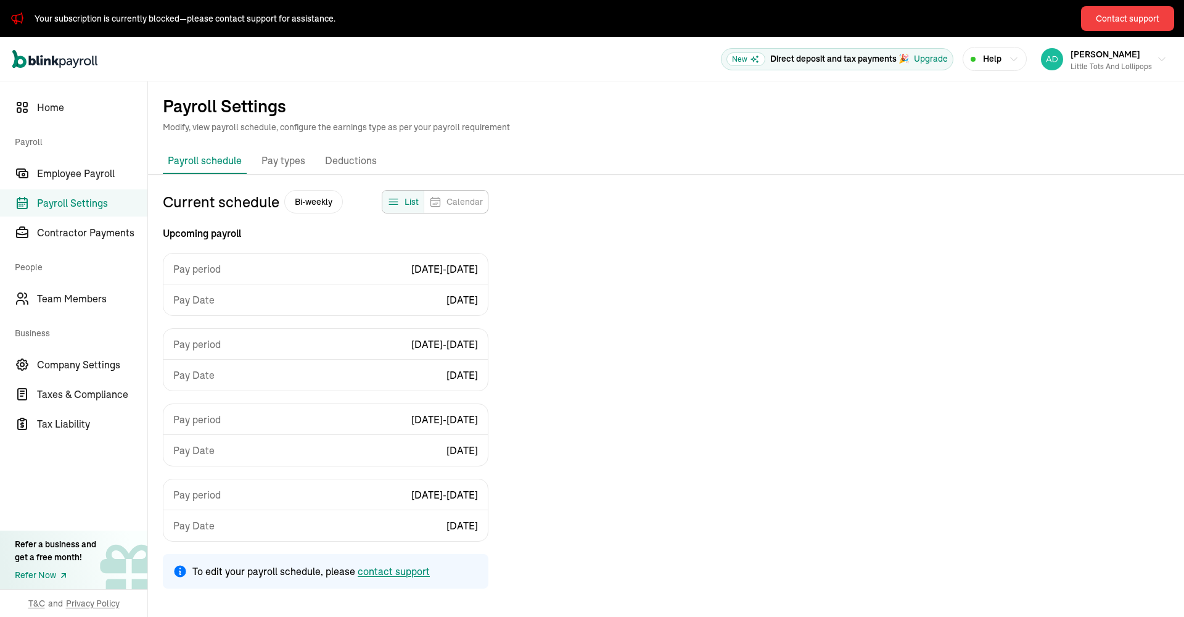
click at [282, 162] on p "Pay types" at bounding box center [283, 161] width 44 height 16
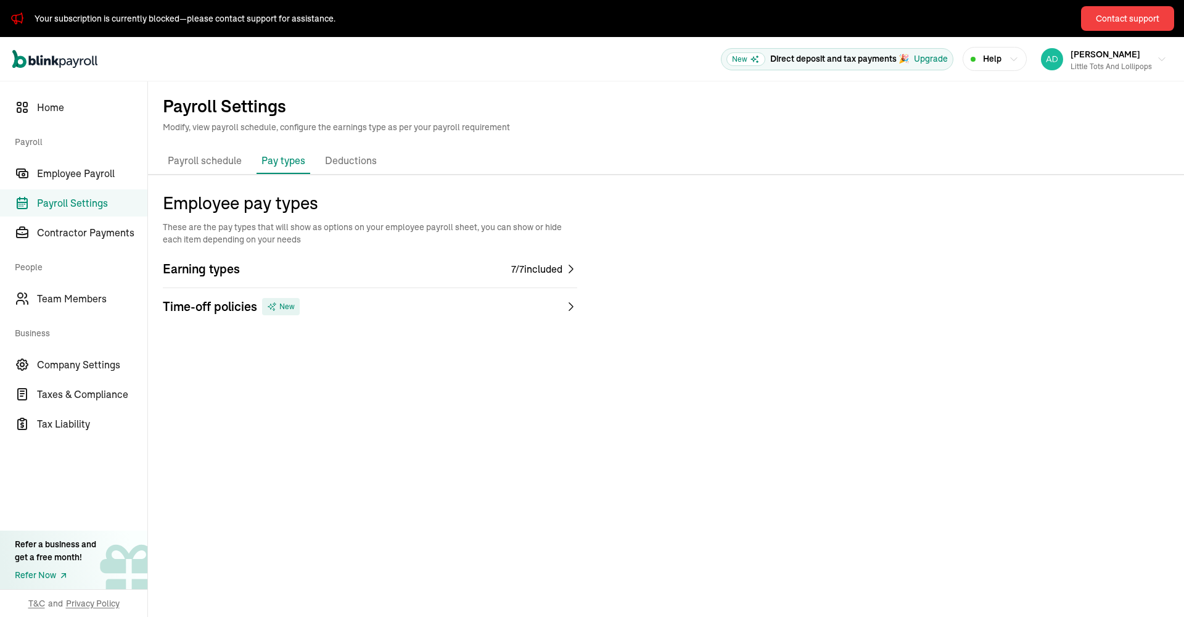
click at [347, 161] on p "Deductions" at bounding box center [351, 161] width 52 height 16
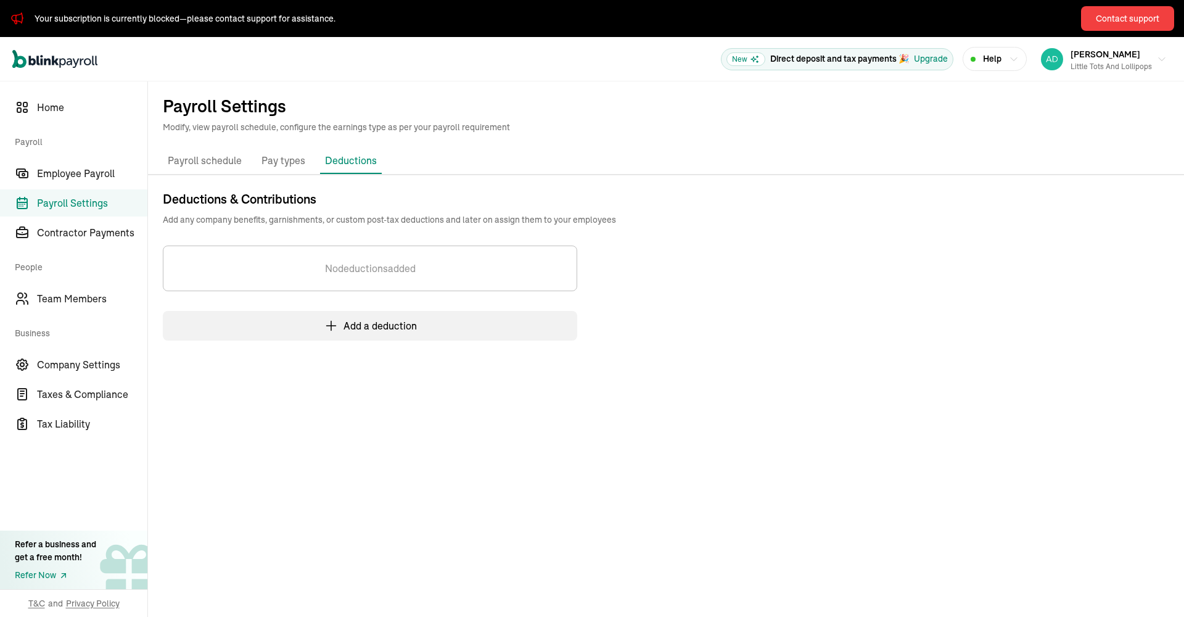
click at [196, 158] on p "Payroll schedule" at bounding box center [205, 161] width 74 height 16
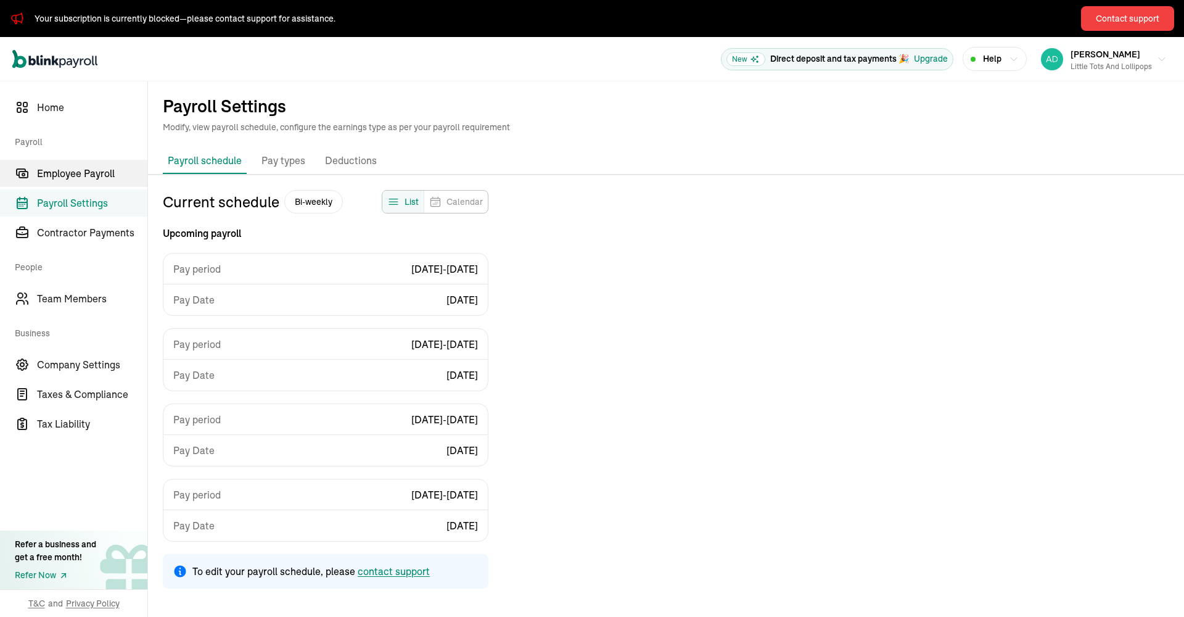
click at [92, 170] on span "Employee Payroll" at bounding box center [92, 173] width 110 height 15
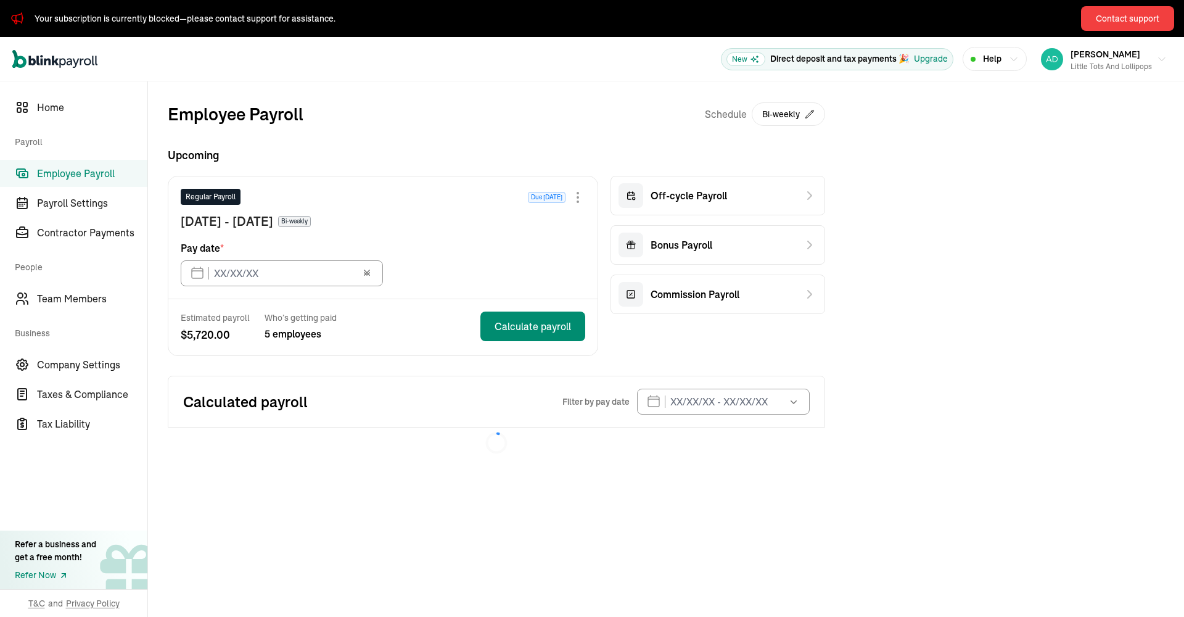
type input "08/18/2025"
click at [91, 203] on span "Payroll Settings" at bounding box center [92, 202] width 110 height 15
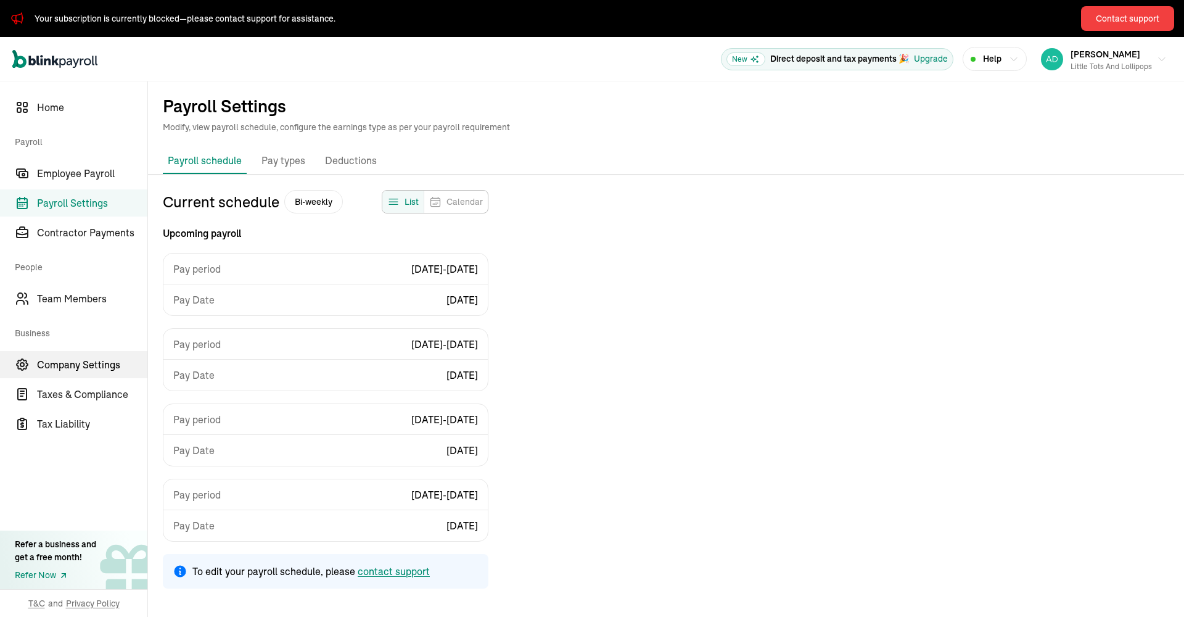
click at [70, 368] on span "Company Settings" at bounding box center [92, 364] width 110 height 15
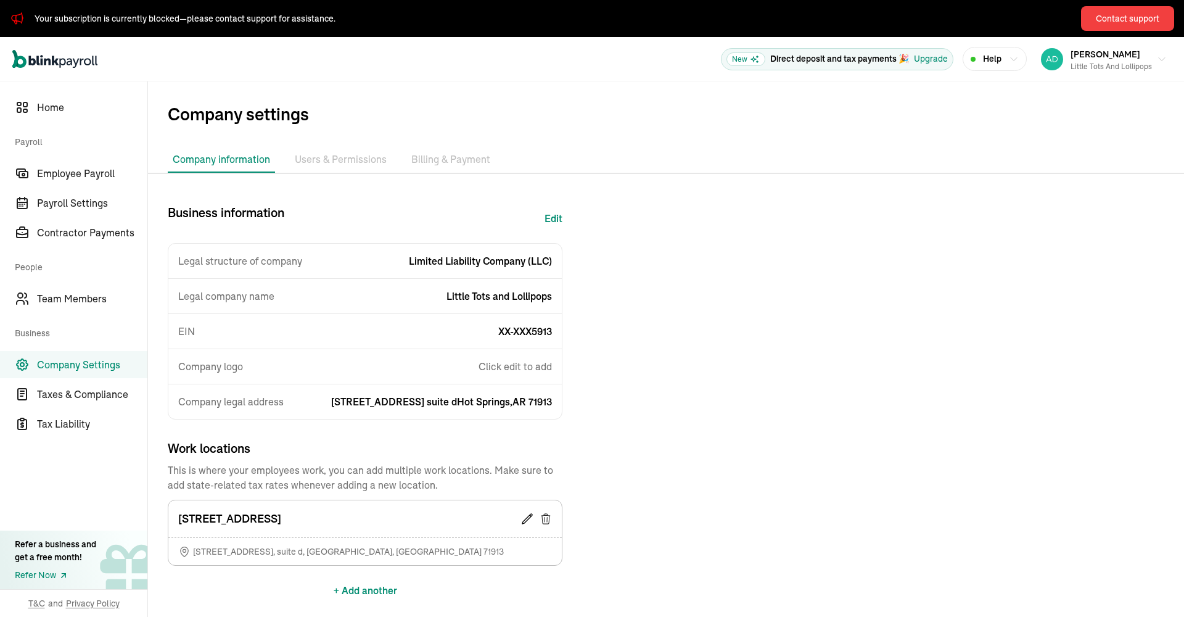
click at [346, 160] on li "Users & Permissions" at bounding box center [341, 160] width 102 height 26
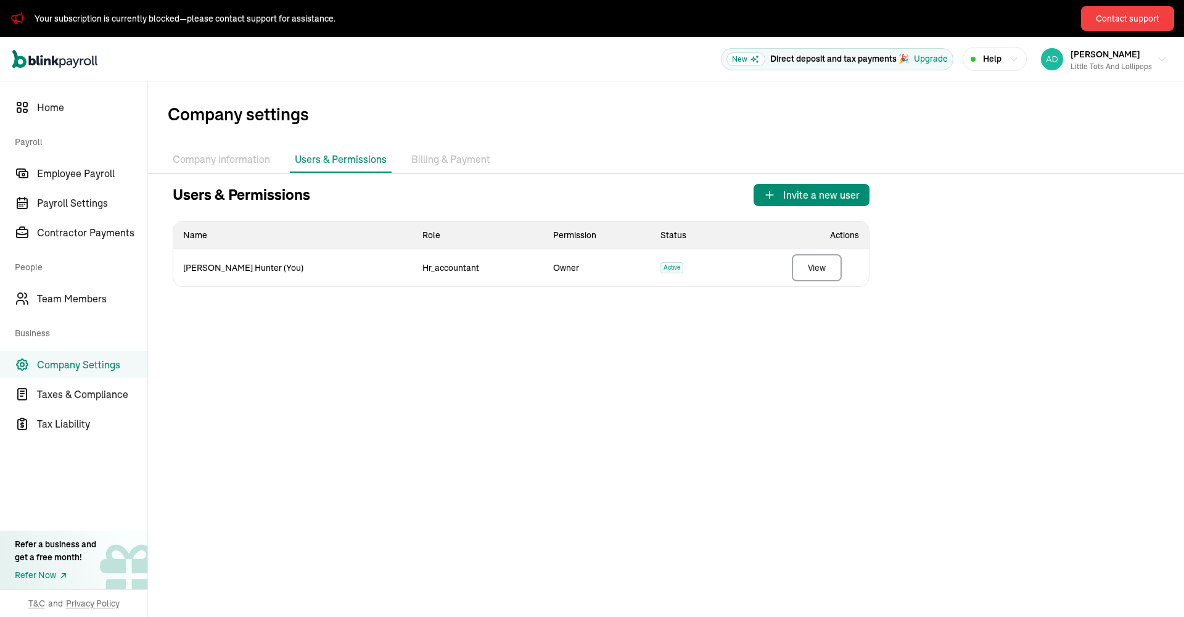
click at [226, 161] on li "Company information" at bounding box center [221, 160] width 107 height 26
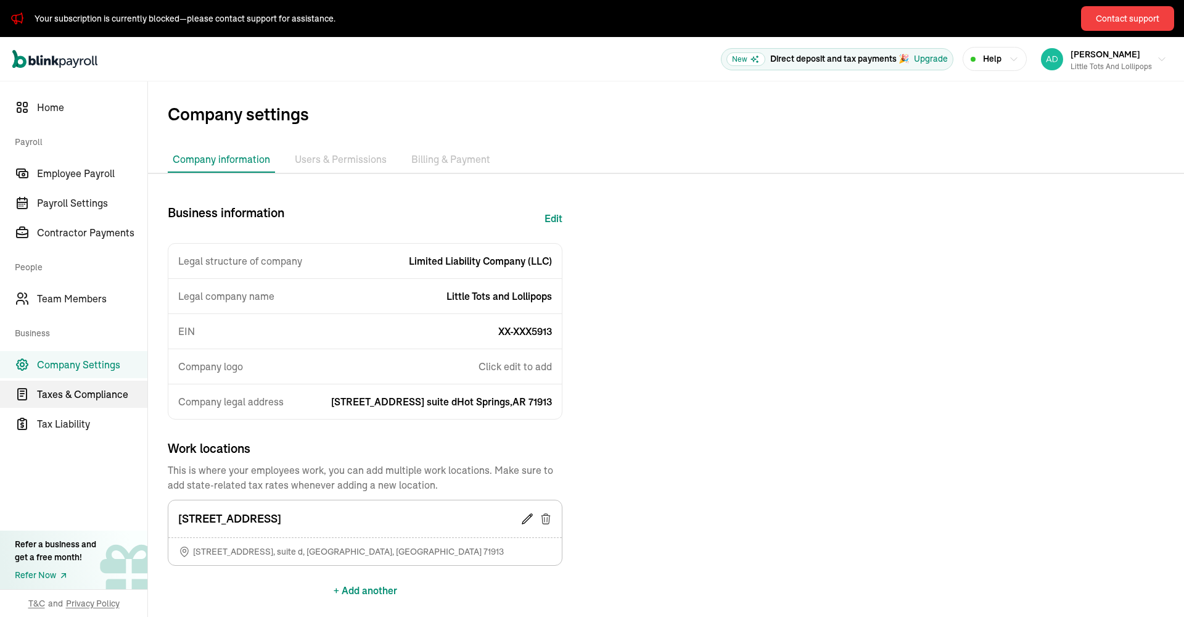
click at [80, 393] on span "Taxes & Compliance" at bounding box center [92, 394] width 110 height 15
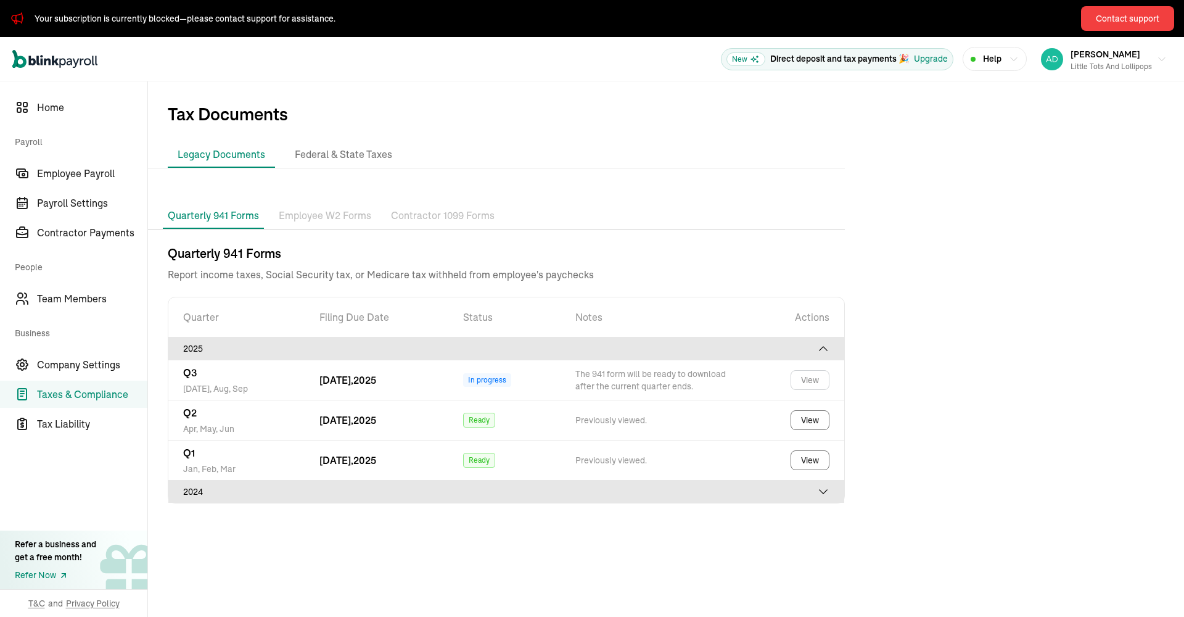
click at [351, 218] on p "Employee W2 Forms" at bounding box center [325, 216] width 92 height 16
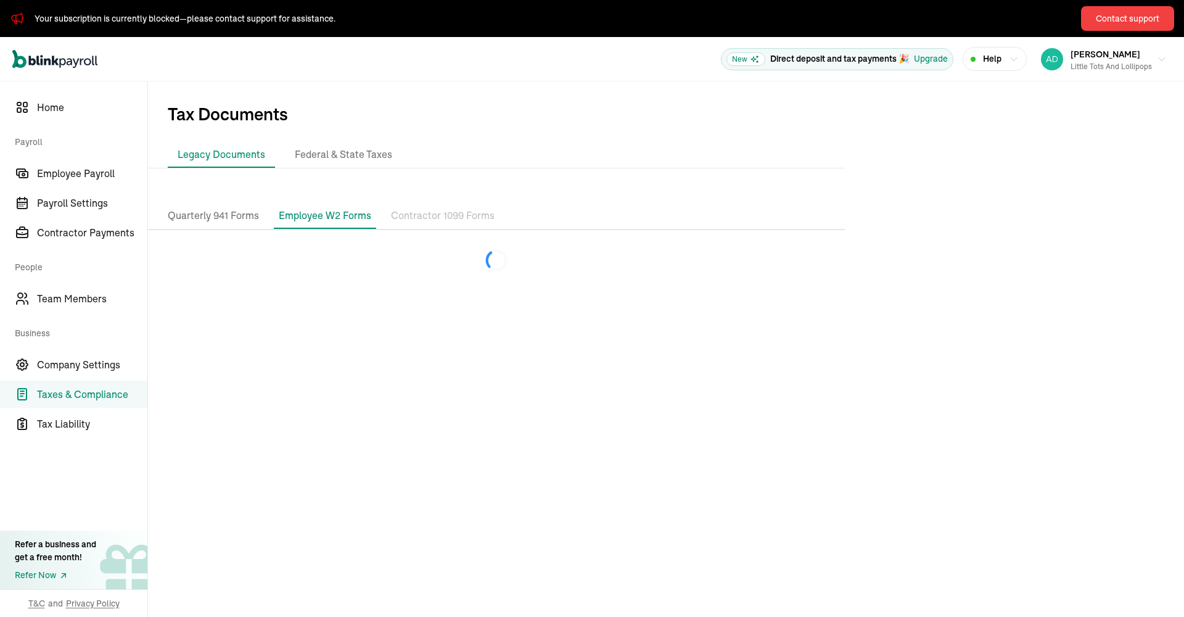
click at [411, 217] on p "Contractor 1099 Forms" at bounding box center [443, 216] width 104 height 16
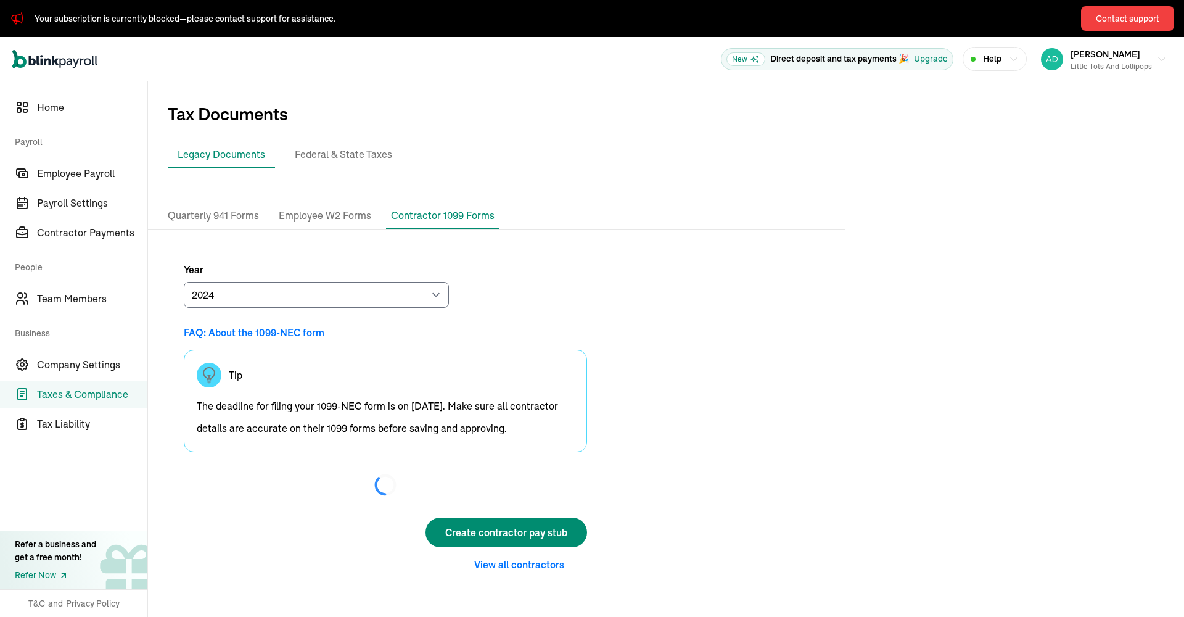
click at [238, 216] on p "Quarterly 941 Forms" at bounding box center [213, 216] width 91 height 16
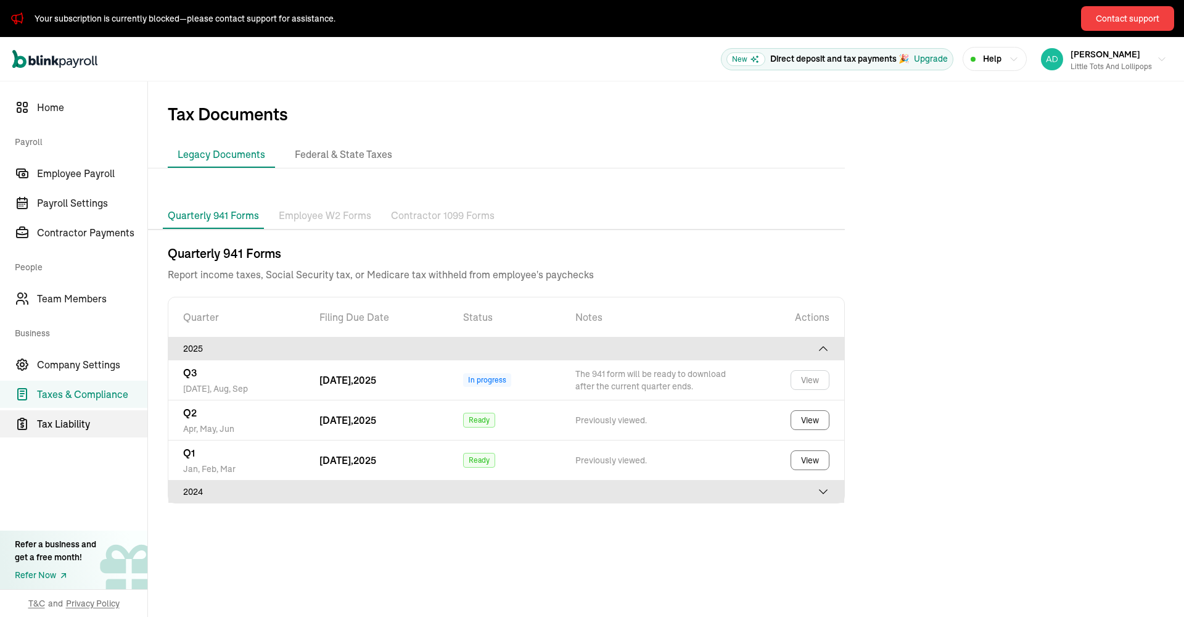
click at [54, 421] on span "Tax Liability" at bounding box center [92, 423] width 110 height 15
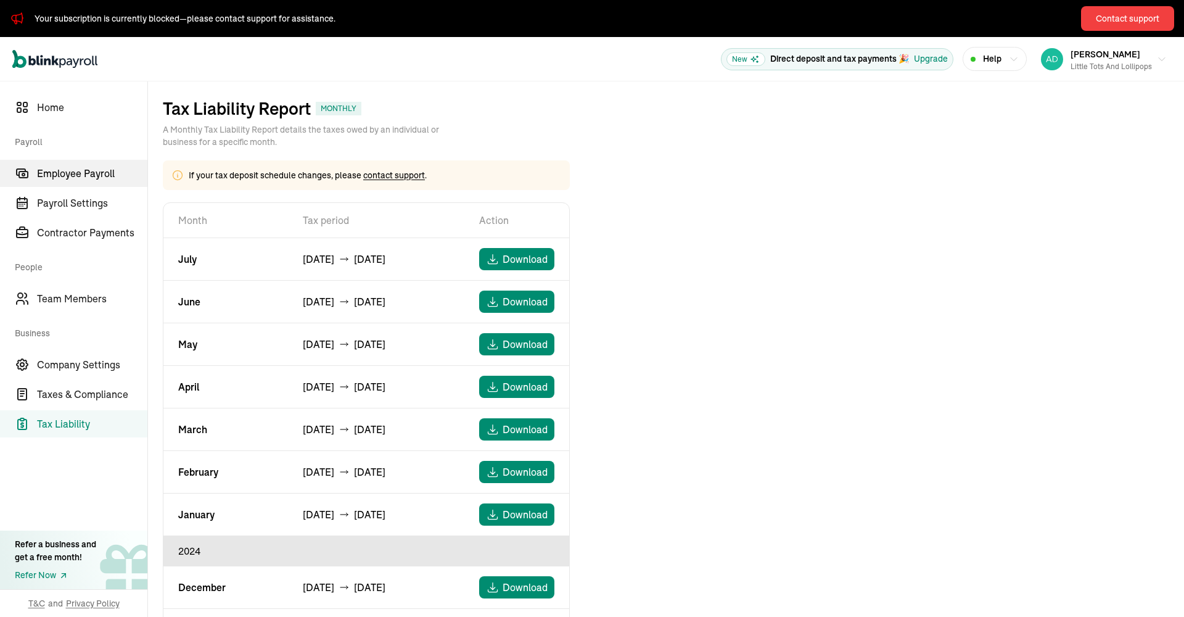
click at [102, 173] on span "Employee Payroll" at bounding box center [92, 173] width 110 height 15
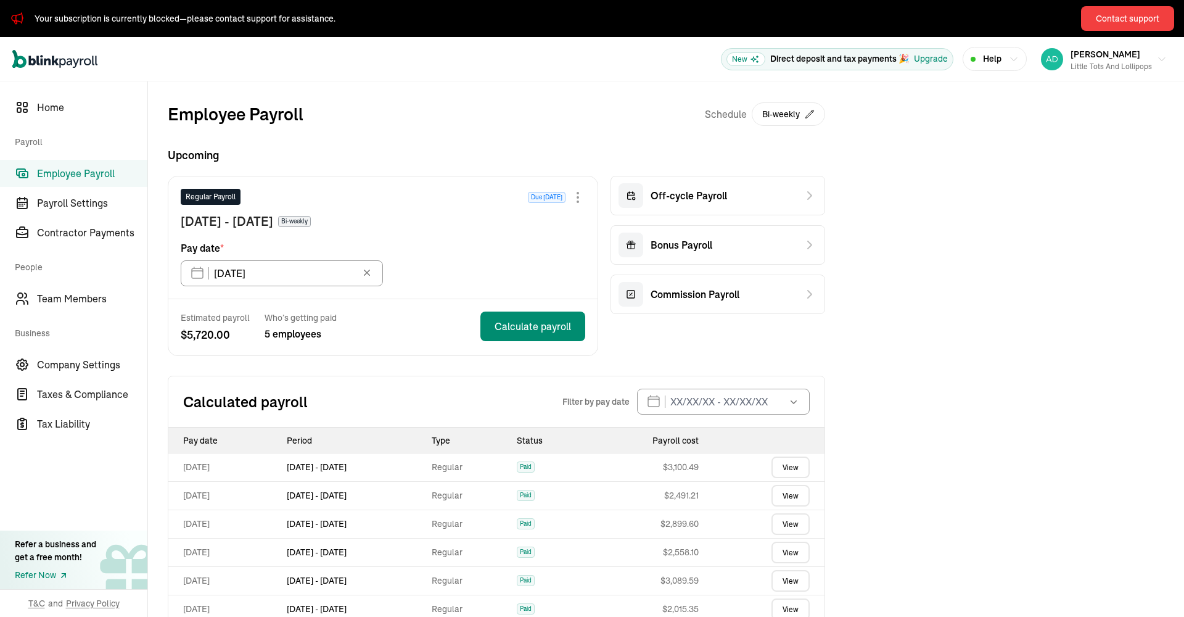
scroll to position [2, 0]
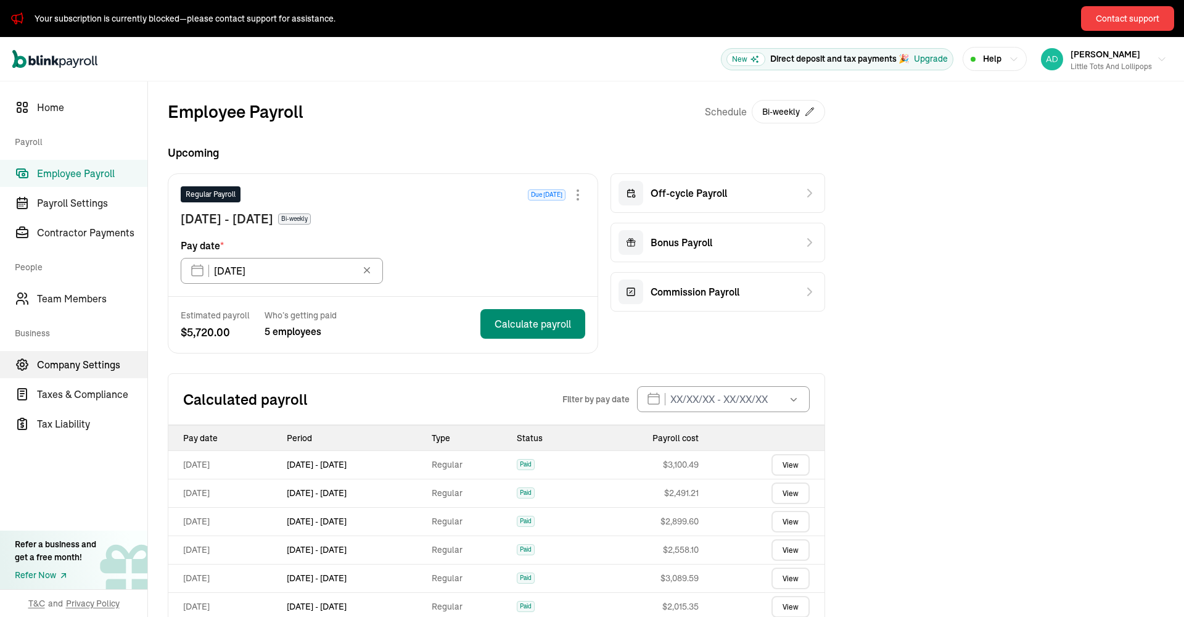
click at [89, 364] on span "Company Settings" at bounding box center [92, 364] width 110 height 15
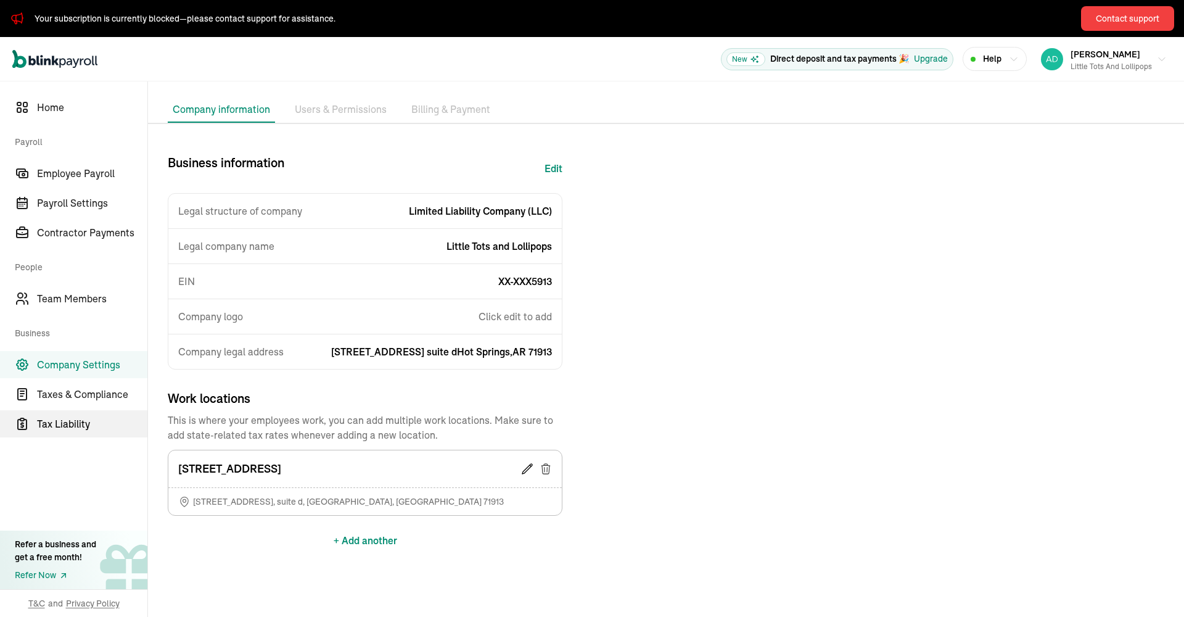
scroll to position [0, 1]
click at [63, 423] on span "Tax Liability" at bounding box center [92, 423] width 110 height 15
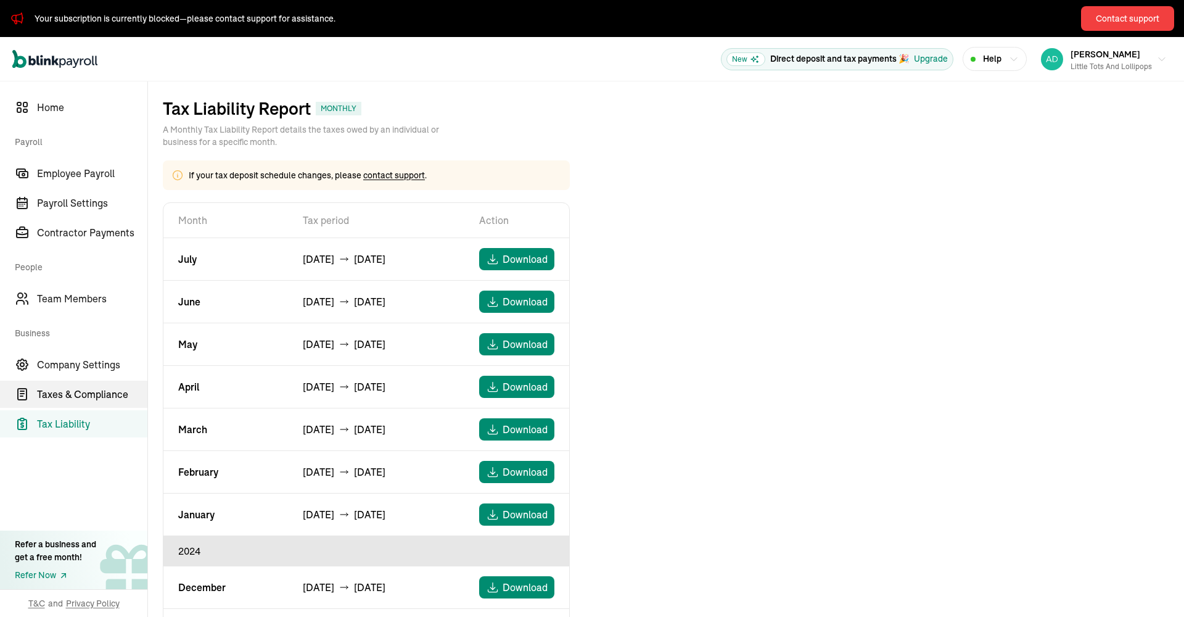
click at [76, 390] on span "Taxes & Compliance" at bounding box center [92, 394] width 110 height 15
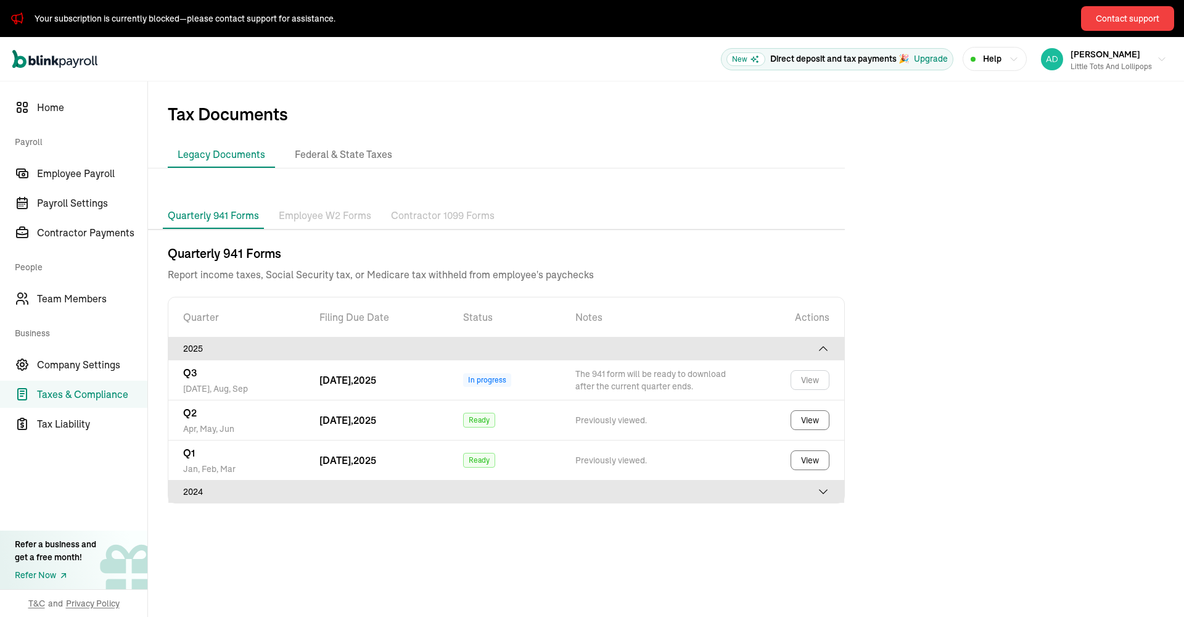
click at [318, 212] on p "Employee W2 Forms" at bounding box center [325, 216] width 92 height 16
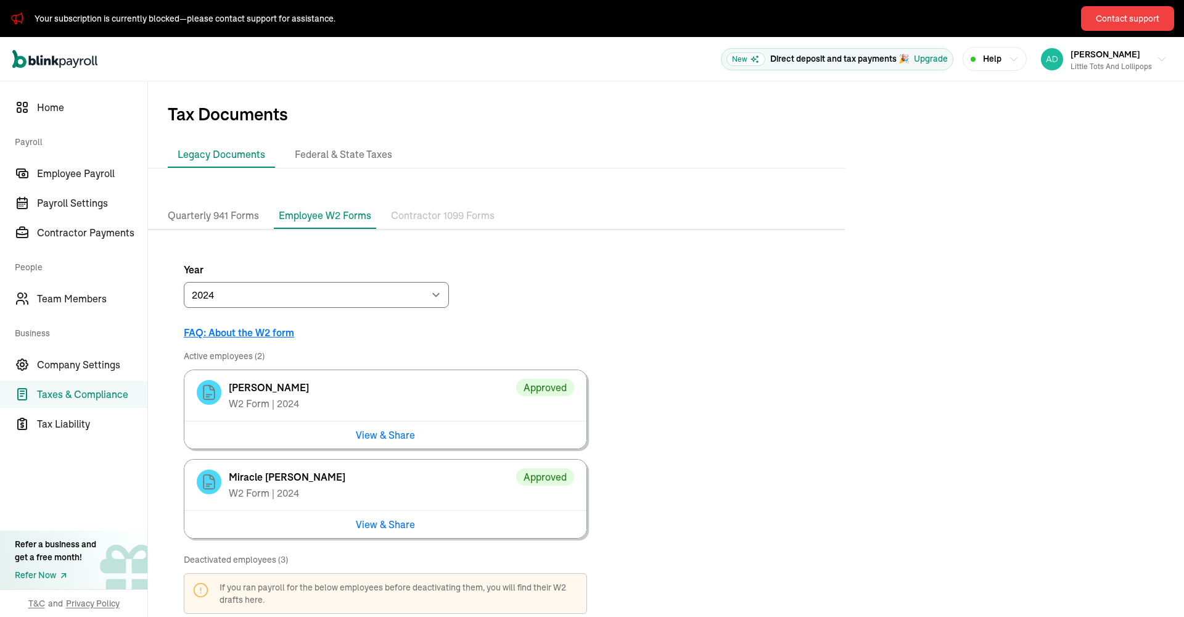
drag, startPoint x: 442, startPoint y: 218, endPoint x: 268, endPoint y: 220, distance: 174.5
click at [442, 218] on p "Contractor 1099 Forms" at bounding box center [443, 216] width 104 height 16
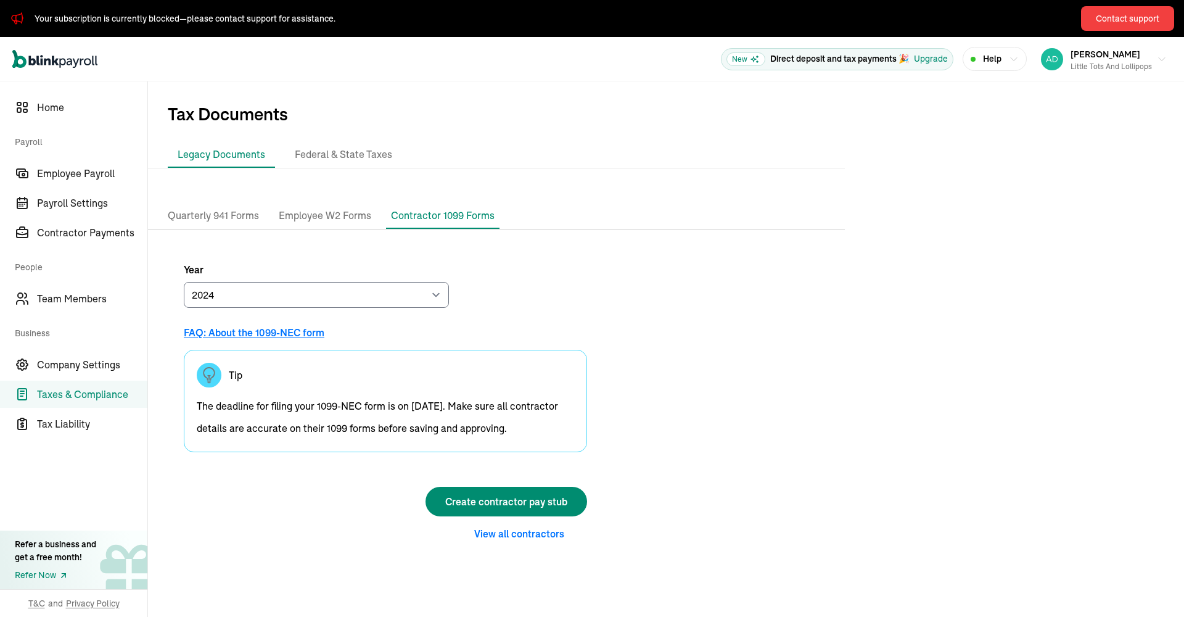
click at [239, 216] on p "Quarterly 941 Forms" at bounding box center [213, 216] width 91 height 16
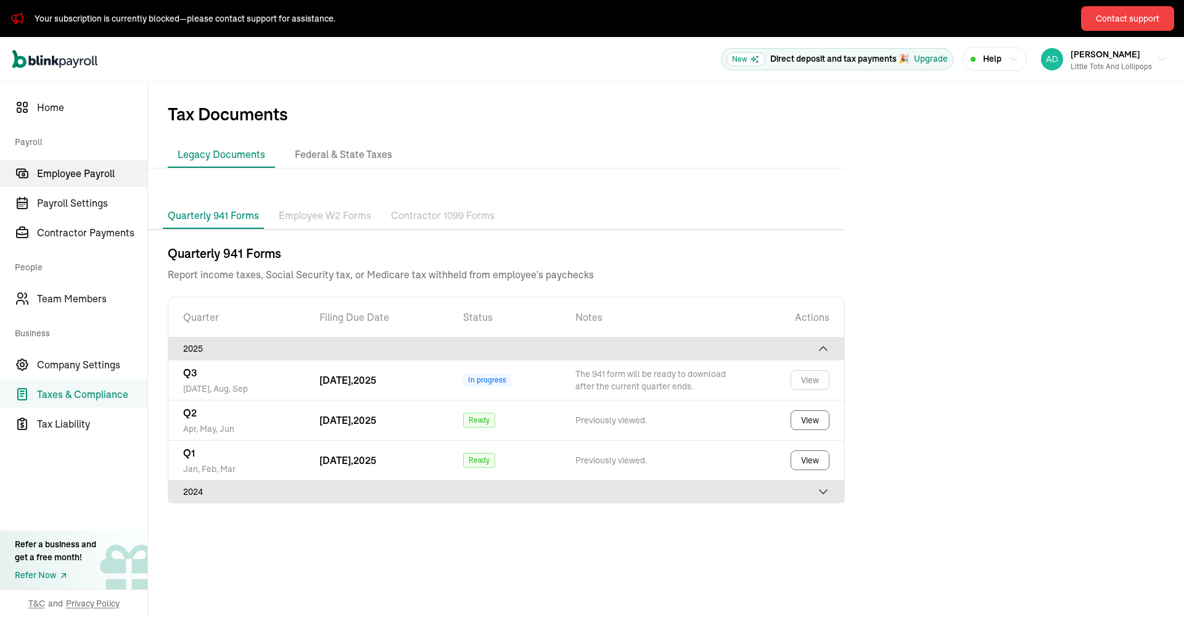
scroll to position [1, 0]
click at [94, 176] on span "Employee Payroll" at bounding box center [92, 173] width 110 height 15
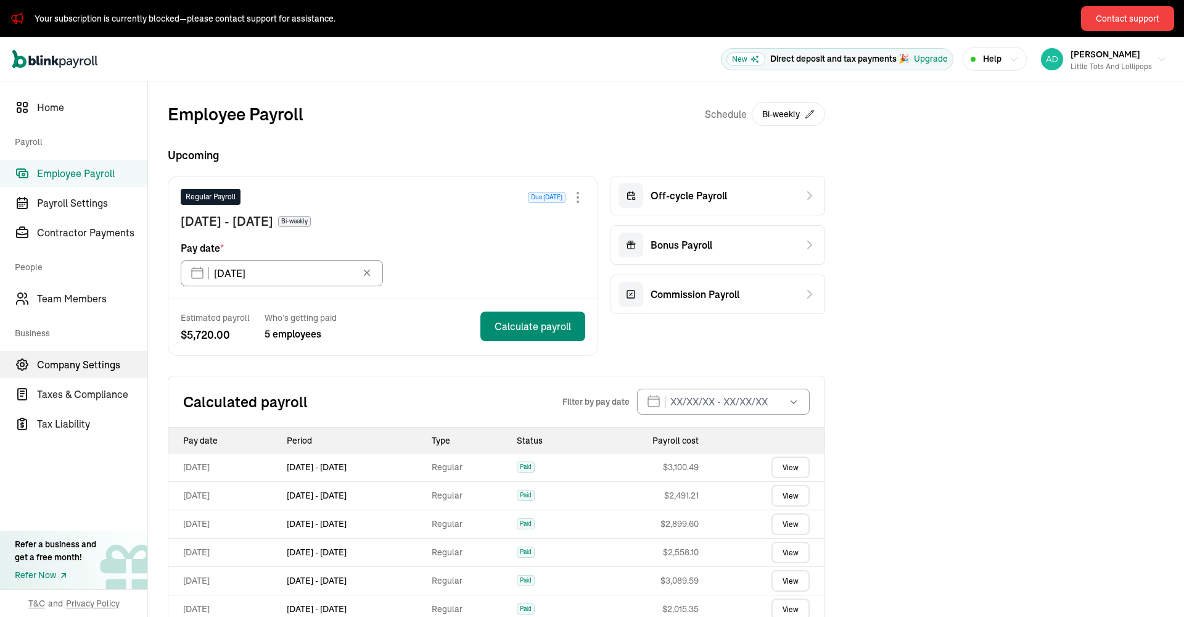
scroll to position [0, 1]
click at [101, 366] on span "Company Settings" at bounding box center [92, 364] width 110 height 15
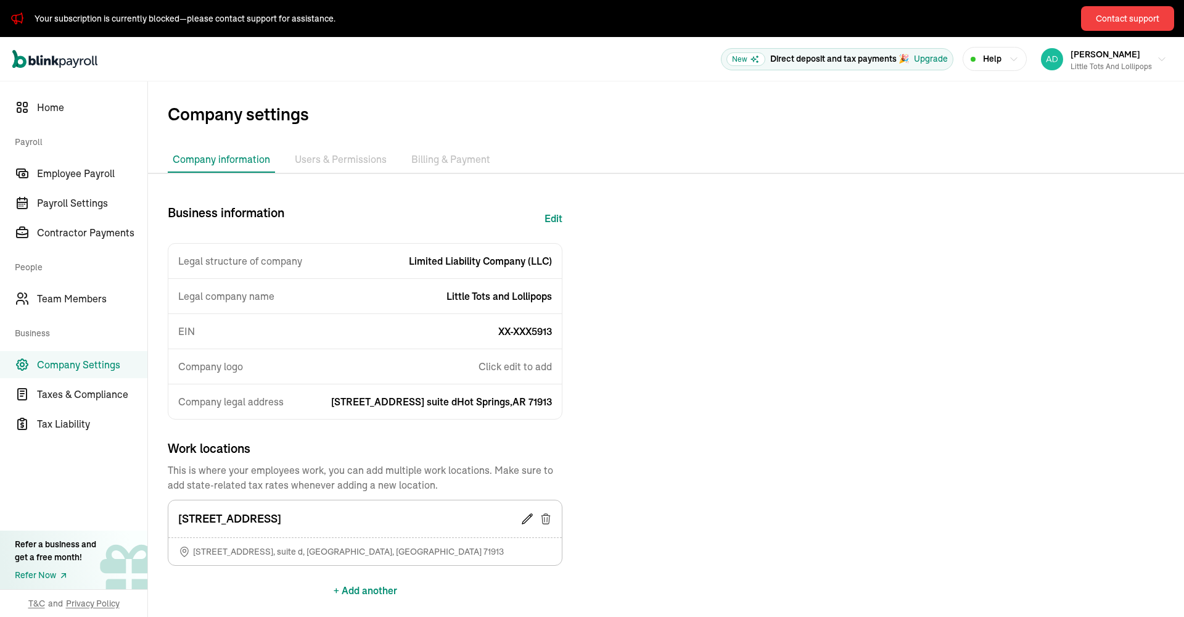
click at [555, 220] on button "Edit" at bounding box center [554, 218] width 18 height 30
select select "Limited Liability Company (LLC)"
click at [81, 423] on span "Tax Liability" at bounding box center [92, 423] width 110 height 15
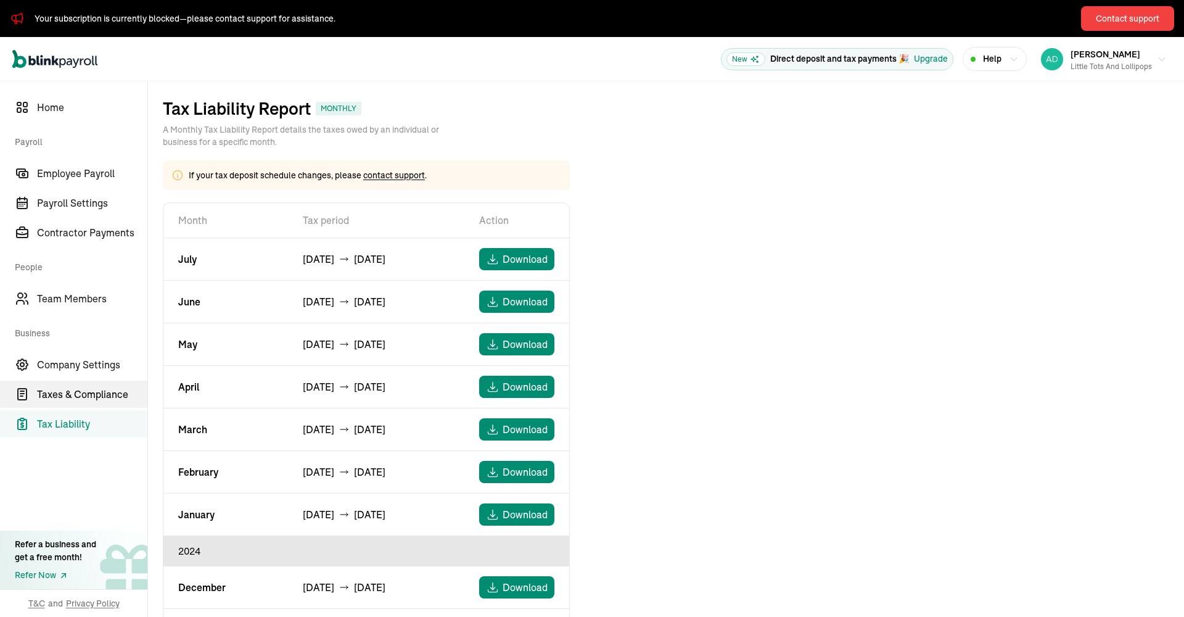
click at [60, 395] on span "Taxes & Compliance" at bounding box center [92, 394] width 110 height 15
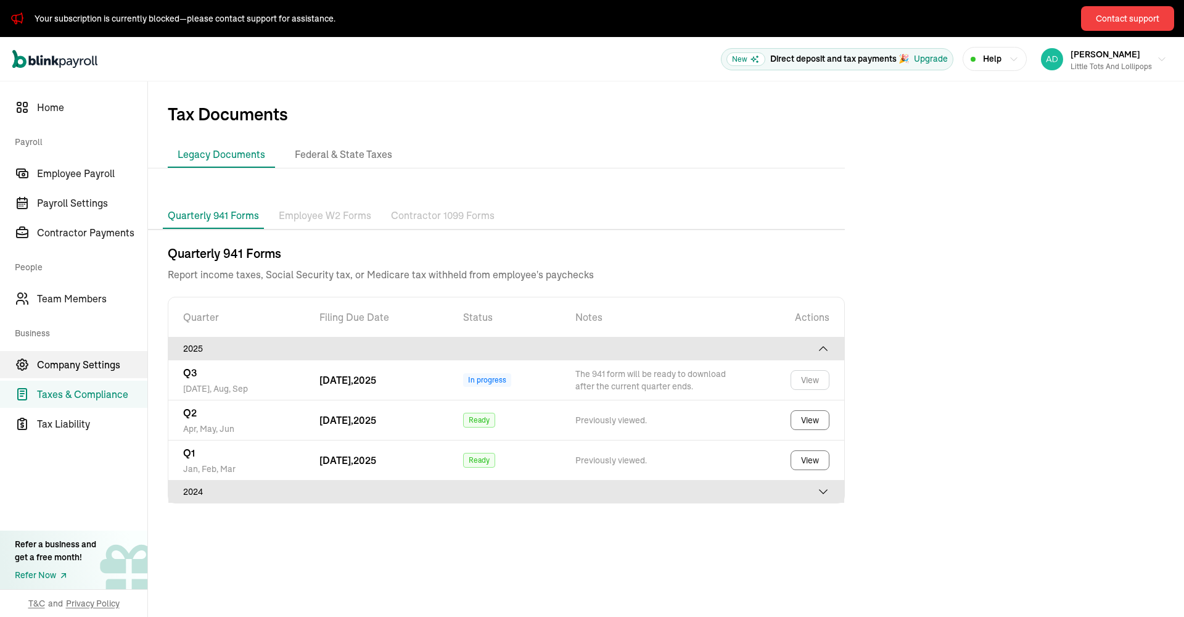
click at [84, 366] on span "Company Settings" at bounding box center [92, 364] width 110 height 15
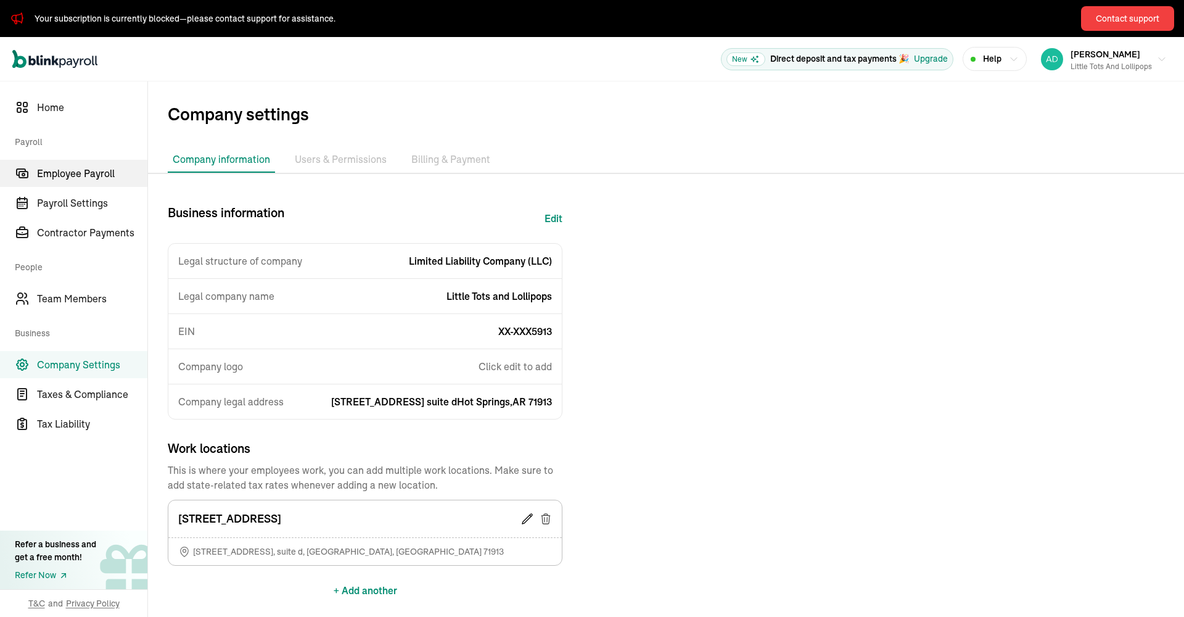
click at [101, 171] on span "Employee Payroll" at bounding box center [92, 173] width 110 height 15
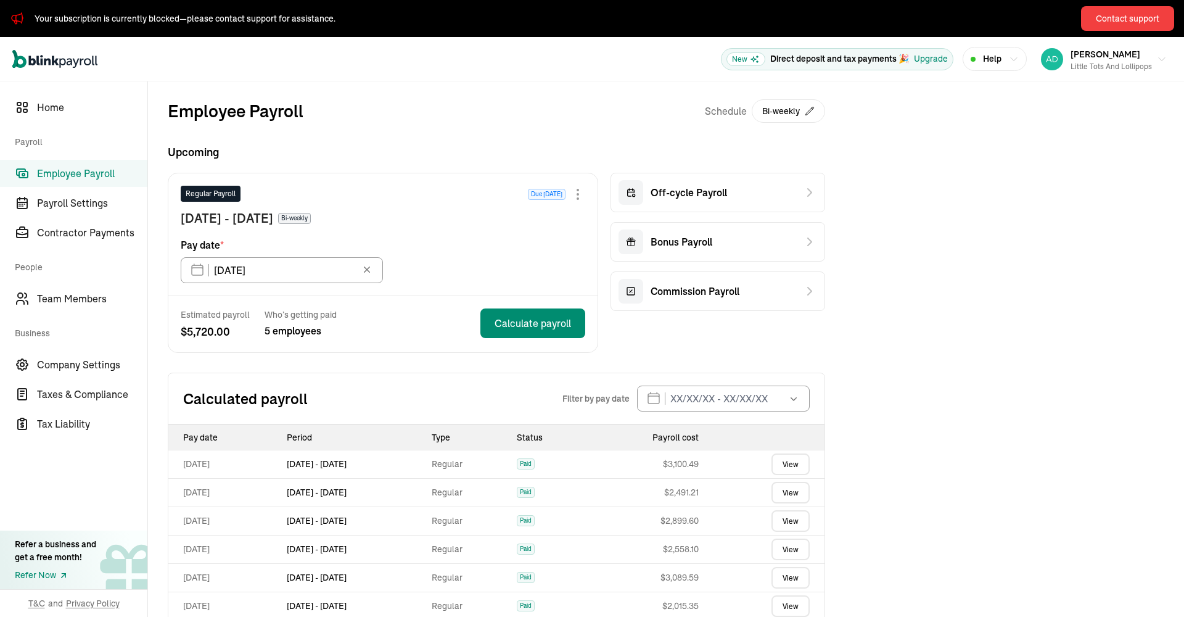
scroll to position [6, 0]
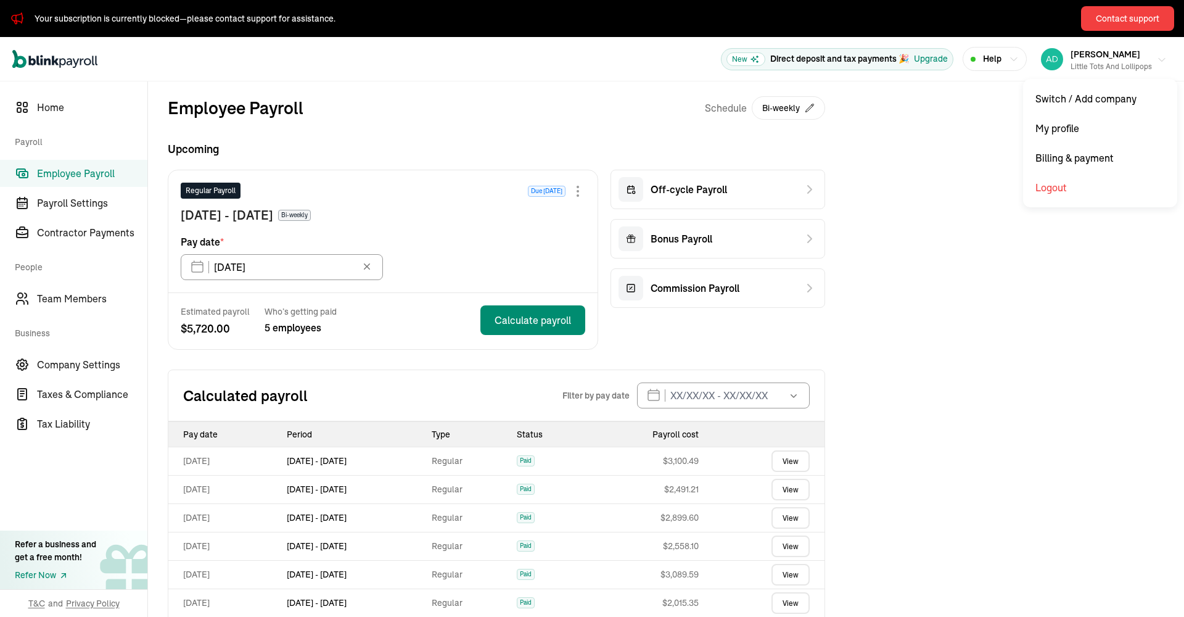
click at [1085, 61] on div "Little Tots and Lollipops" at bounding box center [1111, 66] width 81 height 11
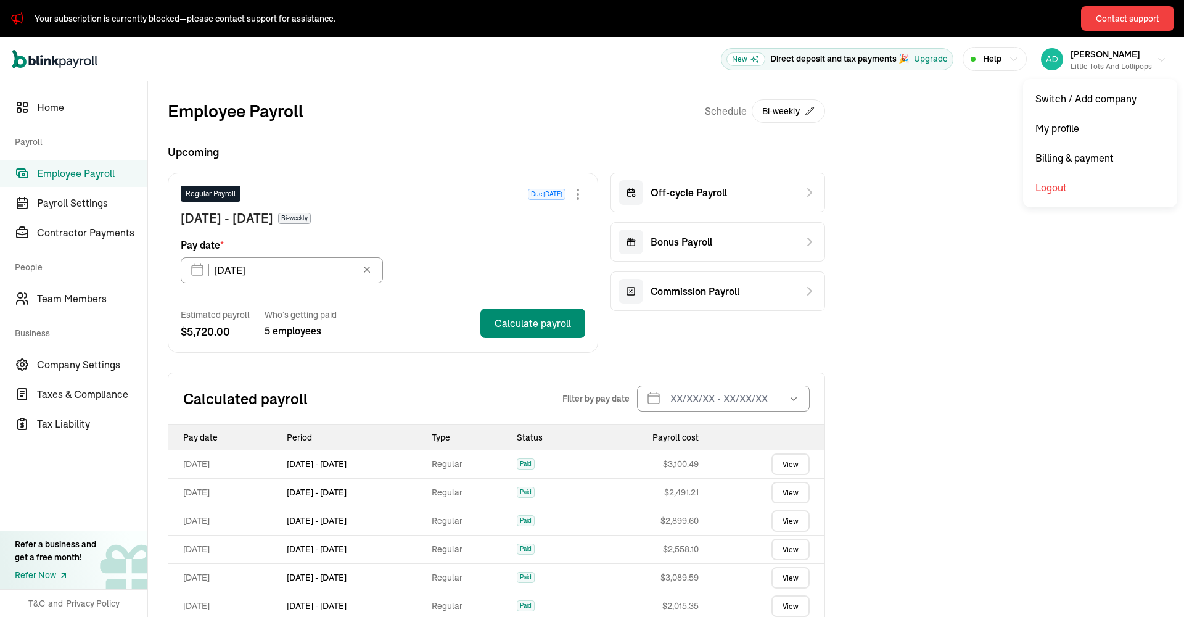
click at [1085, 60] on div "Yolanda hunter Little Tots and Lollipops" at bounding box center [1111, 59] width 81 height 26
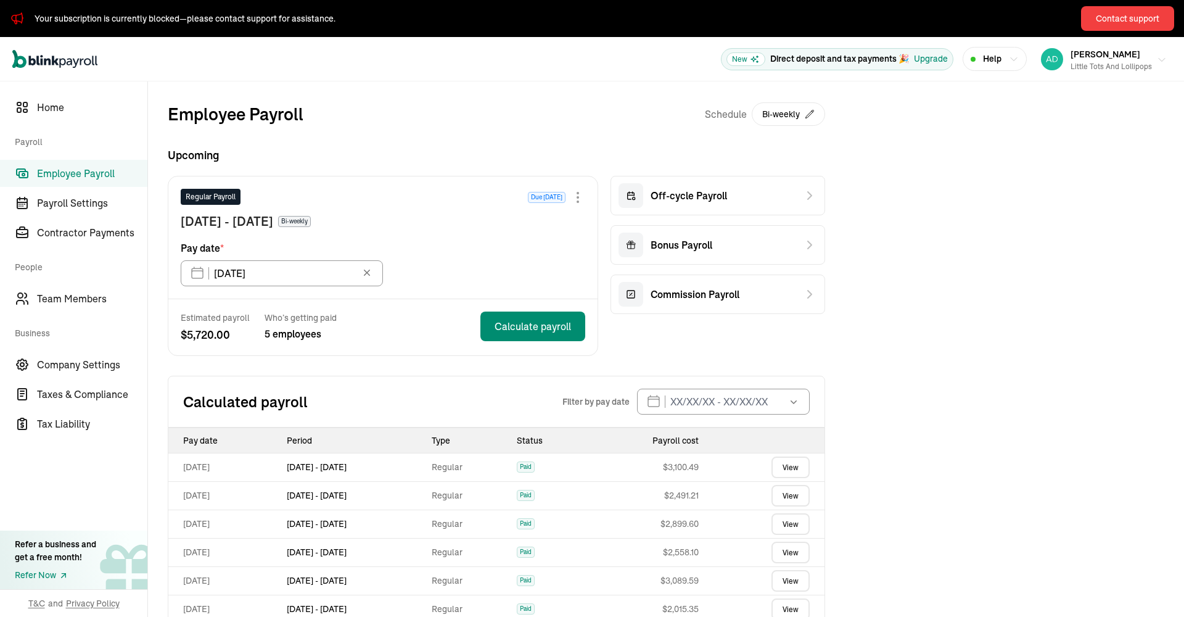
scroll to position [6, 0]
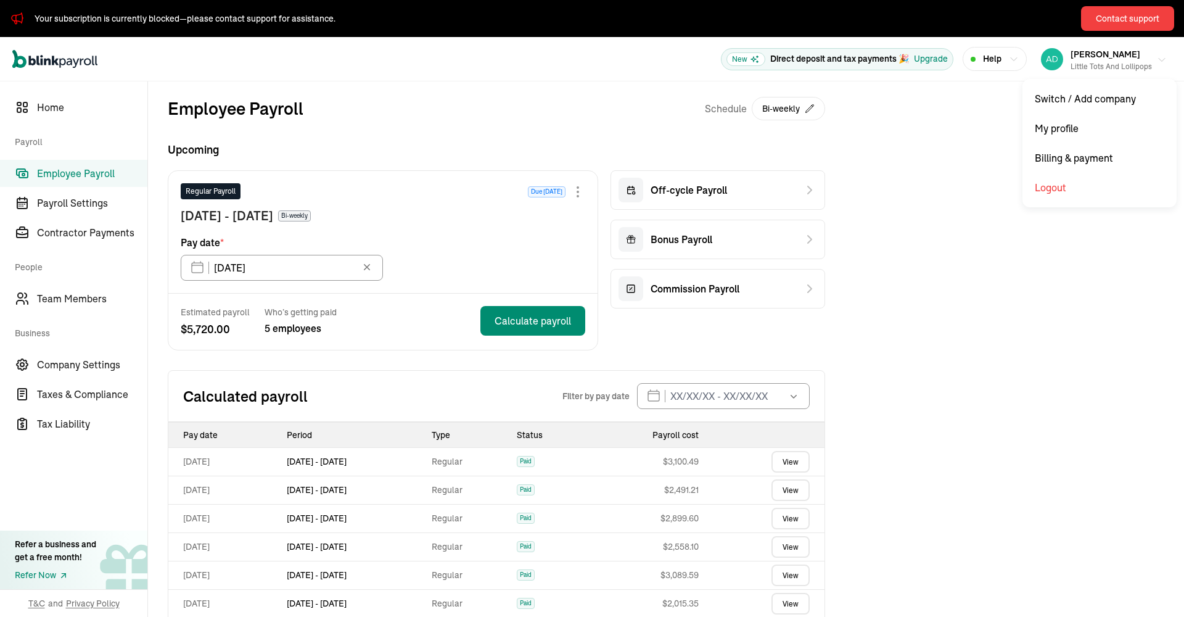
click at [1120, 54] on span "Yolanda hunter" at bounding box center [1106, 54] width 70 height 11
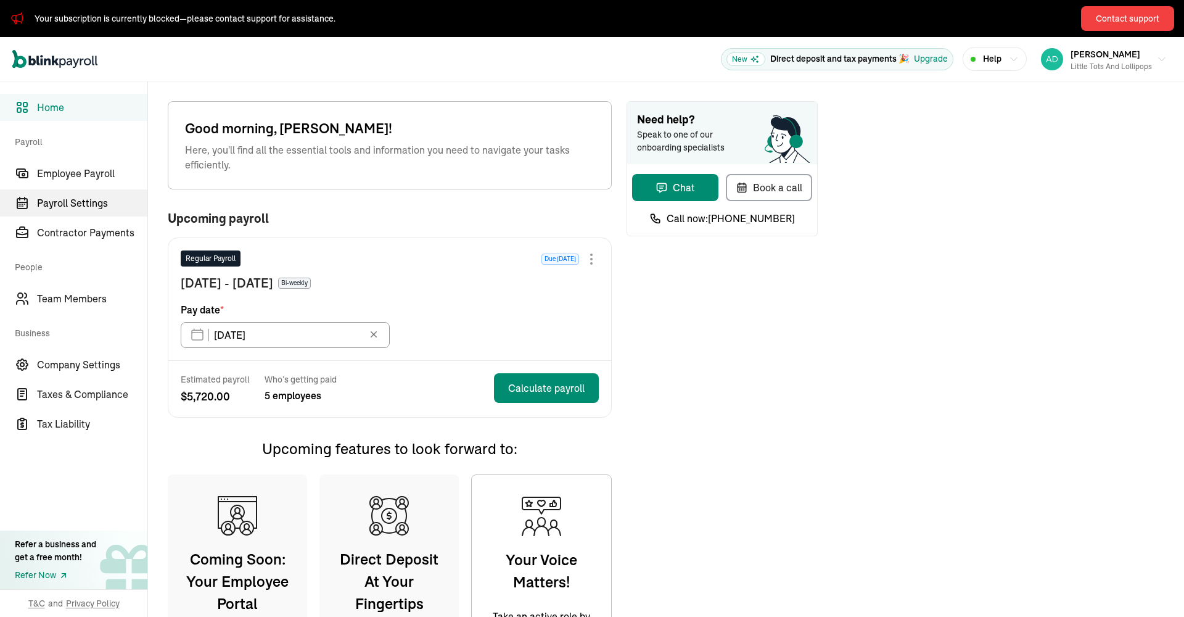
click at [112, 204] on span "Payroll Settings" at bounding box center [92, 202] width 110 height 15
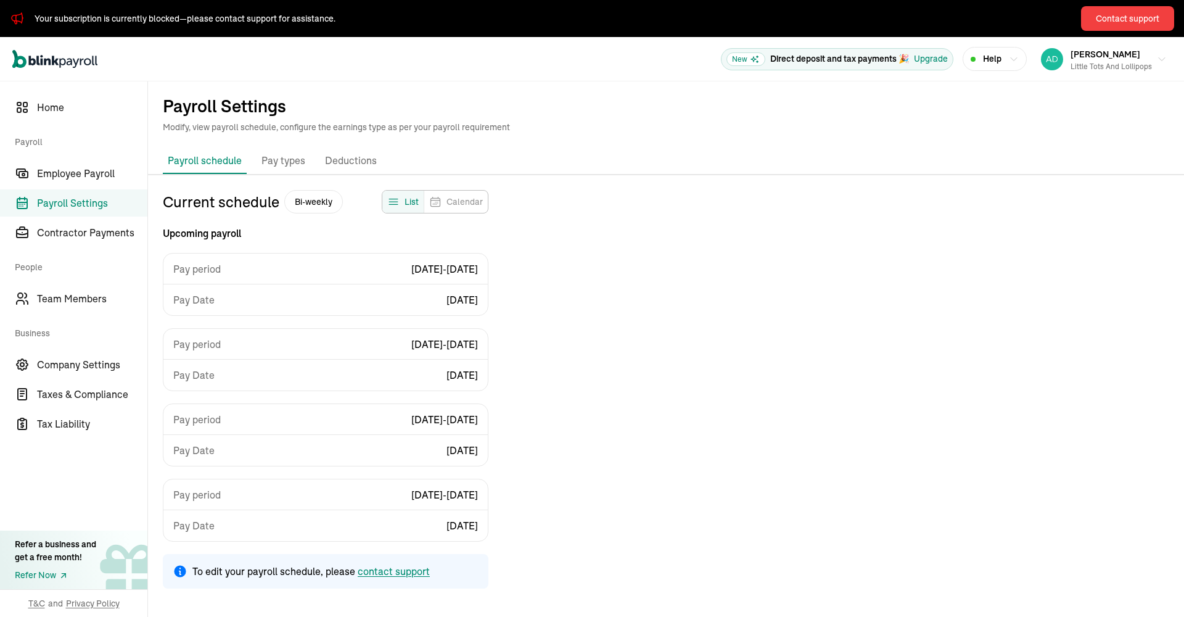
click at [282, 162] on p "Pay types" at bounding box center [283, 161] width 44 height 16
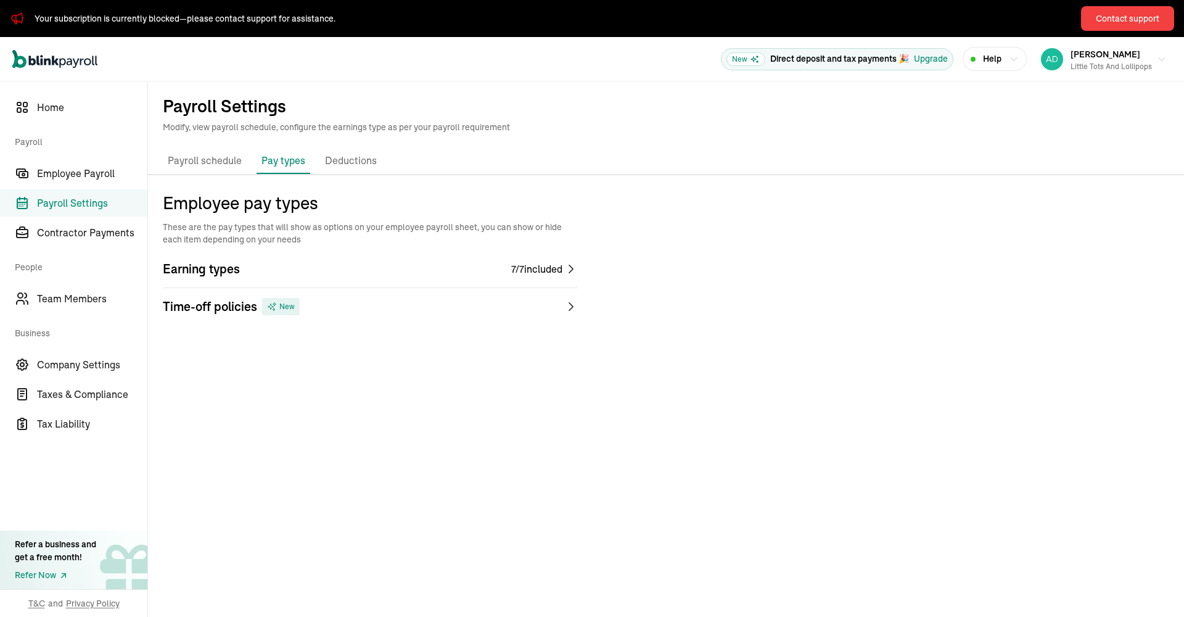
click at [347, 161] on p "Deductions" at bounding box center [351, 161] width 52 height 16
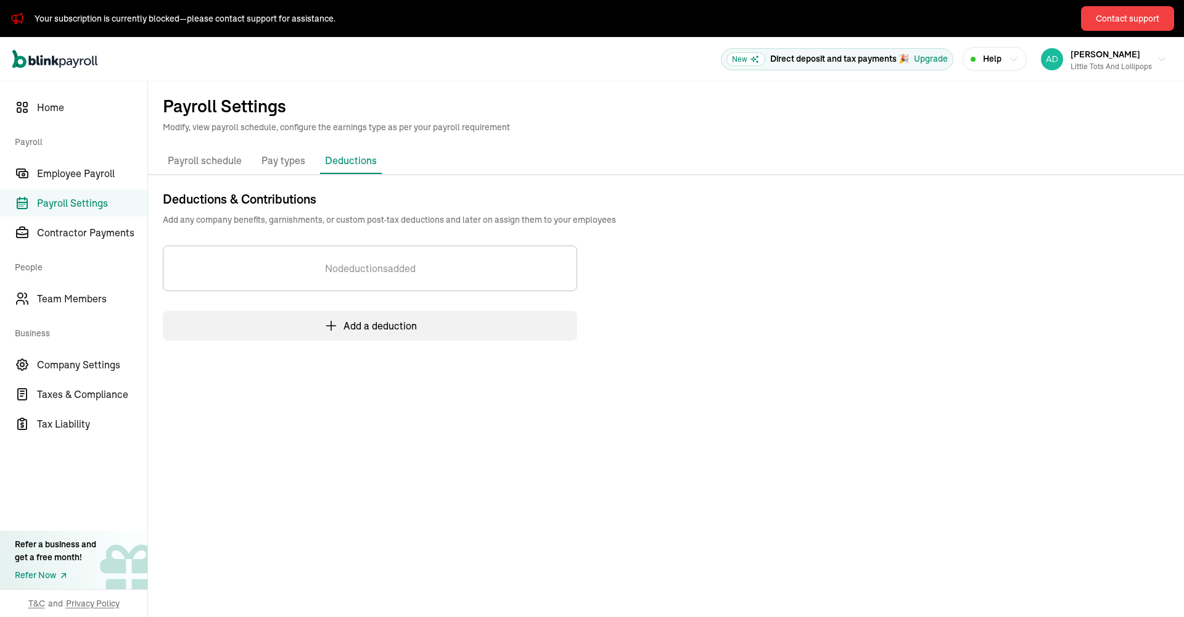
click at [196, 158] on p "Payroll schedule" at bounding box center [205, 161] width 74 height 16
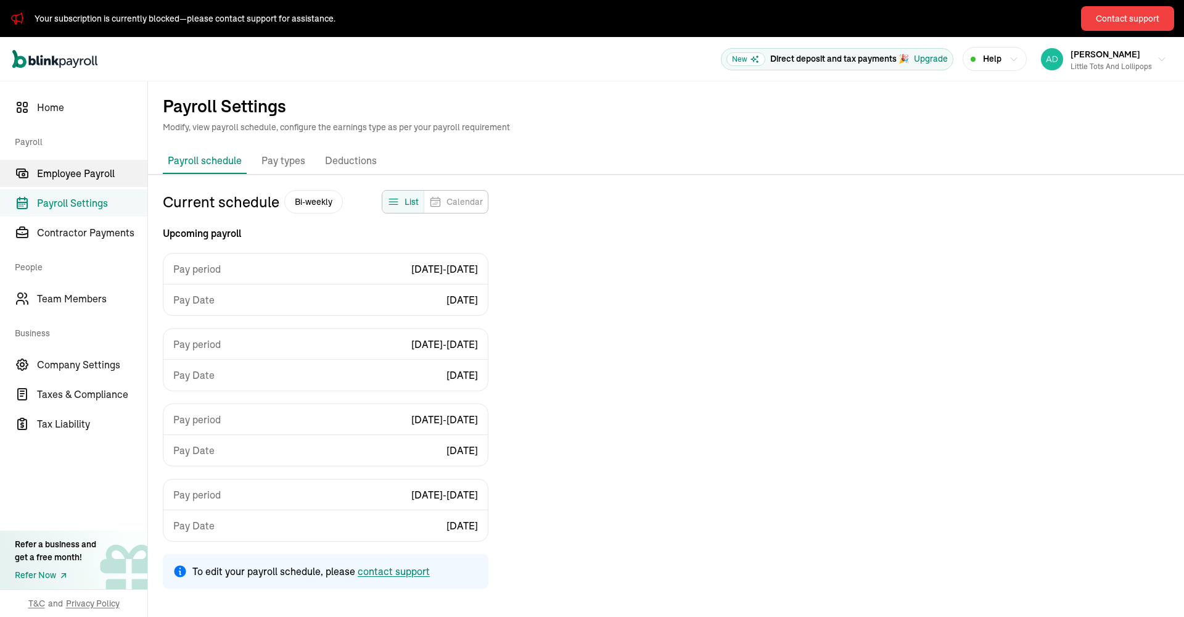
click at [92, 170] on span "Employee Payroll" at bounding box center [92, 173] width 110 height 15
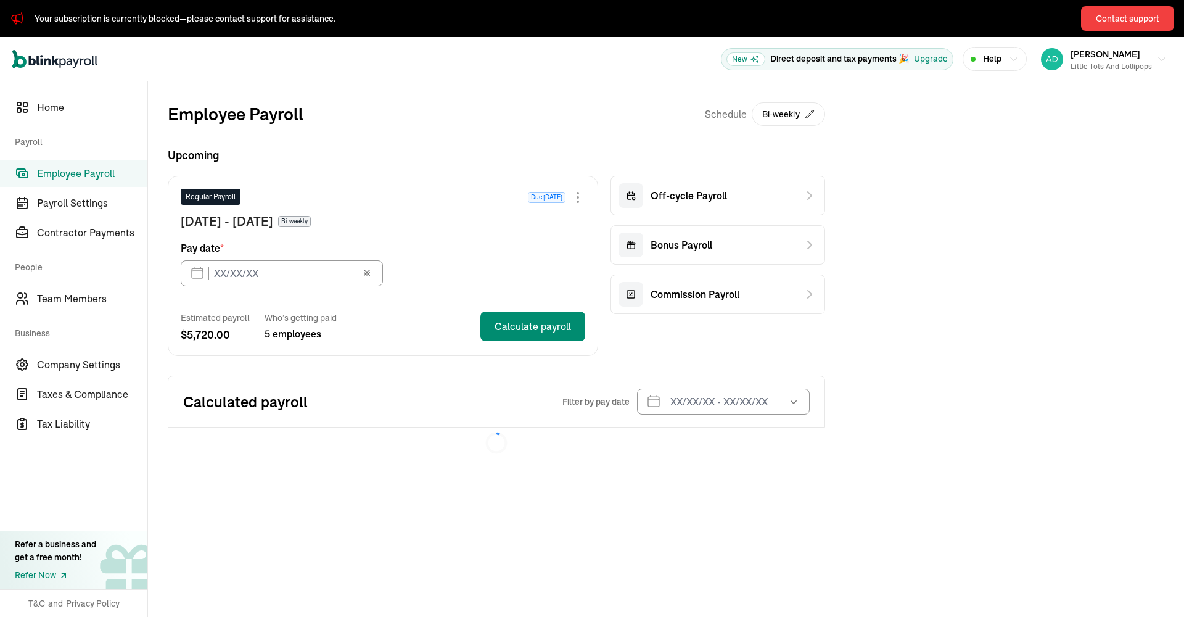
type input "[DATE]"
click at [91, 203] on span "Payroll Settings" at bounding box center [92, 202] width 110 height 15
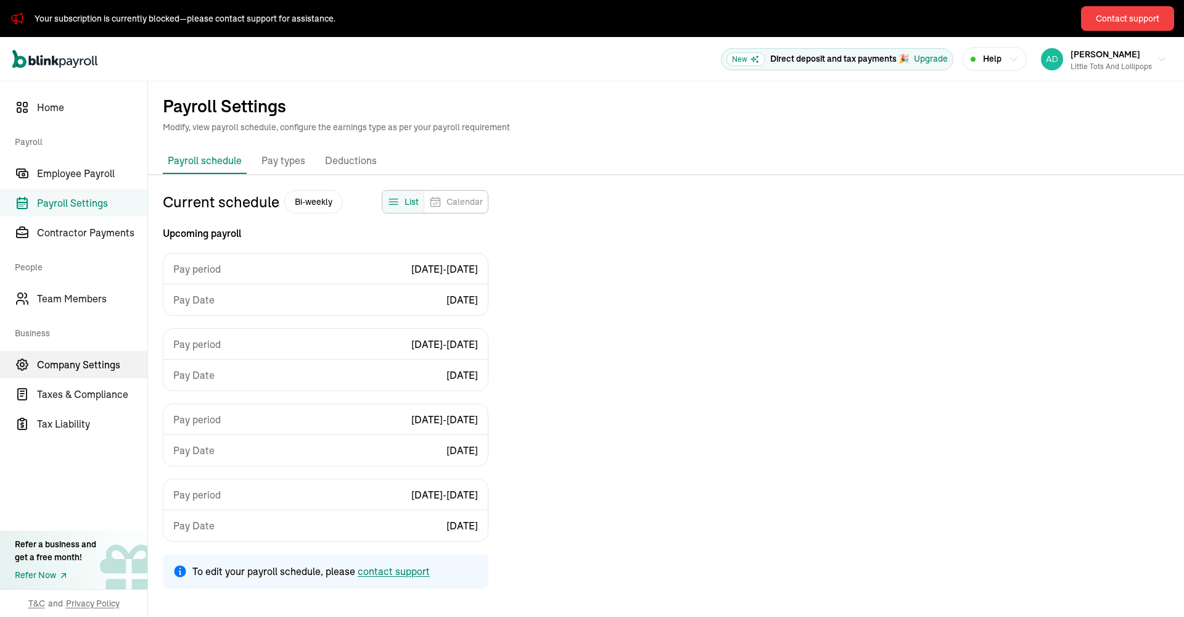
click at [70, 368] on span "Company Settings" at bounding box center [92, 364] width 110 height 15
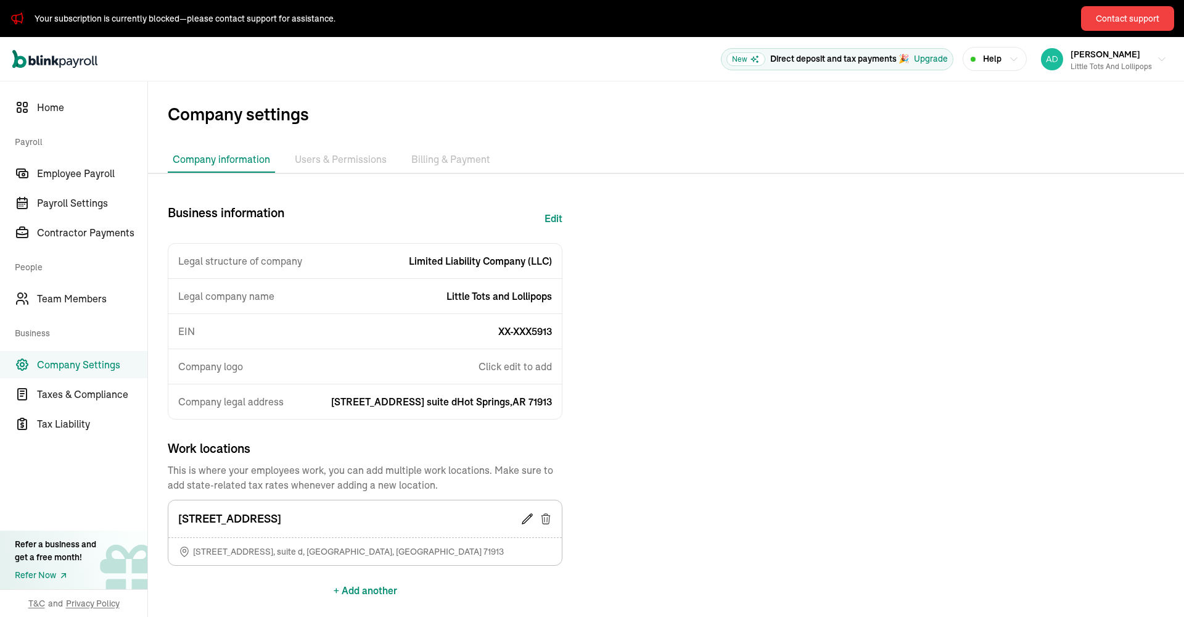
click at [346, 160] on li "Users & Permissions" at bounding box center [341, 160] width 102 height 26
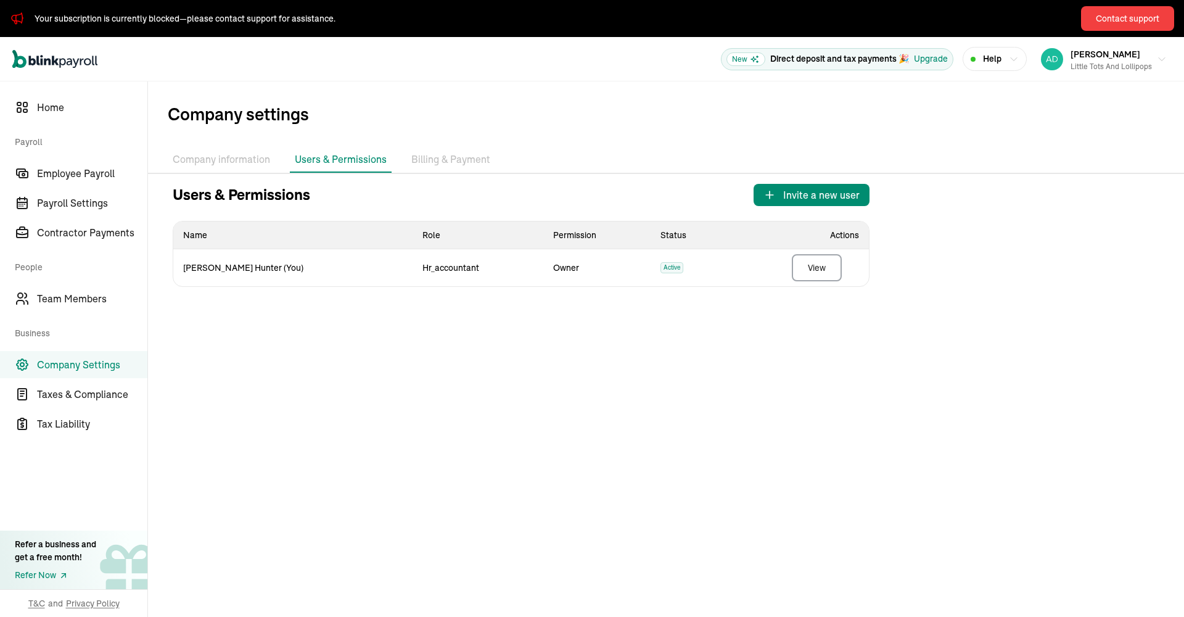
click at [226, 161] on li "Company information" at bounding box center [221, 160] width 107 height 26
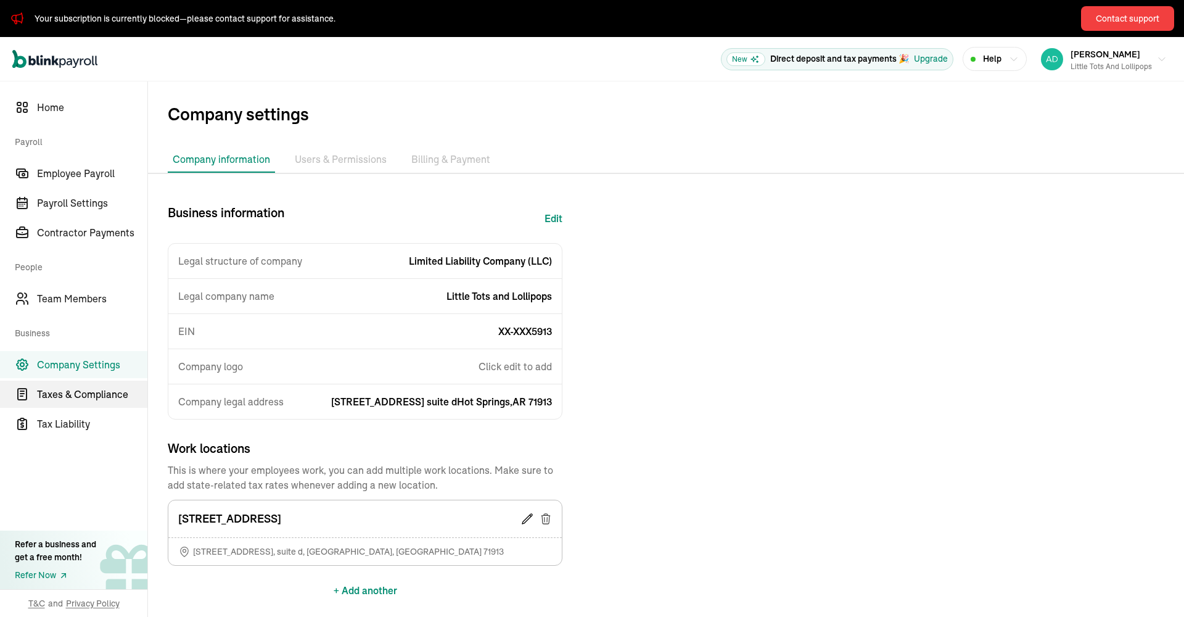
click at [80, 393] on span "Taxes & Compliance" at bounding box center [92, 394] width 110 height 15
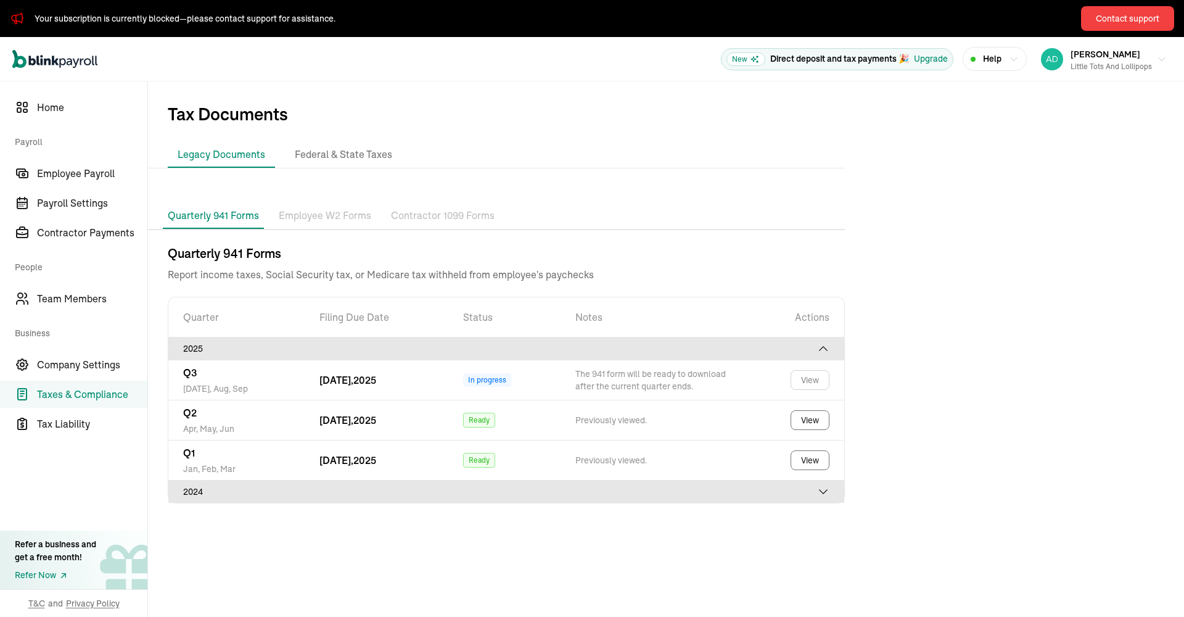
click at [351, 218] on p "Employee W2 Forms" at bounding box center [325, 216] width 92 height 16
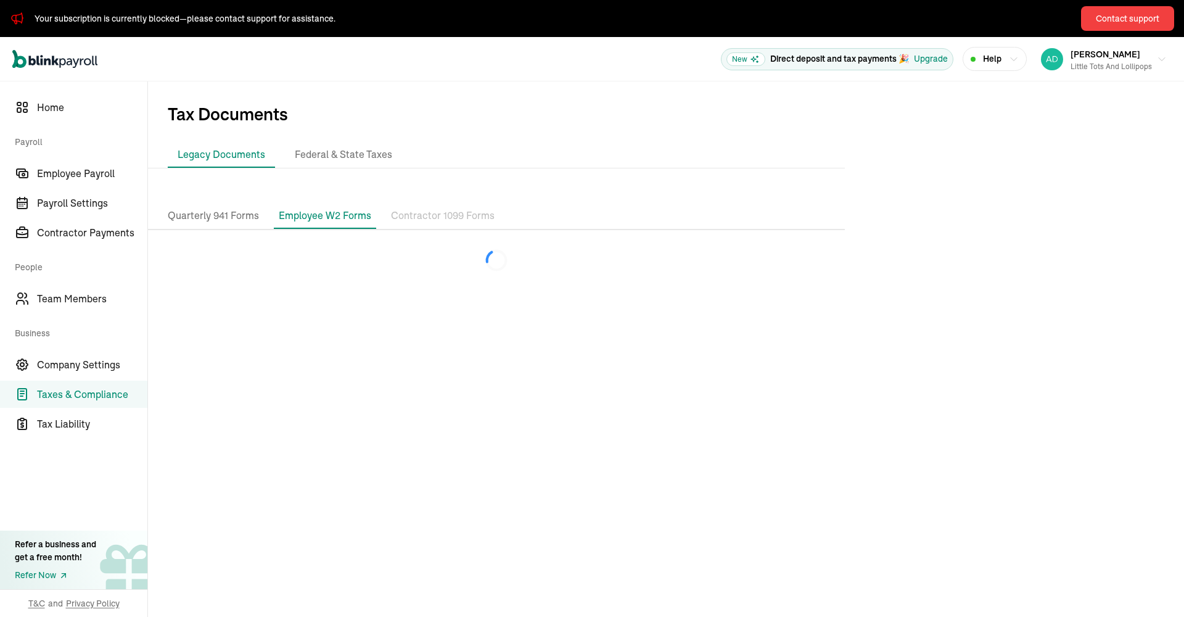
click at [411, 217] on p "Contractor 1099 Forms" at bounding box center [443, 216] width 104 height 16
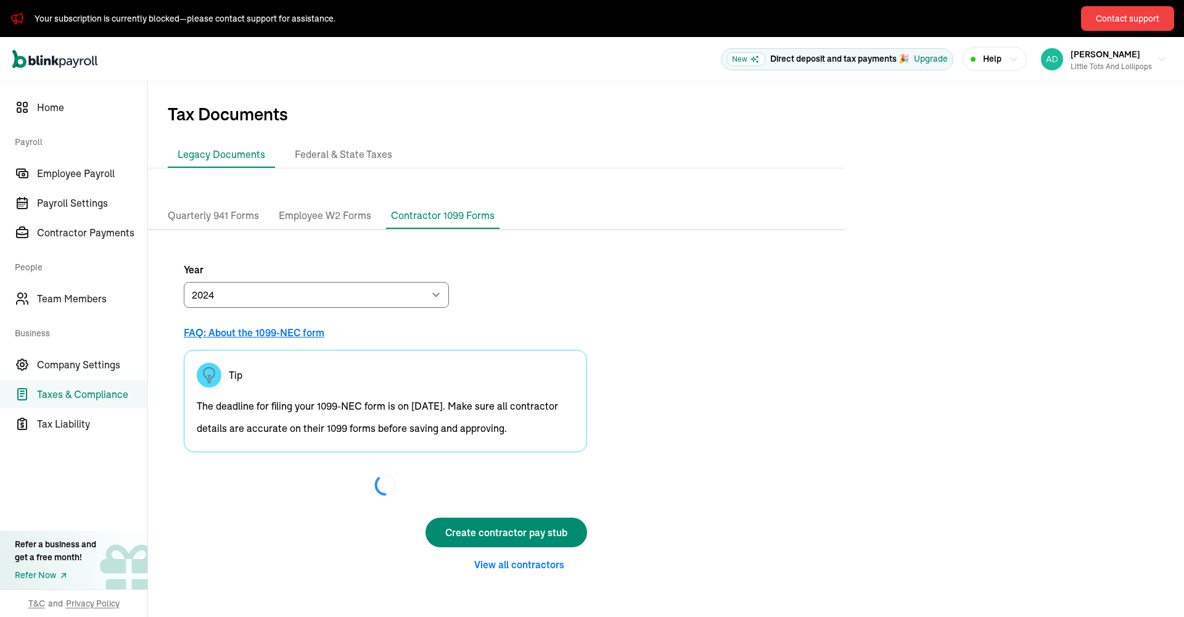
click at [238, 216] on p "Quarterly 941 Forms" at bounding box center [213, 216] width 91 height 16
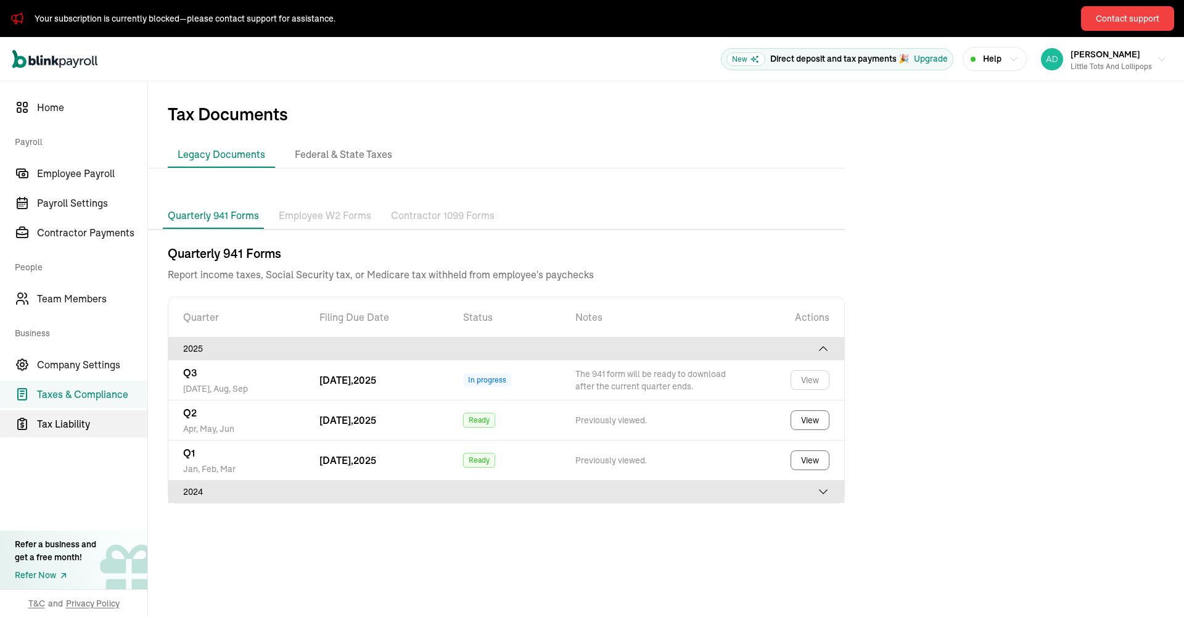
click at [54, 421] on span "Tax Liability" at bounding box center [92, 423] width 110 height 15
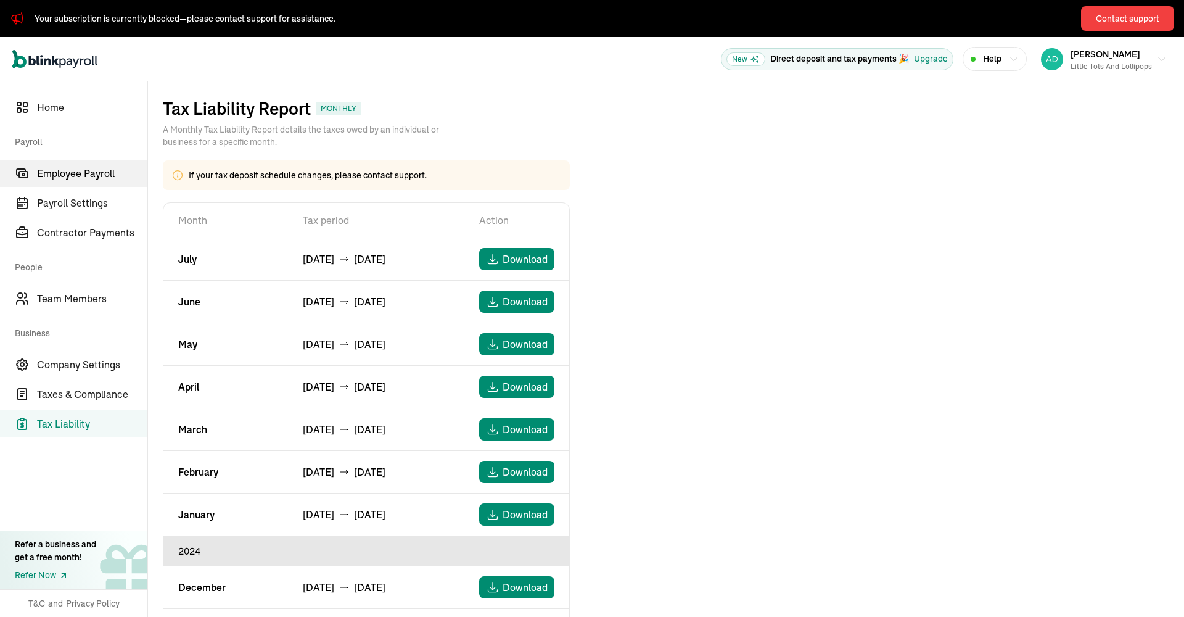
click at [102, 173] on span "Employee Payroll" at bounding box center [92, 173] width 110 height 15
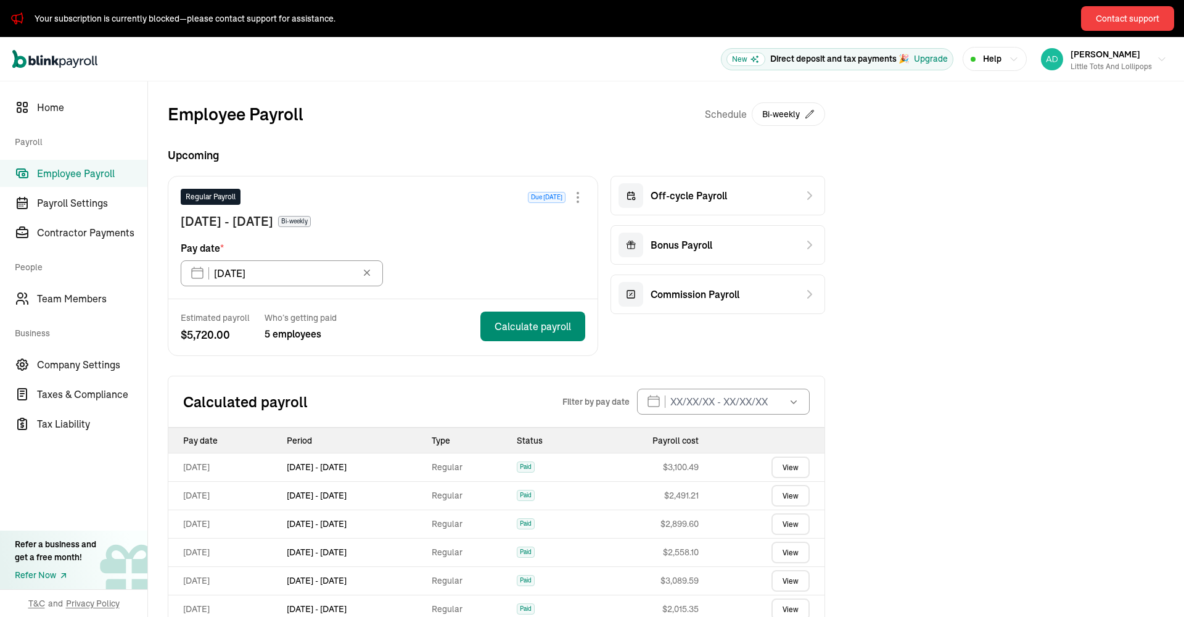
scroll to position [2, 0]
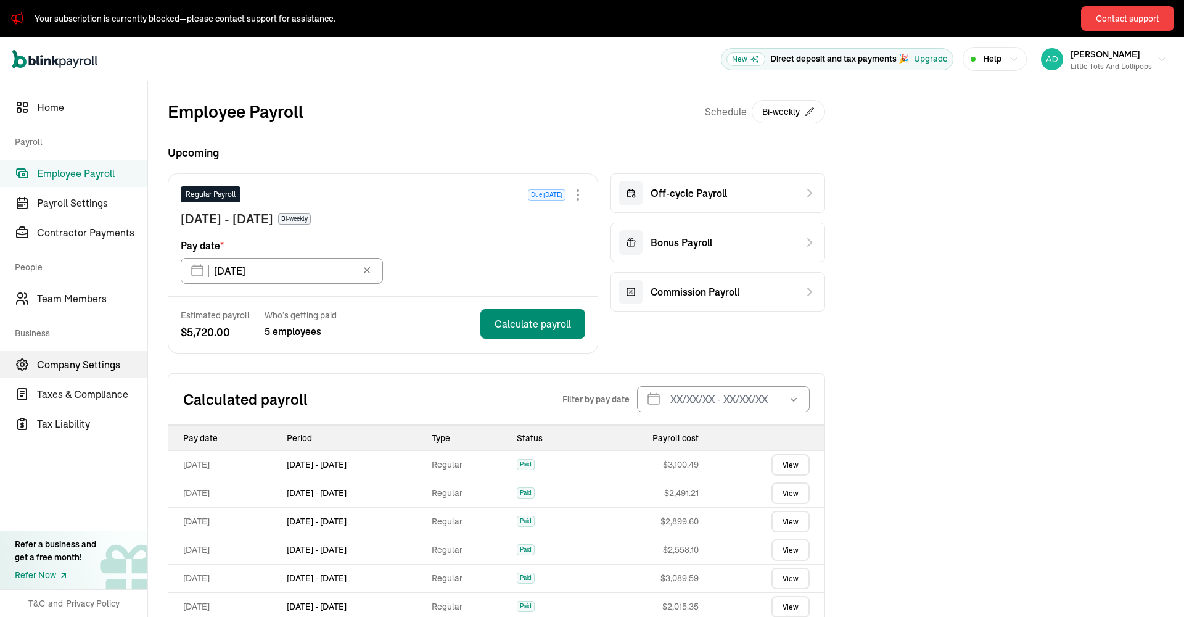
click at [89, 364] on span "Company Settings" at bounding box center [92, 364] width 110 height 15
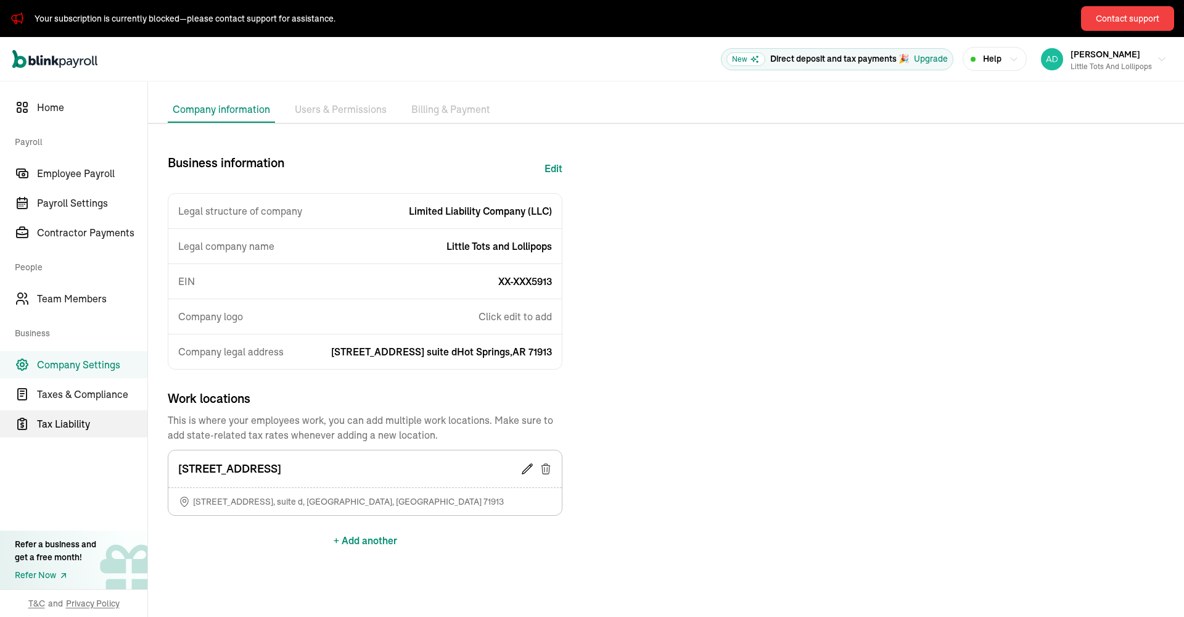
scroll to position [0, 1]
click at [63, 423] on span "Tax Liability" at bounding box center [92, 423] width 110 height 15
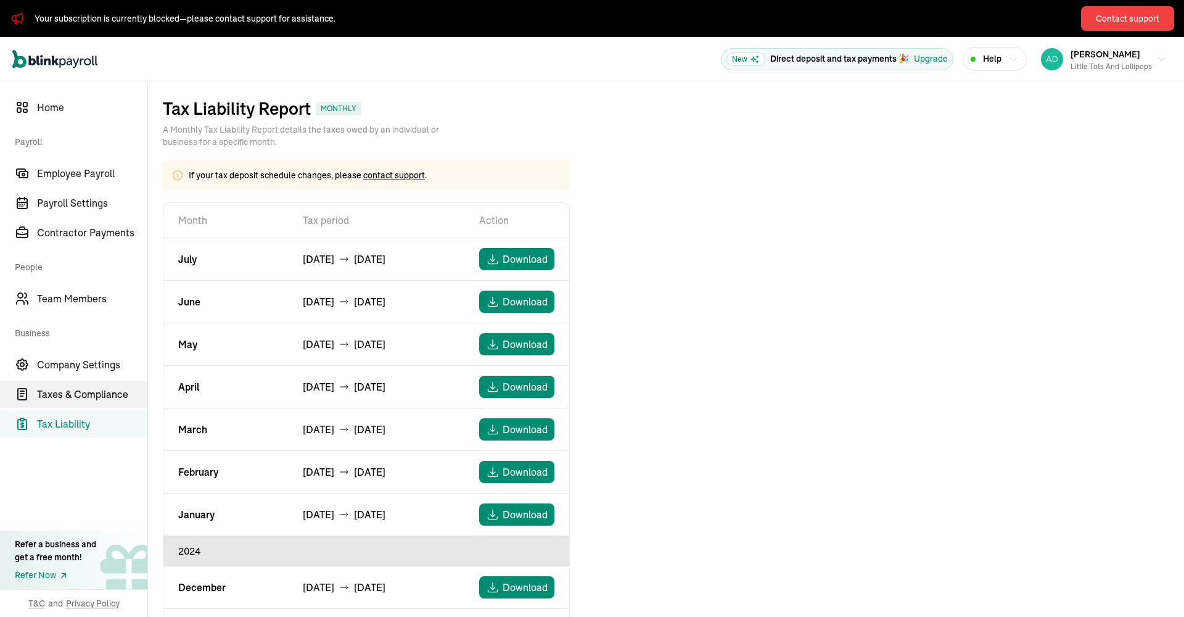
click at [76, 390] on span "Taxes & Compliance" at bounding box center [92, 394] width 110 height 15
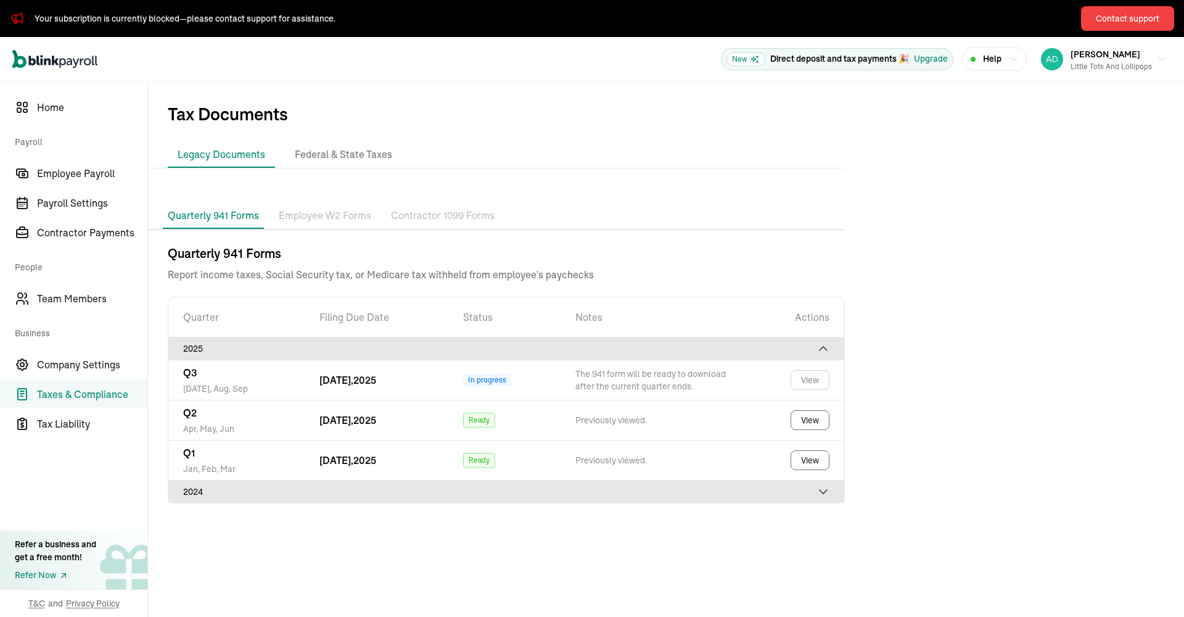
click at [318, 212] on p "Employee W2 Forms" at bounding box center [325, 216] width 92 height 16
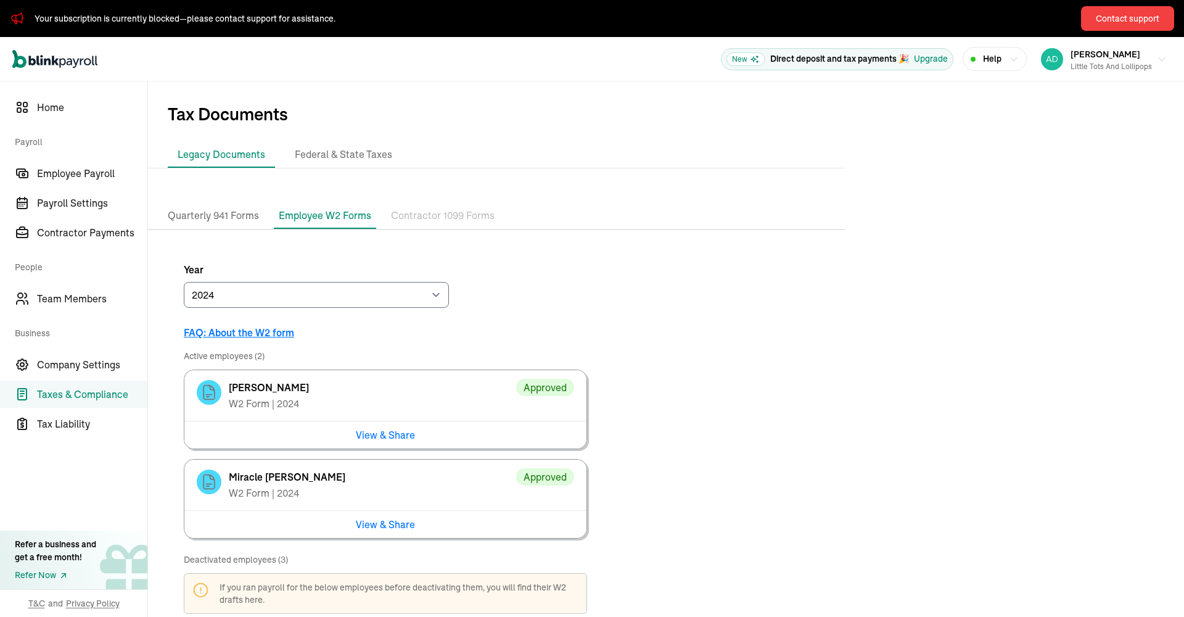
drag, startPoint x: 442, startPoint y: 218, endPoint x: 268, endPoint y: 220, distance: 174.5
click at [442, 218] on p "Contractor 1099 Forms" at bounding box center [443, 216] width 104 height 16
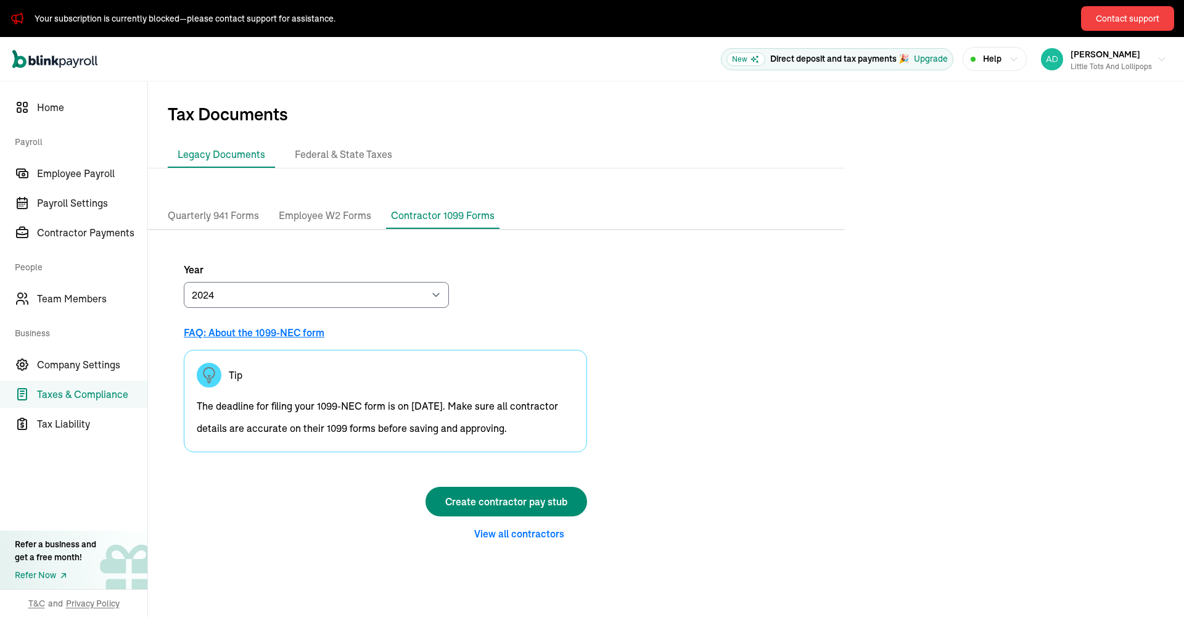
click at [239, 216] on p "Quarterly 941 Forms" at bounding box center [213, 216] width 91 height 16
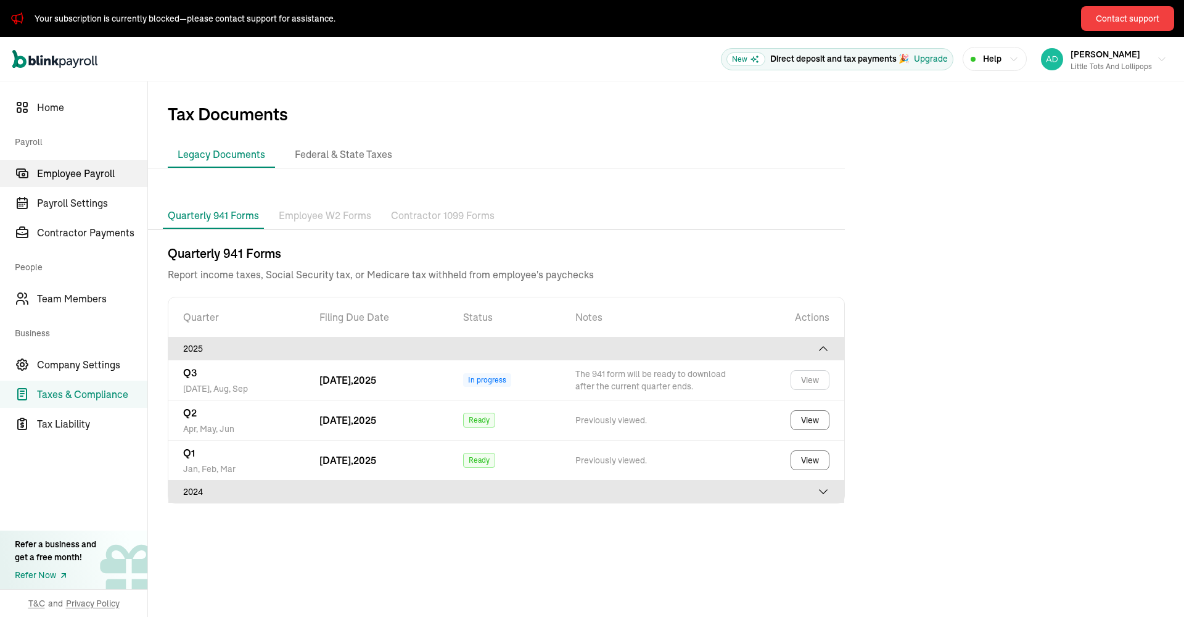
scroll to position [1, 0]
click at [94, 176] on span "Employee Payroll" at bounding box center [92, 173] width 110 height 15
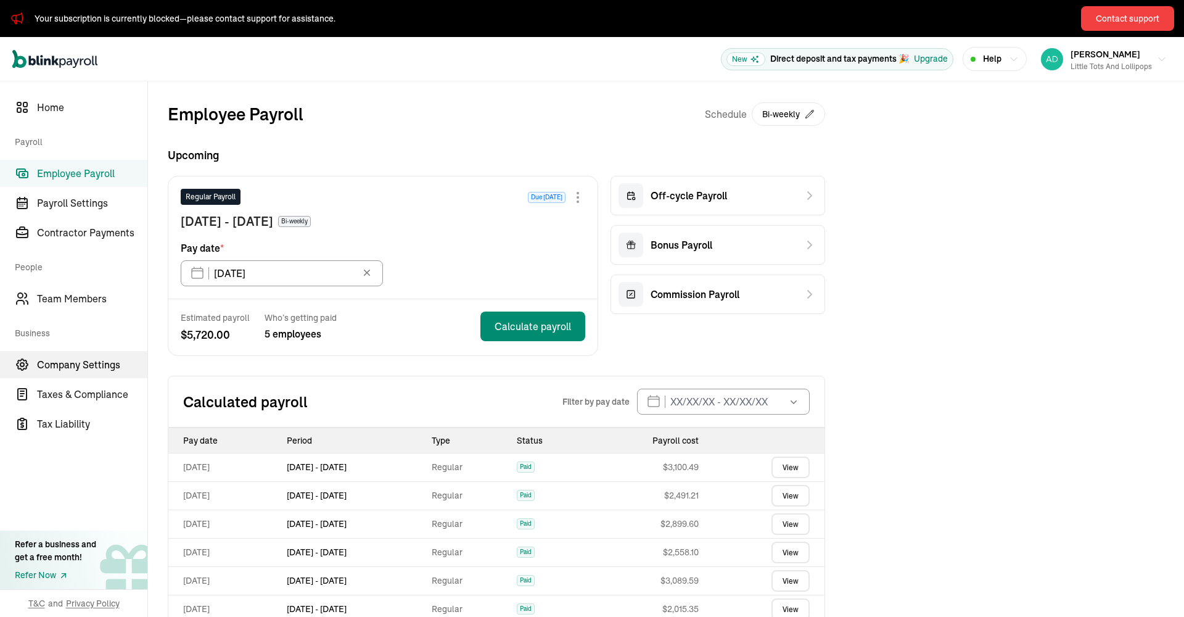
scroll to position [0, 1]
click at [101, 366] on span "Company Settings" at bounding box center [92, 364] width 110 height 15
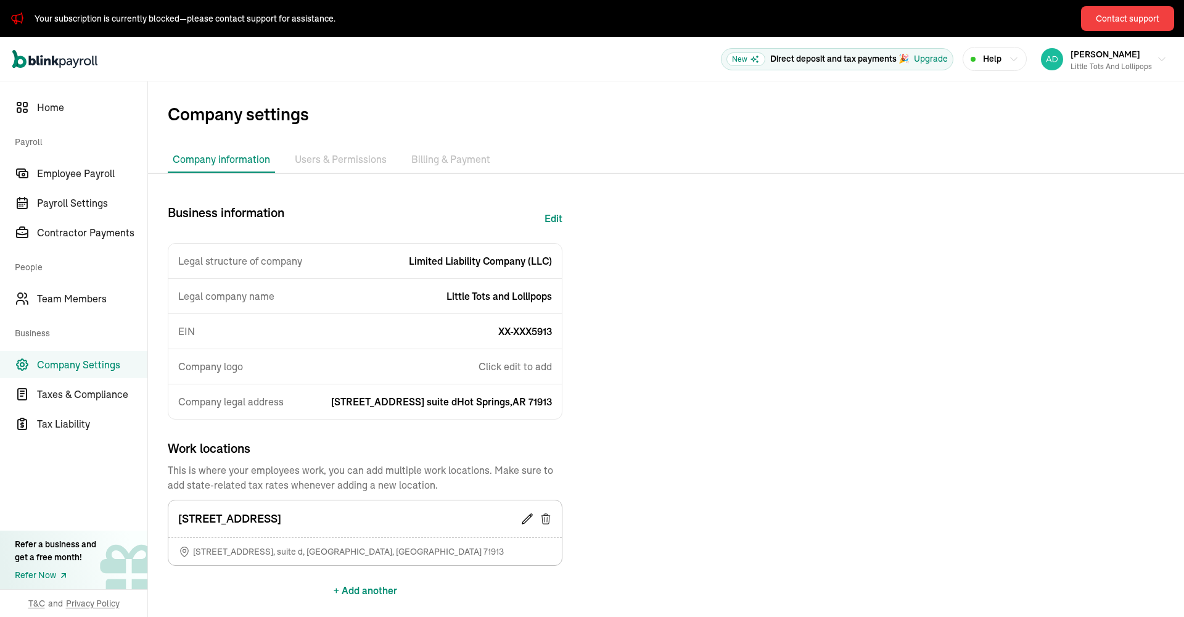
click at [555, 220] on button "Edit" at bounding box center [554, 218] width 18 height 30
select select "Limited Liability Company (LLC)"
click at [81, 423] on span "Tax Liability" at bounding box center [92, 423] width 110 height 15
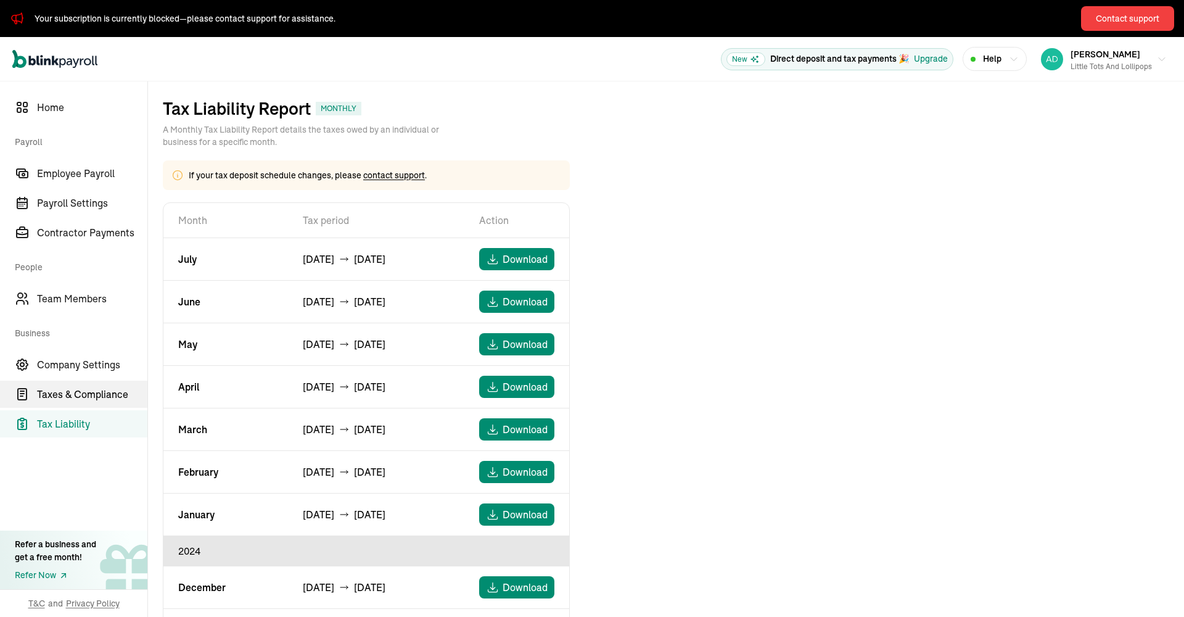
click at [60, 395] on span "Taxes & Compliance" at bounding box center [92, 394] width 110 height 15
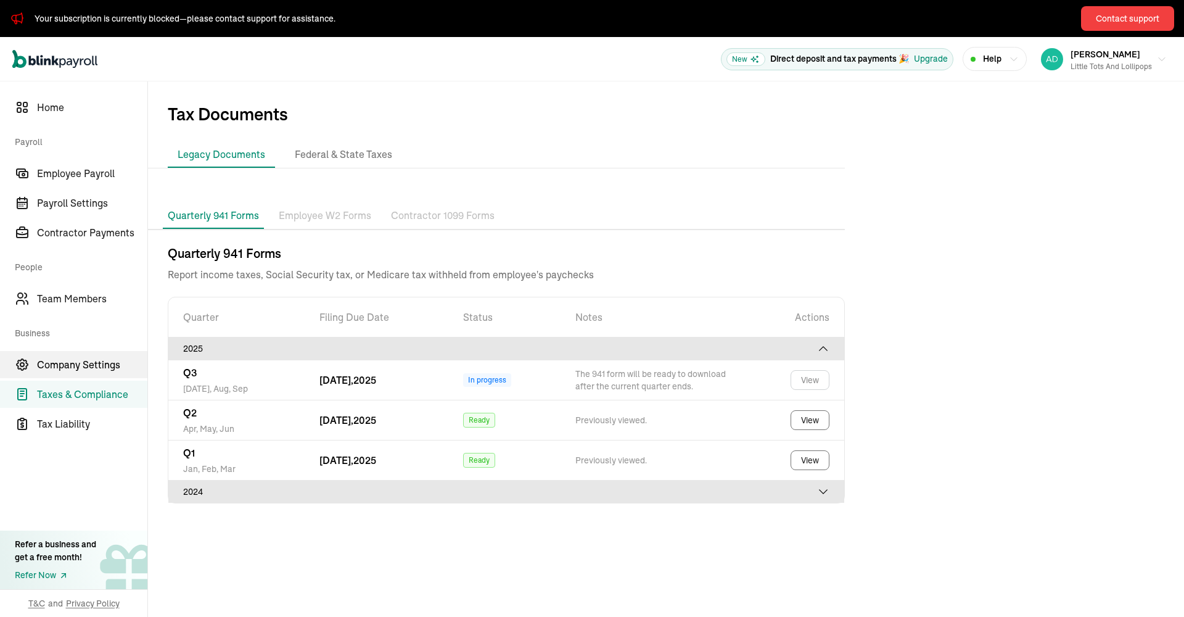
click at [84, 366] on span "Company Settings" at bounding box center [92, 364] width 110 height 15
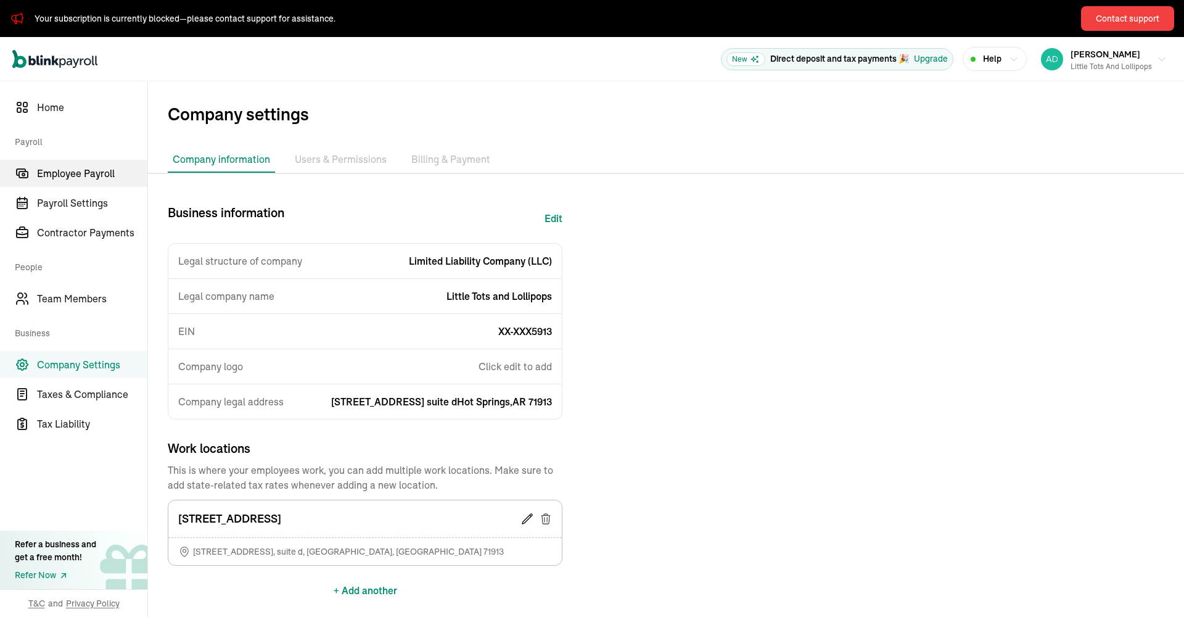
click at [101, 171] on span "Employee Payroll" at bounding box center [92, 173] width 110 height 15
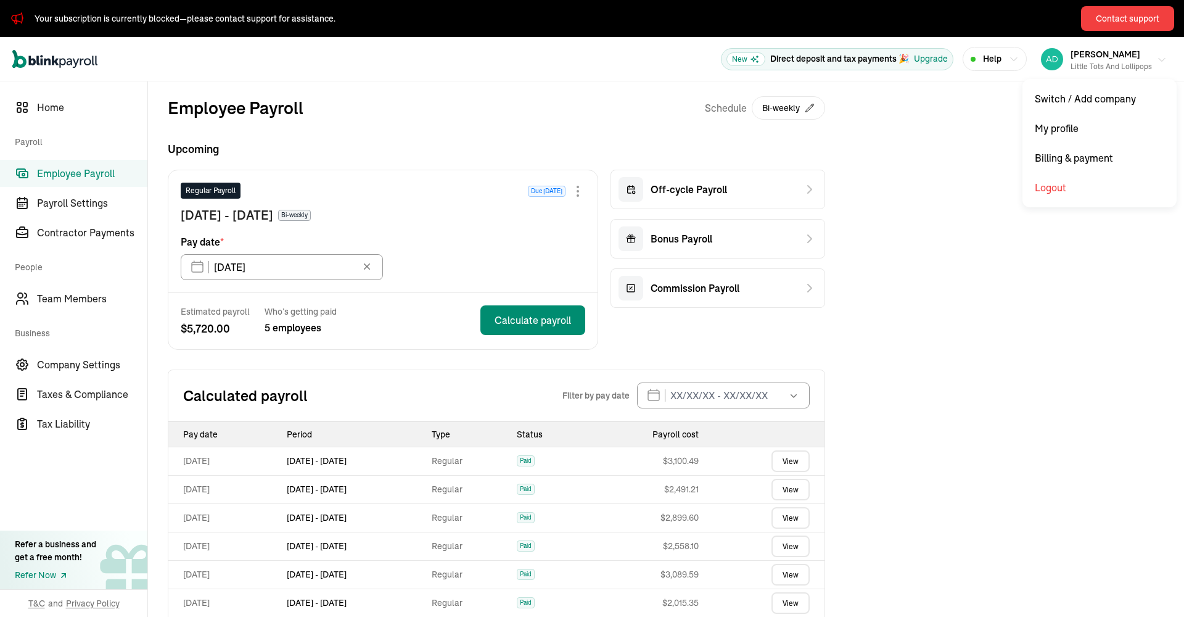
scroll to position [0, 1]
click at [1085, 61] on div "Little Tots and Lollipops" at bounding box center [1111, 66] width 81 height 11
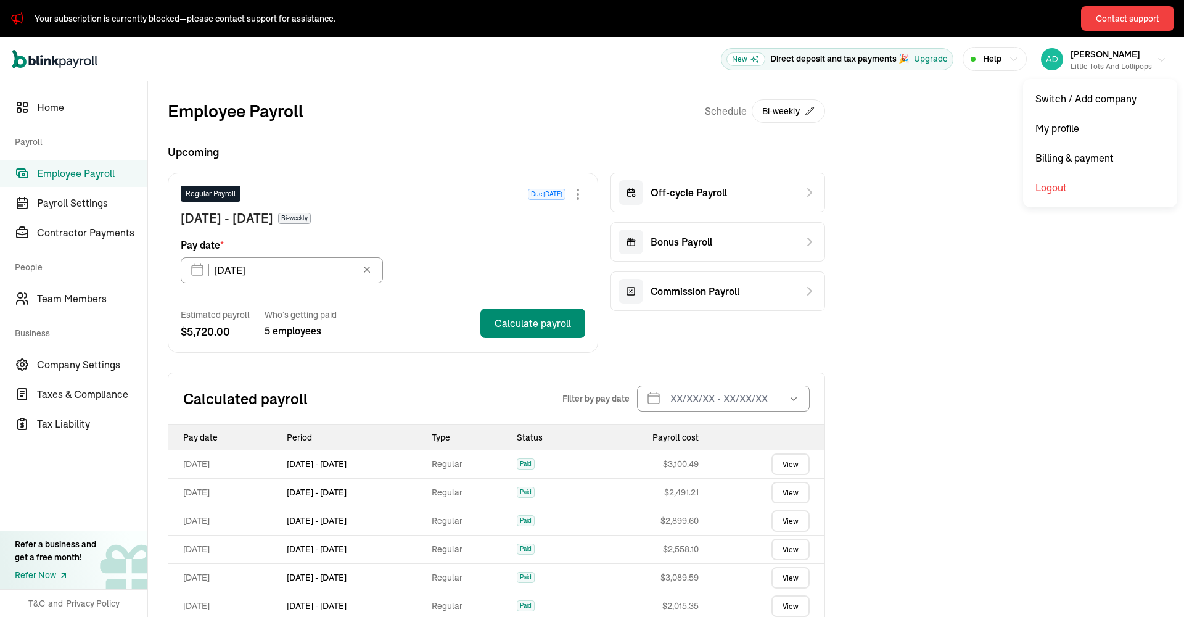
click at [1085, 60] on div "Yolanda hunter Little Tots and Lollipops" at bounding box center [1111, 59] width 81 height 26
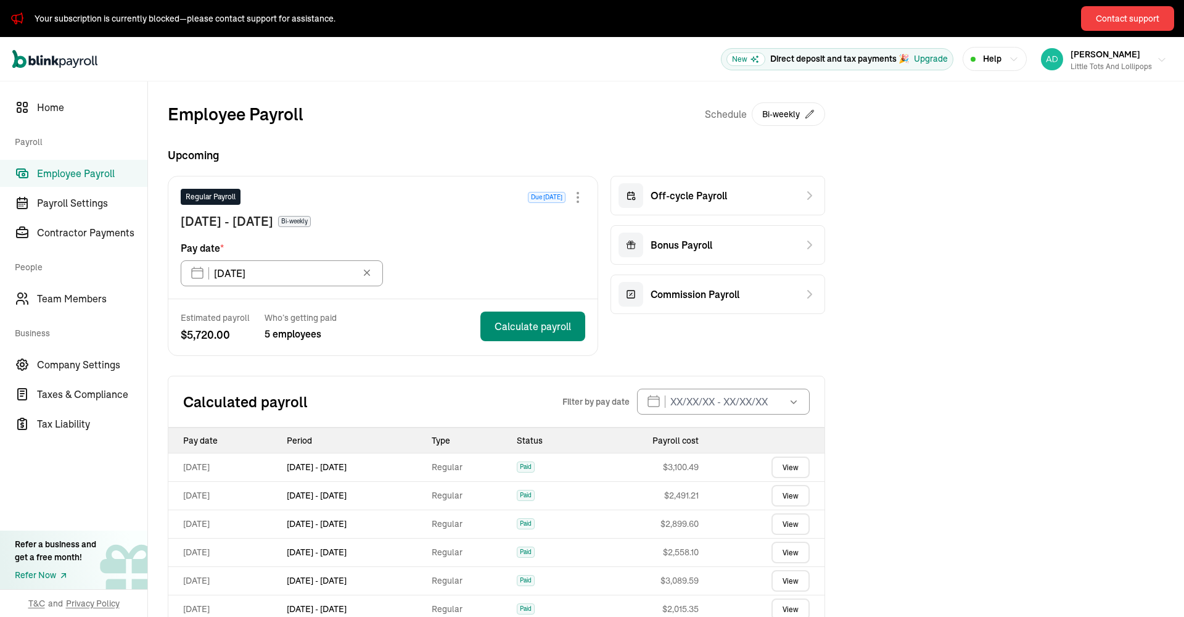
scroll to position [6, 0]
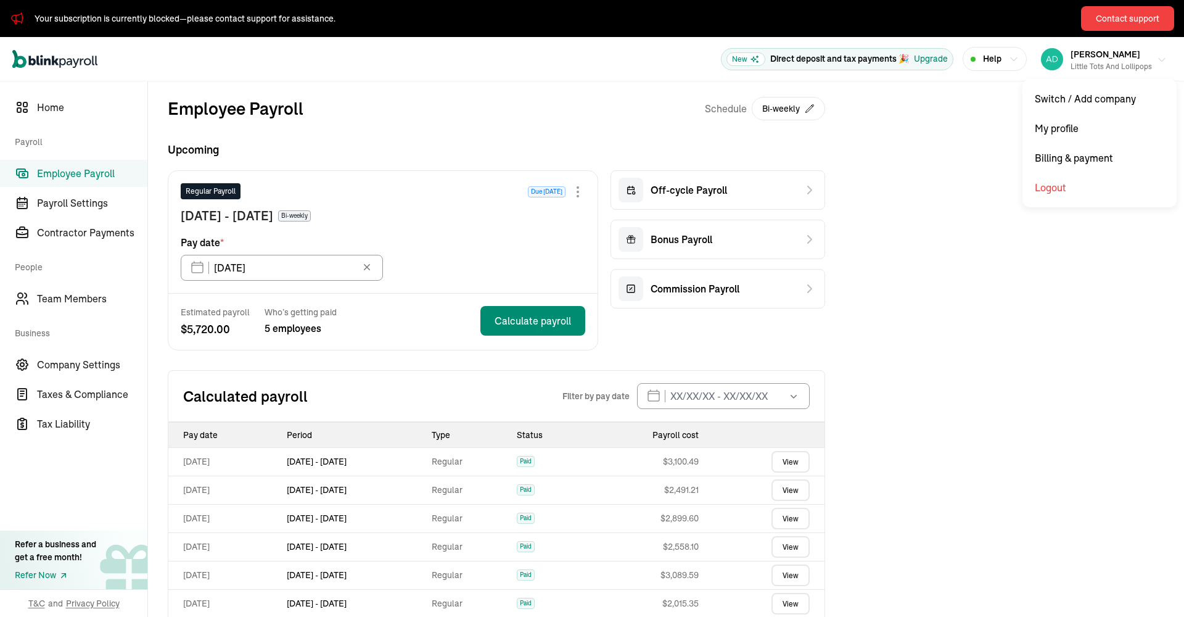
click at [1120, 54] on span "Yolanda hunter" at bounding box center [1106, 54] width 70 height 11
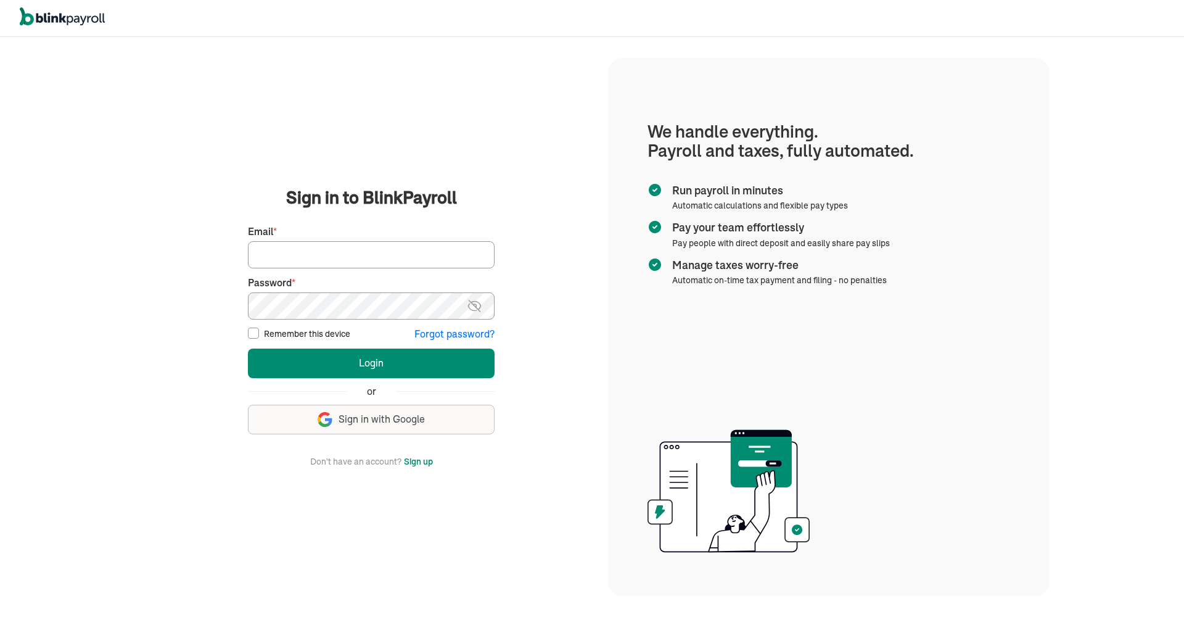
click at [409, 261] on input "Email *" at bounding box center [371, 254] width 247 height 27
type input "[EMAIL_ADDRESS][DOMAIN_NAME]"
click at [371, 363] on button "Login" at bounding box center [371, 363] width 247 height 30
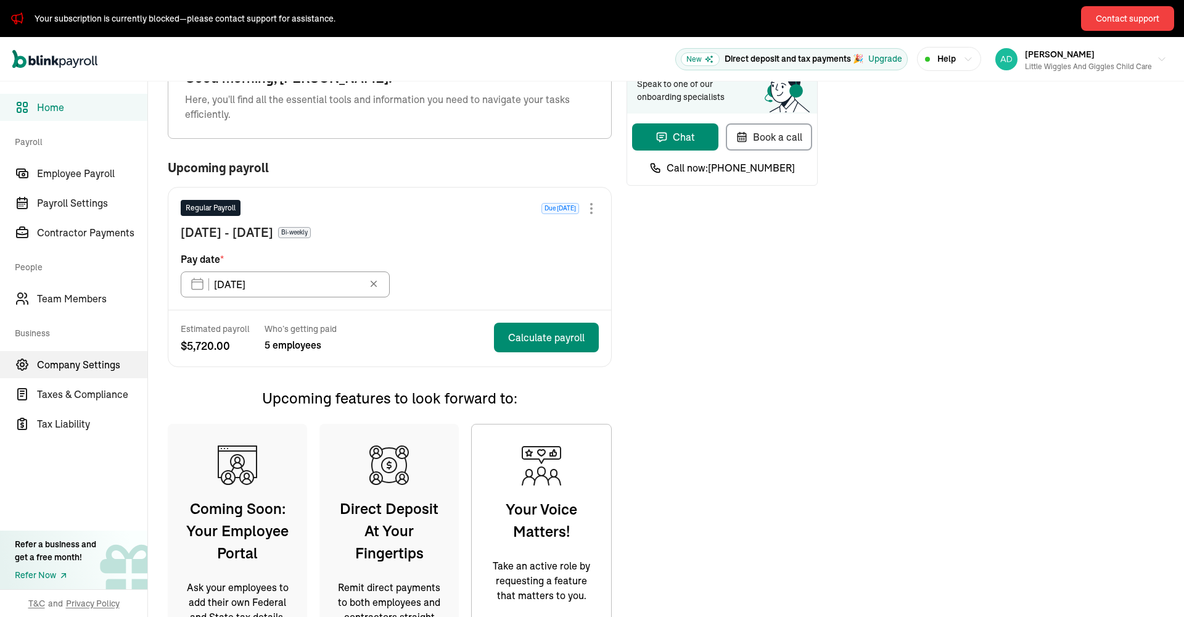
click at [65, 361] on span "Company Settings" at bounding box center [92, 364] width 110 height 15
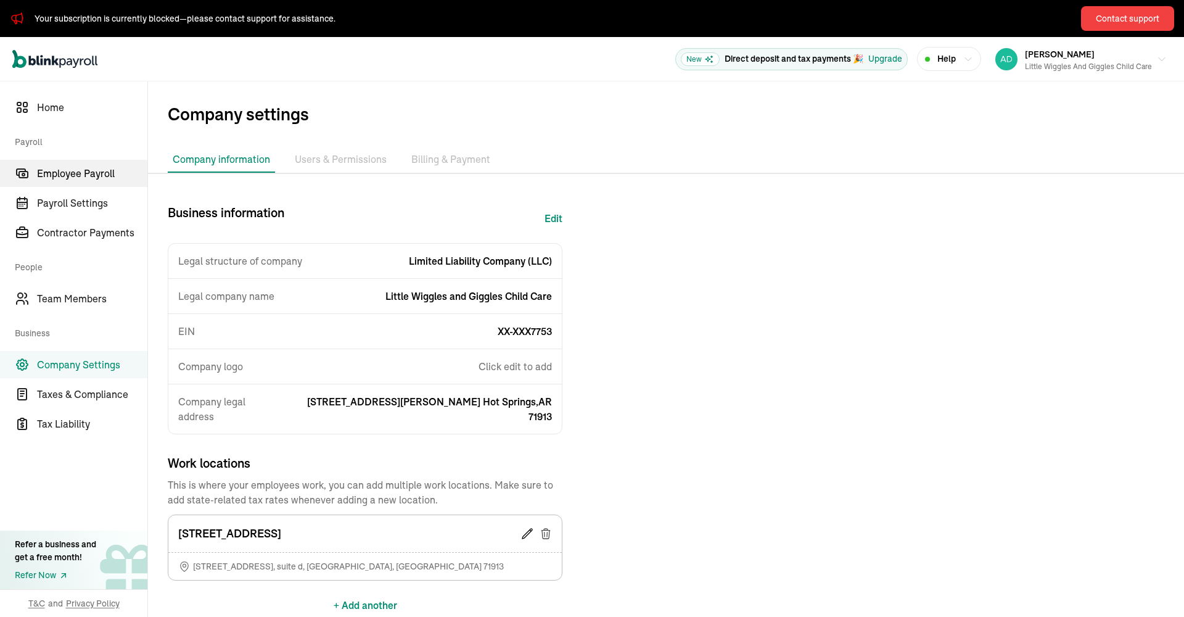
click at [84, 177] on span "Employee Payroll" at bounding box center [92, 173] width 110 height 15
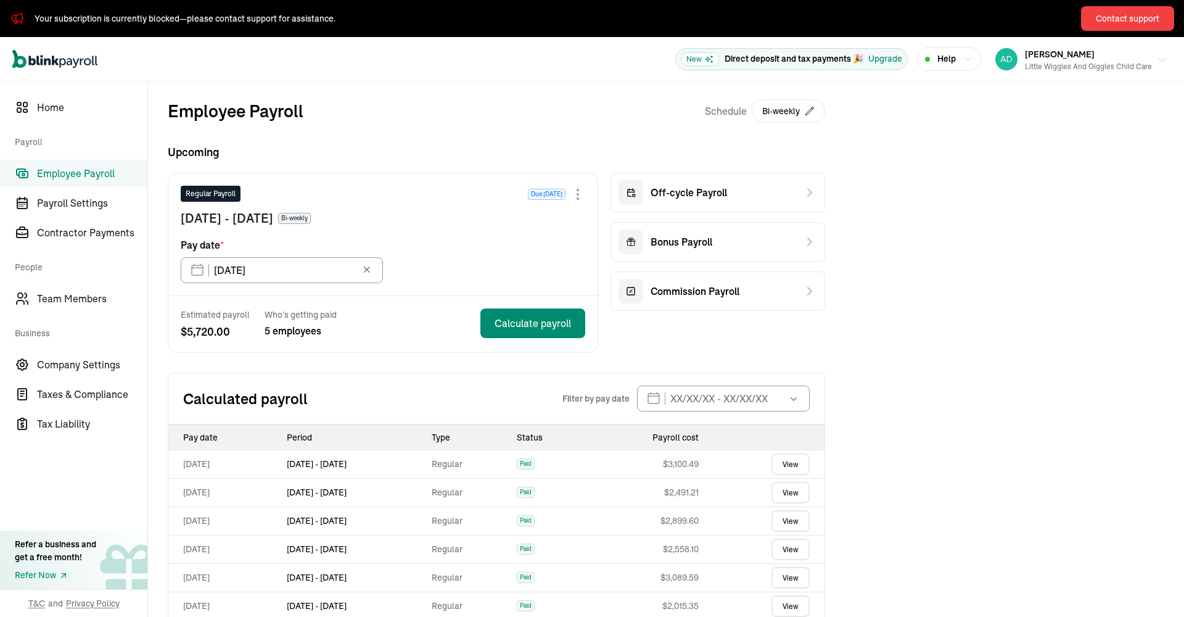
click at [1119, 64] on div "Little Wiggles and Giggles Child Care" at bounding box center [1088, 66] width 127 height 11
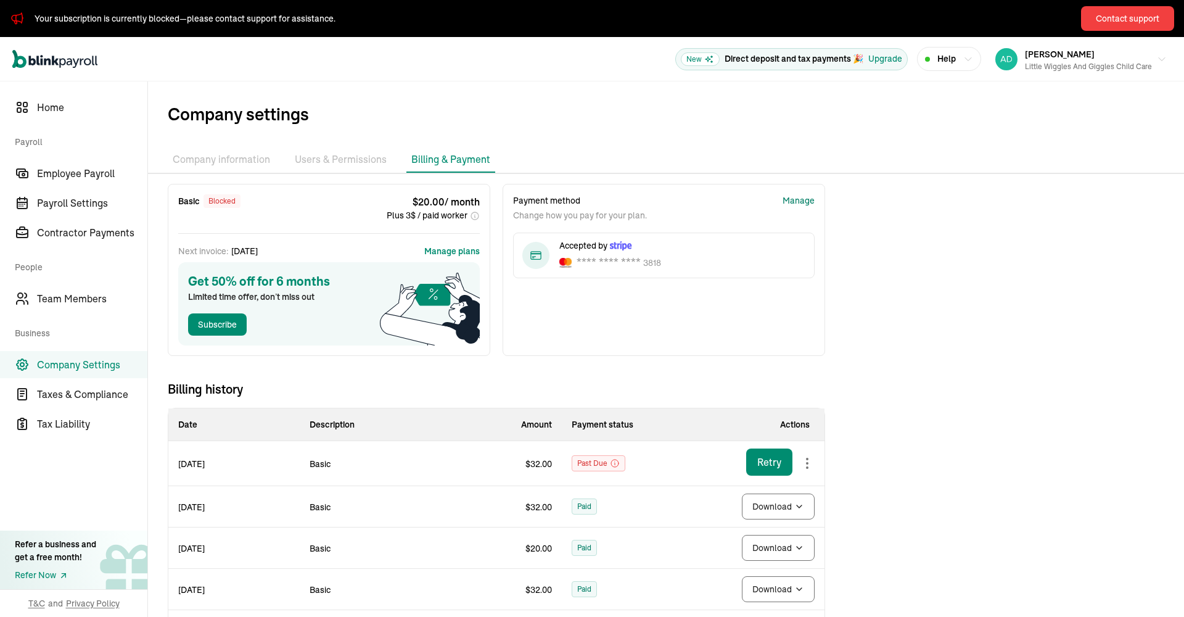
click at [805, 200] on div "Manage" at bounding box center [799, 200] width 32 height 13
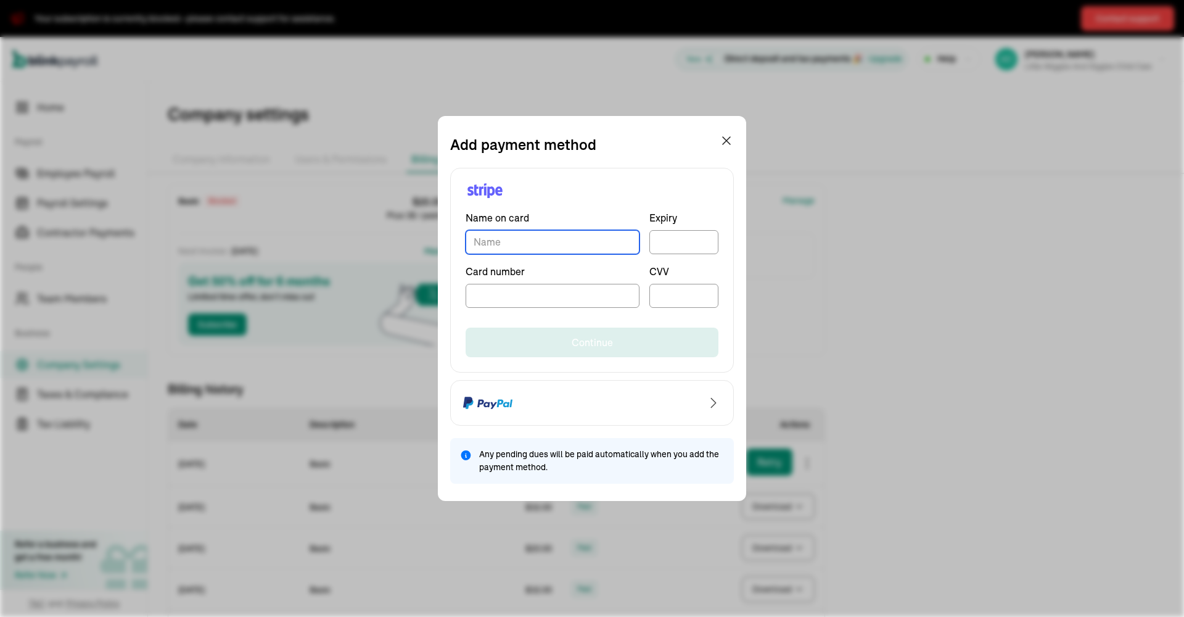
click at [591, 248] on input "TextInput" at bounding box center [553, 242] width 174 height 24
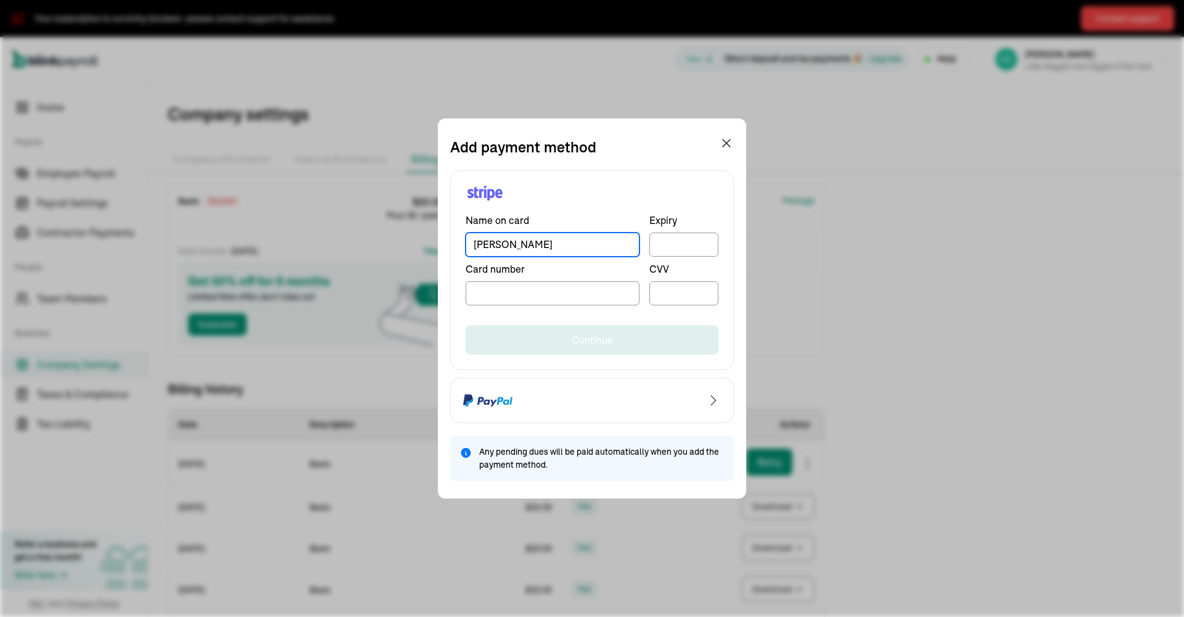
type input "[PERSON_NAME]"
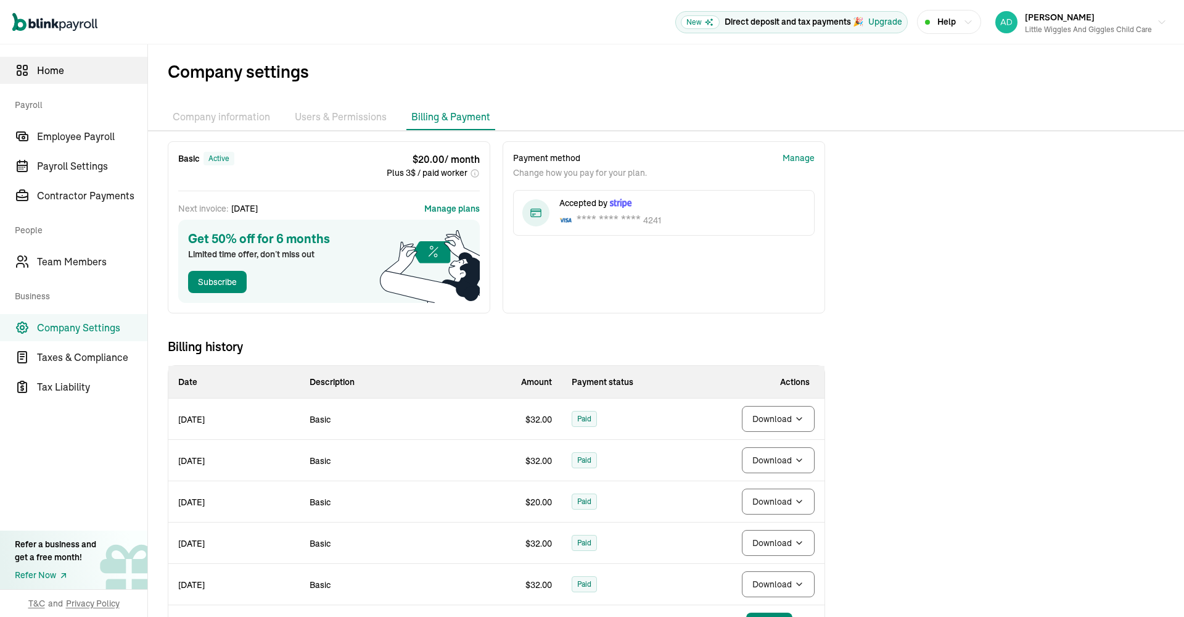
click at [52, 67] on span "Home" at bounding box center [92, 70] width 110 height 15
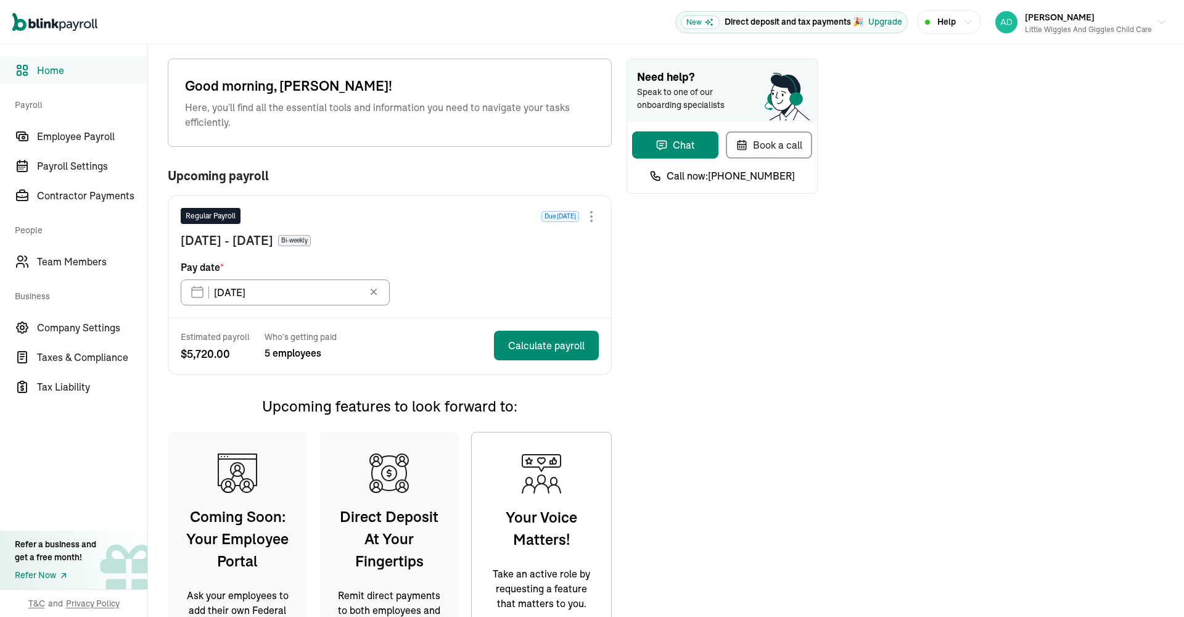
type input "[DATE]"
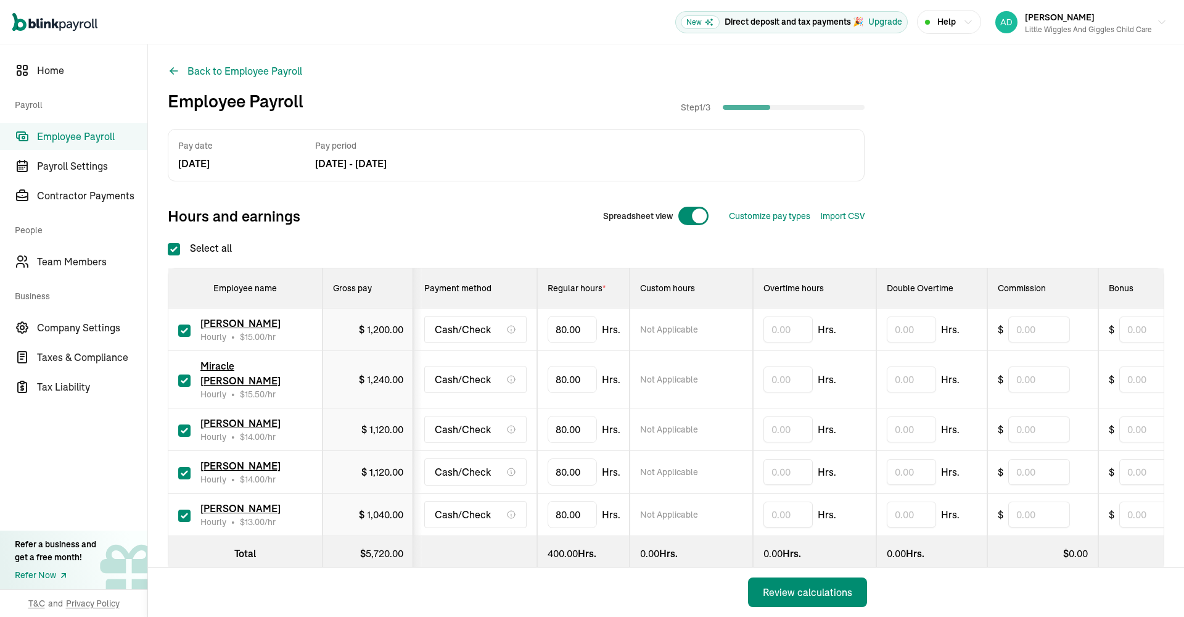
click at [185, 376] on input "checkbox" at bounding box center [184, 380] width 12 height 12
checkbox input "false"
type input "0.00"
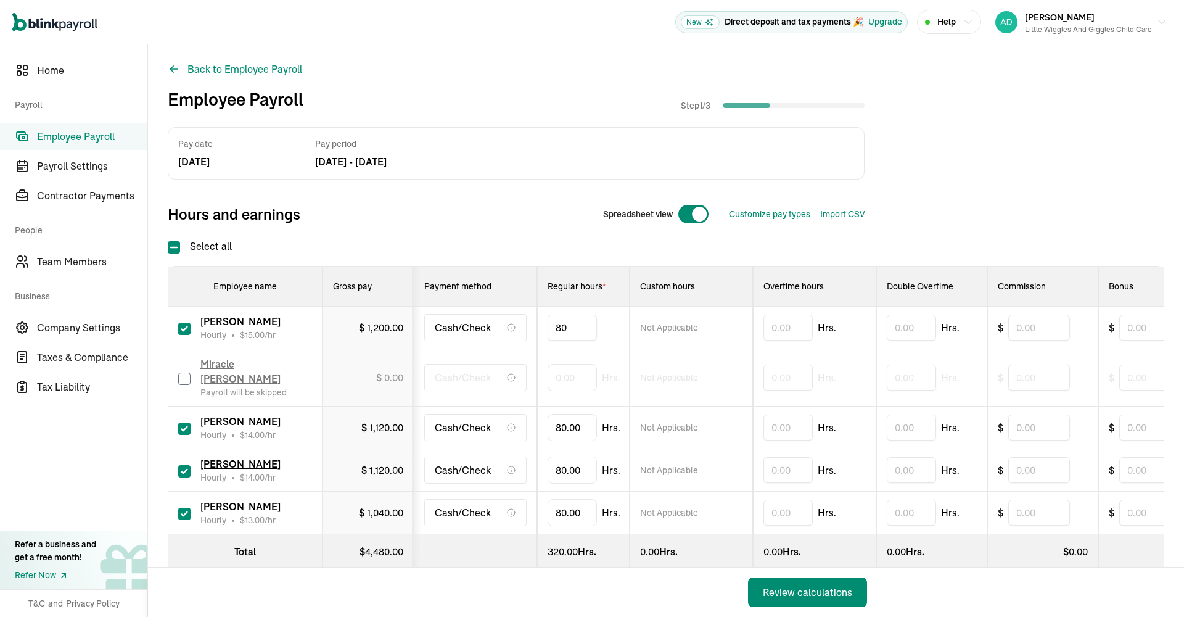
drag, startPoint x: 591, startPoint y: 332, endPoint x: 539, endPoint y: 329, distance: 51.9
type input "8"
type input "58.05"
type input "8"
type input "22"
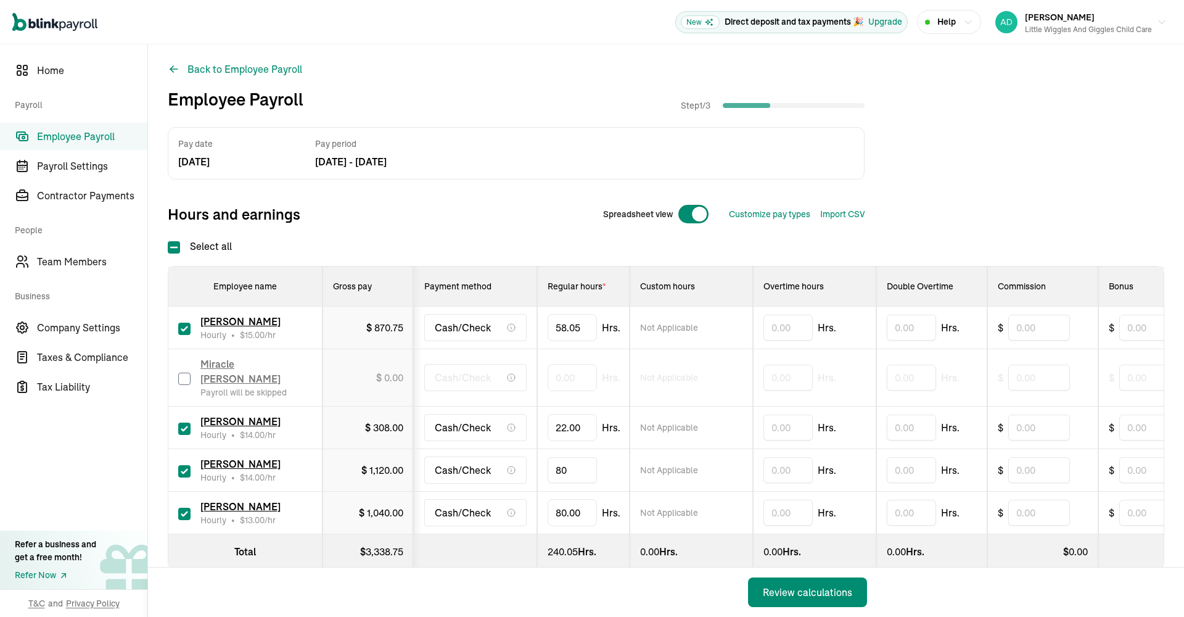
drag, startPoint x: 563, startPoint y: 454, endPoint x: 546, endPoint y: 452, distance: 17.4
click at [546, 452] on td "80" at bounding box center [583, 470] width 92 height 43
type input "28"
drag, startPoint x: 567, startPoint y: 496, endPoint x: 549, endPoint y: 496, distance: 18.5
click at [549, 499] on input "80" at bounding box center [572, 512] width 49 height 26
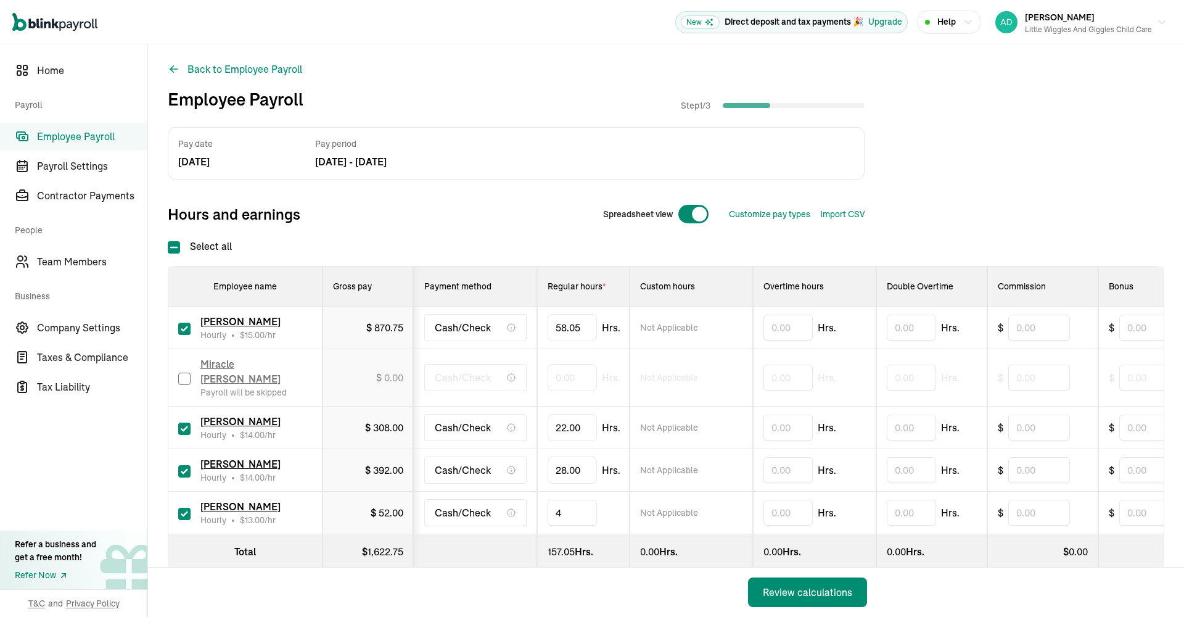
type input "49"
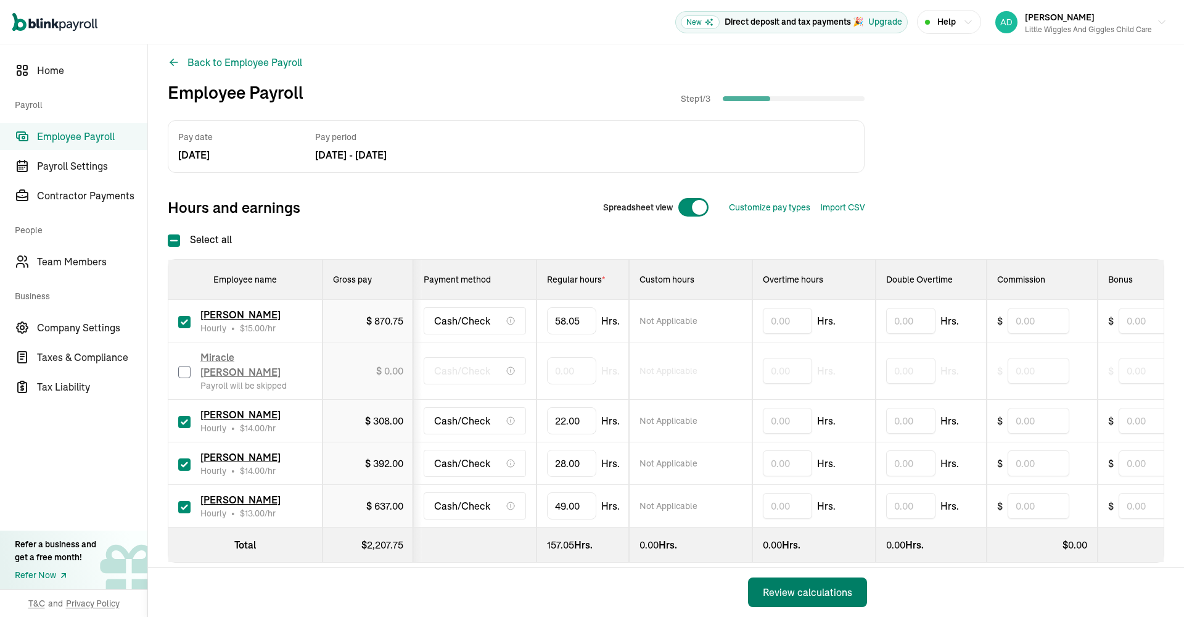
click at [841, 590] on div "Review calculations" at bounding box center [807, 592] width 89 height 15
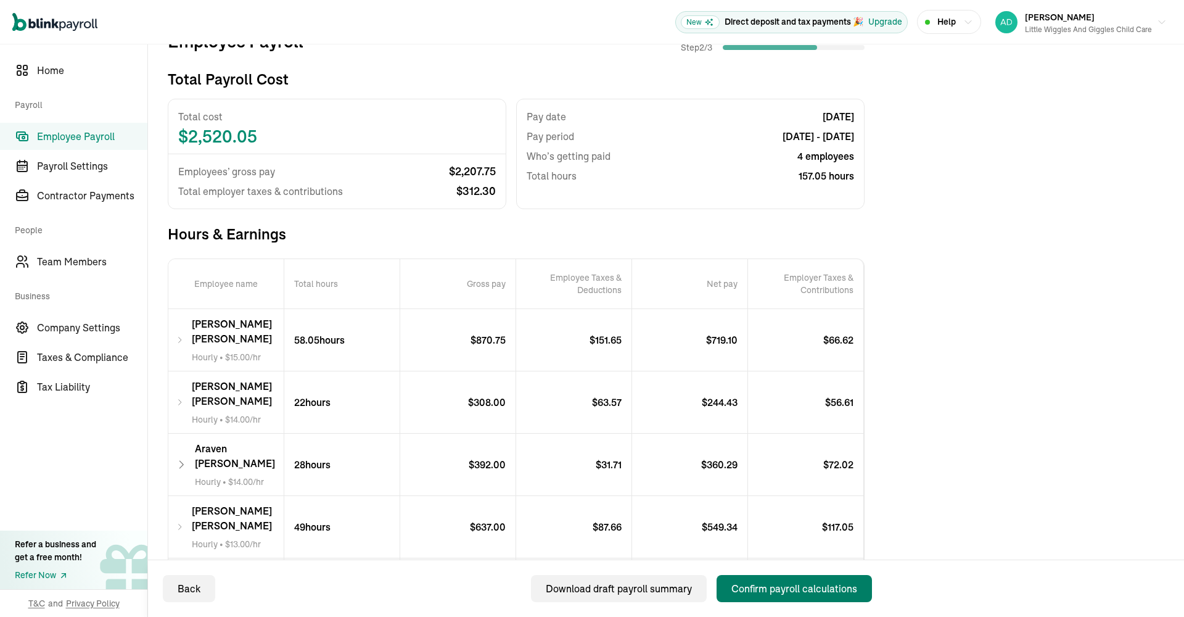
click at [799, 590] on div "Confirm payroll calculations" at bounding box center [794, 588] width 126 height 15
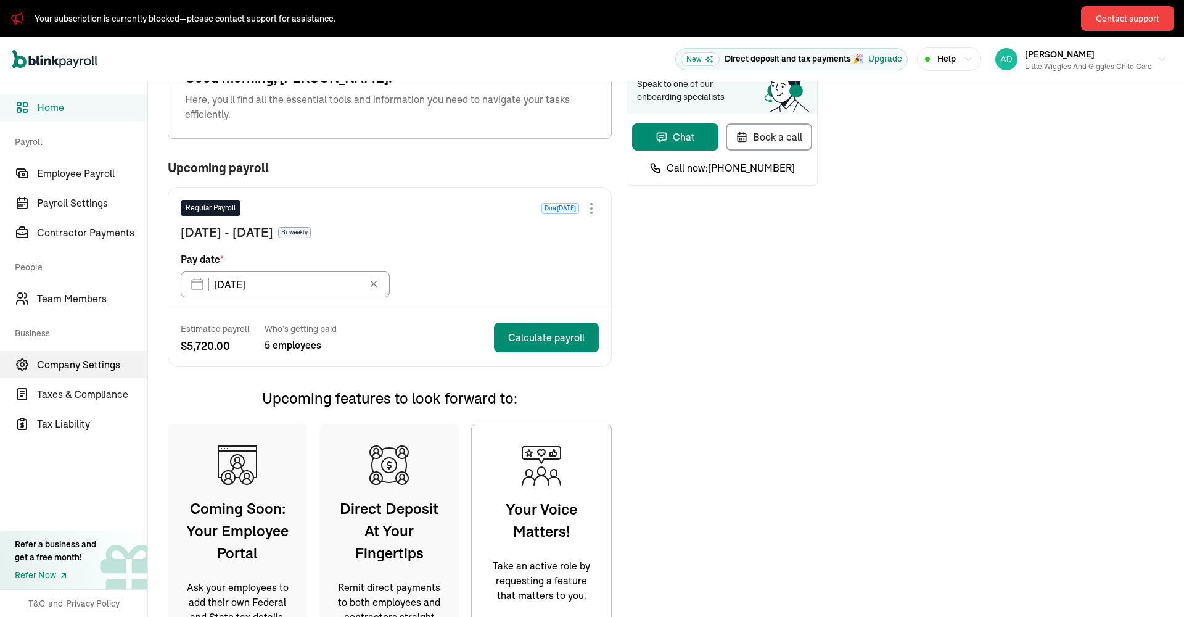
click at [65, 361] on span "Company Settings" at bounding box center [92, 364] width 110 height 15
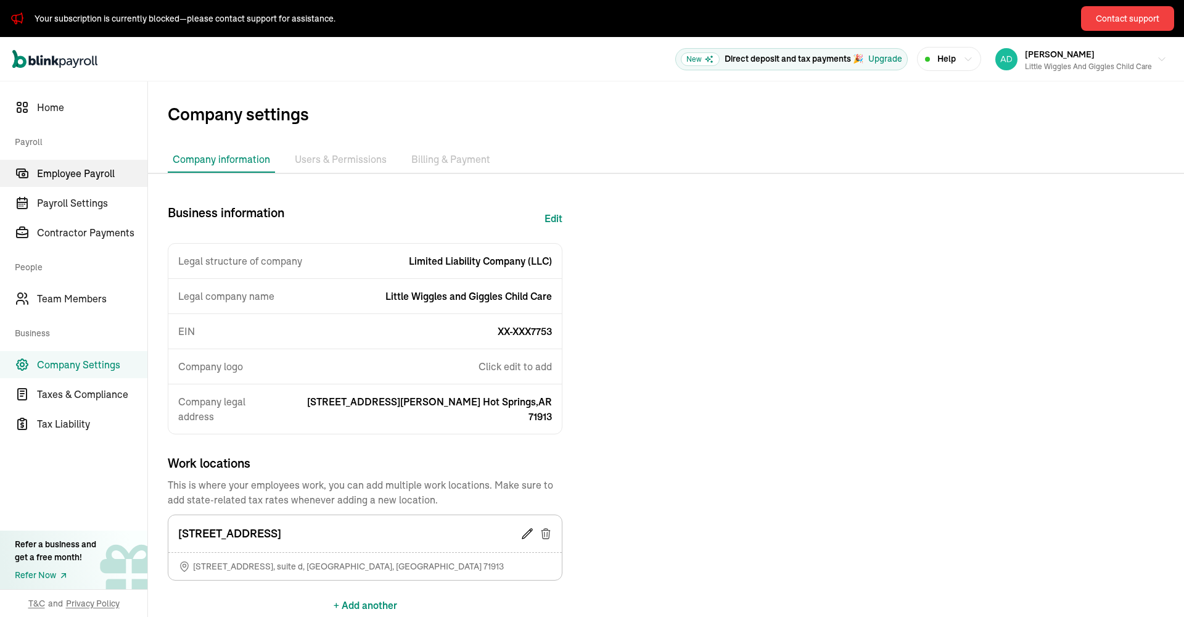
click at [84, 177] on span "Employee Payroll" at bounding box center [92, 173] width 110 height 15
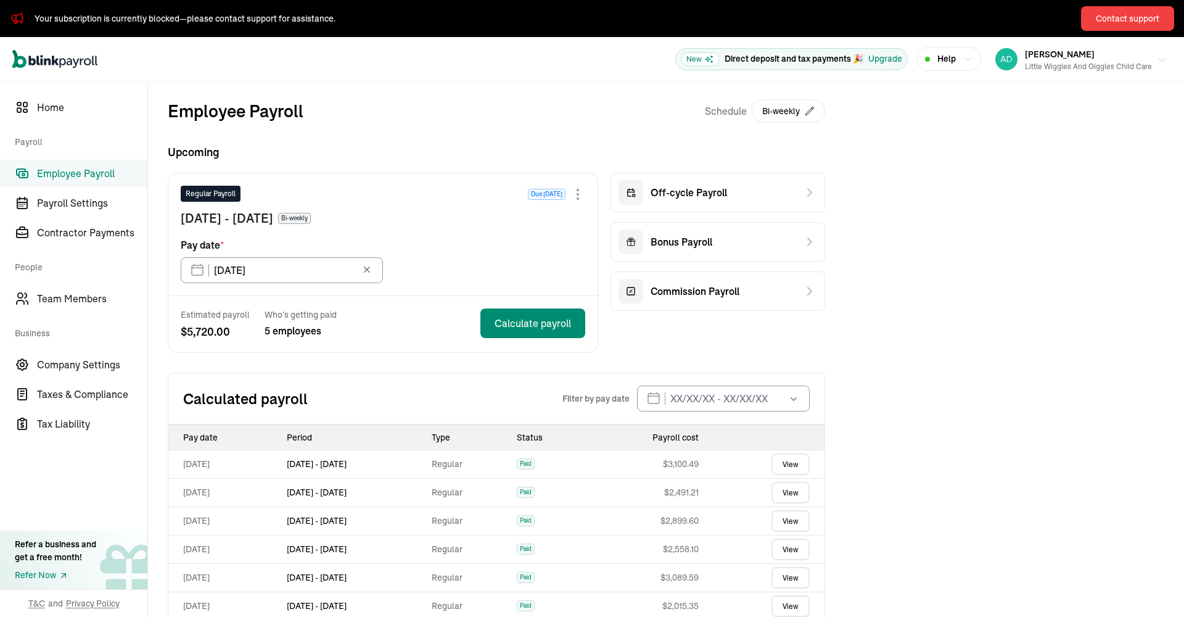
click at [1119, 64] on div "Little Wiggles and Giggles Child Care" at bounding box center [1088, 66] width 127 height 11
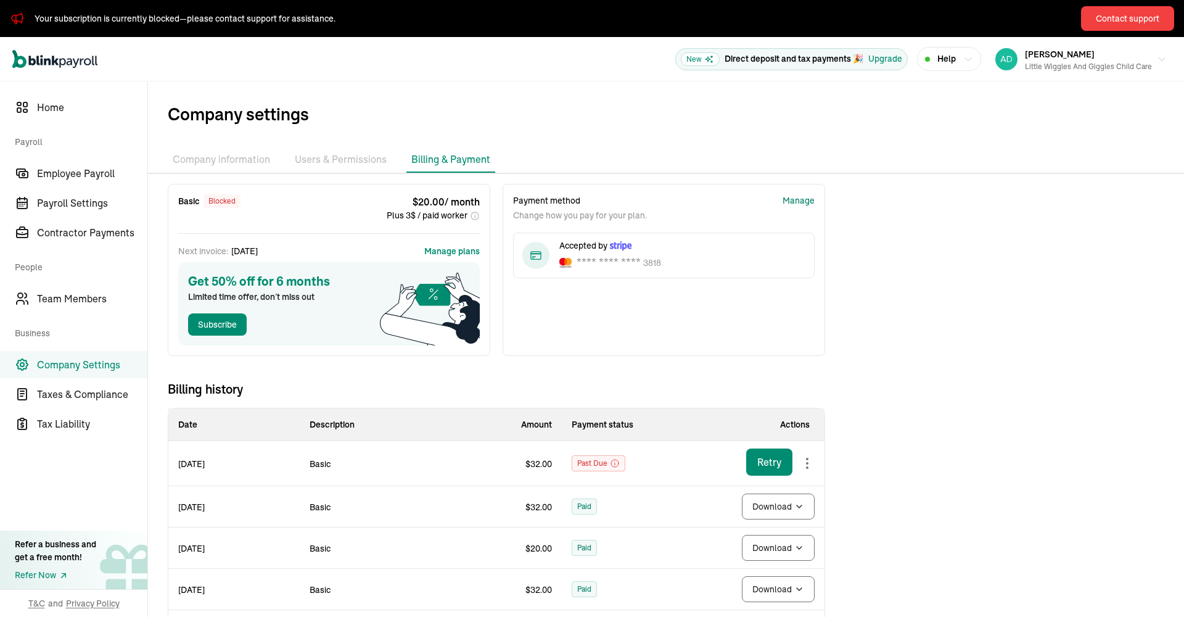
click at [805, 200] on div "Manage" at bounding box center [799, 200] width 32 height 13
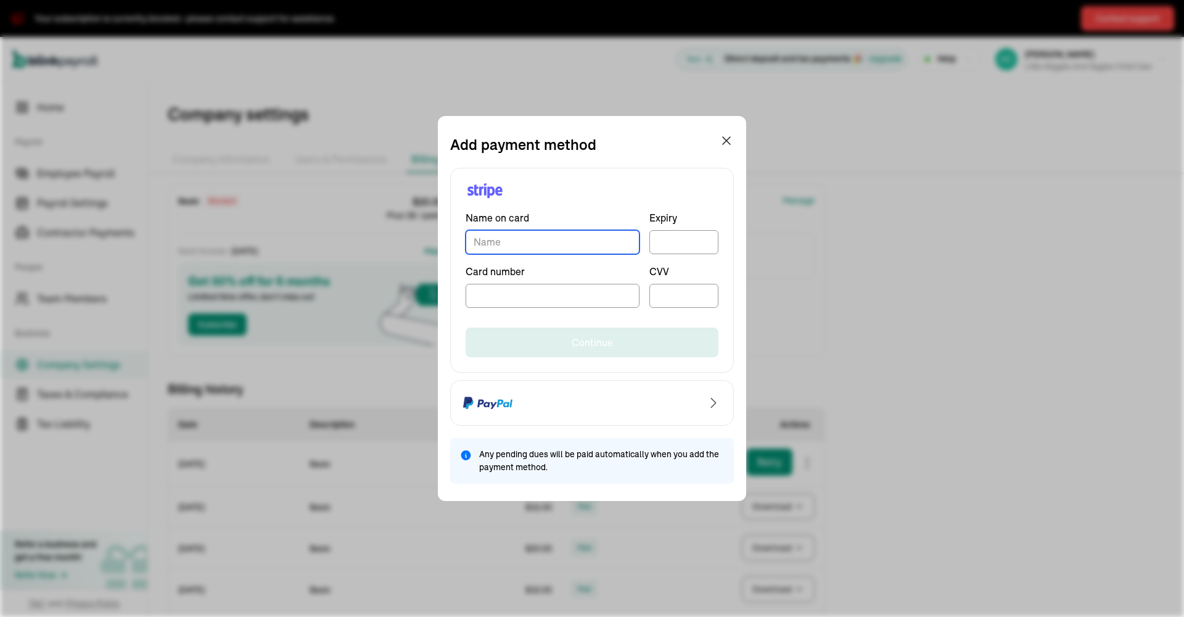
click at [591, 248] on input "TextInput" at bounding box center [553, 242] width 174 height 24
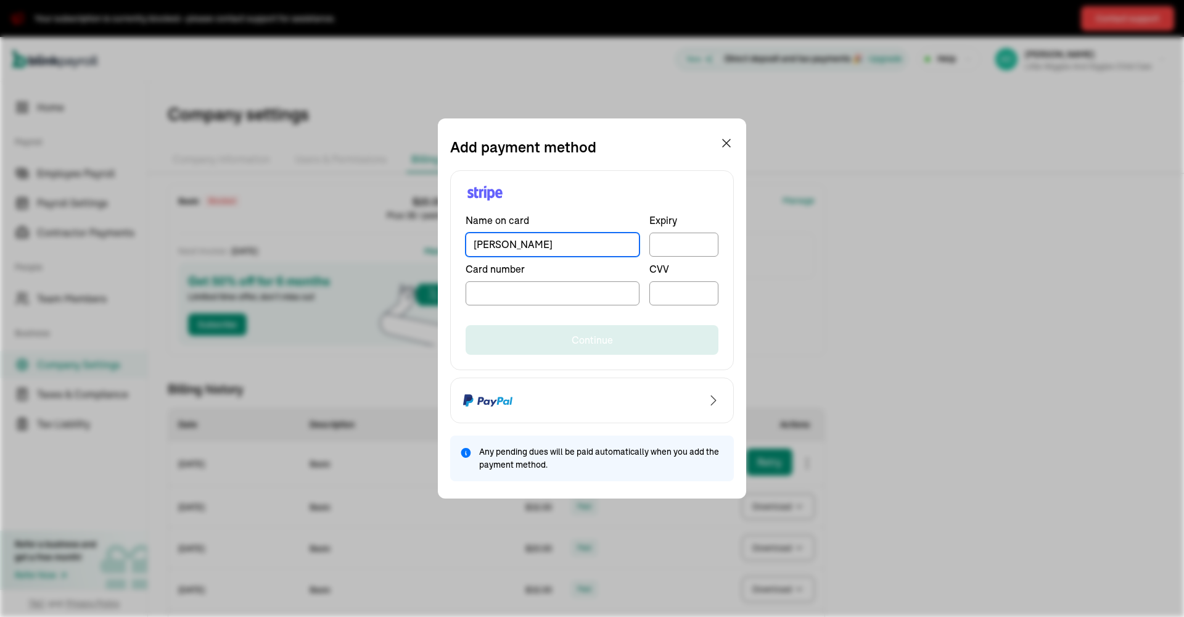
type input "yolanda hunter"
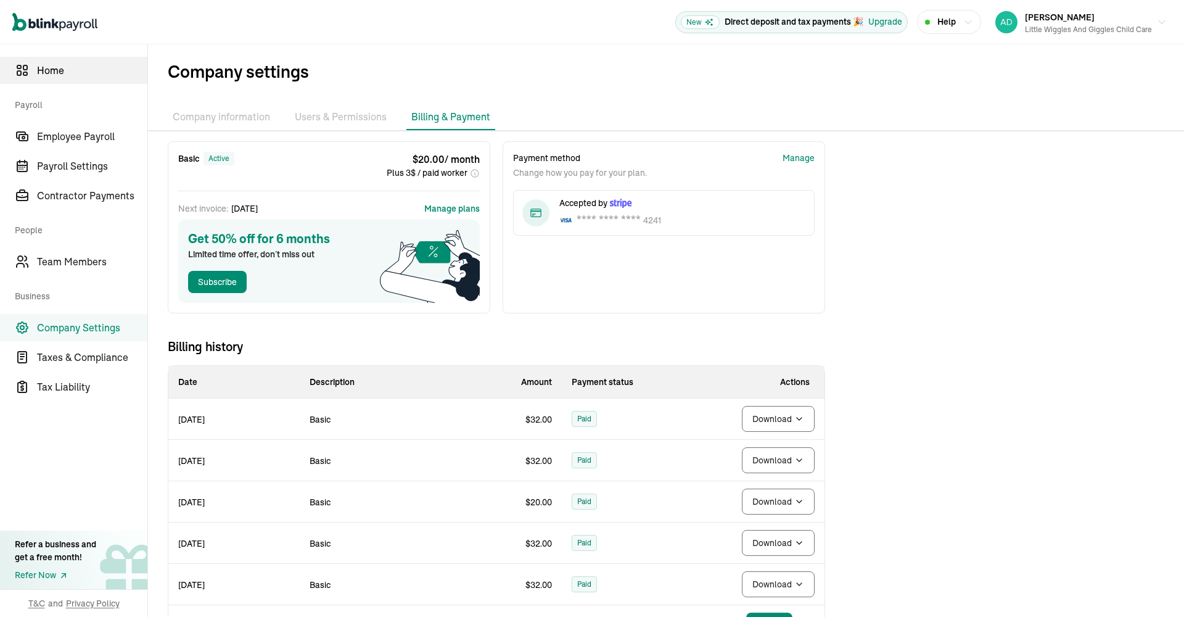
click at [52, 67] on span "Home" at bounding box center [92, 70] width 110 height 15
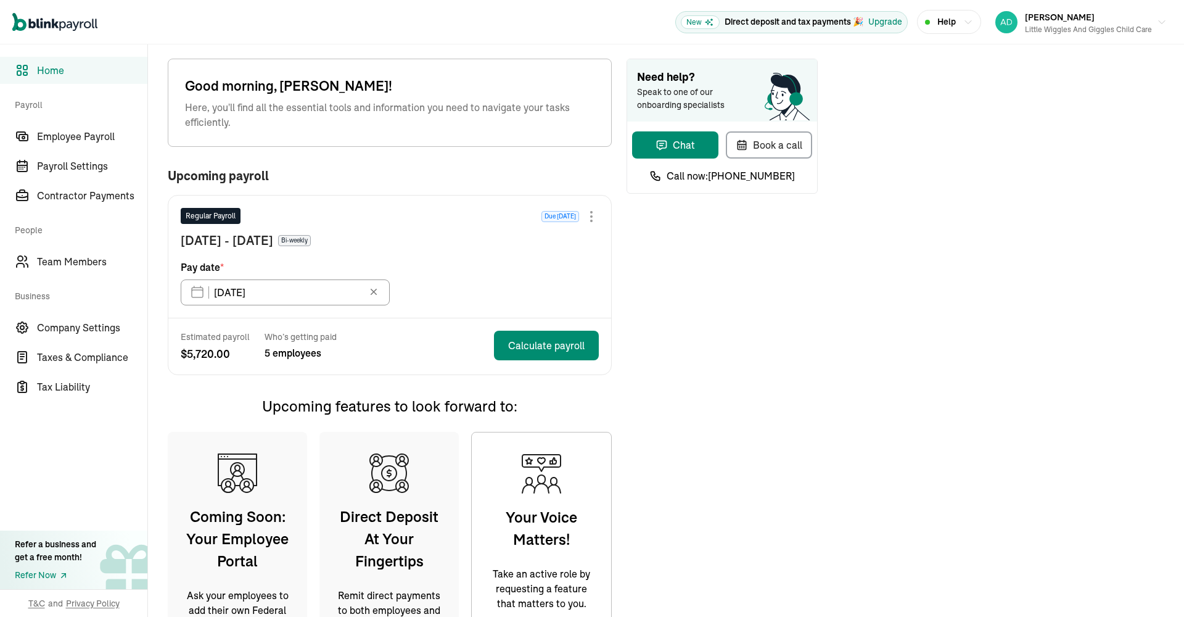
type input "08/18/2025"
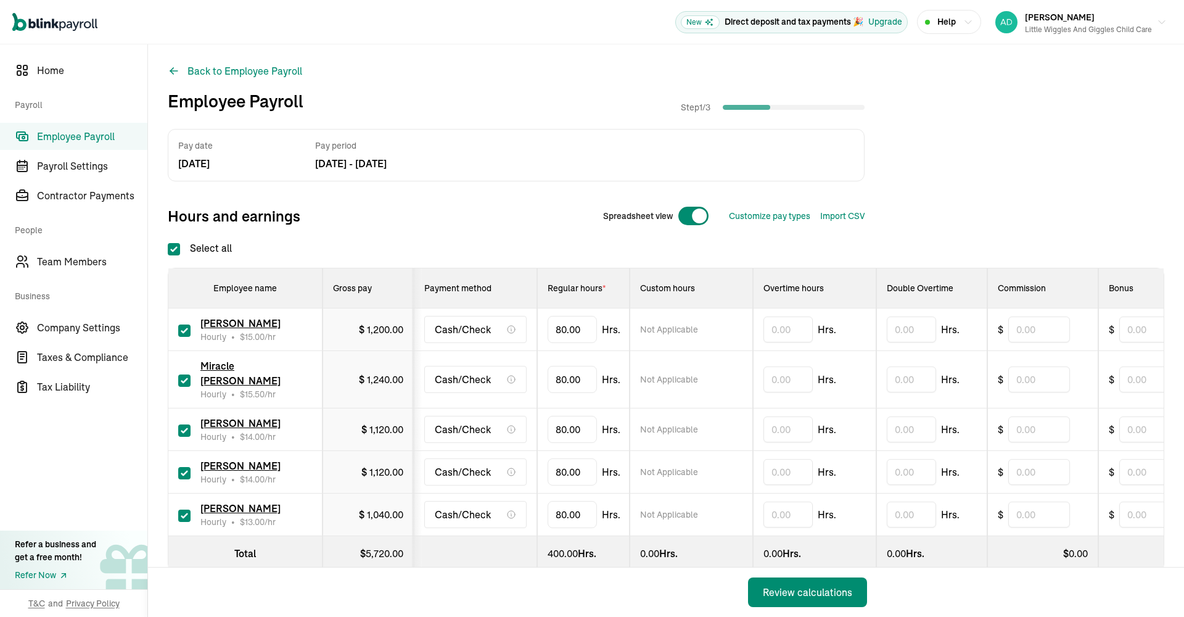
click at [185, 376] on input "checkbox" at bounding box center [184, 380] width 12 height 12
checkbox input "false"
type input "0.00"
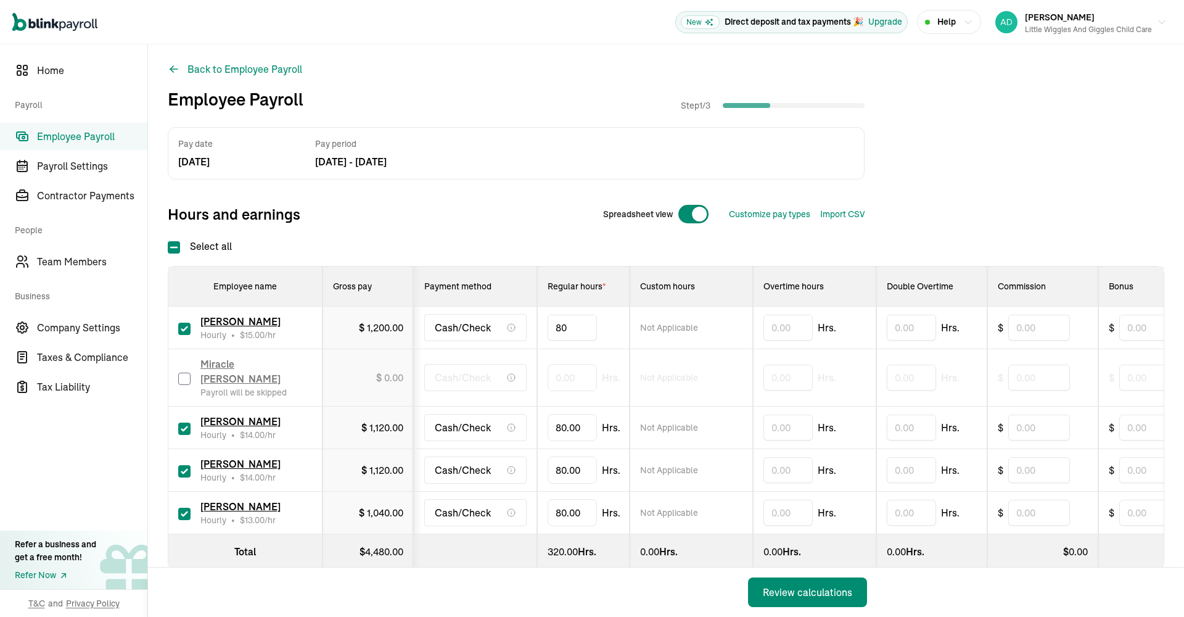
drag, startPoint x: 591, startPoint y: 332, endPoint x: 539, endPoint y: 329, distance: 51.9
type input "8"
type input "58.05"
type input "8"
type input "22"
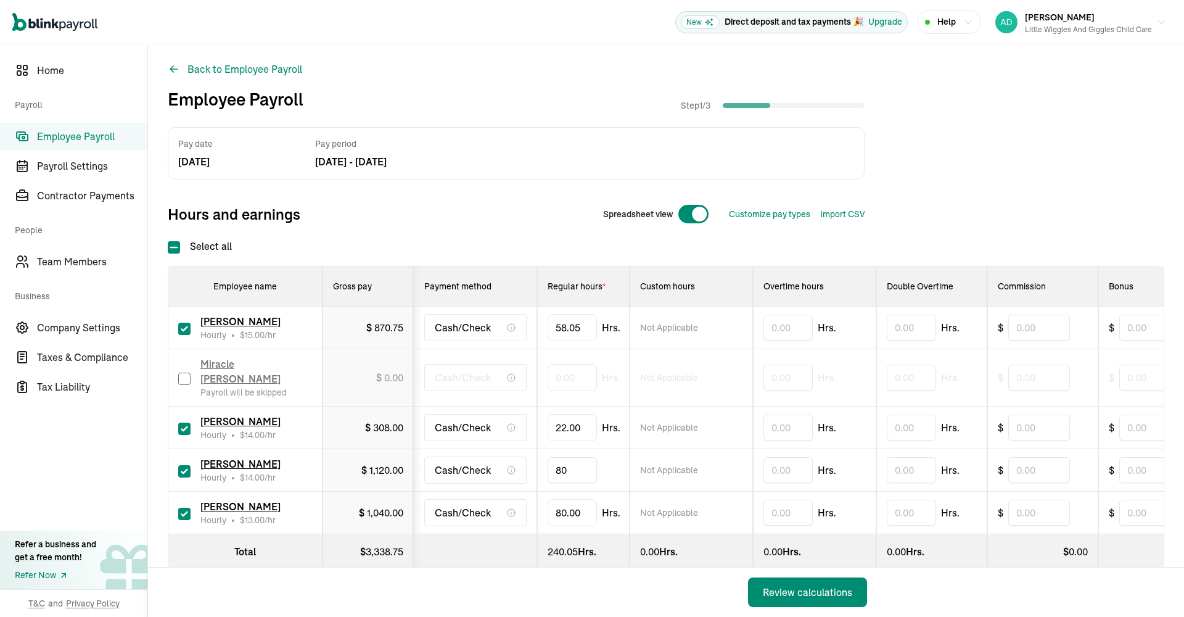
drag, startPoint x: 563, startPoint y: 454, endPoint x: 546, endPoint y: 452, distance: 17.4
click at [546, 452] on td "80" at bounding box center [583, 470] width 92 height 43
type input "28"
drag, startPoint x: 567, startPoint y: 496, endPoint x: 549, endPoint y: 496, distance: 18.5
click at [549, 499] on input "80" at bounding box center [572, 512] width 49 height 26
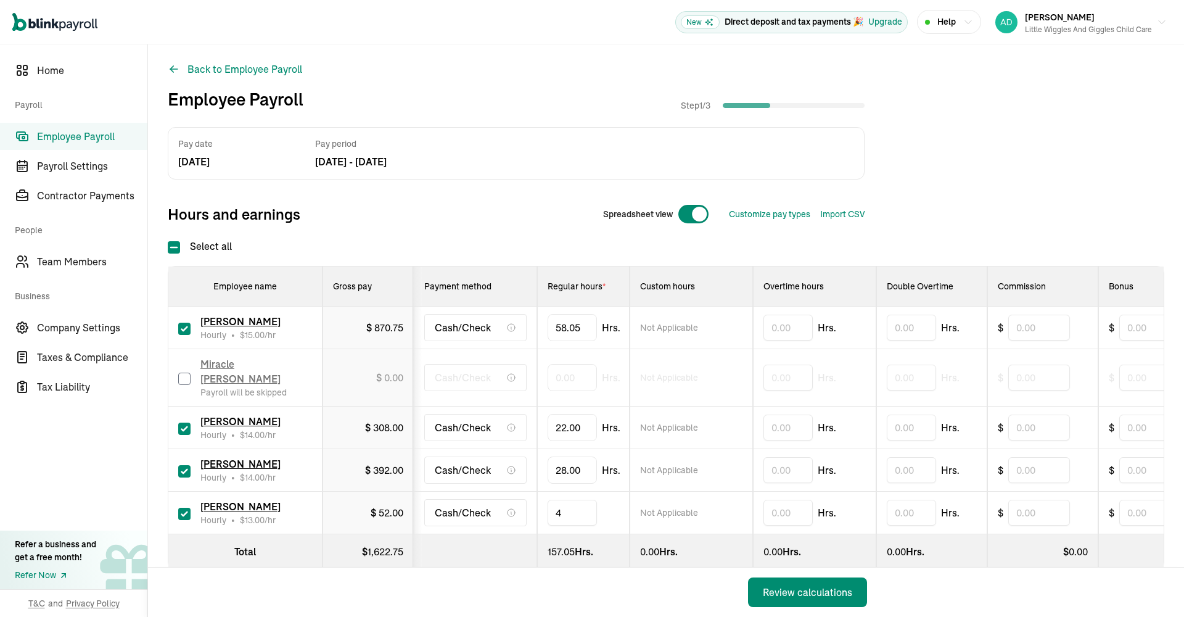
type input "49"
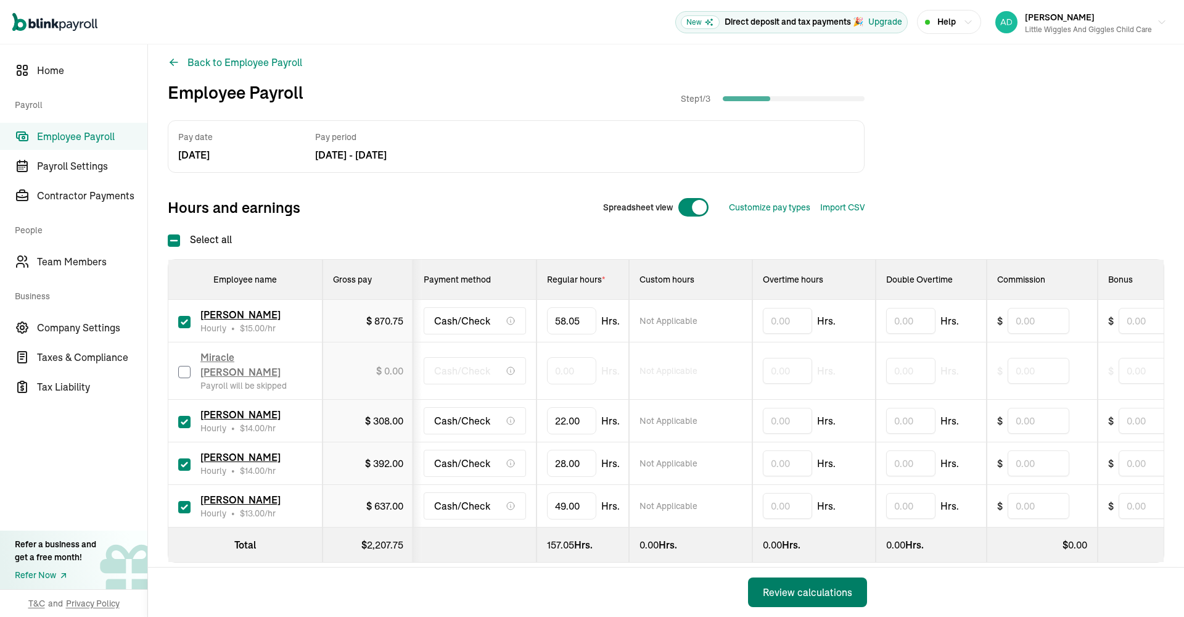
click at [841, 590] on div "Review calculations" at bounding box center [807, 592] width 89 height 15
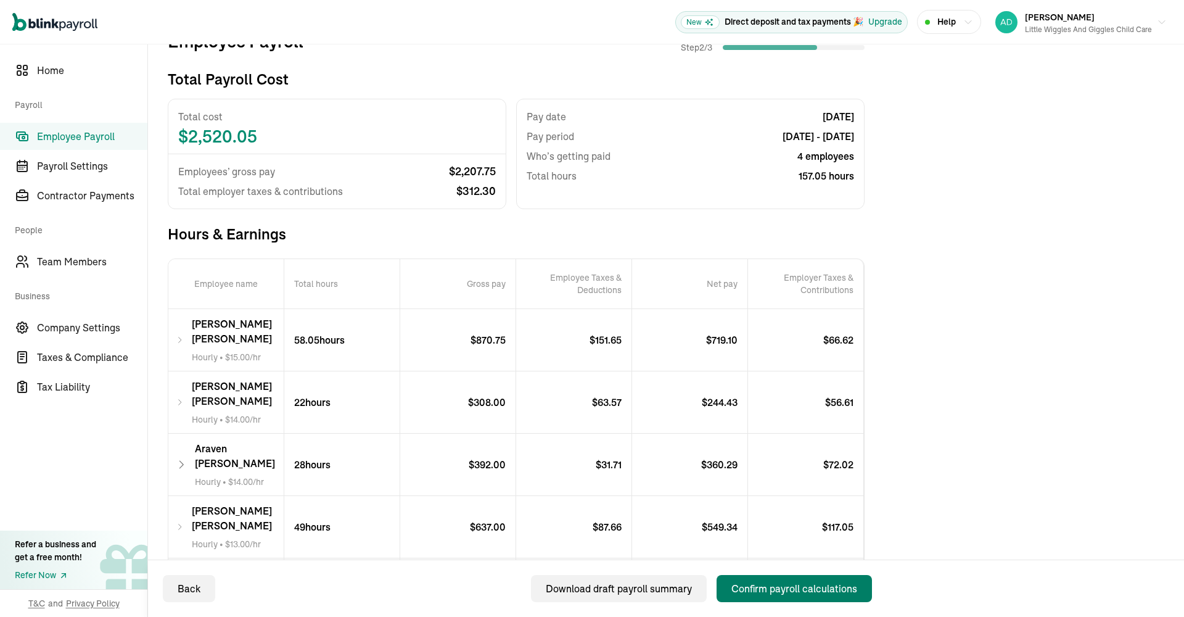
click at [799, 590] on div "Confirm payroll calculations" at bounding box center [794, 588] width 126 height 15
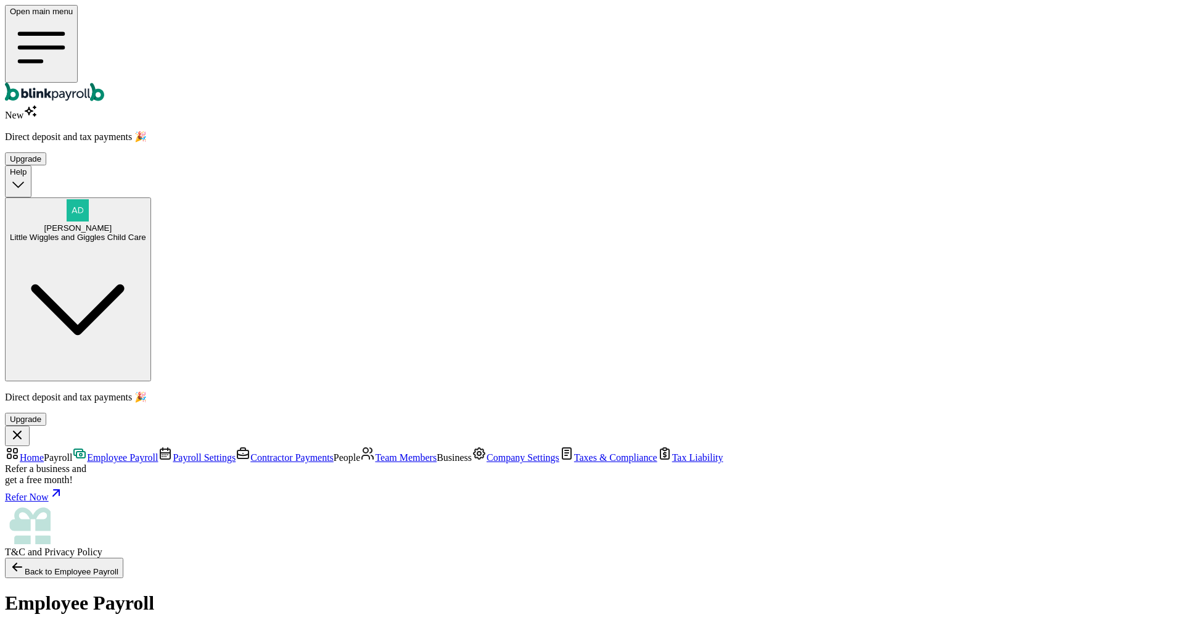
scroll to position [24, 0]
